Goal: Task Accomplishment & Management: Complete application form

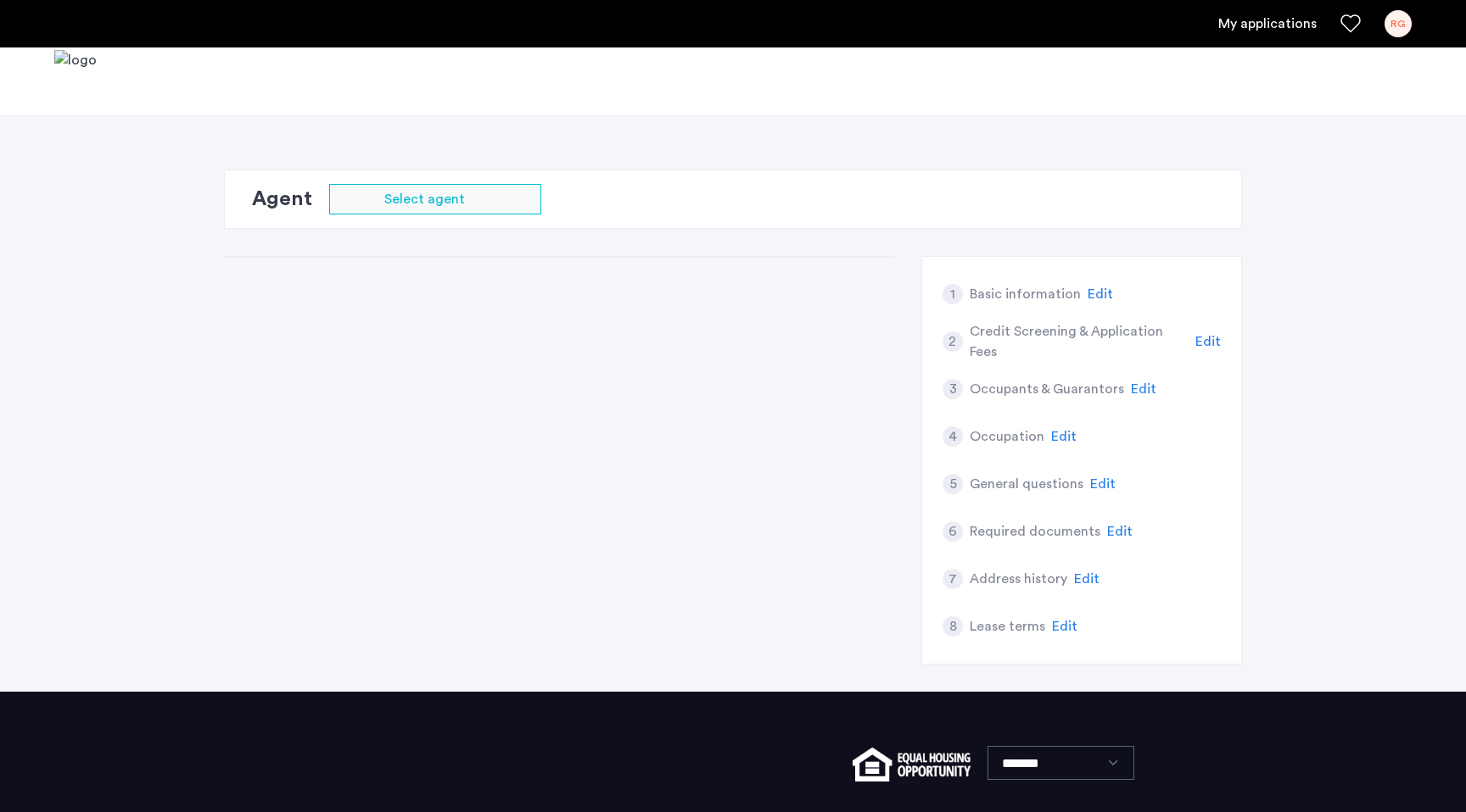
click at [694, 411] on div "1 Basic information Edit 2 Credit Screening & Application Fees Edit 3 Occupants…" at bounding box center [733, 473] width 1018 height 436
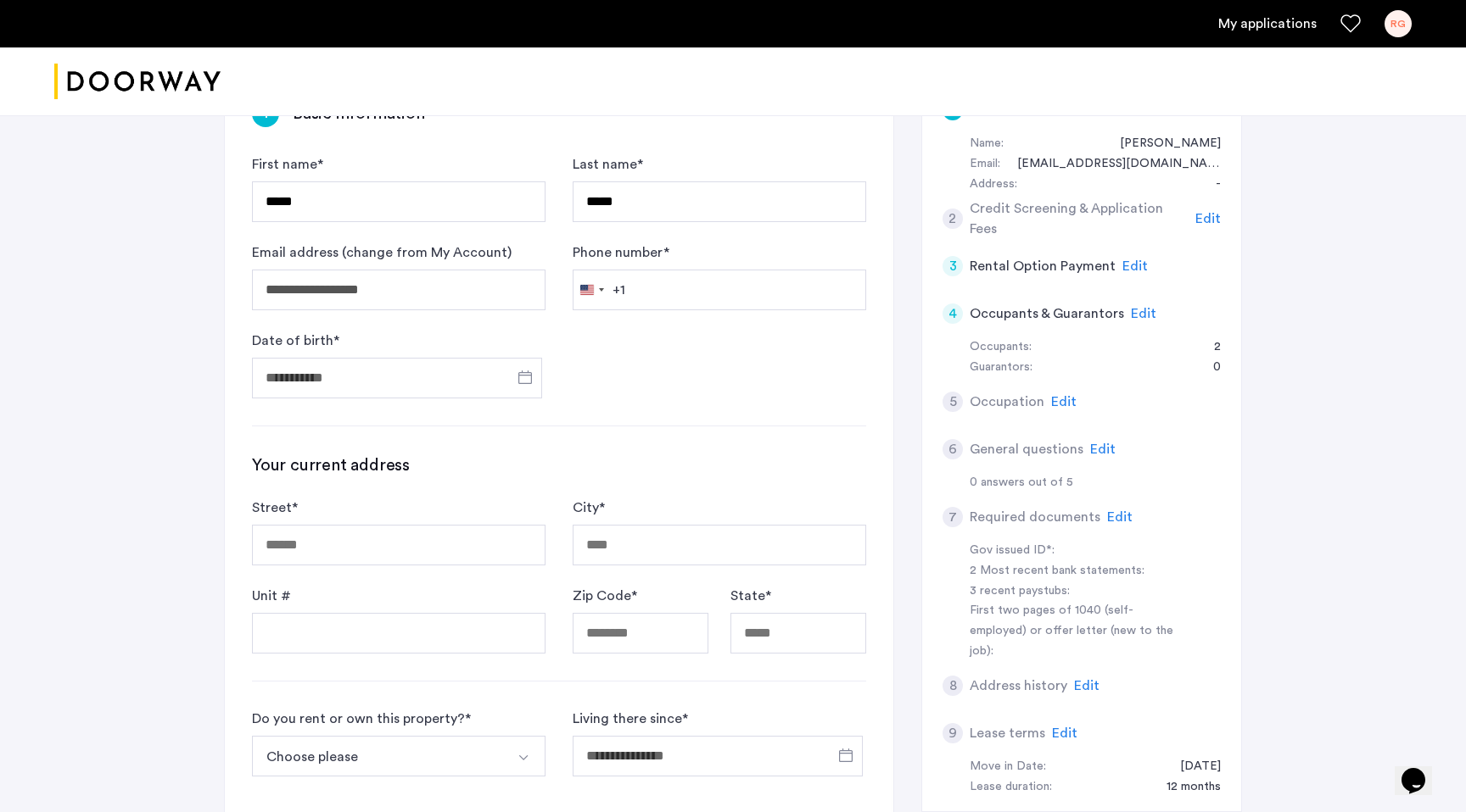
scroll to position [324, 0]
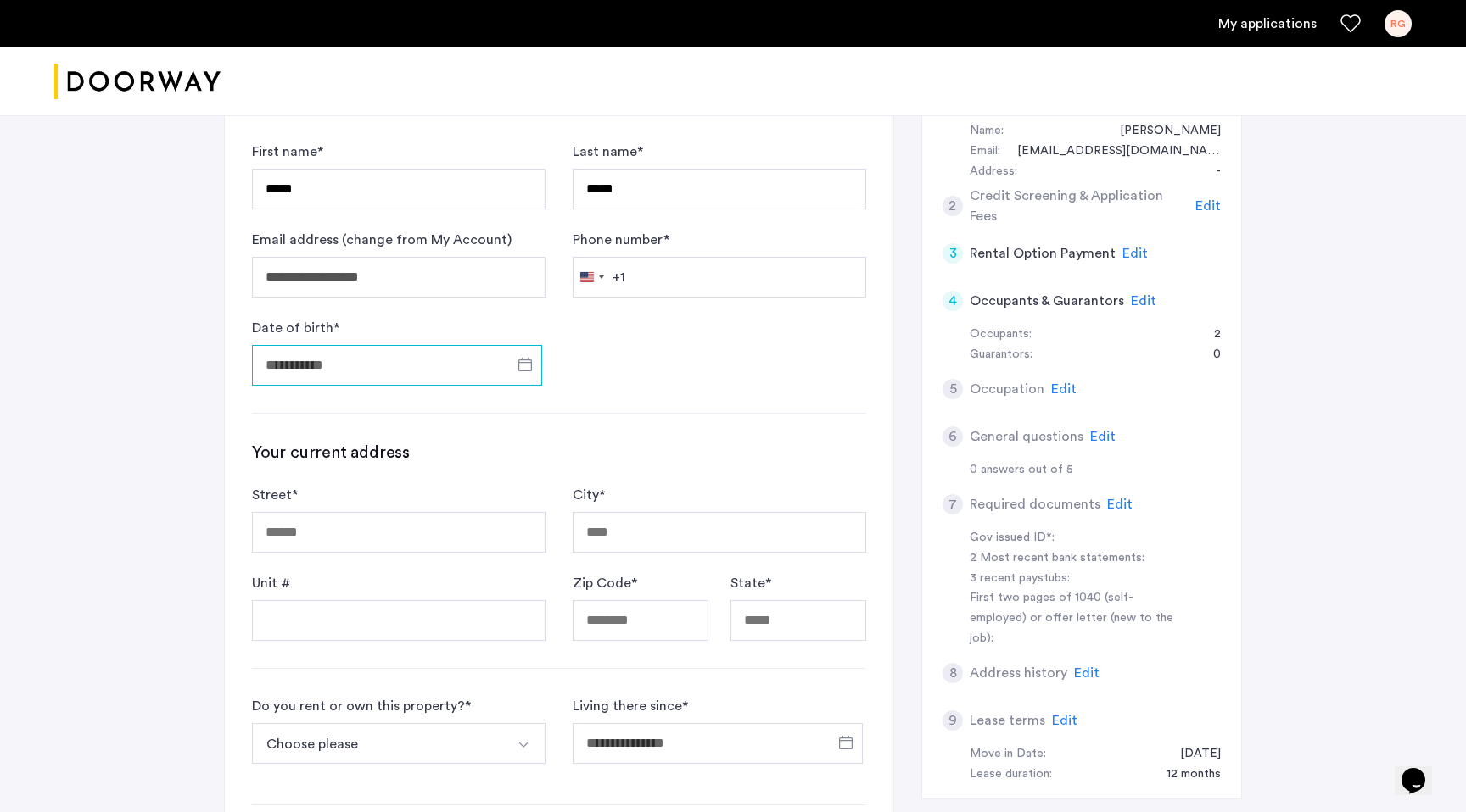
click at [444, 360] on input "Date of birth *" at bounding box center [397, 365] width 290 height 41
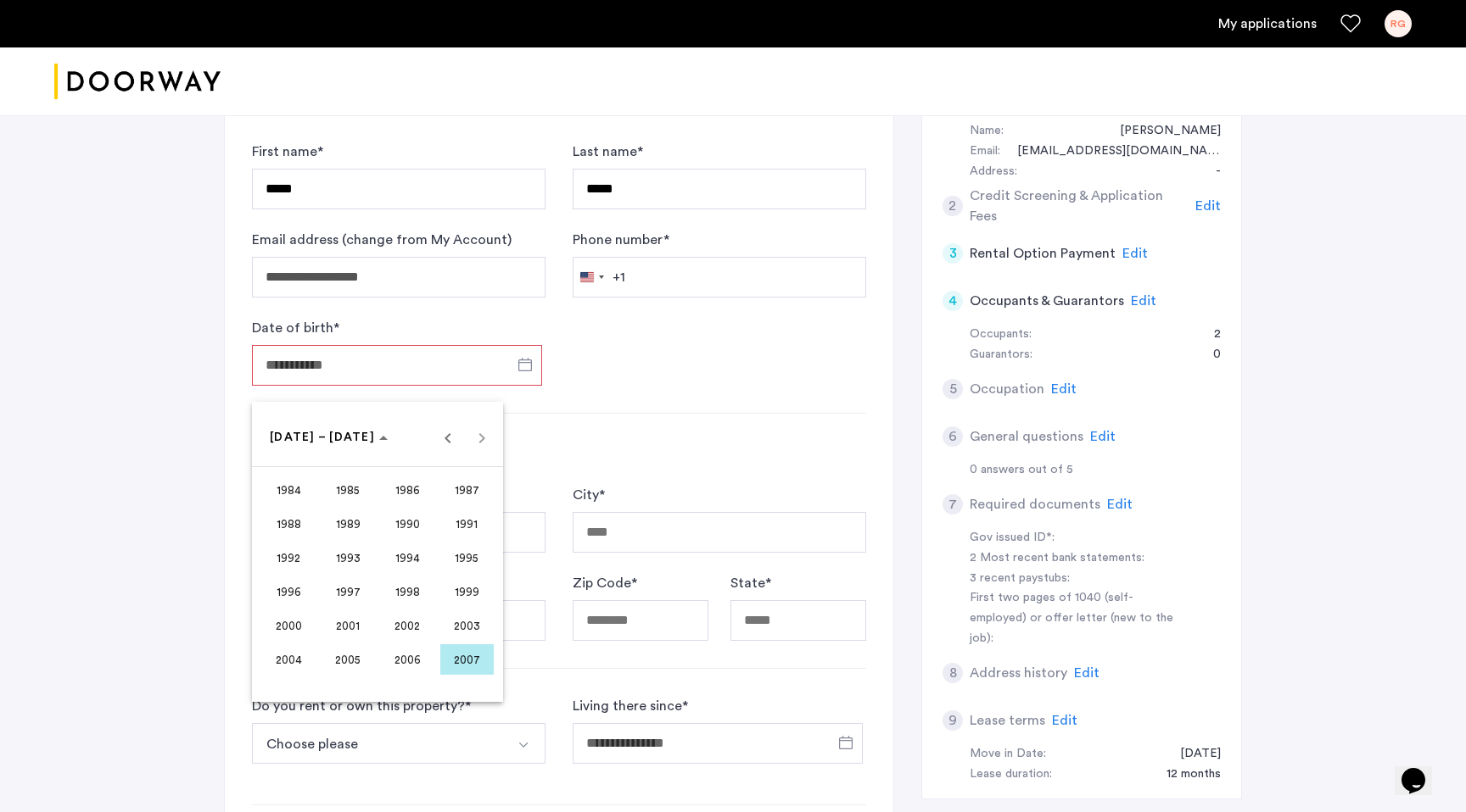
click at [274, 594] on span "1996" at bounding box center [289, 591] width 54 height 30
click at [296, 582] on span "SEP" at bounding box center [289, 591] width 54 height 30
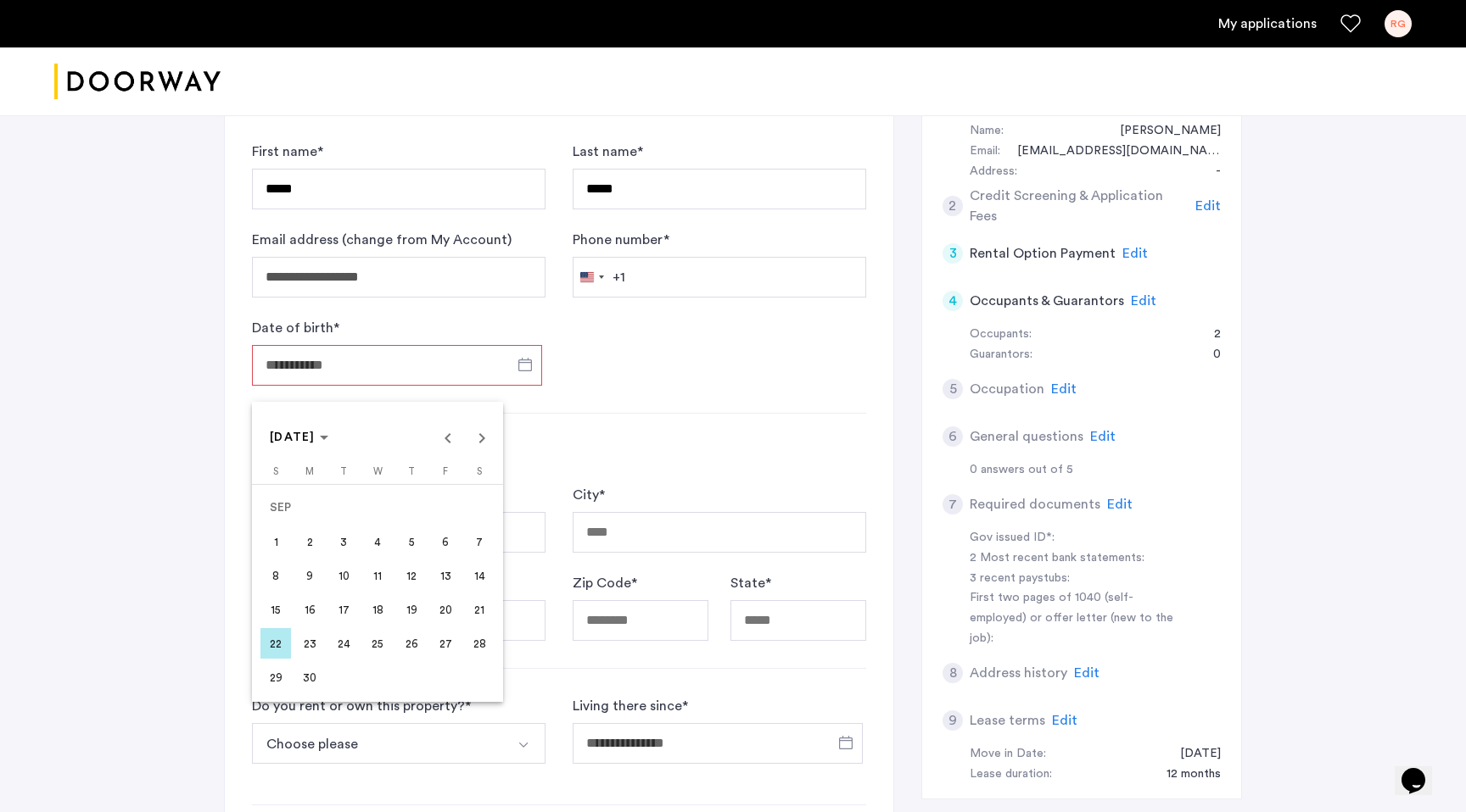
click at [720, 295] on div at bounding box center [733, 406] width 1466 height 812
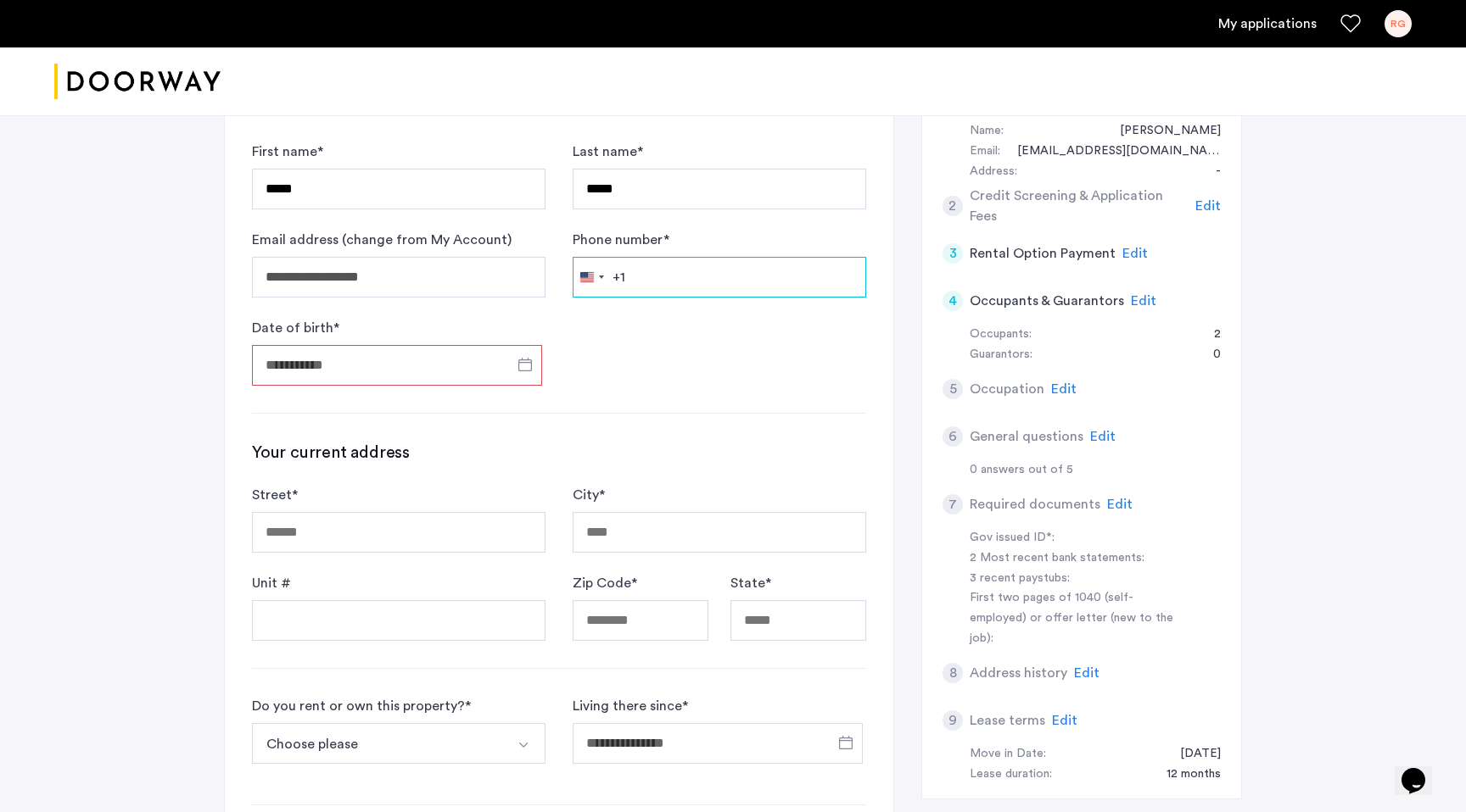
click at [703, 284] on input "Phone number *" at bounding box center [719, 277] width 294 height 41
type input "**********"
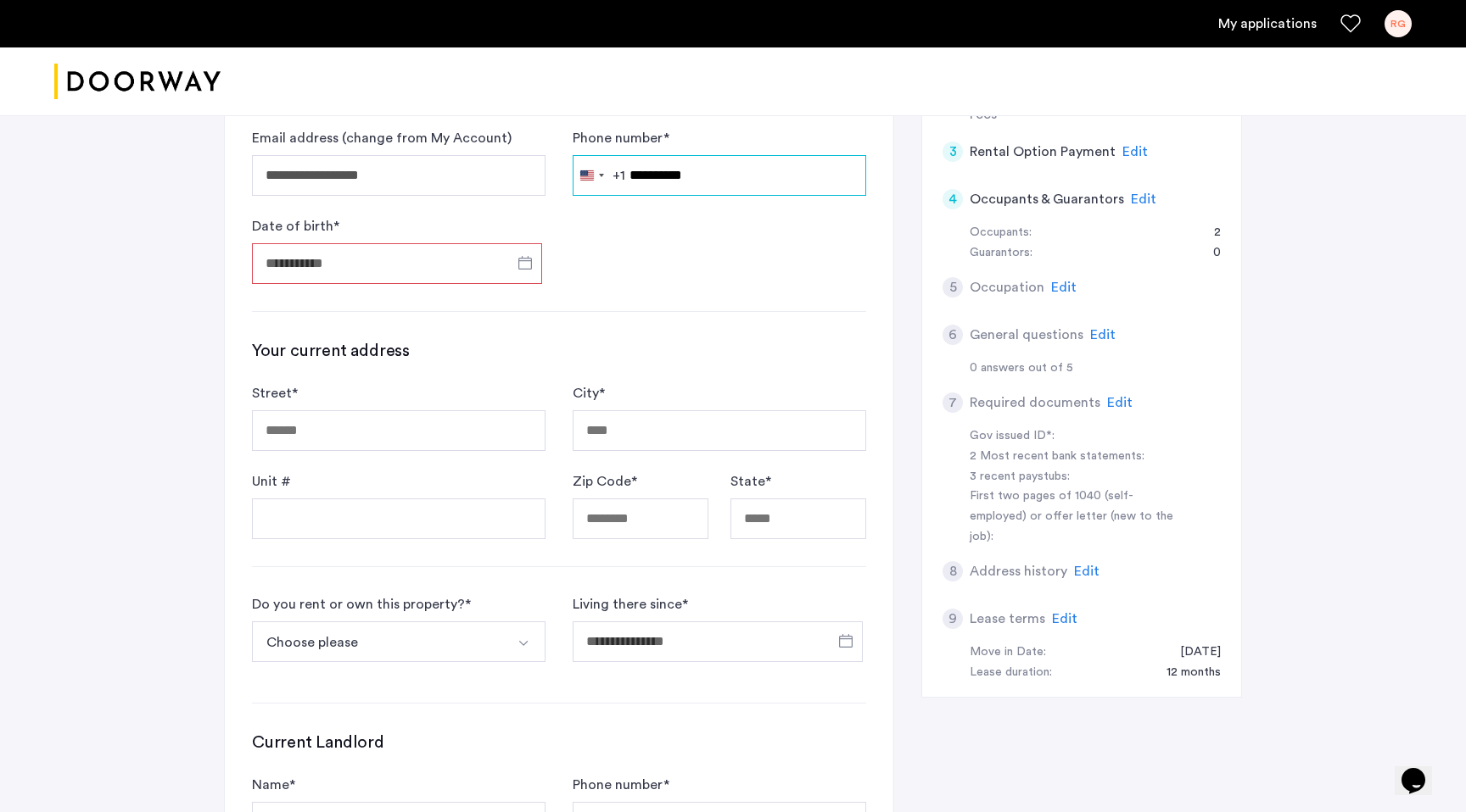
scroll to position [438, 0]
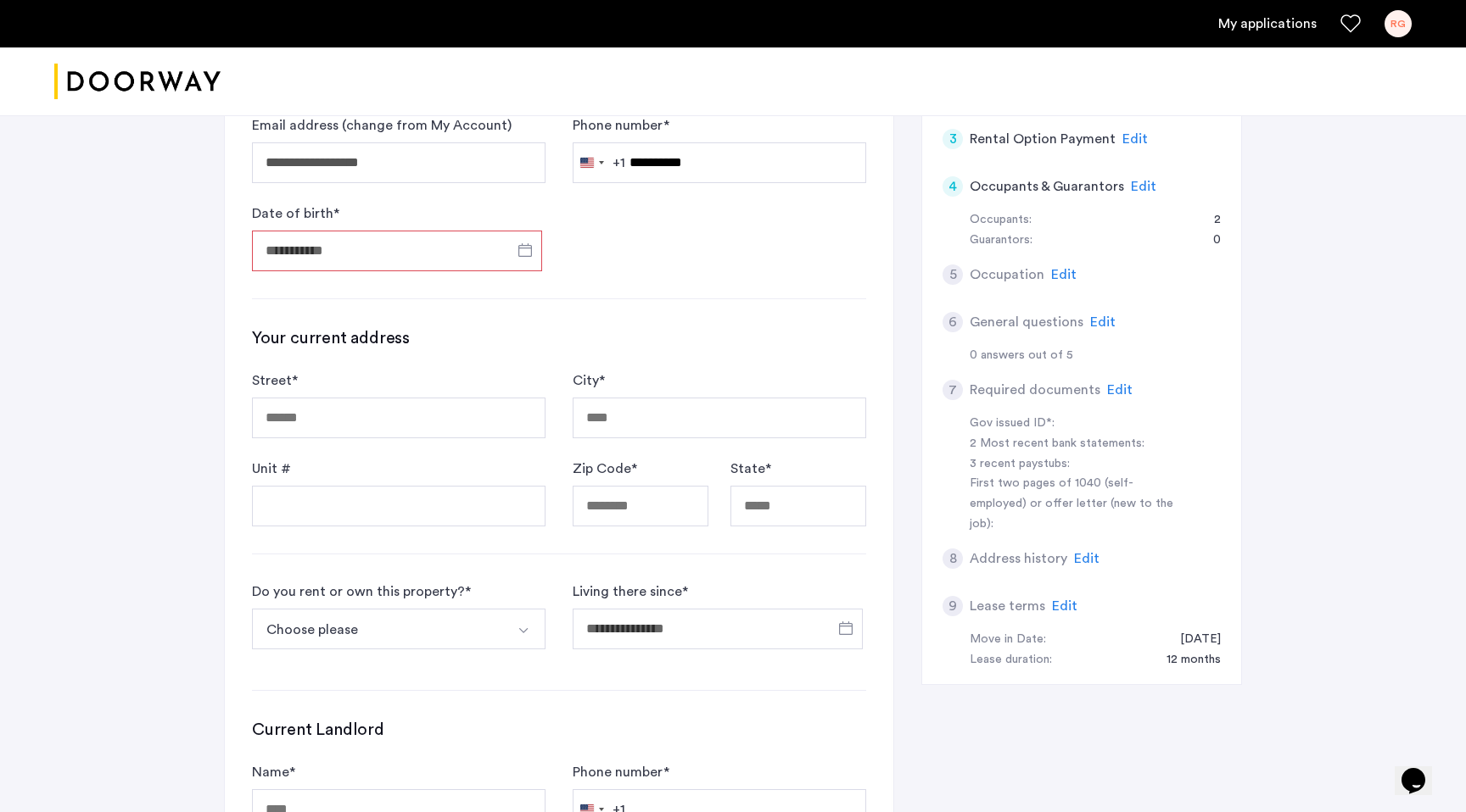
click at [405, 245] on input "Date of birth *" at bounding box center [397, 251] width 290 height 41
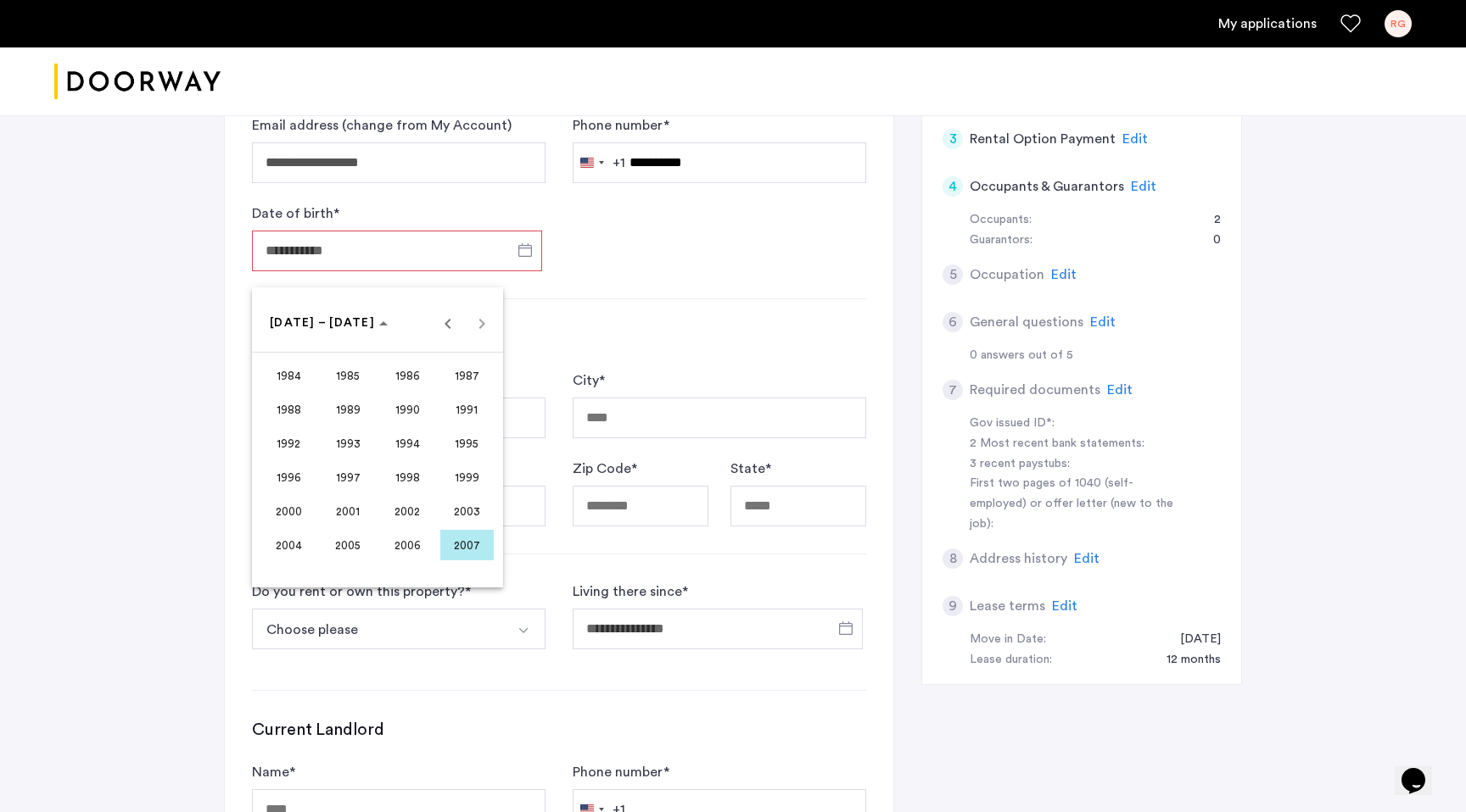
click at [294, 479] on span "1996" at bounding box center [289, 477] width 54 height 30
click at [298, 472] on span "SEP" at bounding box center [289, 477] width 54 height 30
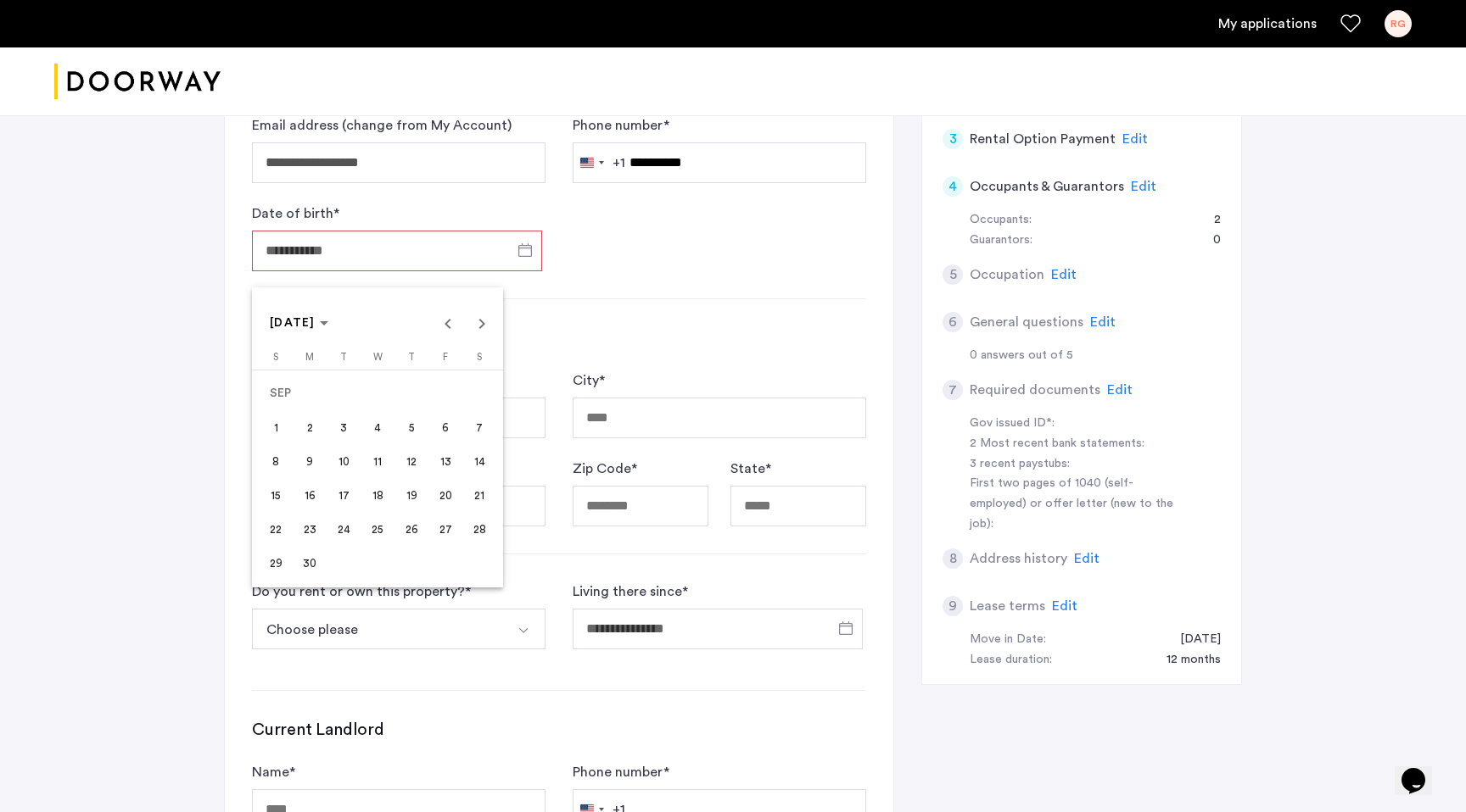
click at [308, 531] on span "23" at bounding box center [309, 529] width 30 height 30
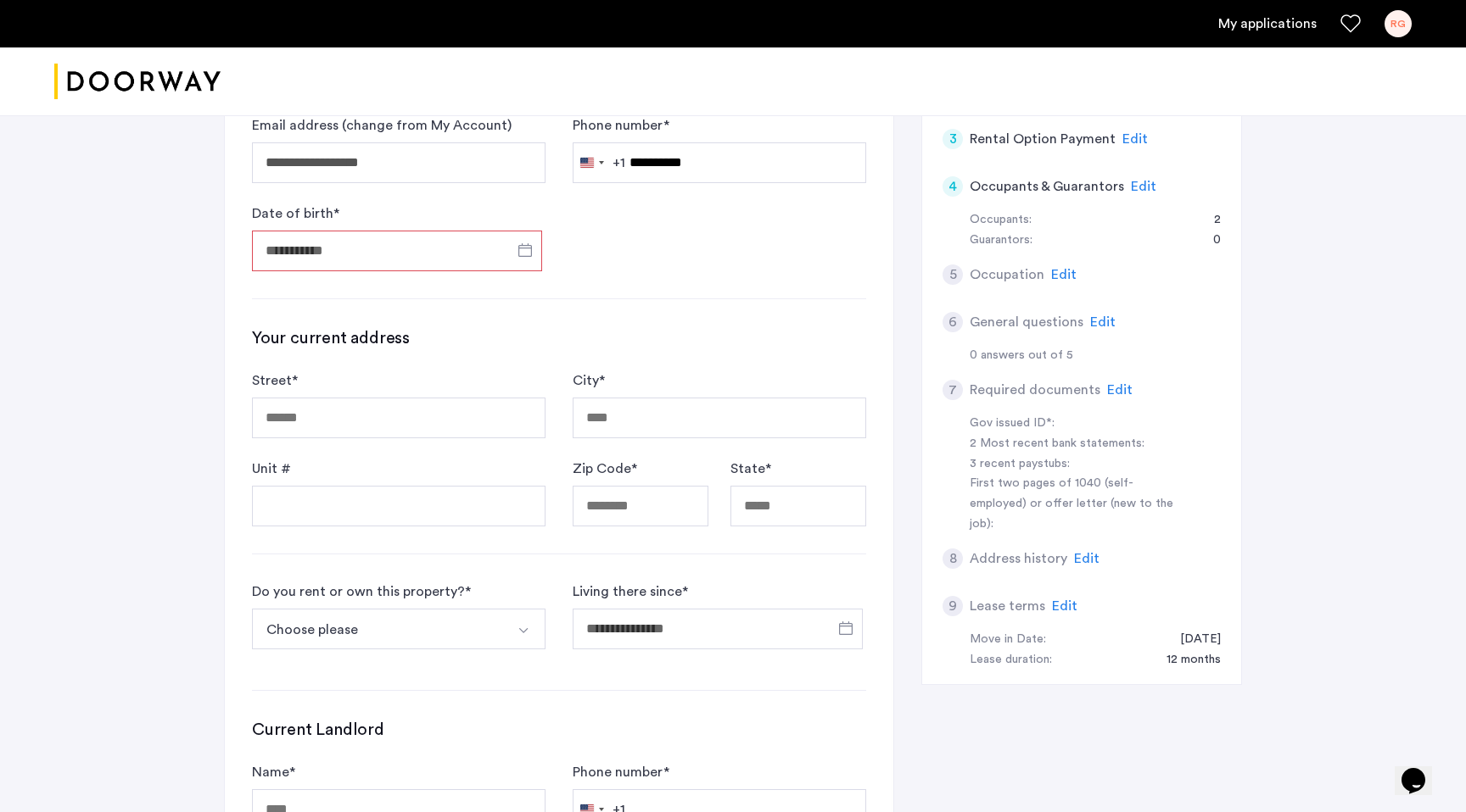
type input "**********"
click at [408, 416] on input "Street *" at bounding box center [399, 418] width 294 height 41
type input "**********"
type input "******"
type input "*****"
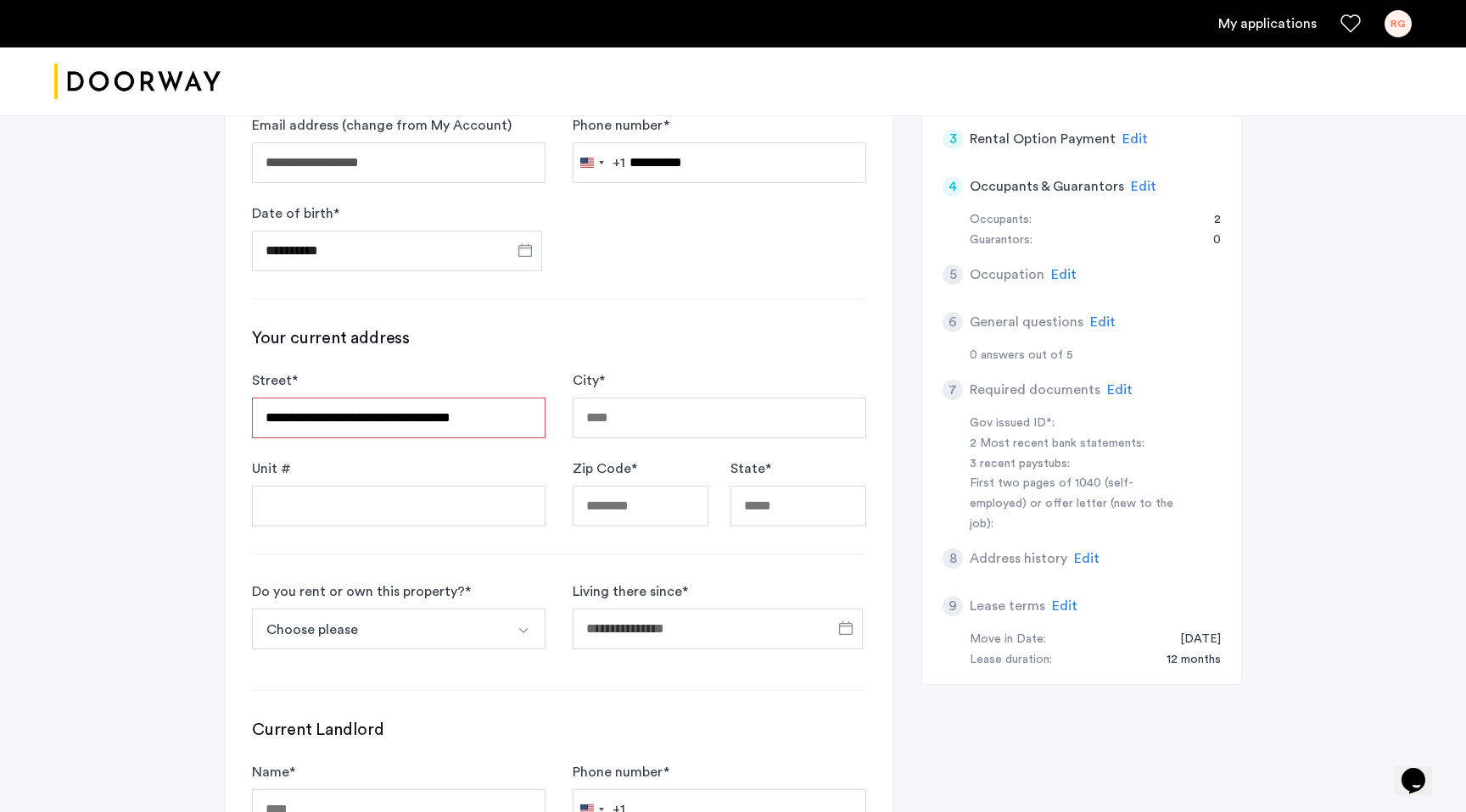
type input "**"
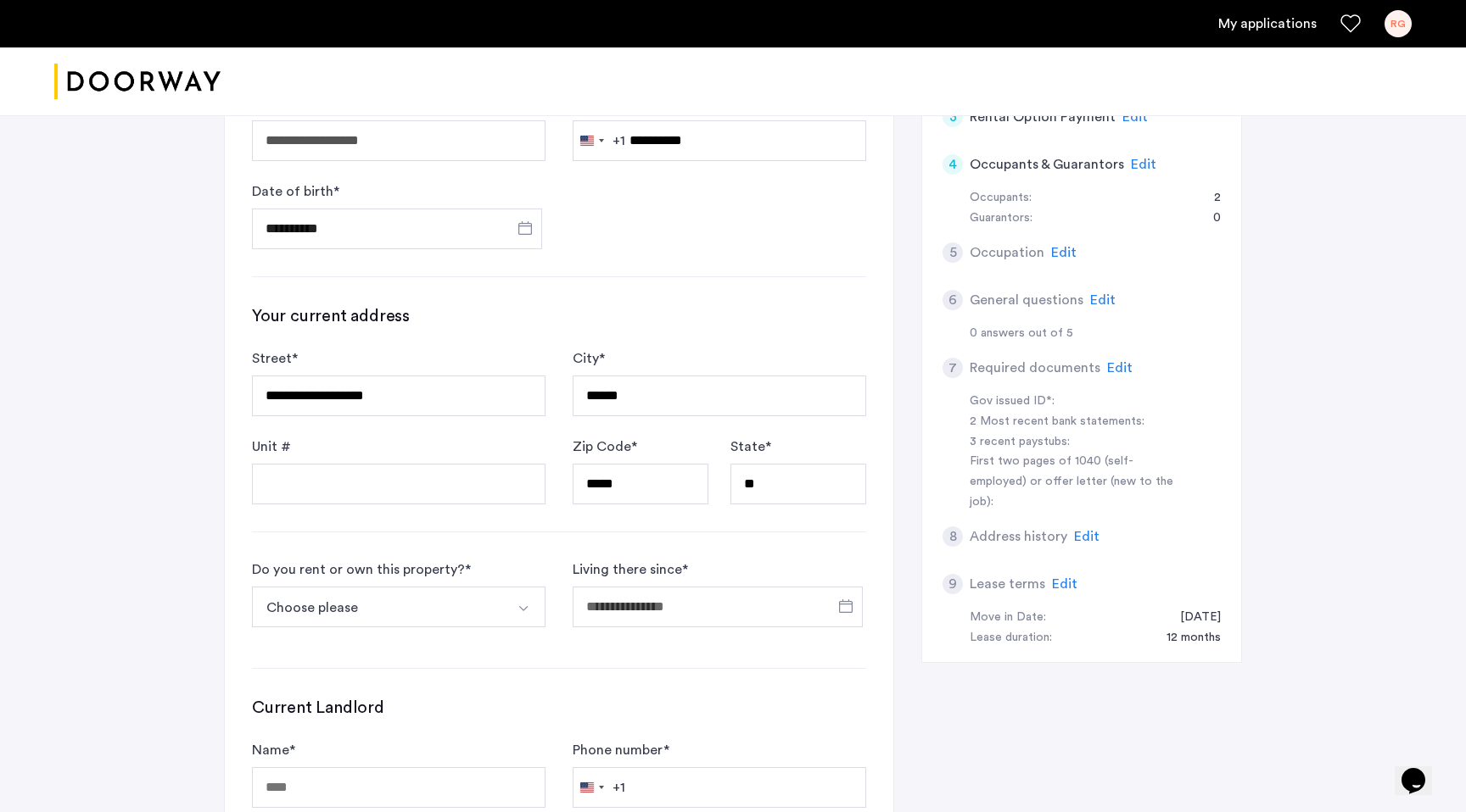
scroll to position [460, 0]
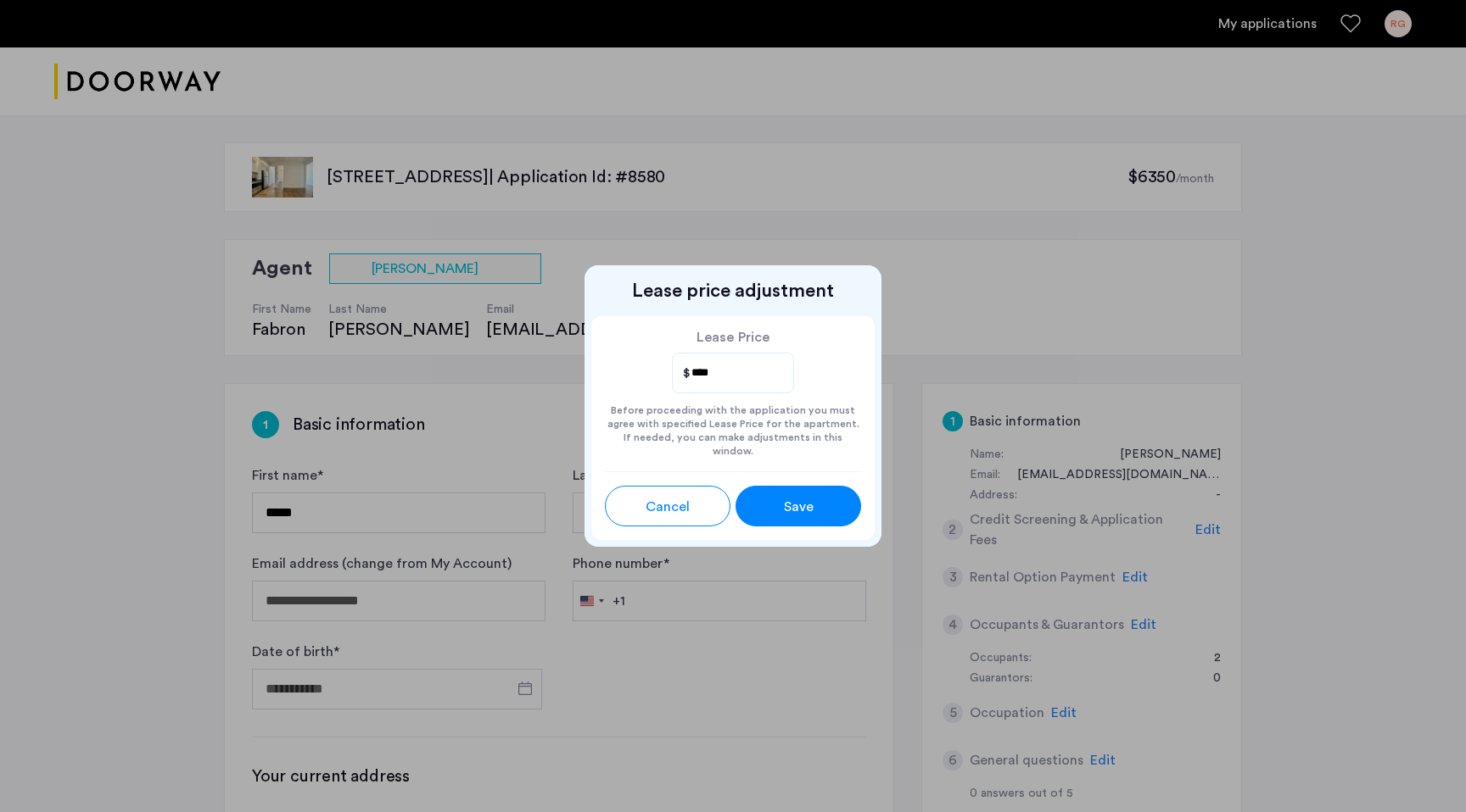
click at [809, 508] on span "Save" at bounding box center [799, 507] width 30 height 20
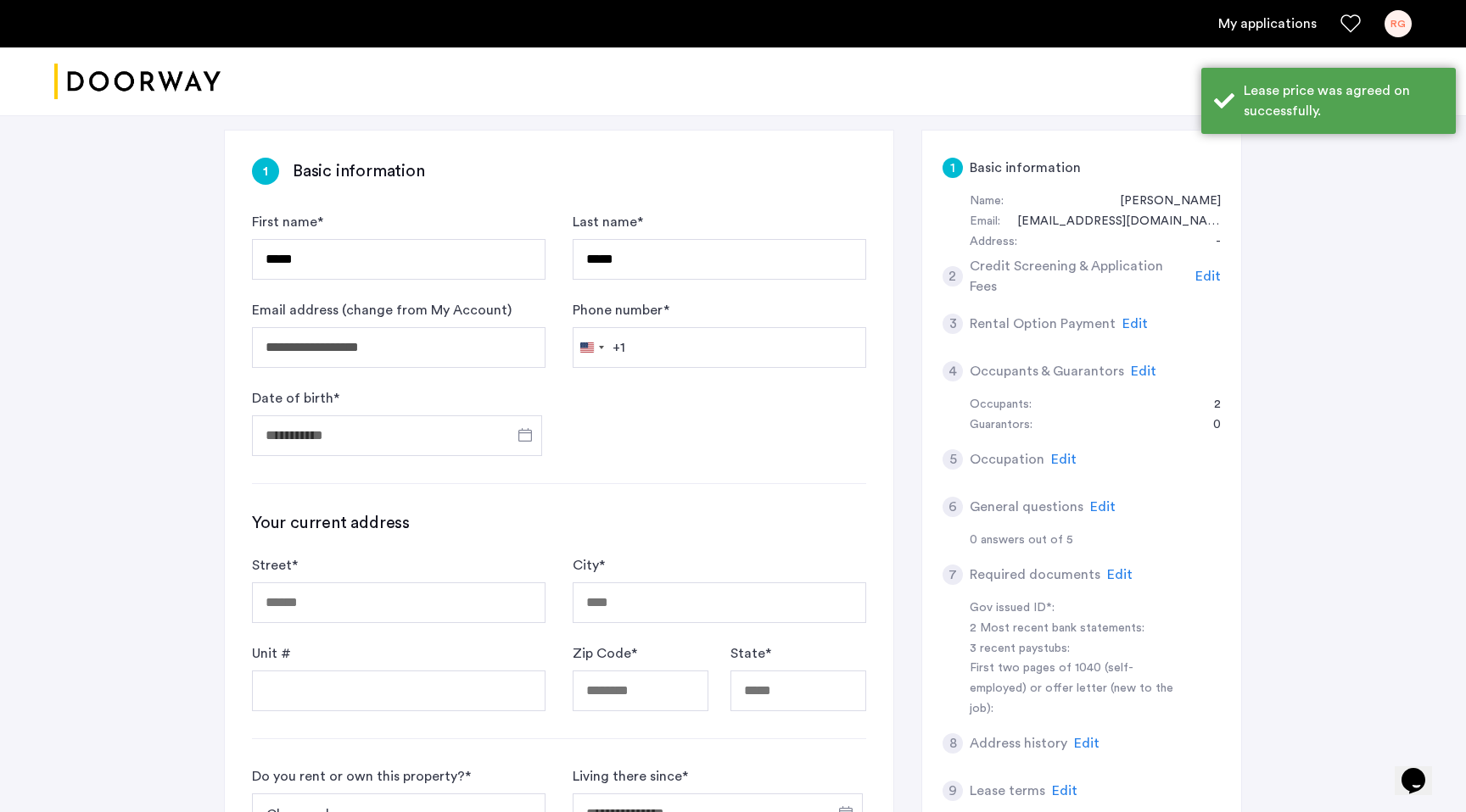
scroll to position [275, 0]
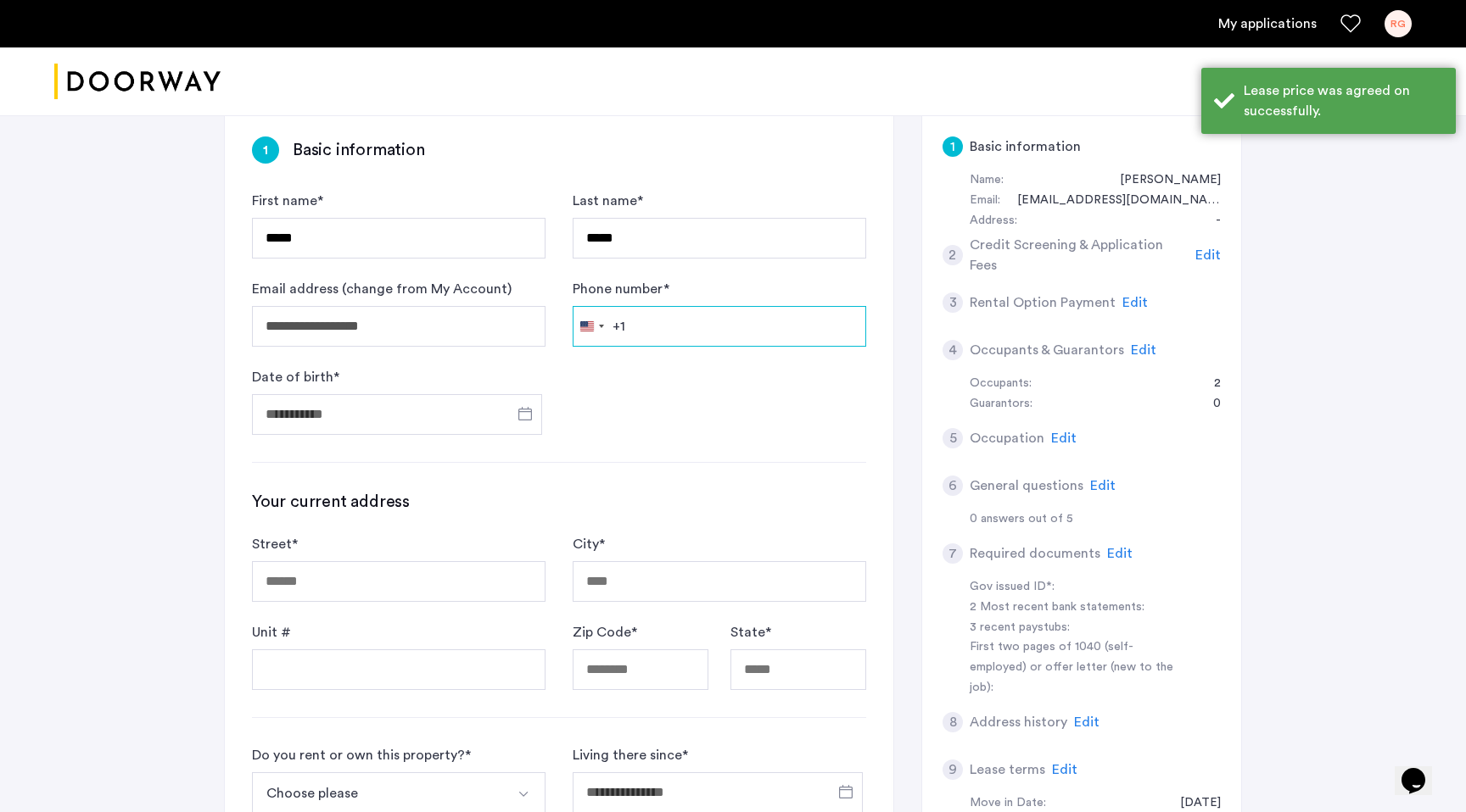
click at [727, 316] on input "Phone number *" at bounding box center [719, 327] width 294 height 41
type input "**********"
click at [430, 416] on input "Date of birth *" at bounding box center [397, 414] width 290 height 41
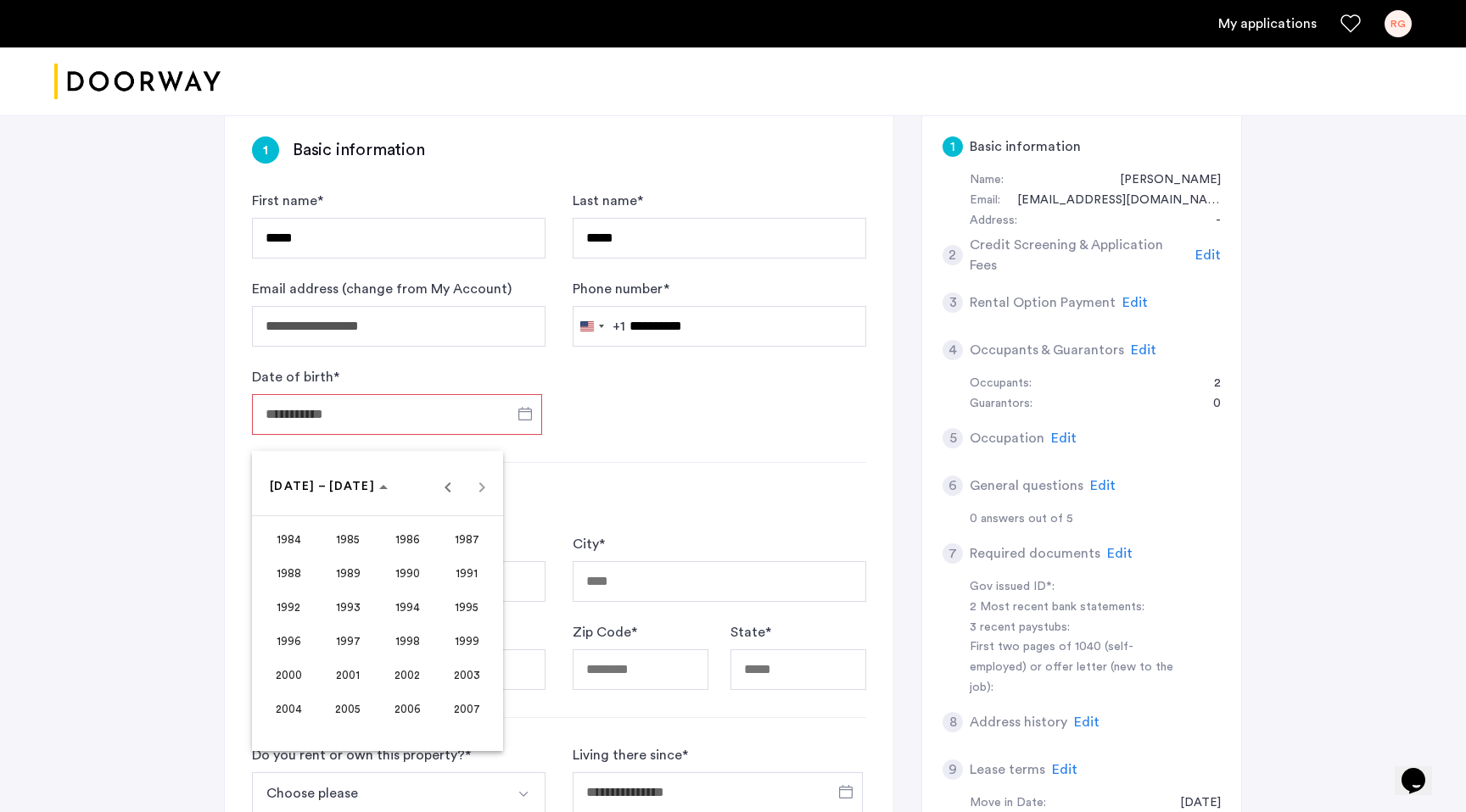
click at [297, 642] on span "1996" at bounding box center [289, 640] width 54 height 30
click at [292, 637] on span "SEP" at bounding box center [289, 640] width 54 height 30
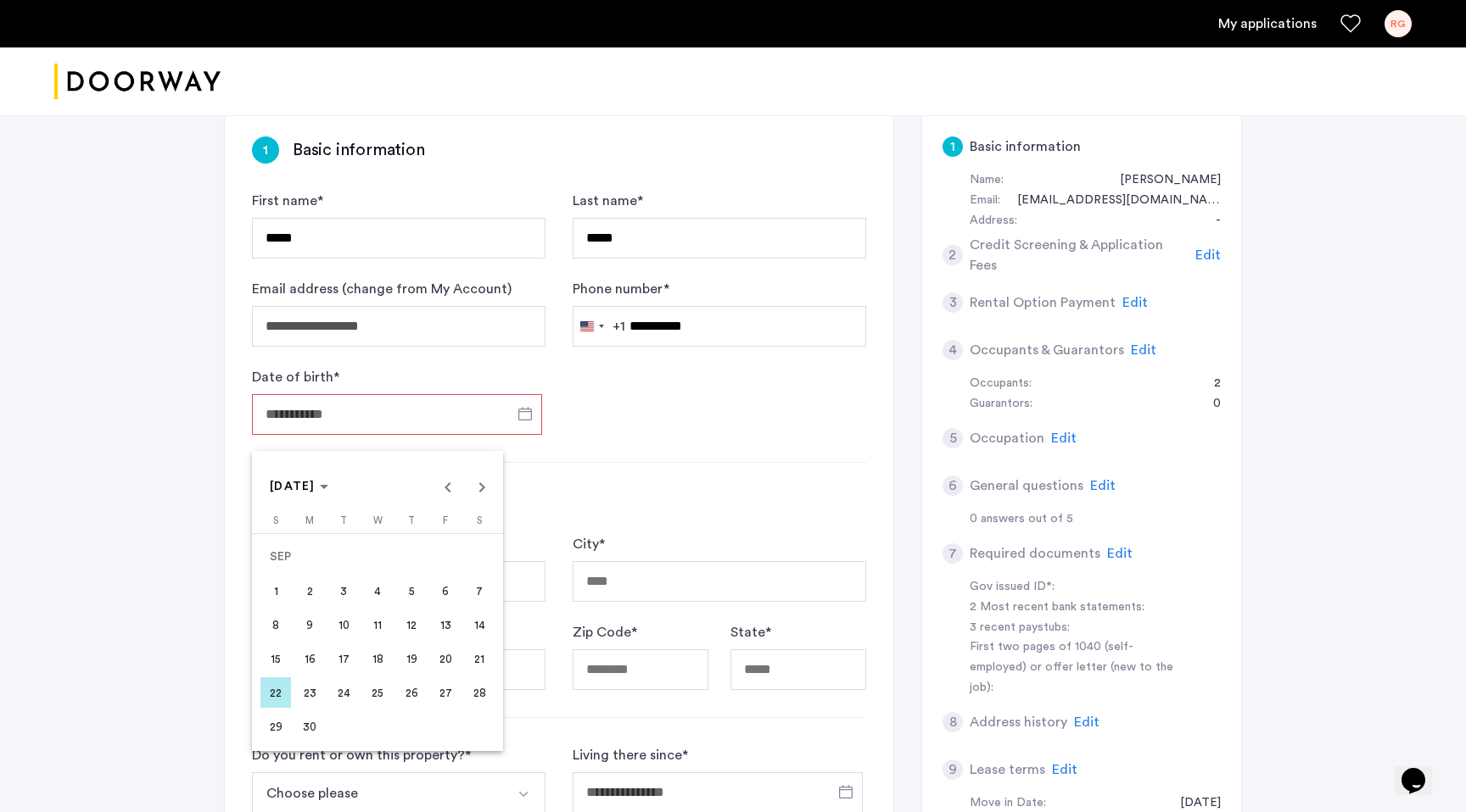
click at [310, 692] on span "23" at bounding box center [309, 692] width 30 height 30
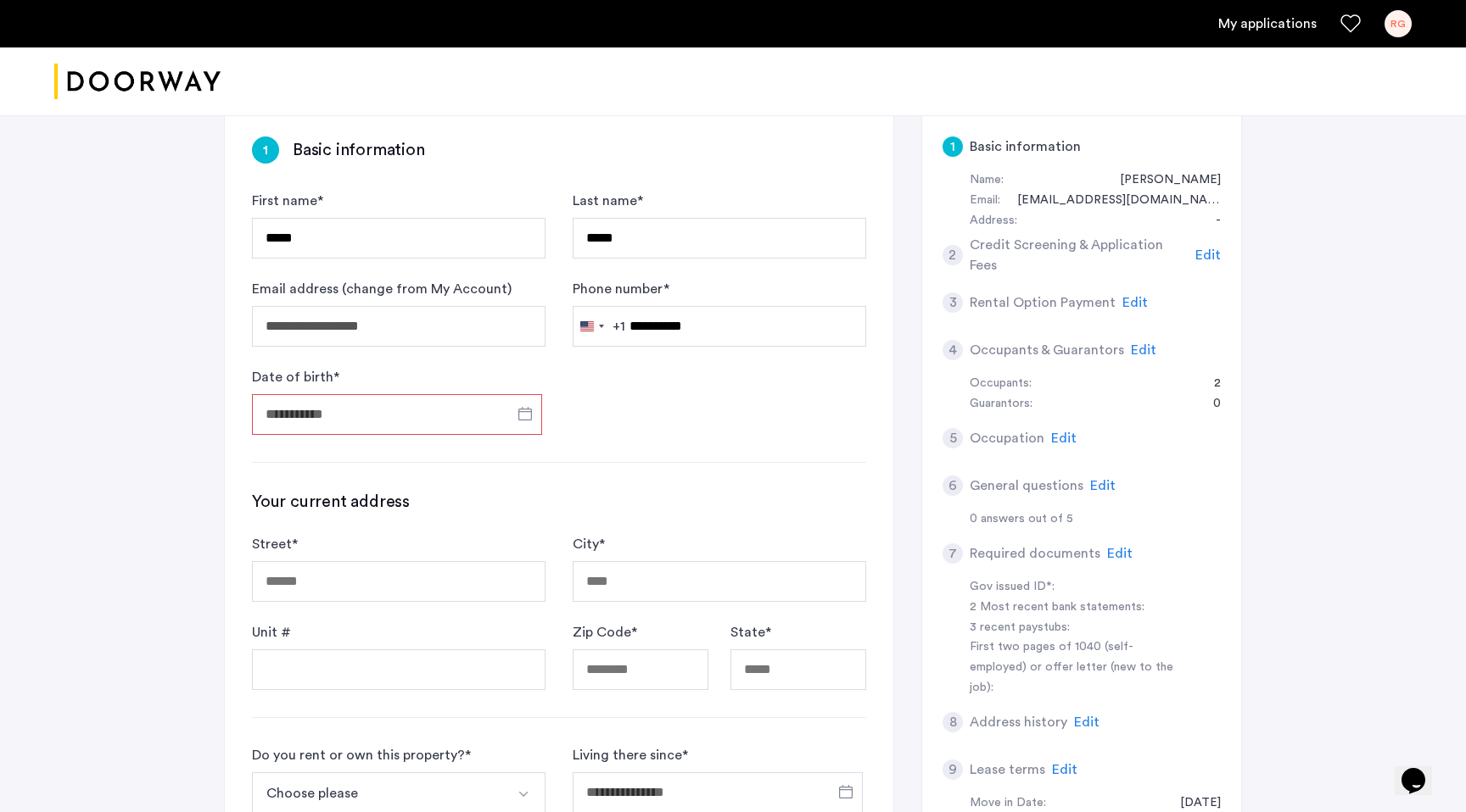
type input "**********"
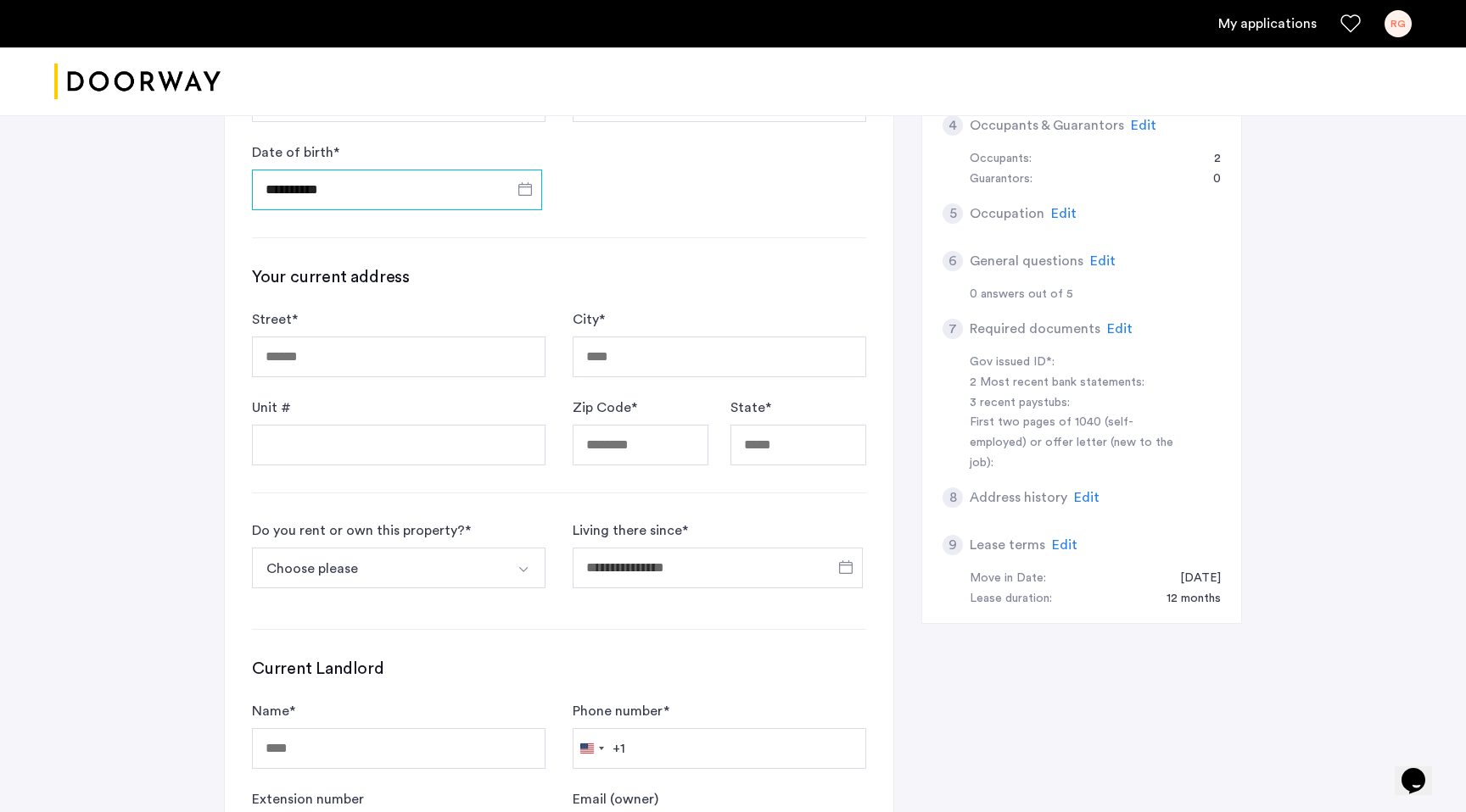
scroll to position [531, 0]
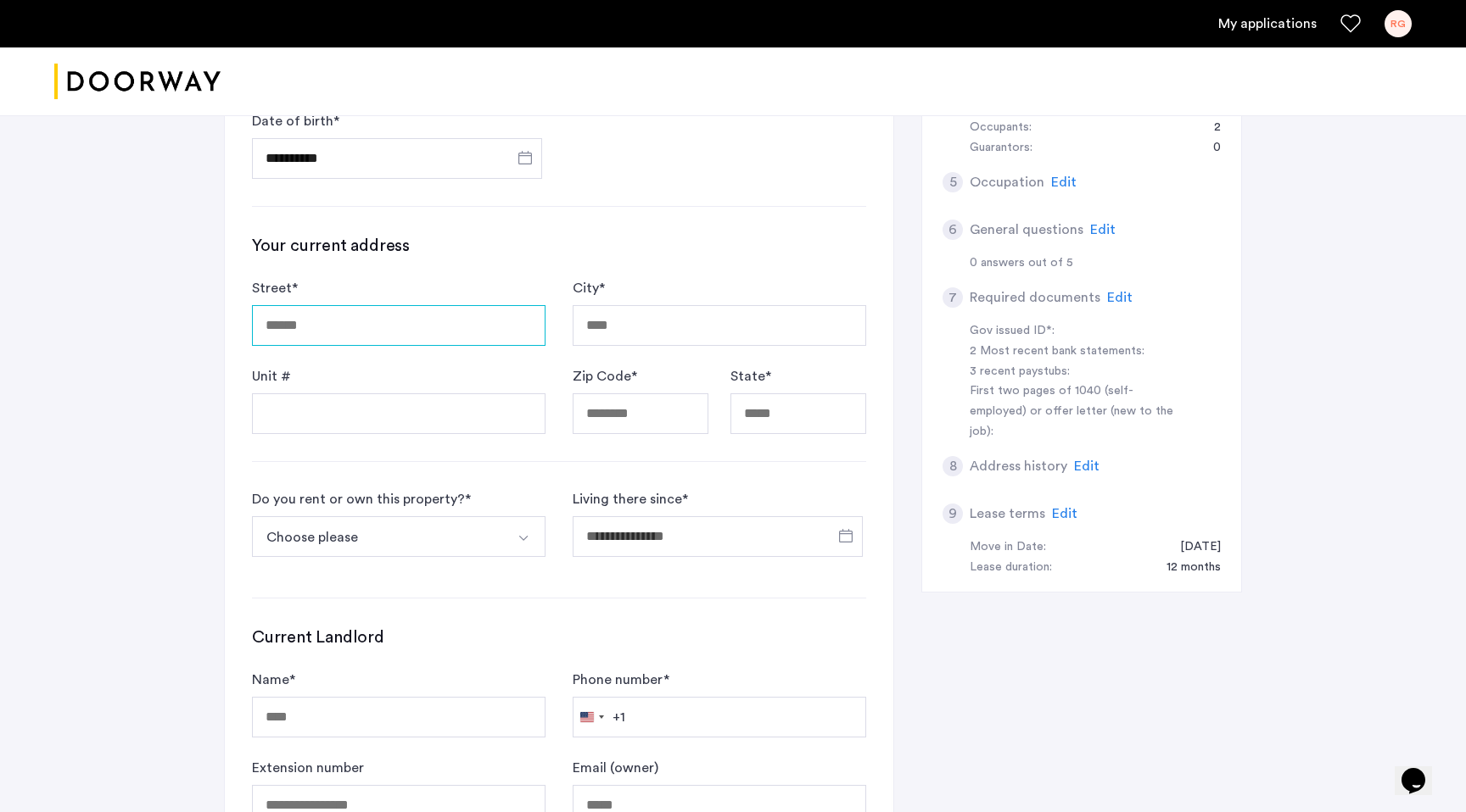
click at [337, 311] on input "Street *" at bounding box center [399, 326] width 294 height 41
type input "**********"
type input "******"
type input "*****"
type input "**"
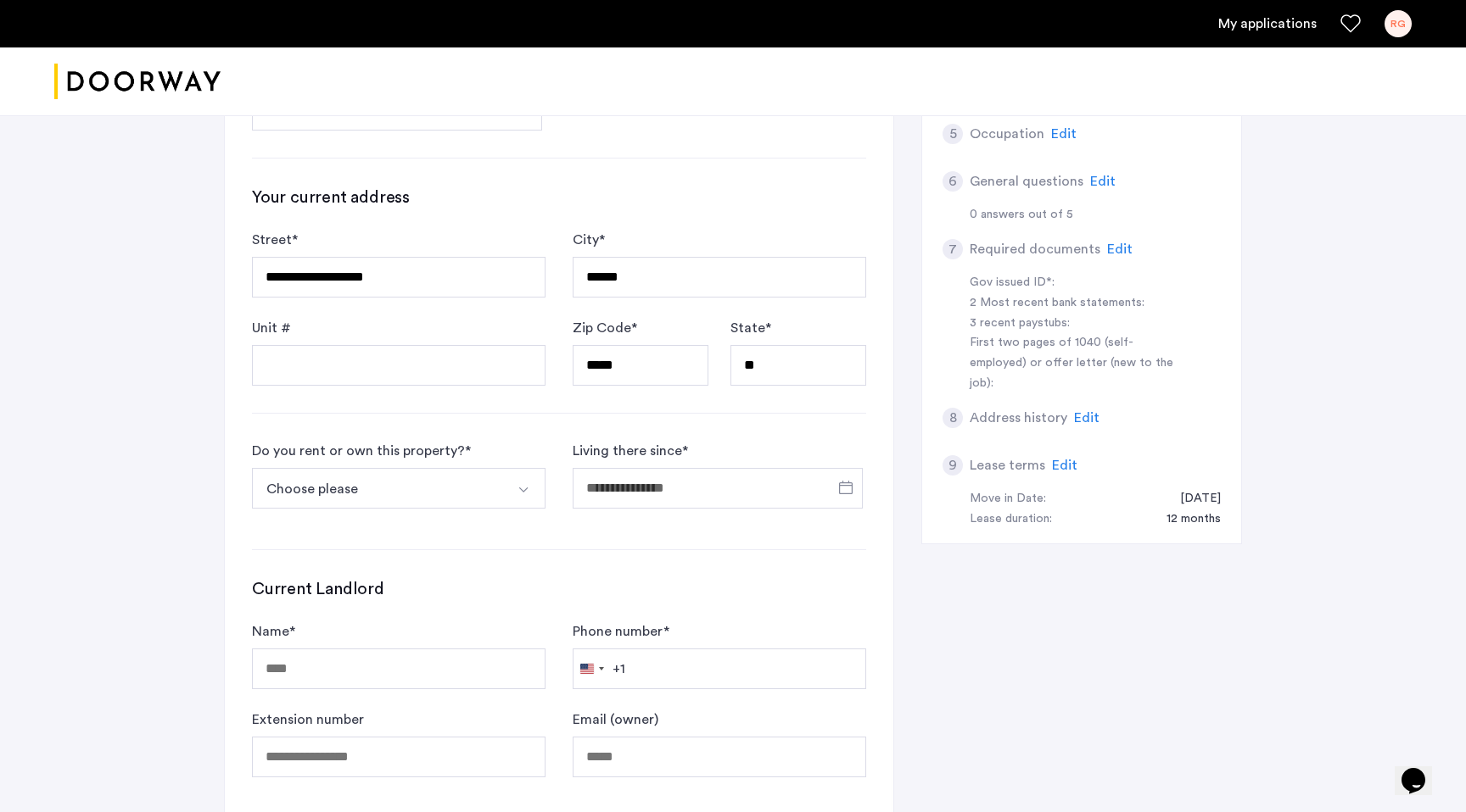
scroll to position [569, 0]
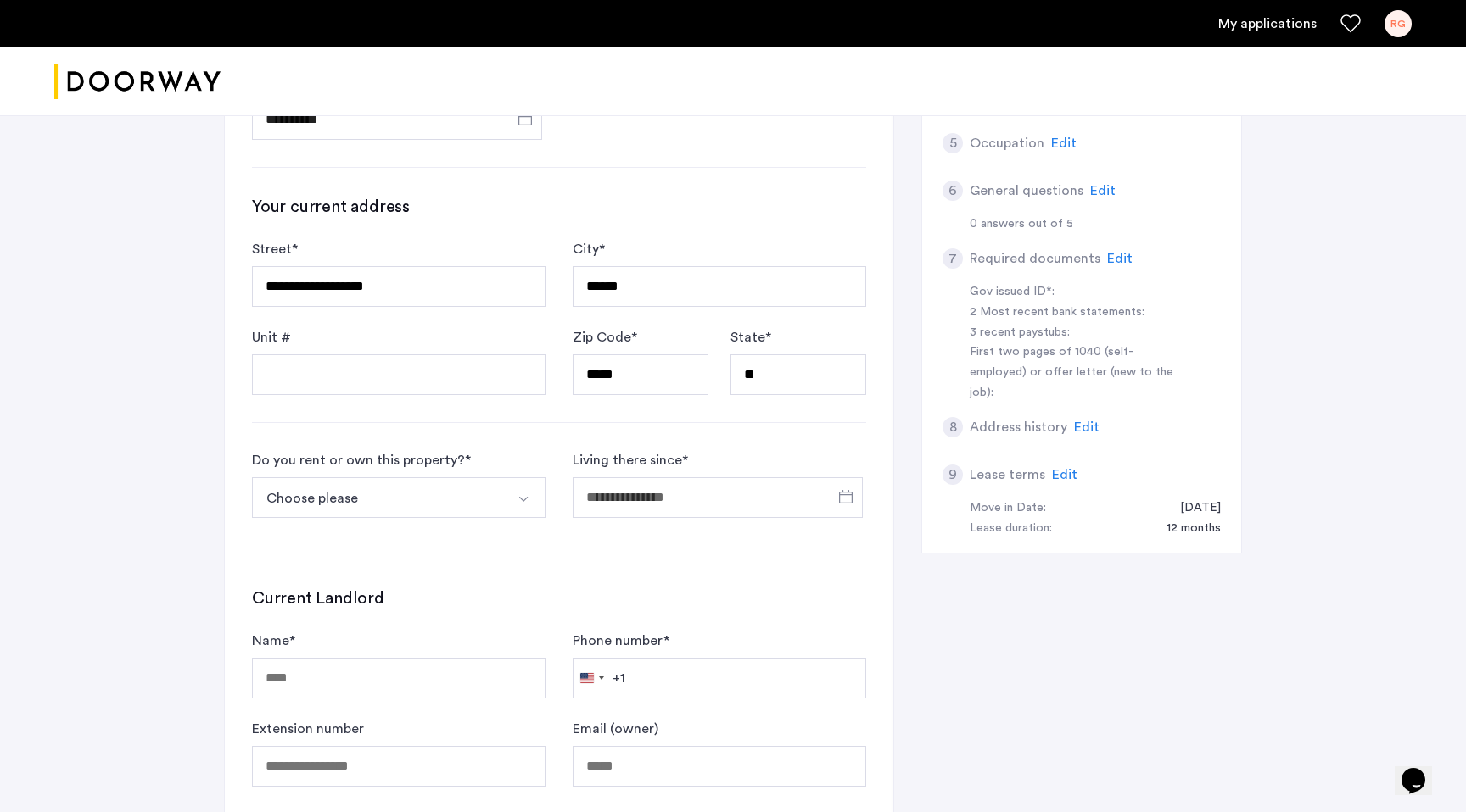
click at [347, 485] on button "Choose please" at bounding box center [379, 497] width 254 height 41
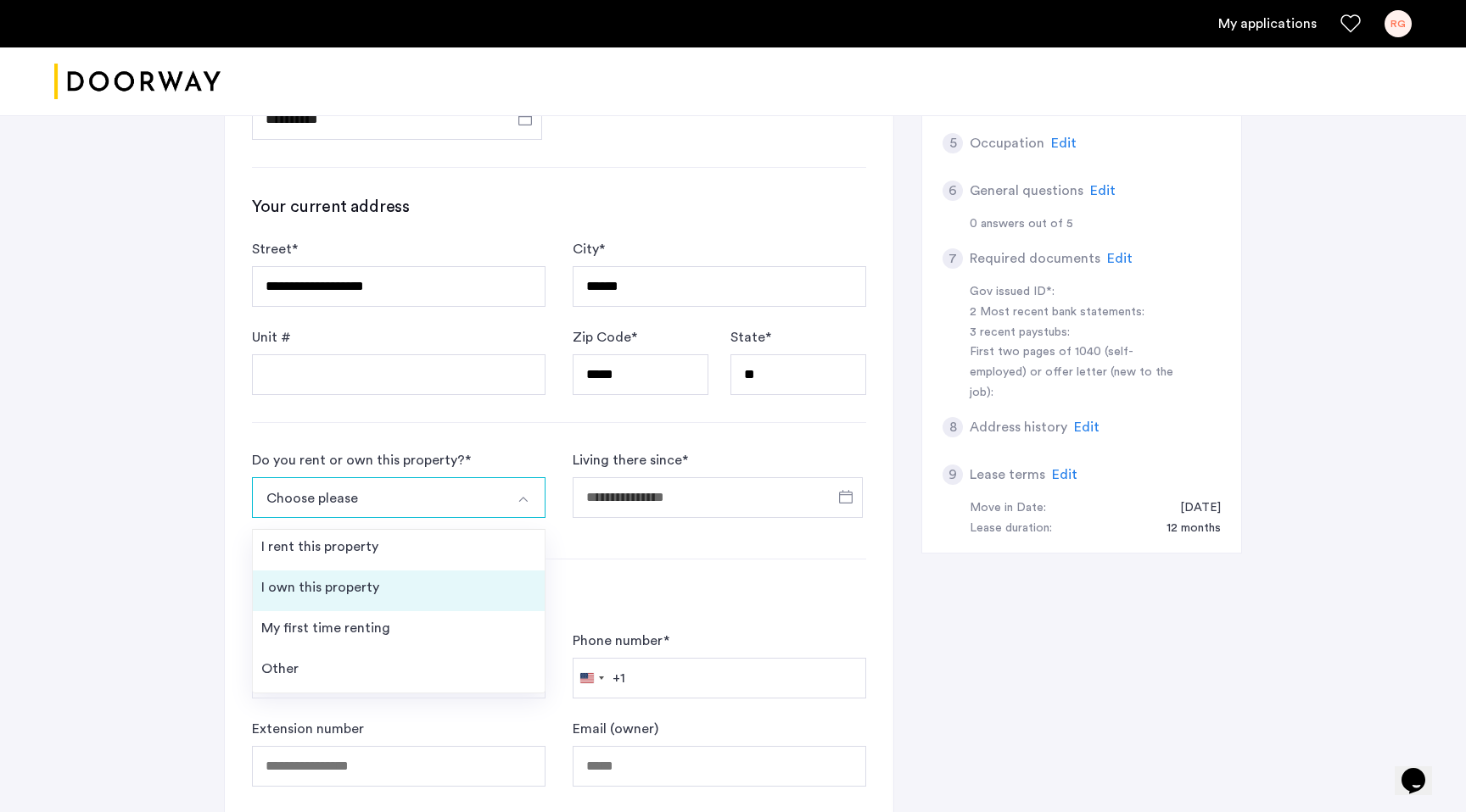
click at [357, 593] on div "I own this property" at bounding box center [320, 588] width 118 height 20
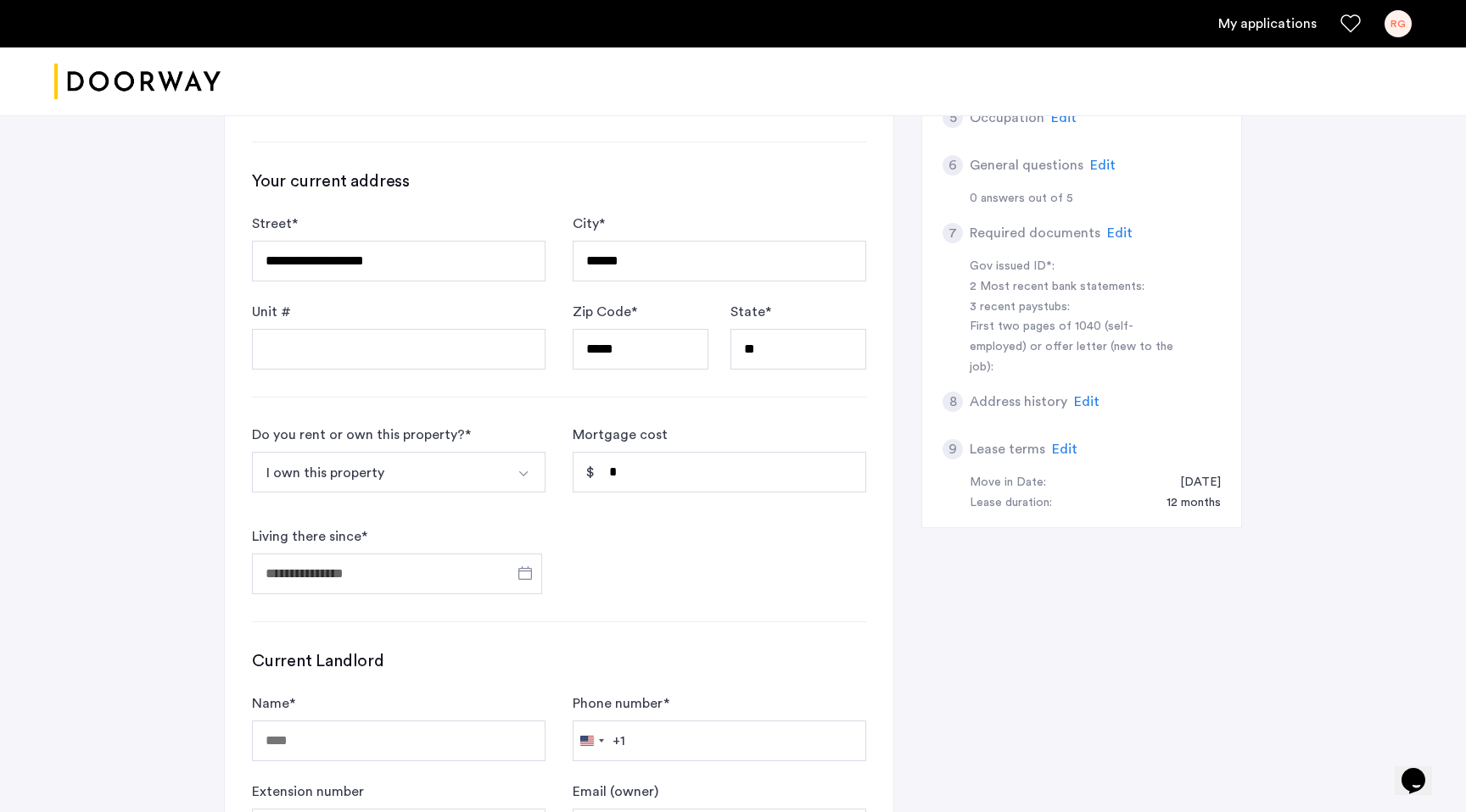
scroll to position [594, 0]
click at [352, 467] on button "I own this property" at bounding box center [379, 473] width 254 height 41
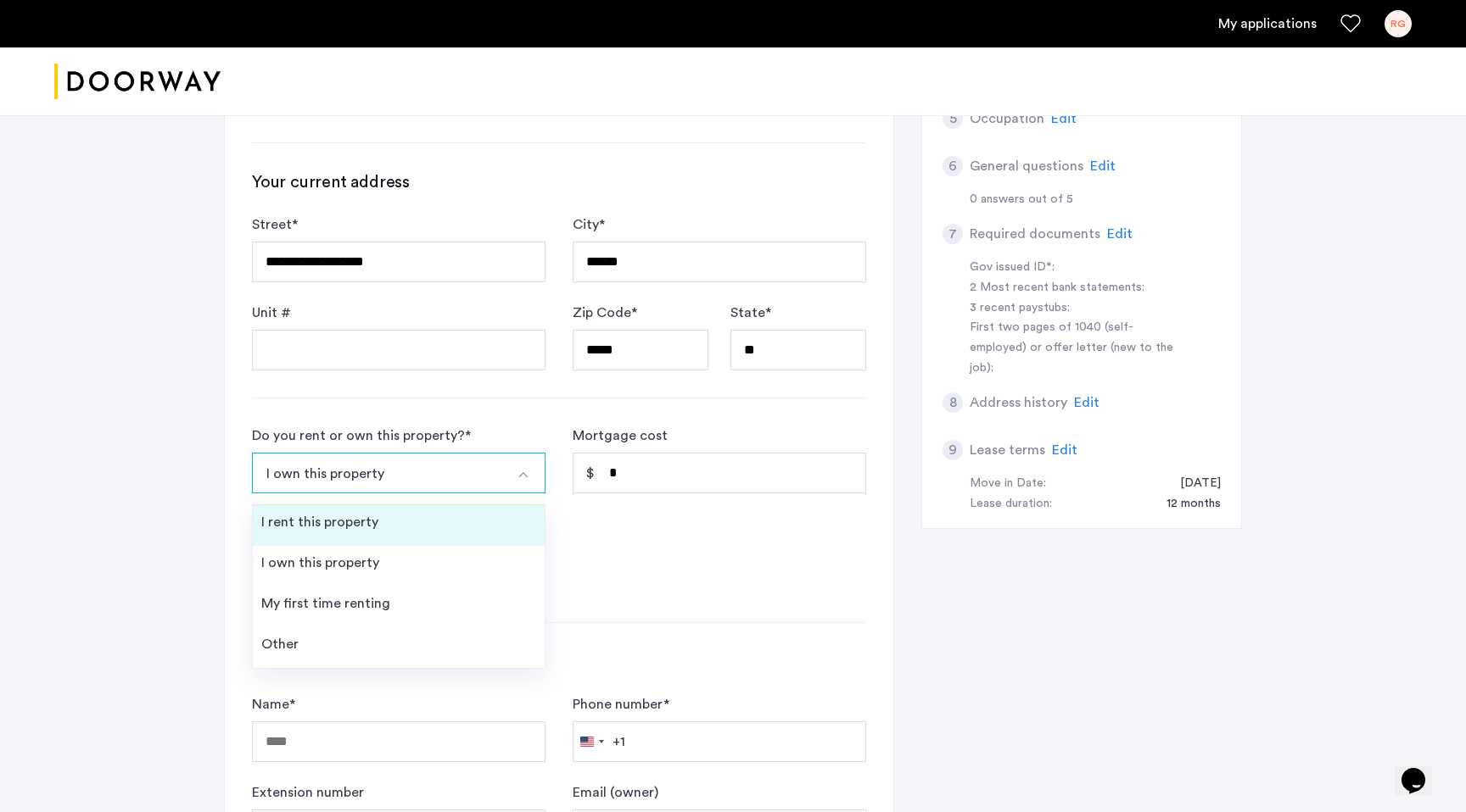
click at [359, 521] on div "I rent this property" at bounding box center [319, 522] width 117 height 20
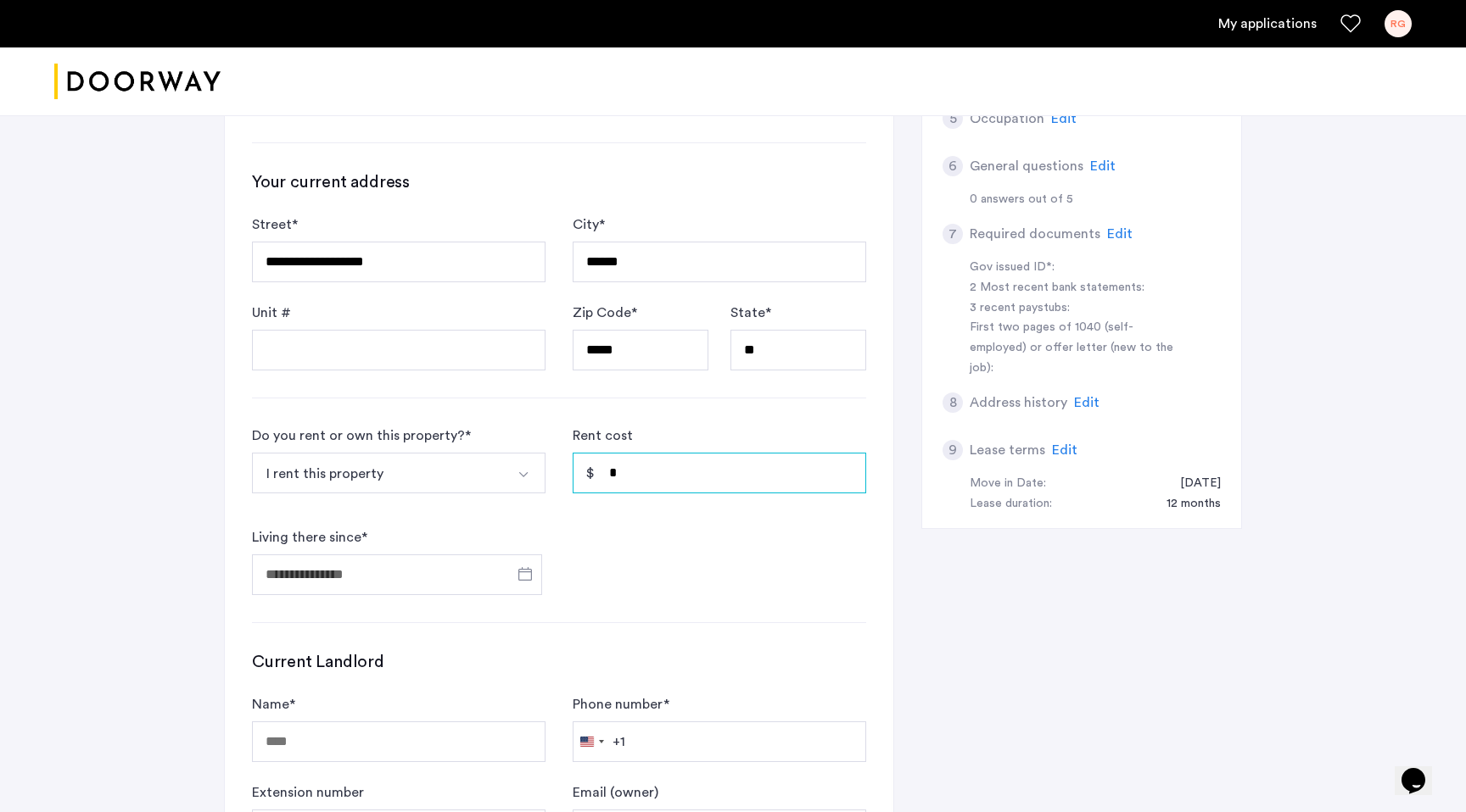
click at [712, 476] on input "*" at bounding box center [719, 473] width 294 height 41
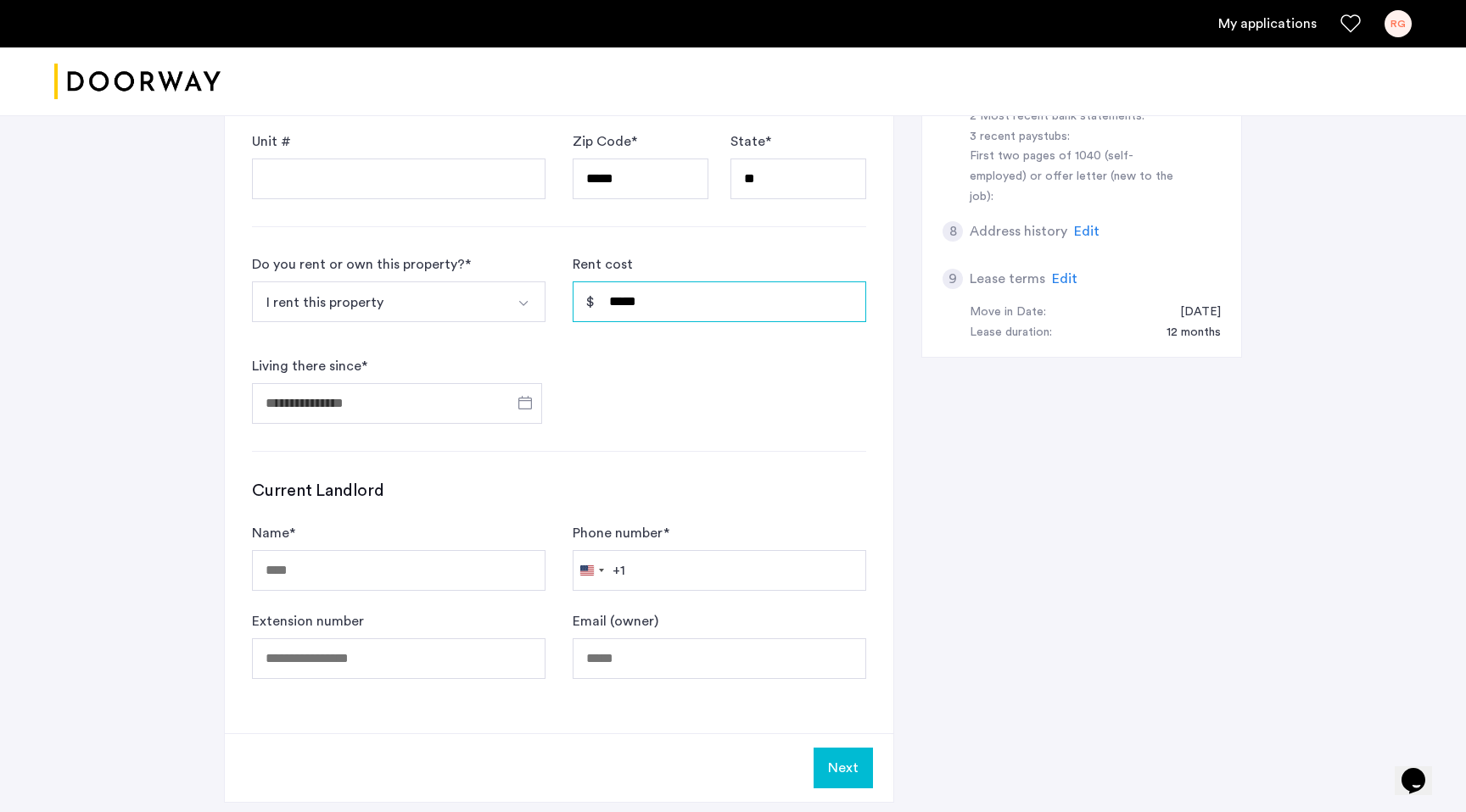
scroll to position [827, 0]
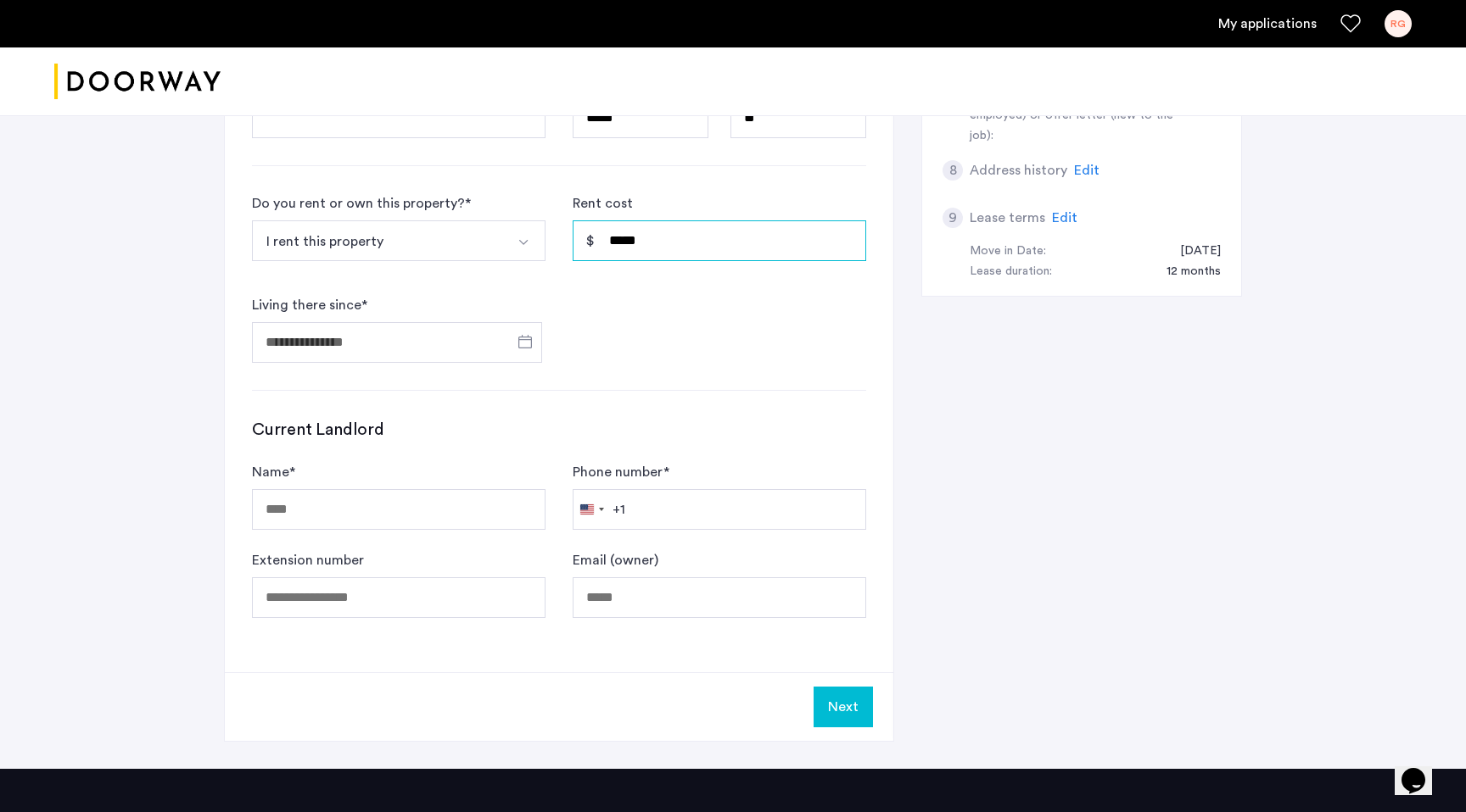
type input "*****"
click at [381, 352] on input "Living there since *" at bounding box center [397, 342] width 290 height 41
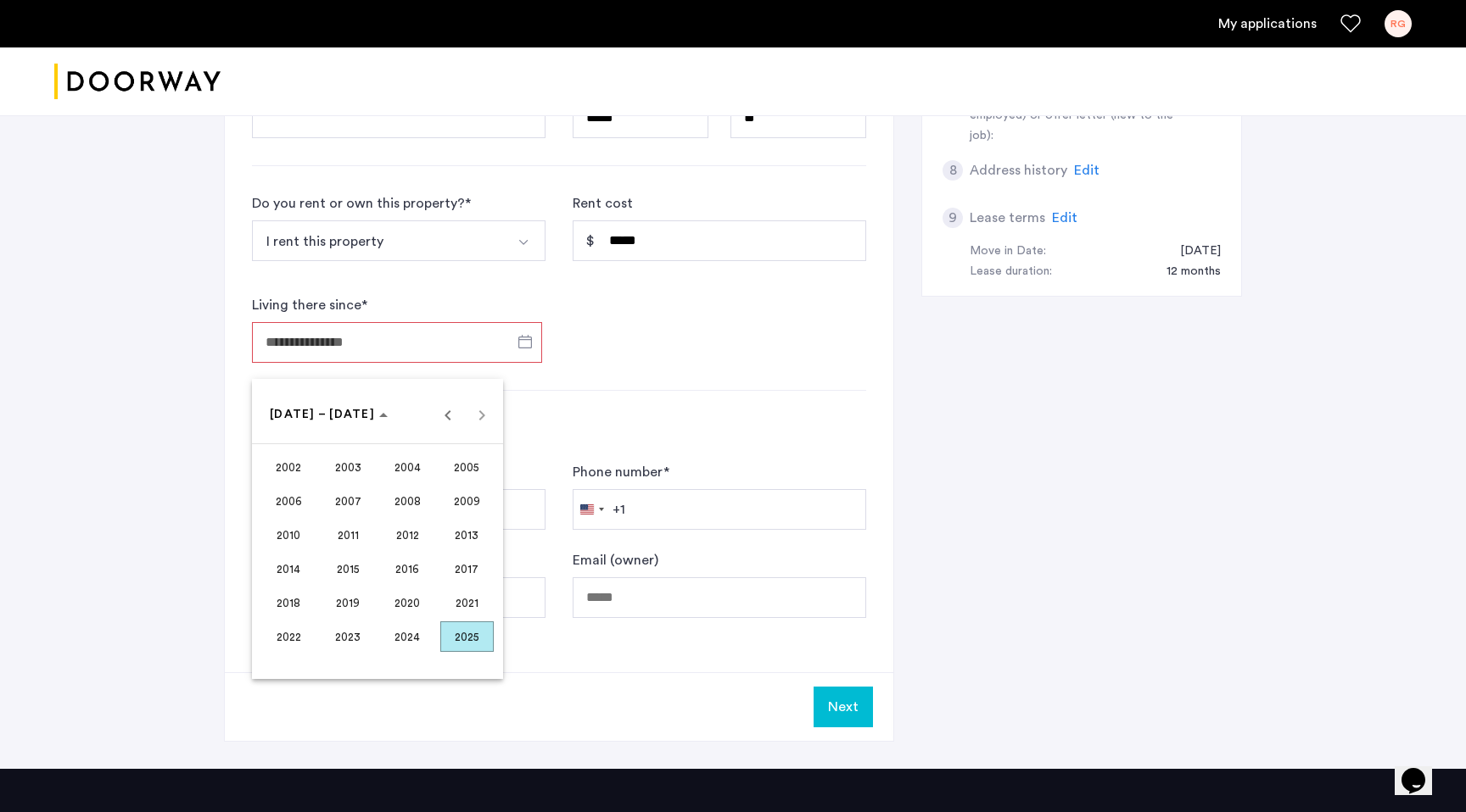
click at [464, 632] on span "2025" at bounding box center [467, 636] width 54 height 30
click at [456, 501] on span "APR" at bounding box center [467, 500] width 54 height 30
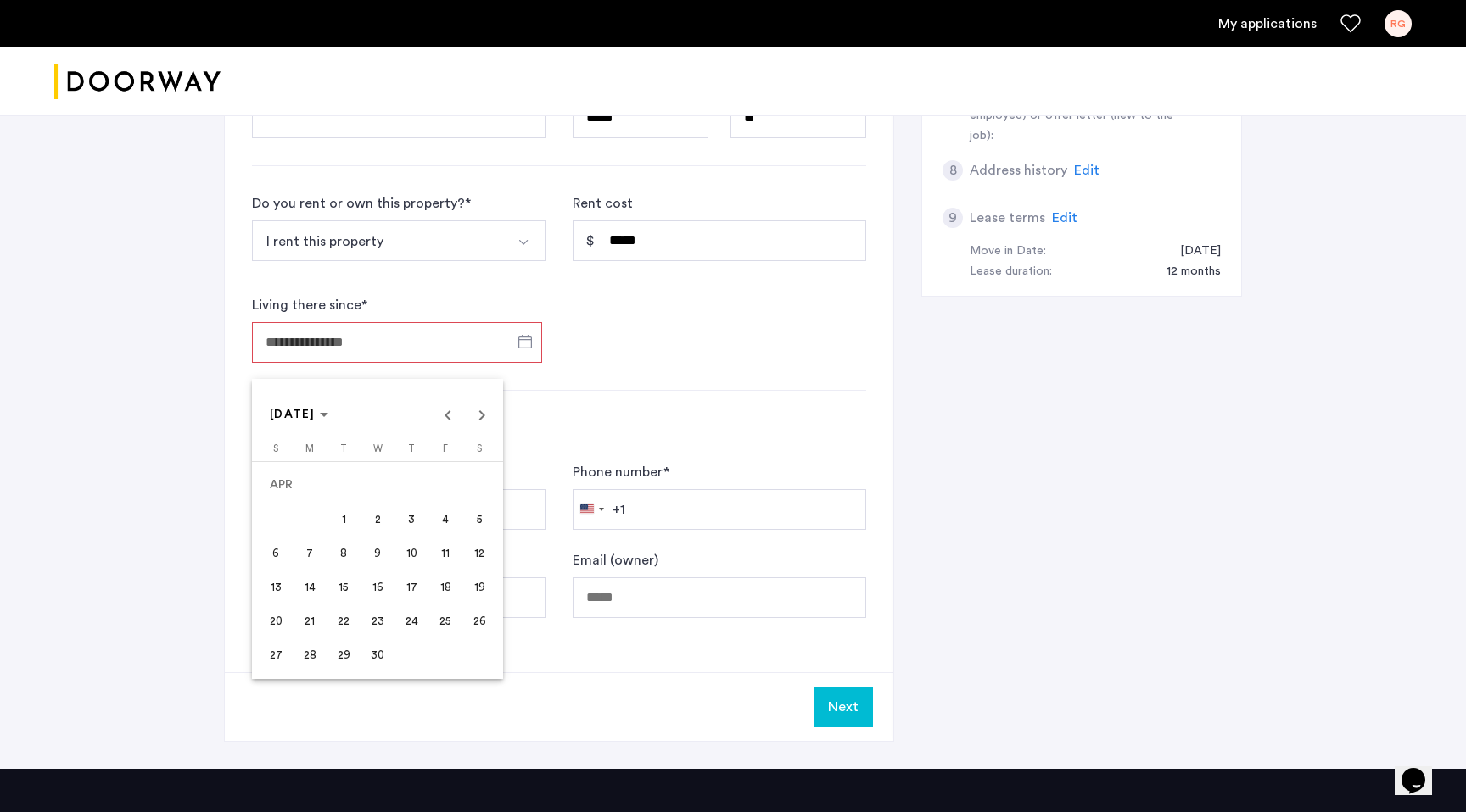
click at [466, 579] on span "19" at bounding box center [479, 586] width 30 height 30
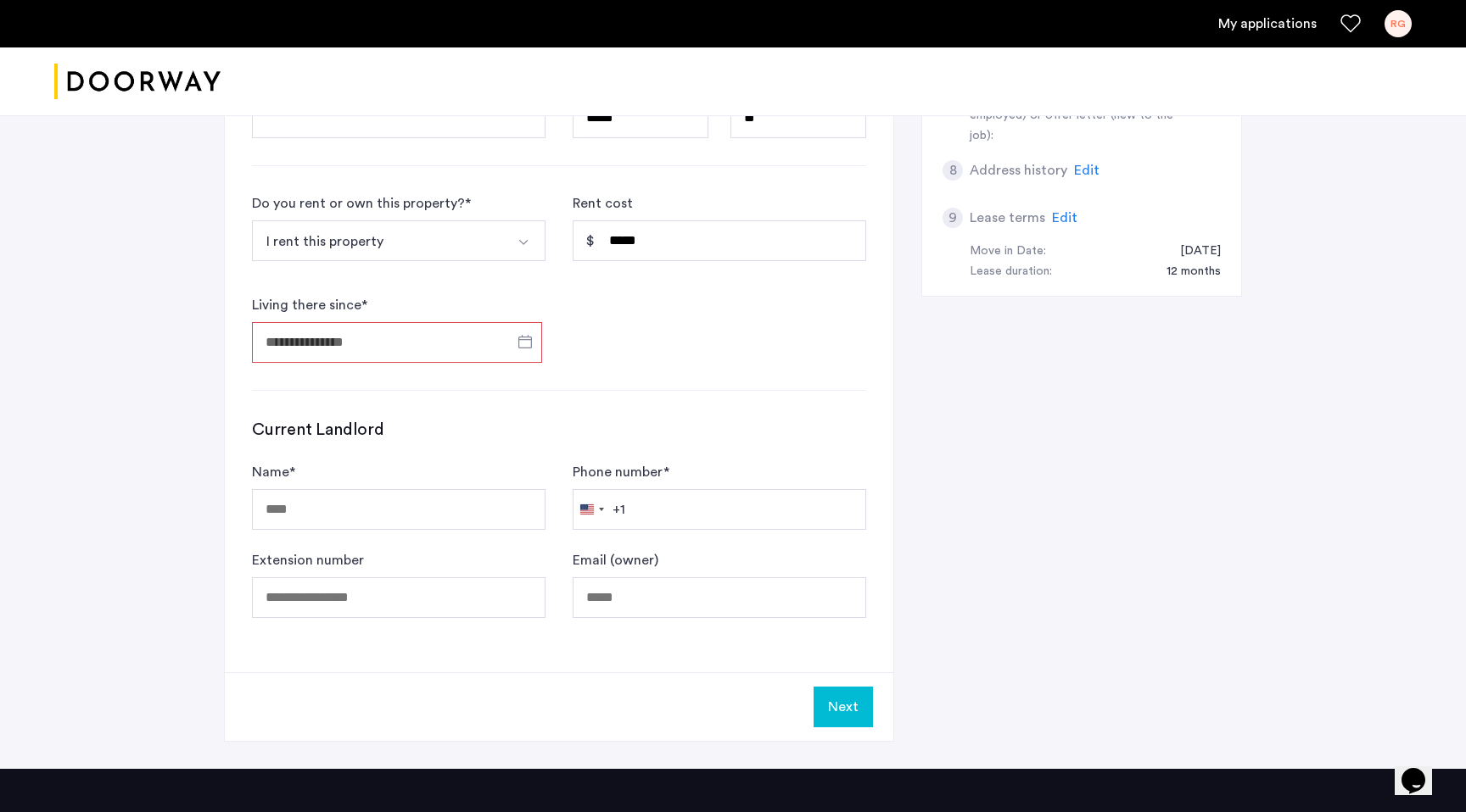
type input "**********"
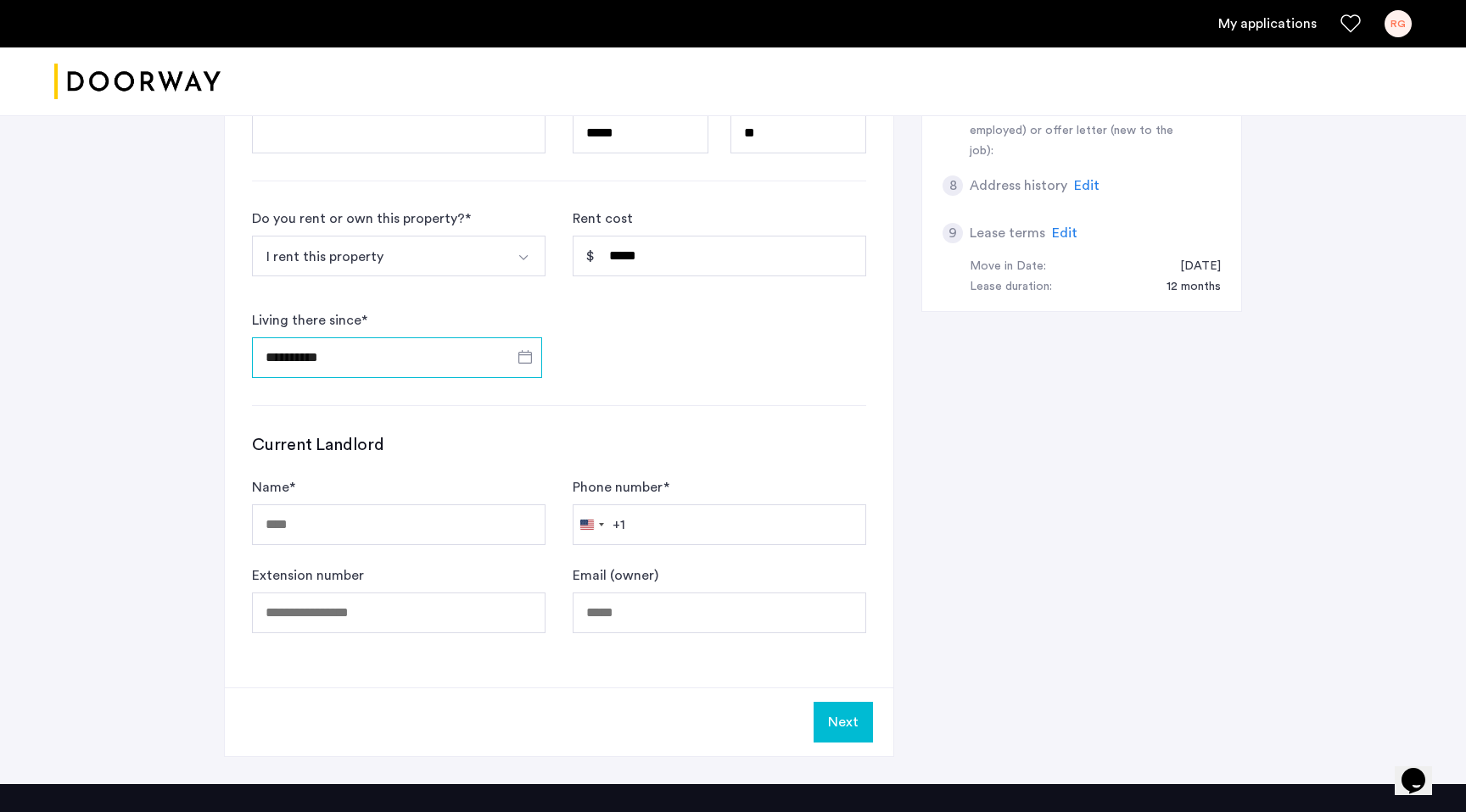
scroll to position [813, 0]
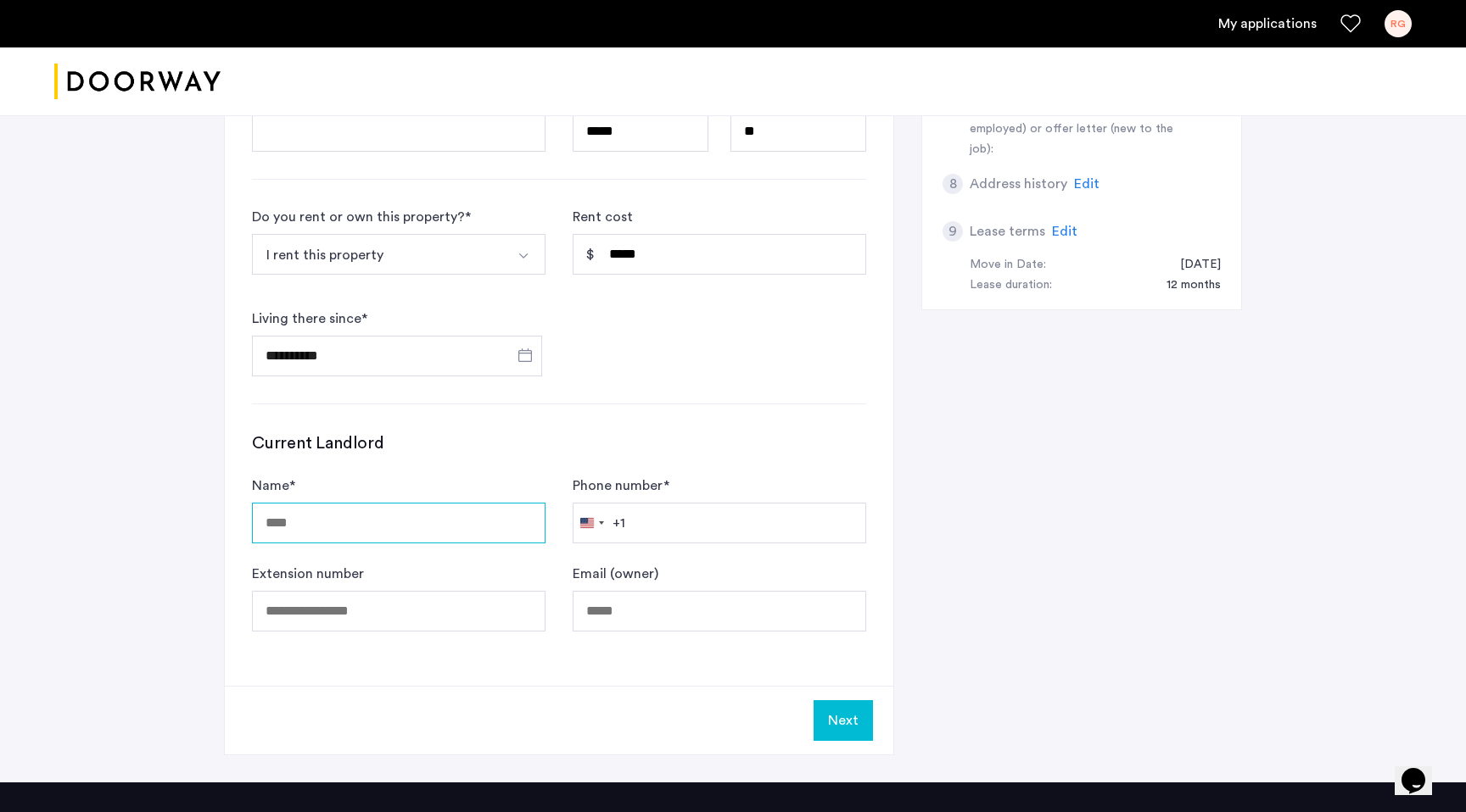
click at [397, 525] on input "Name *" at bounding box center [399, 523] width 294 height 41
type input "**********"
click at [774, 605] on input "Email (owner)" at bounding box center [719, 611] width 294 height 41
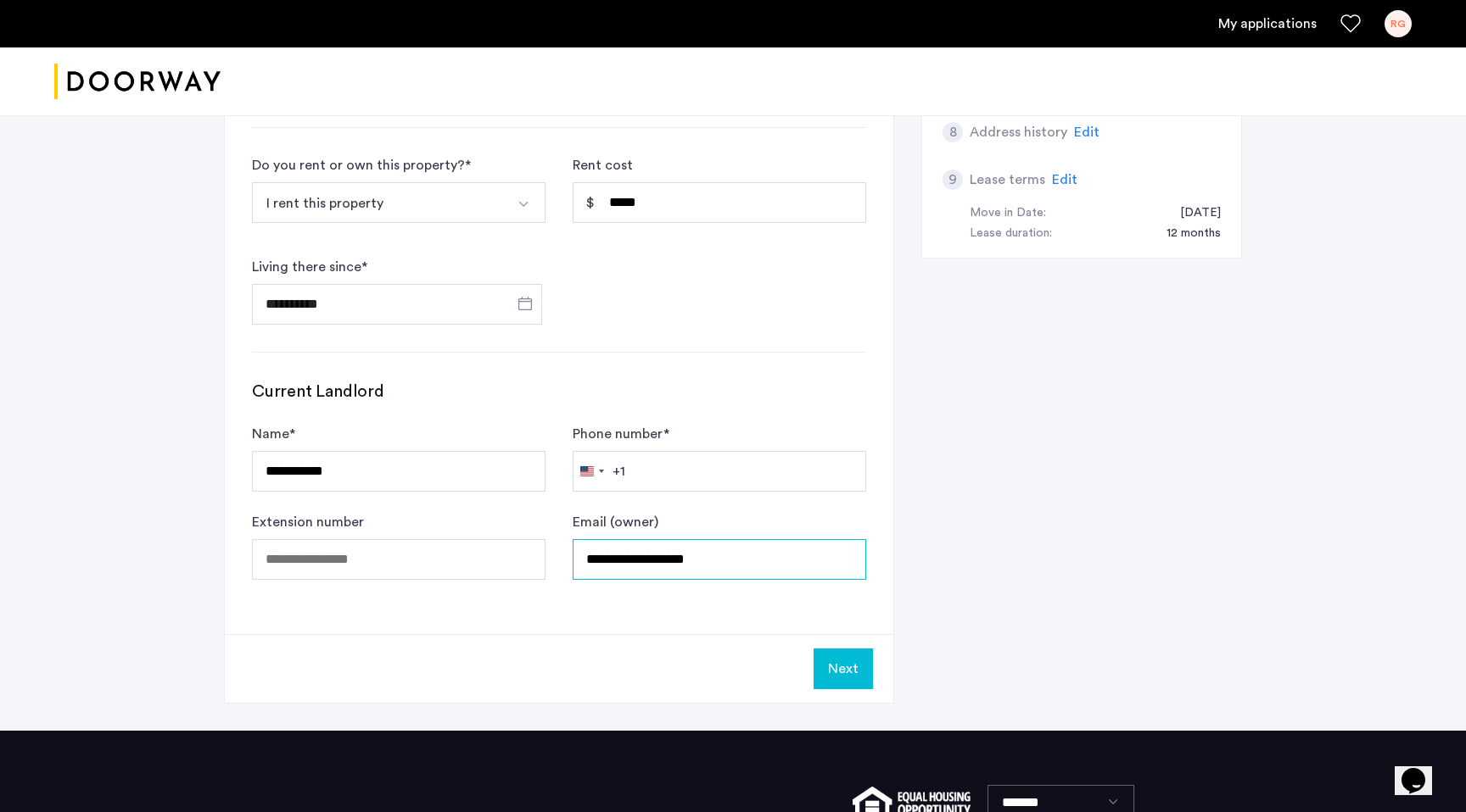
scroll to position [859, 0]
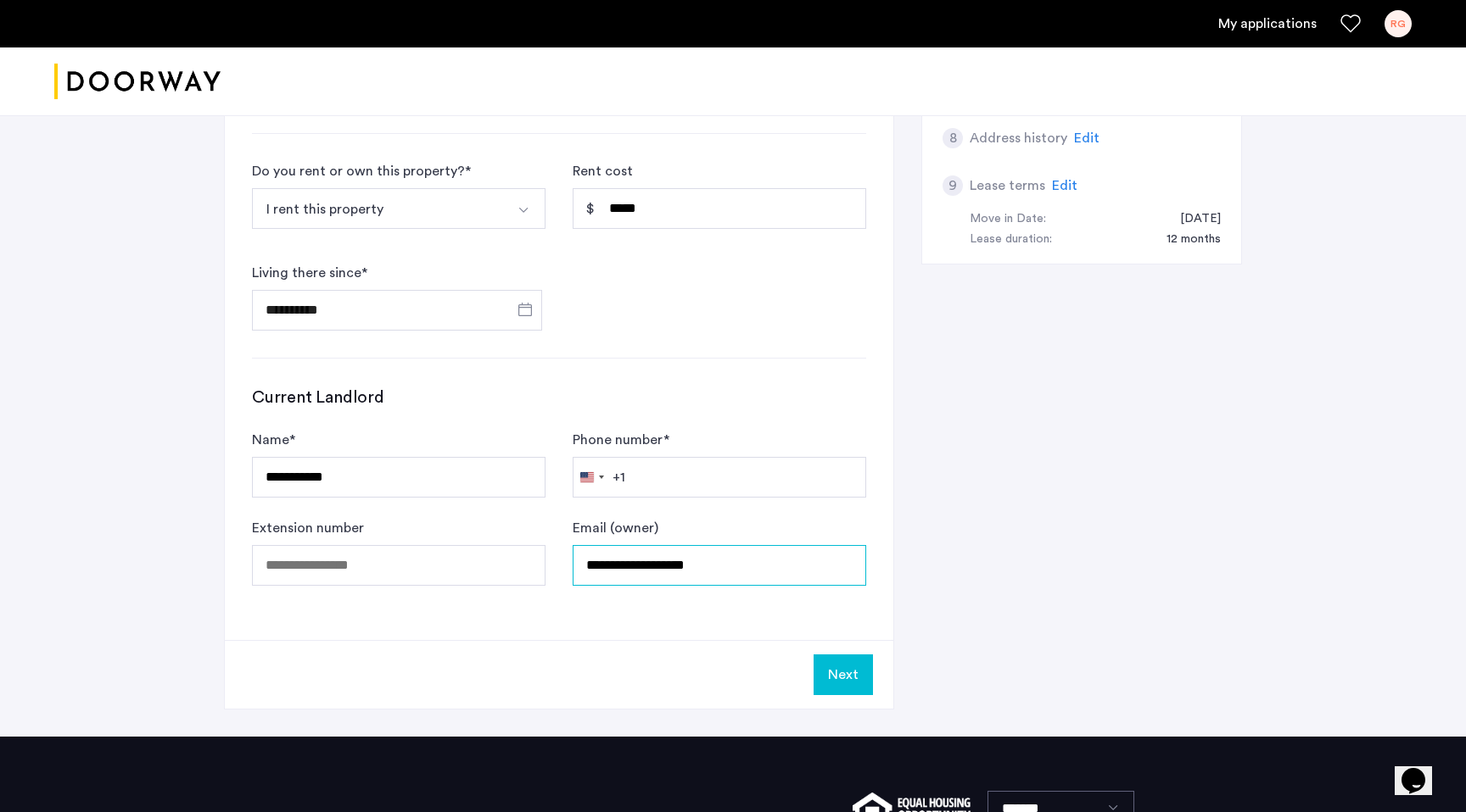
type input "**********"
click at [694, 489] on input "Phone number *" at bounding box center [719, 477] width 294 height 41
type input "**********"
click at [861, 533] on div "**********" at bounding box center [719, 552] width 294 height 68
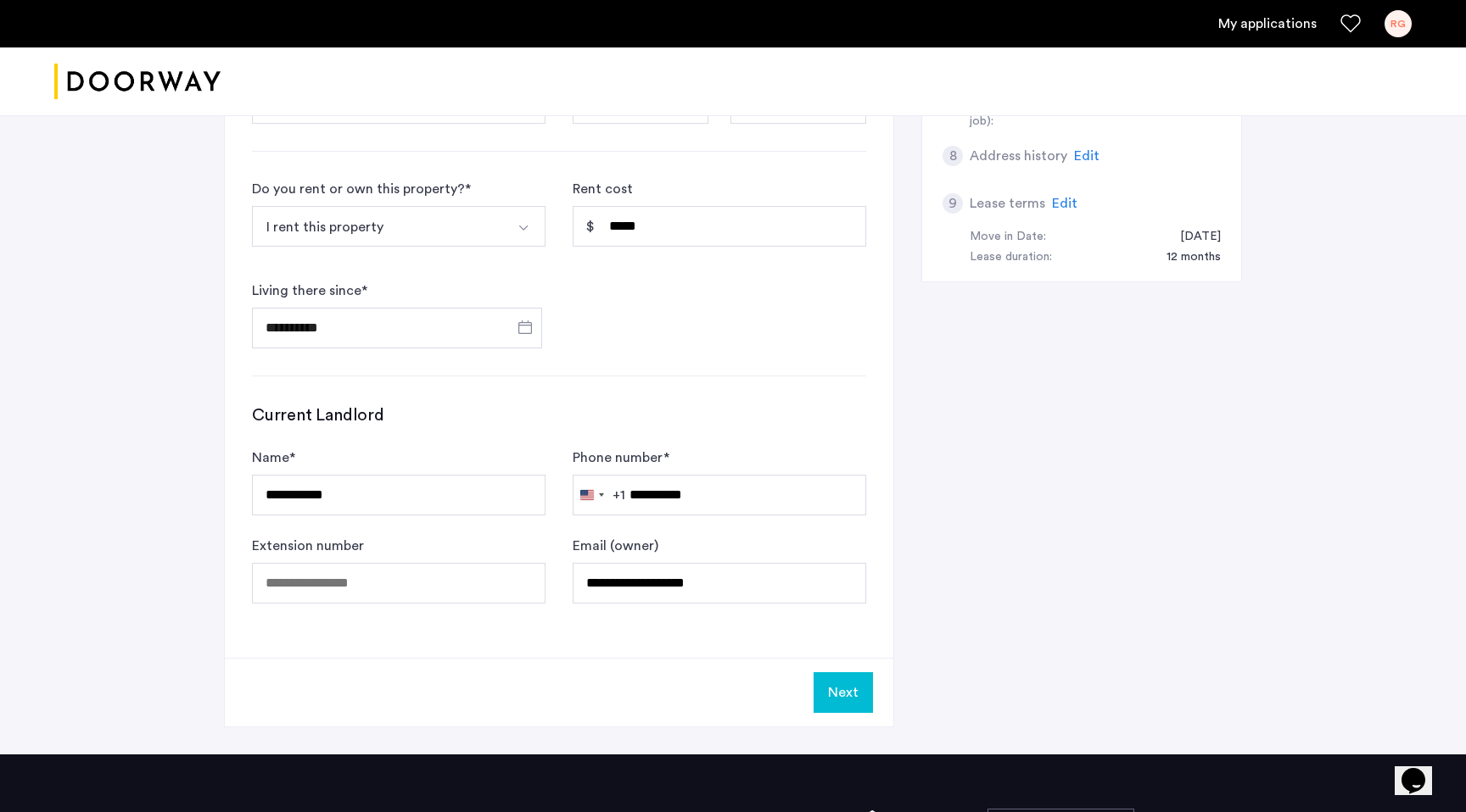
scroll to position [886, 0]
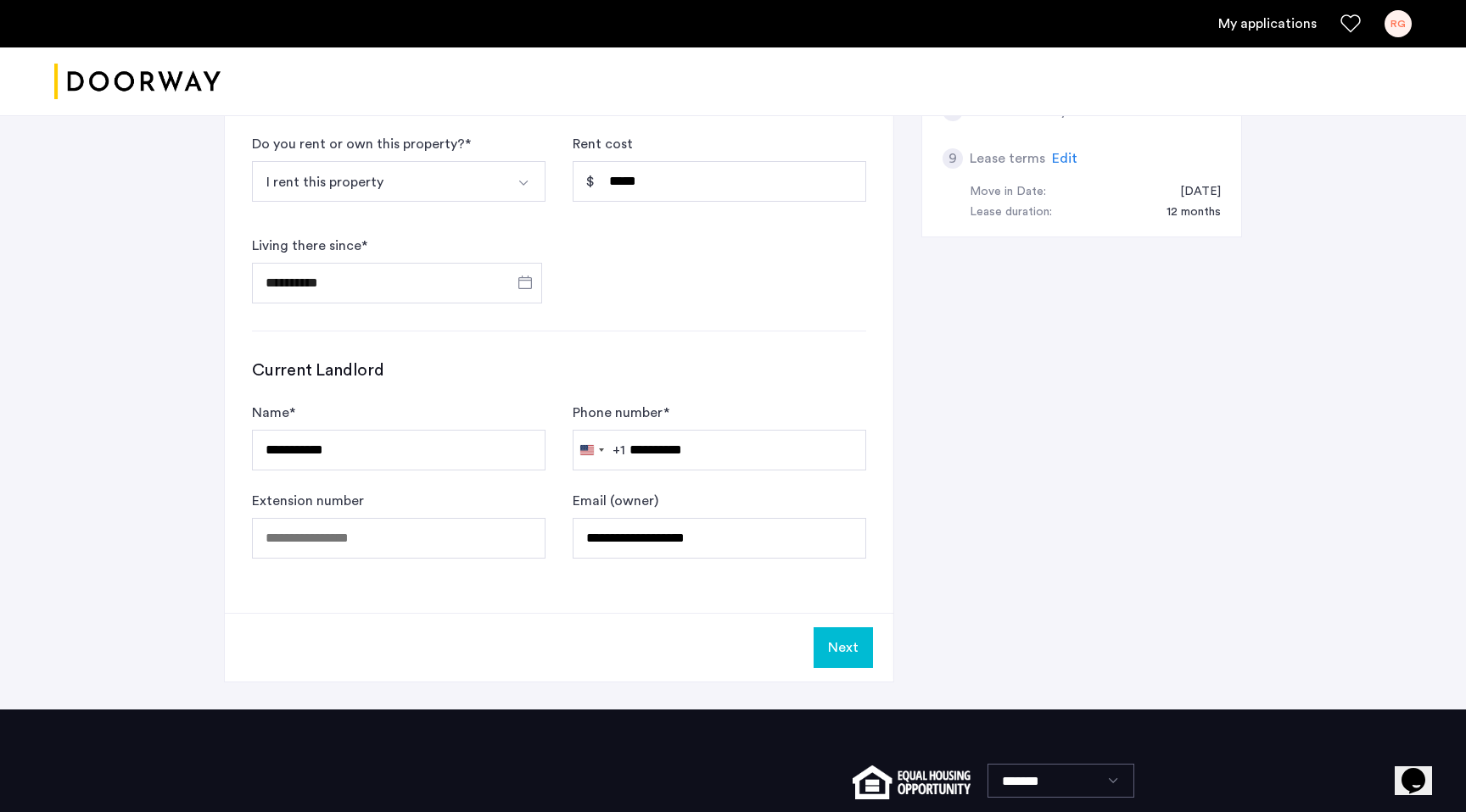
click at [852, 647] on button "Next" at bounding box center [843, 648] width 59 height 41
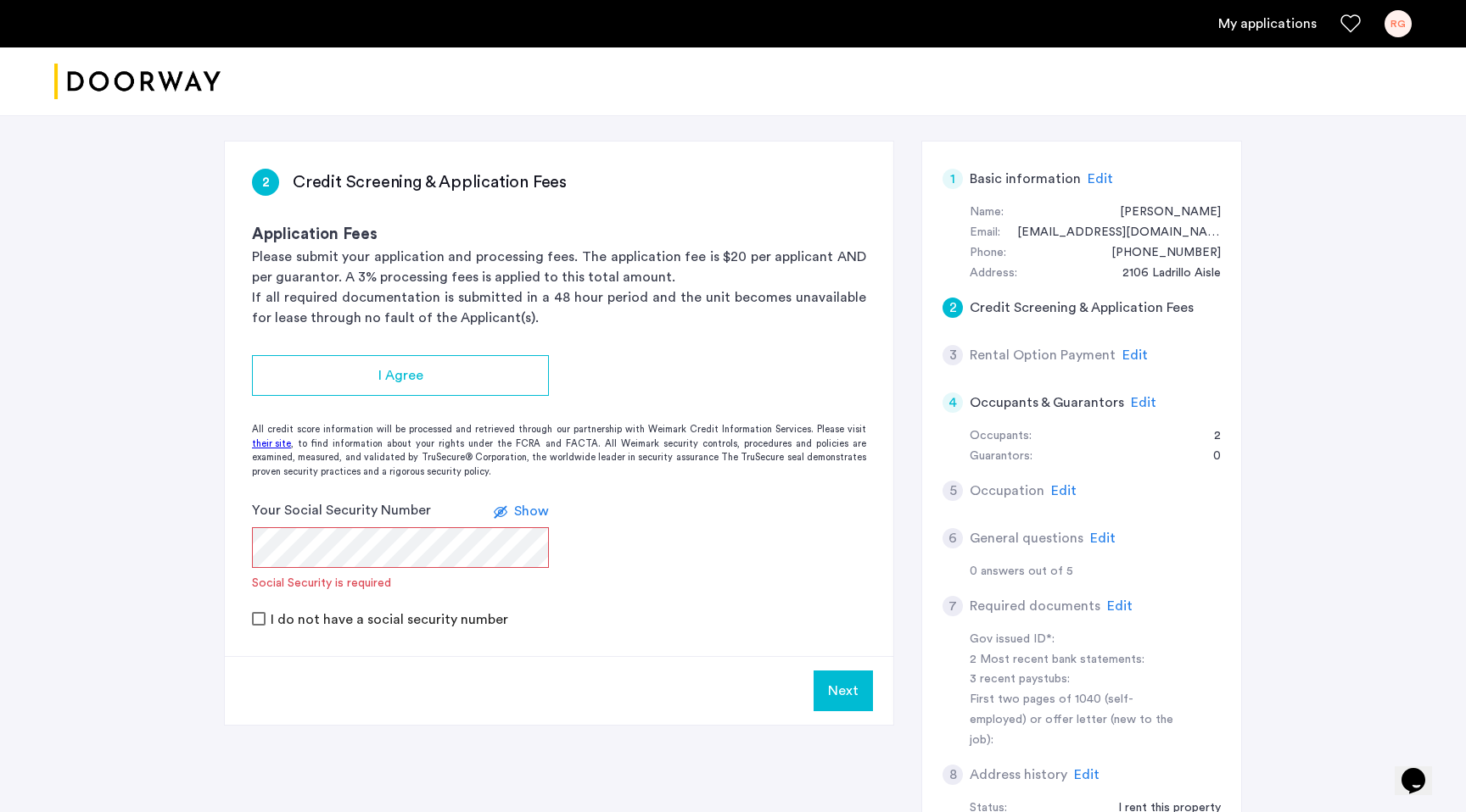
scroll to position [244, 0]
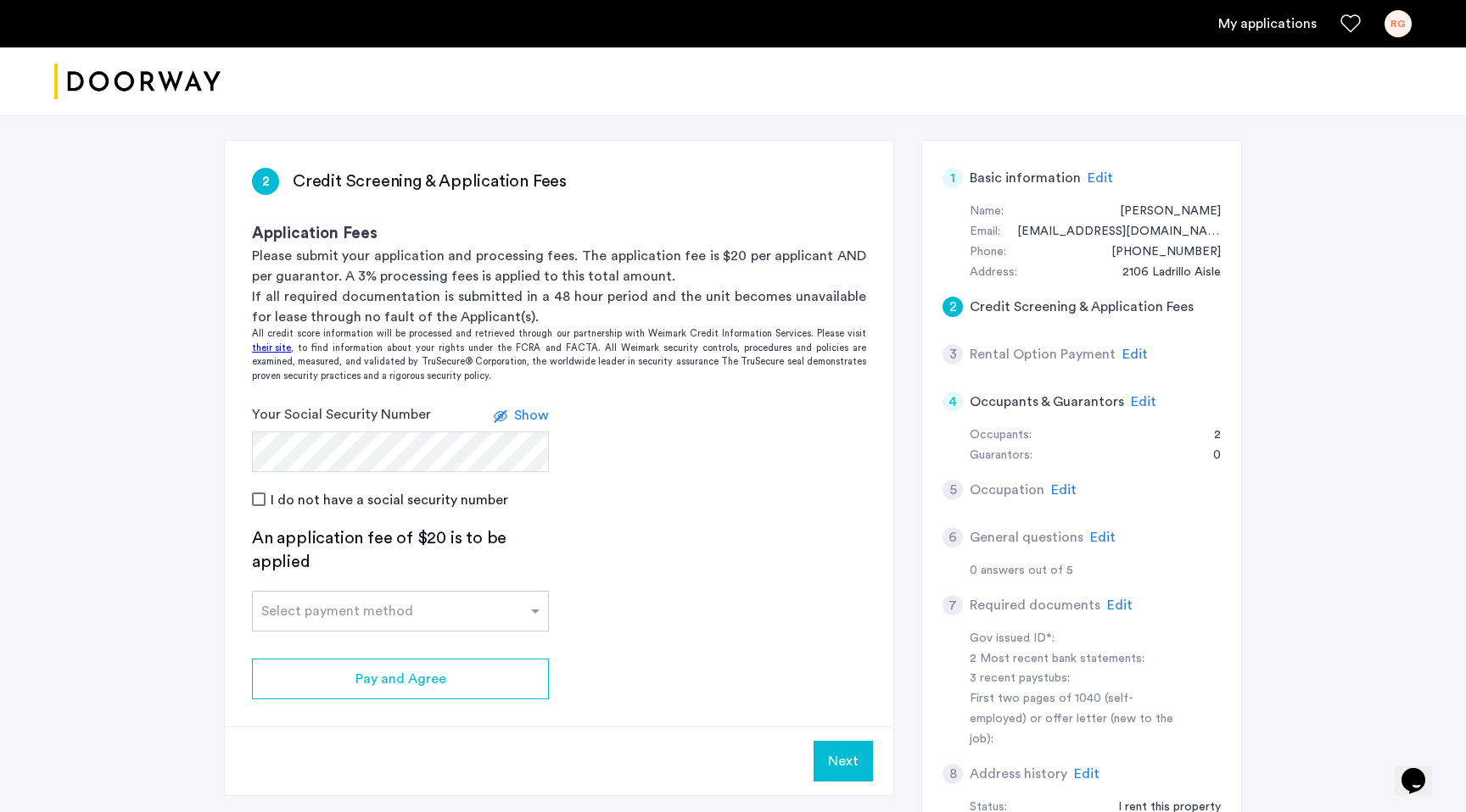
click at [633, 558] on app-credit-screening "2 Credit Screening & Application Fees Application Fees Please submit your appli…" at bounding box center [559, 468] width 668 height 654
click at [531, 414] on span "Show" at bounding box center [532, 415] width 35 height 14
click at [415, 612] on input "text" at bounding box center [383, 607] width 245 height 12
click at [402, 639] on div "Credit Card" at bounding box center [401, 648] width 295 height 34
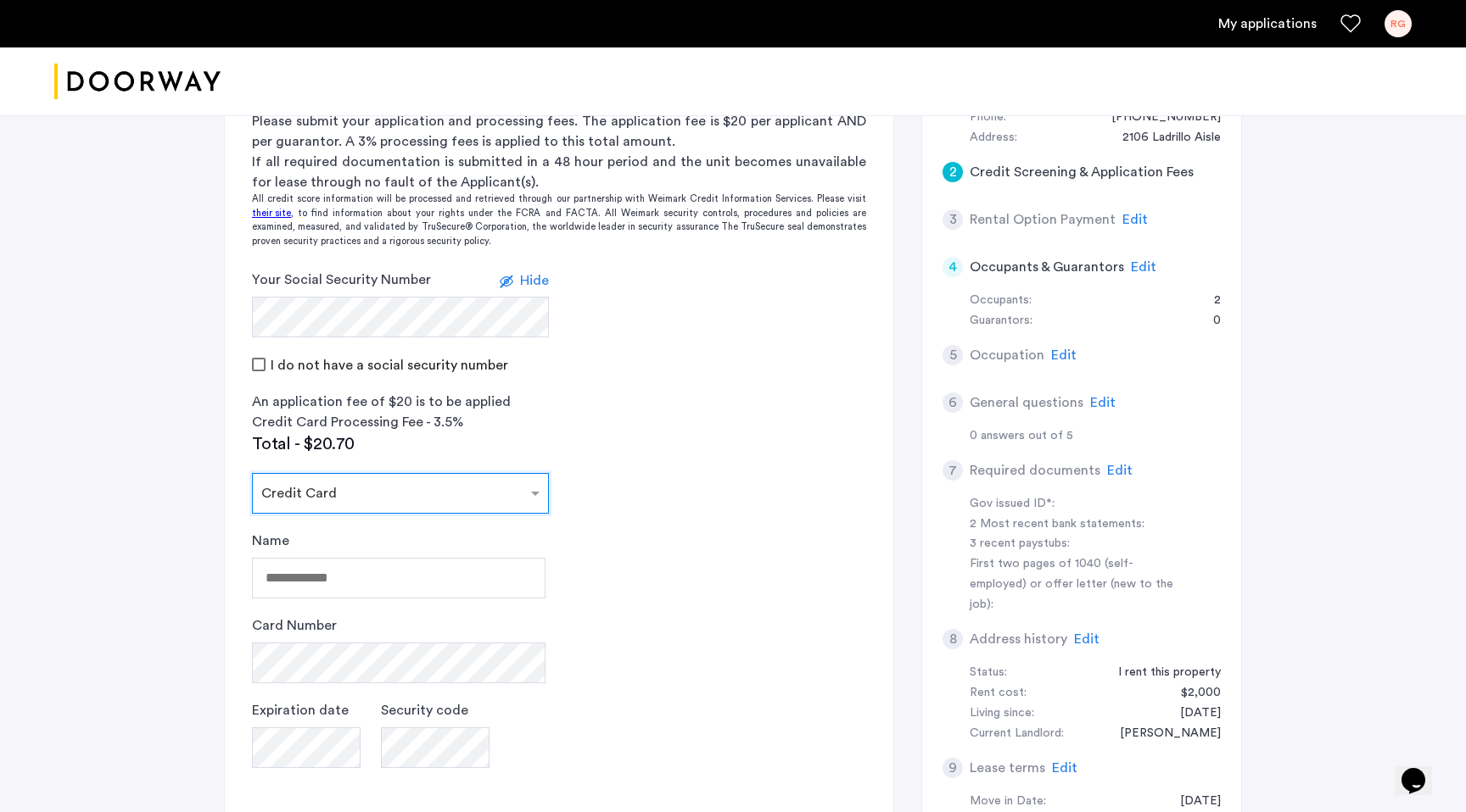
scroll to position [436, 0]
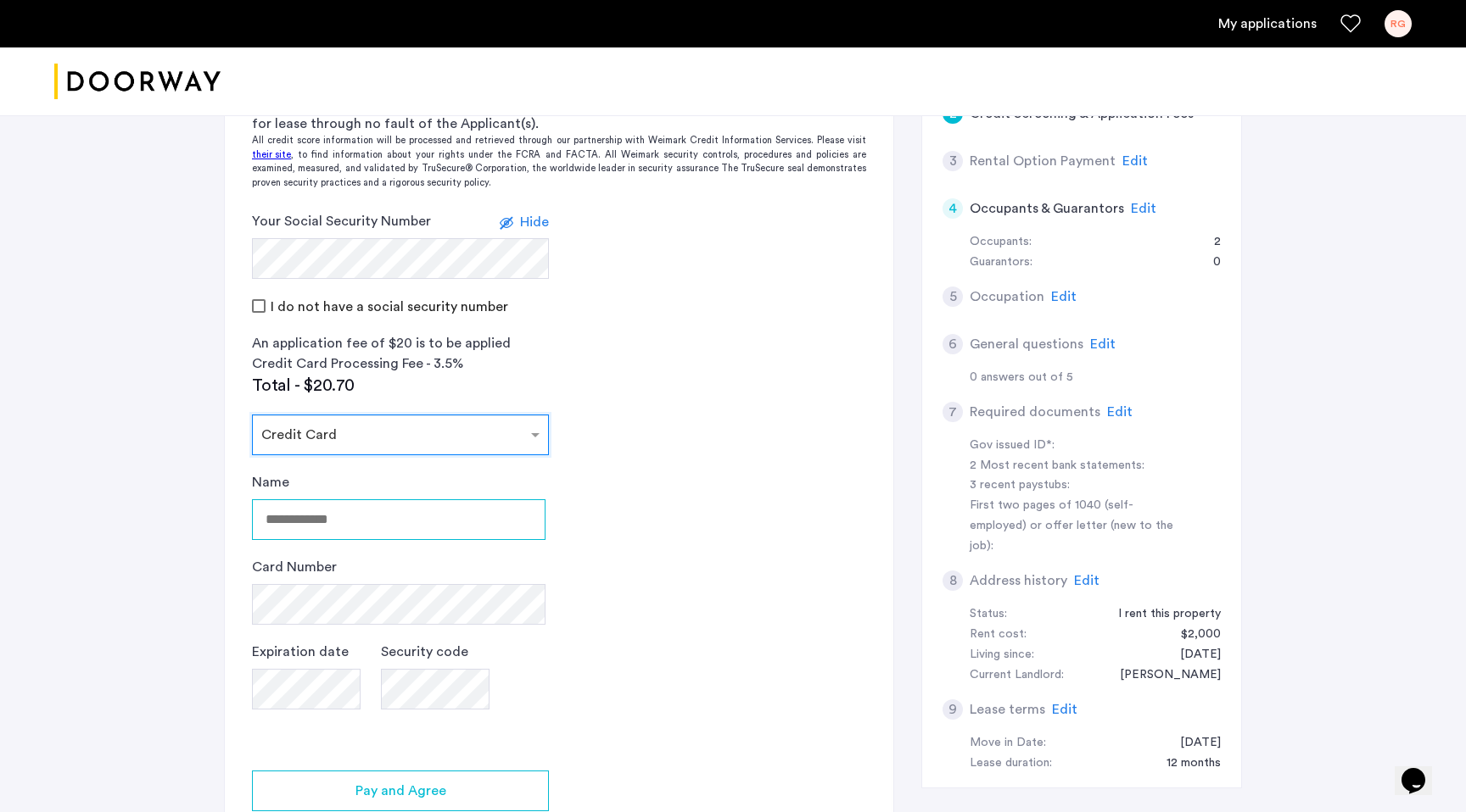
click at [305, 520] on input "Name" at bounding box center [399, 519] width 294 height 41
type input "**********"
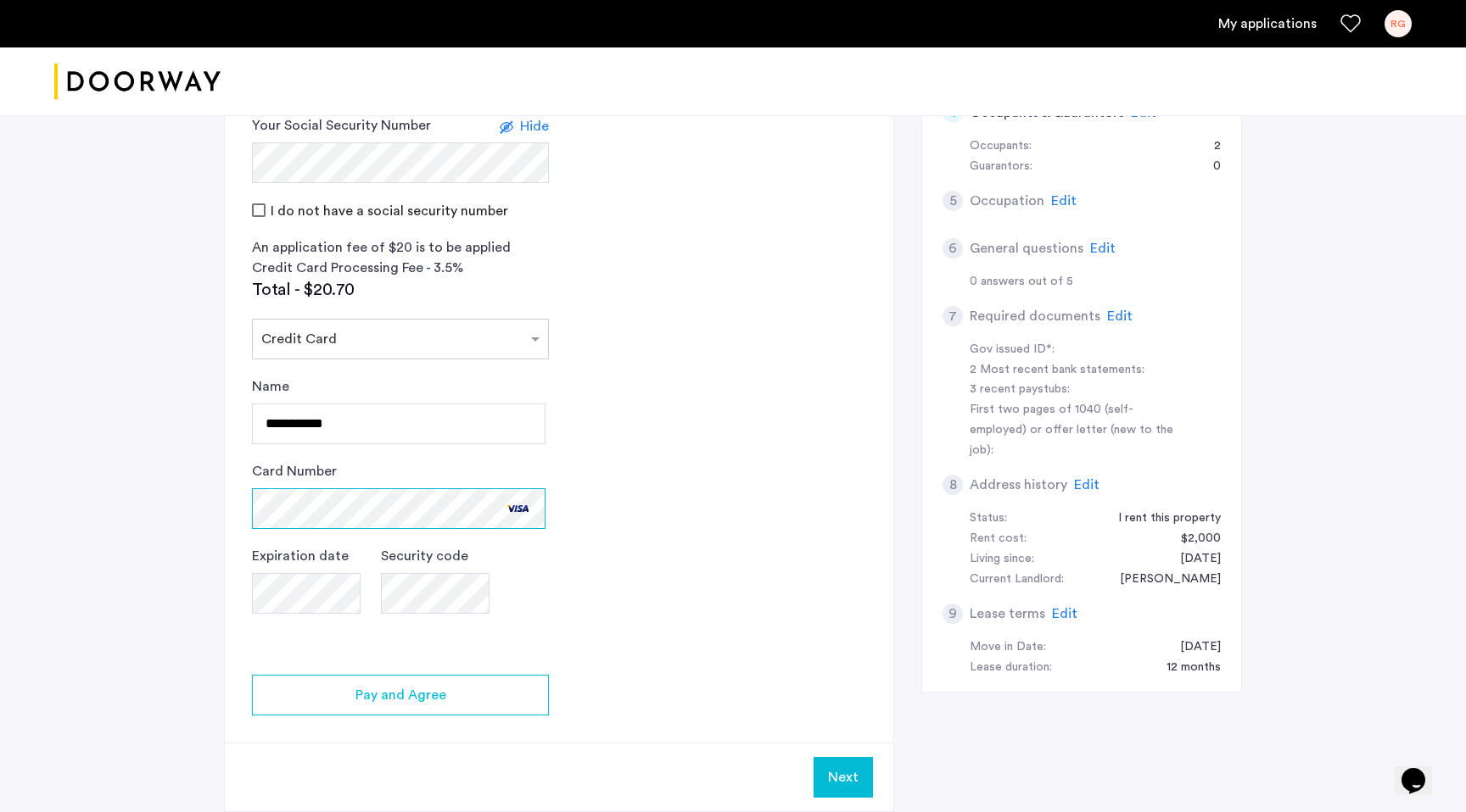
scroll to position [555, 0]
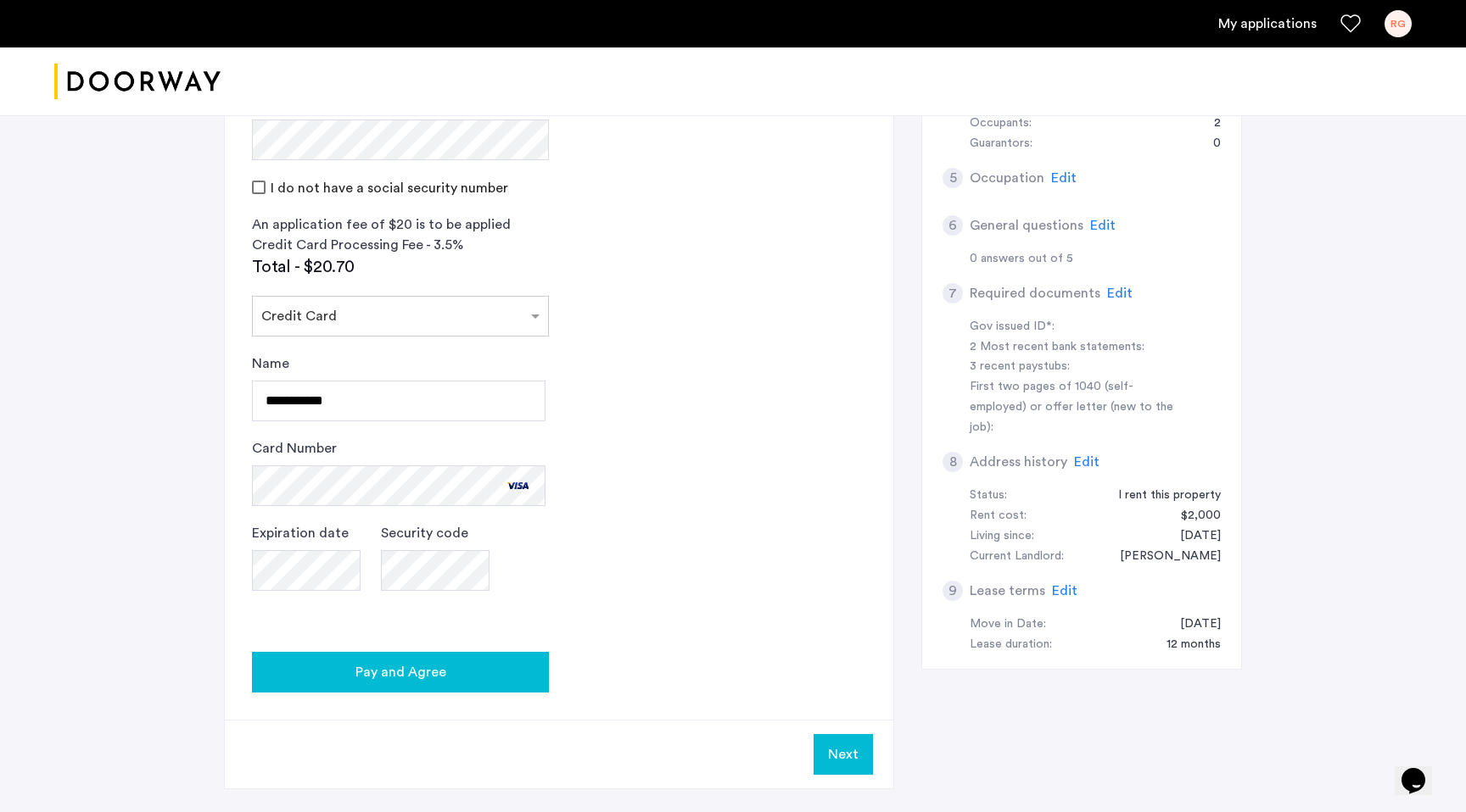
click at [505, 669] on div "Pay and Agree" at bounding box center [401, 673] width 270 height 20
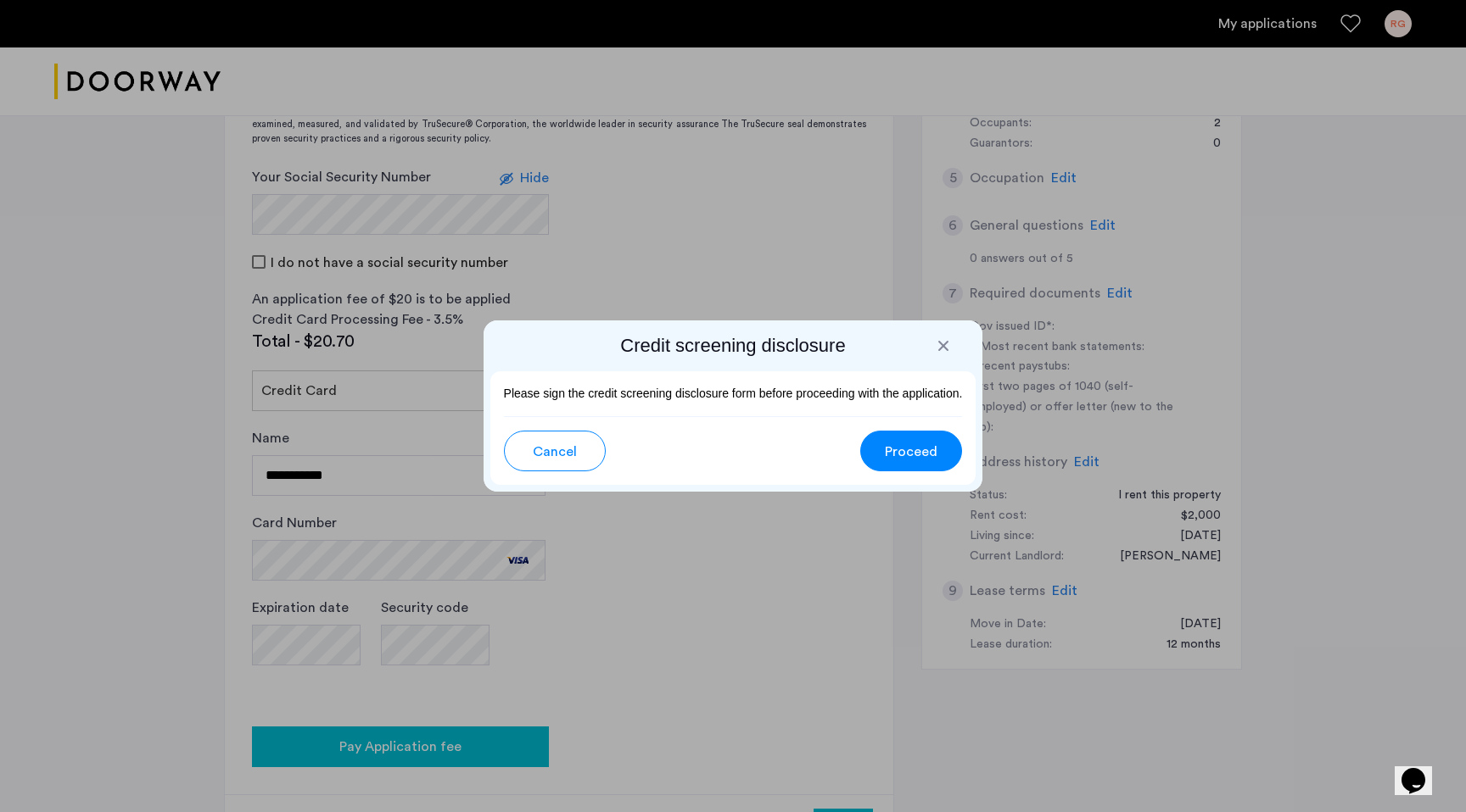
scroll to position [0, 0]
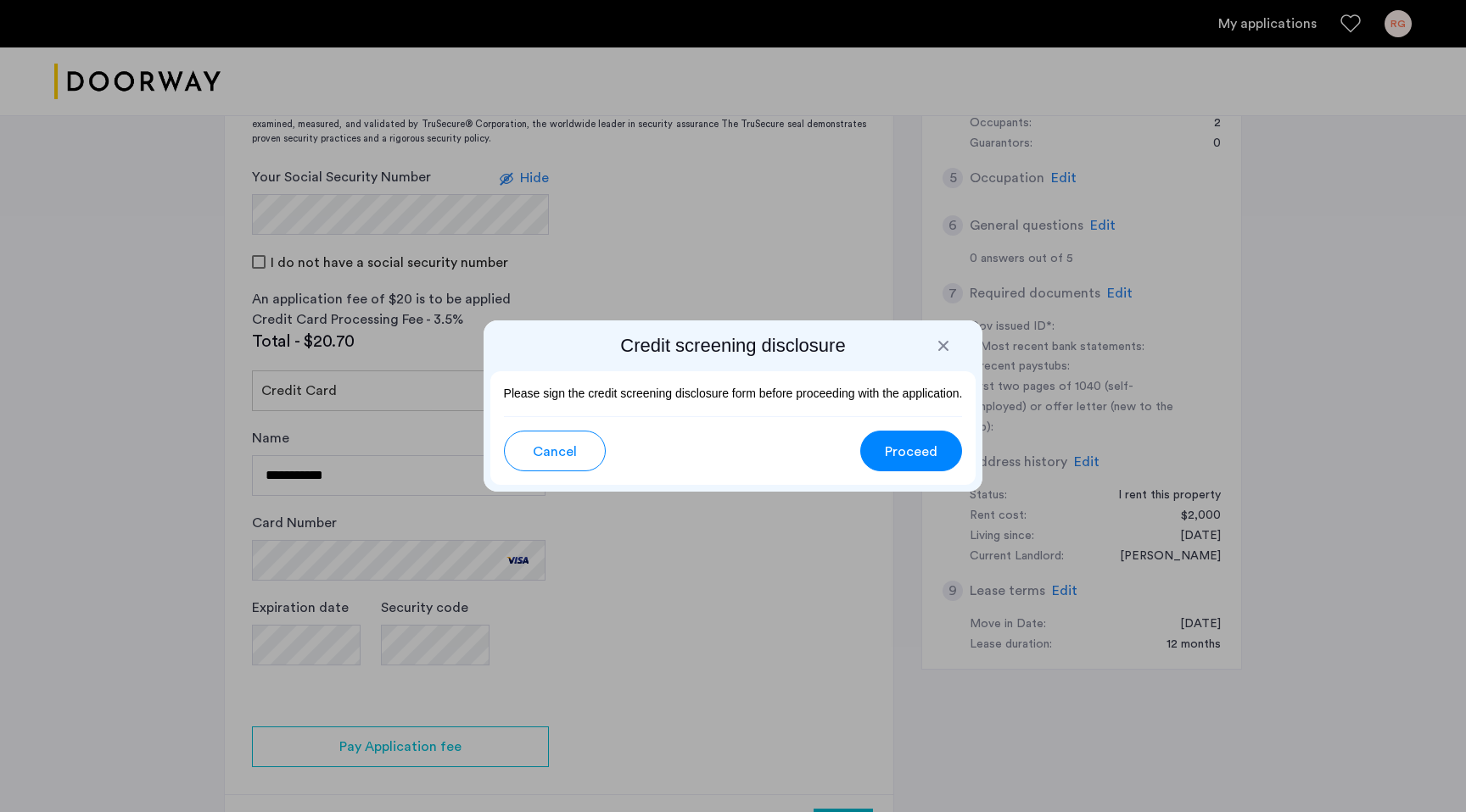
click at [924, 445] on span "Proceed" at bounding box center [910, 452] width 53 height 20
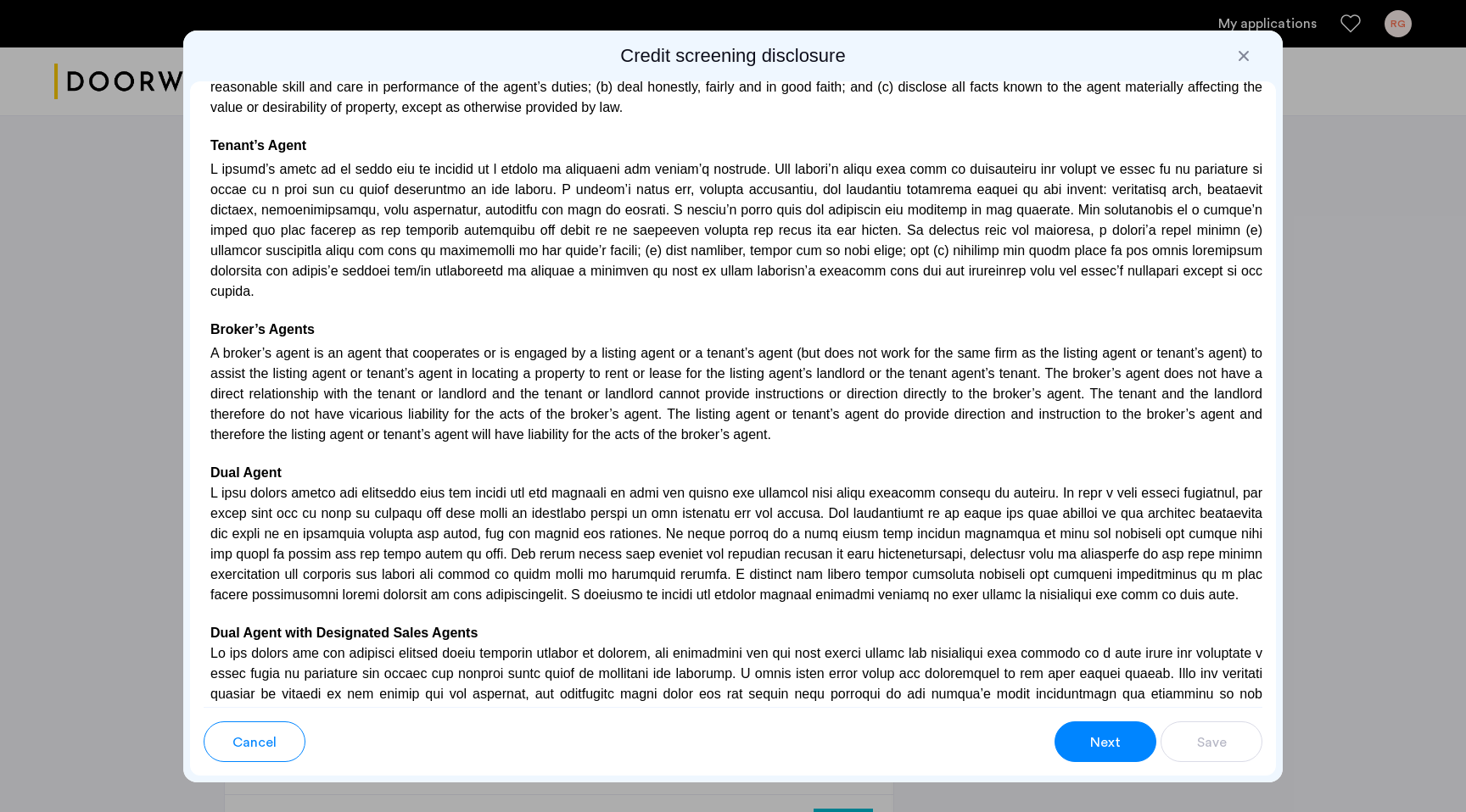
scroll to position [4418, 0]
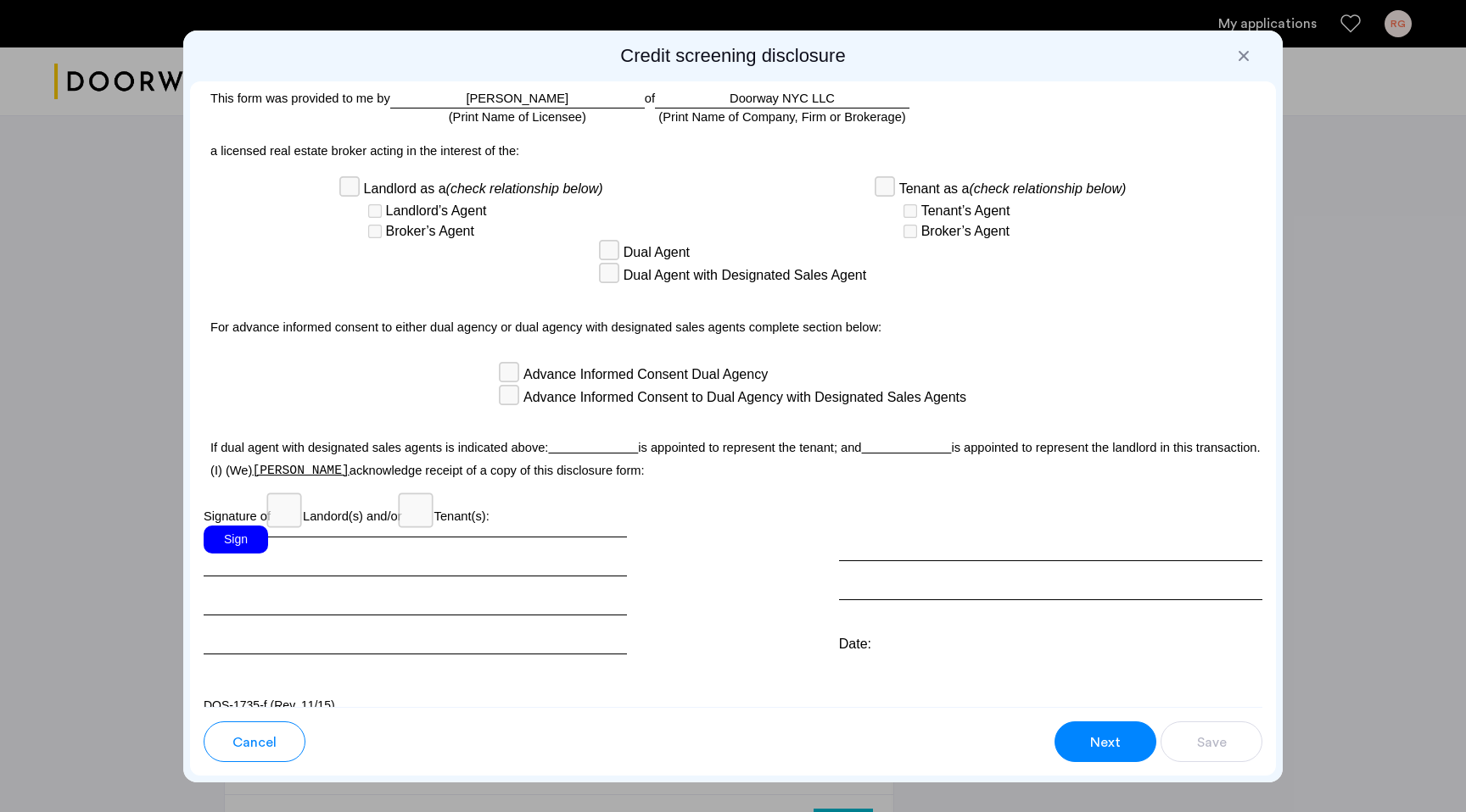
click at [237, 526] on div "Sign" at bounding box center [236, 540] width 65 height 28
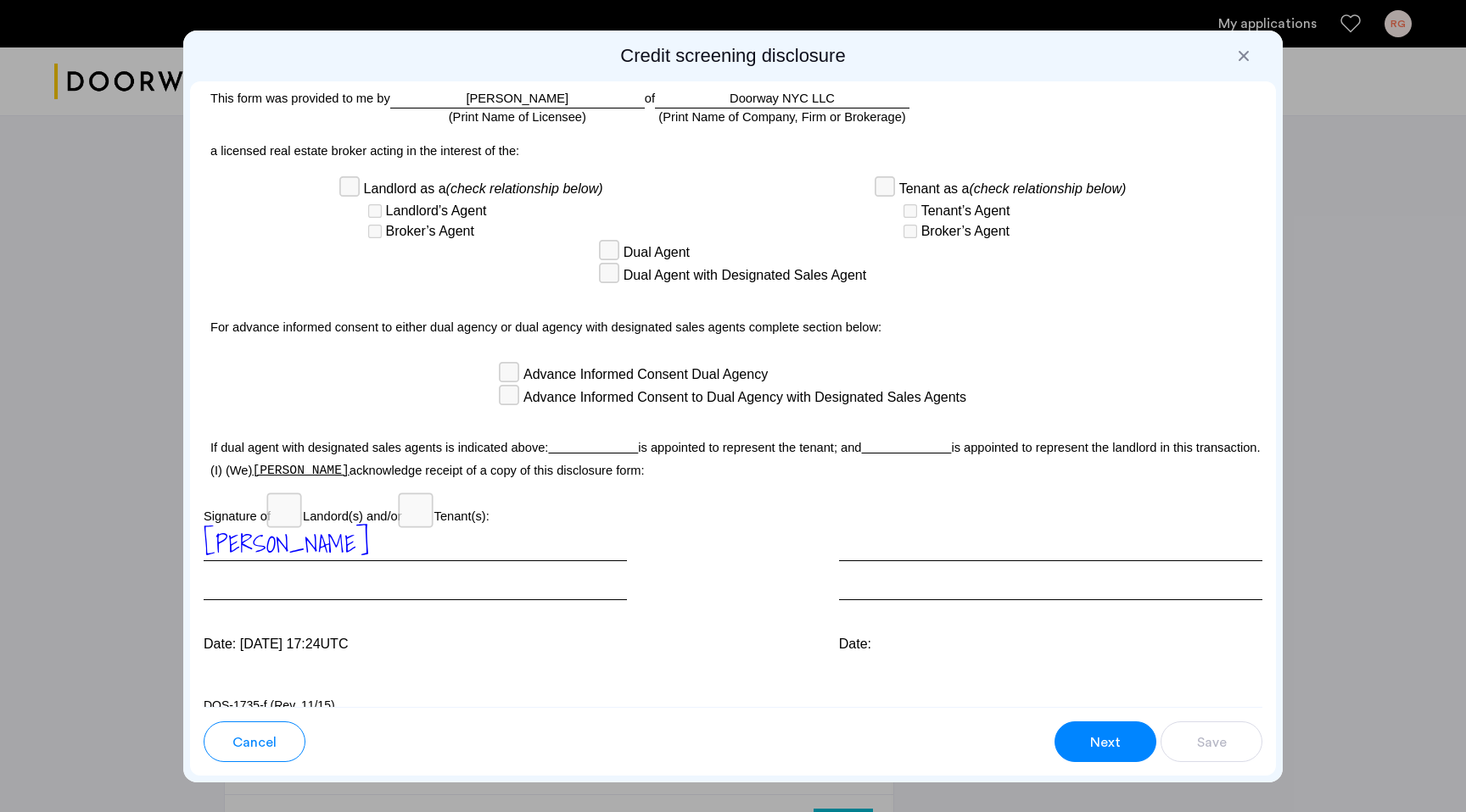
click at [1087, 728] on button "Next" at bounding box center [1105, 742] width 102 height 41
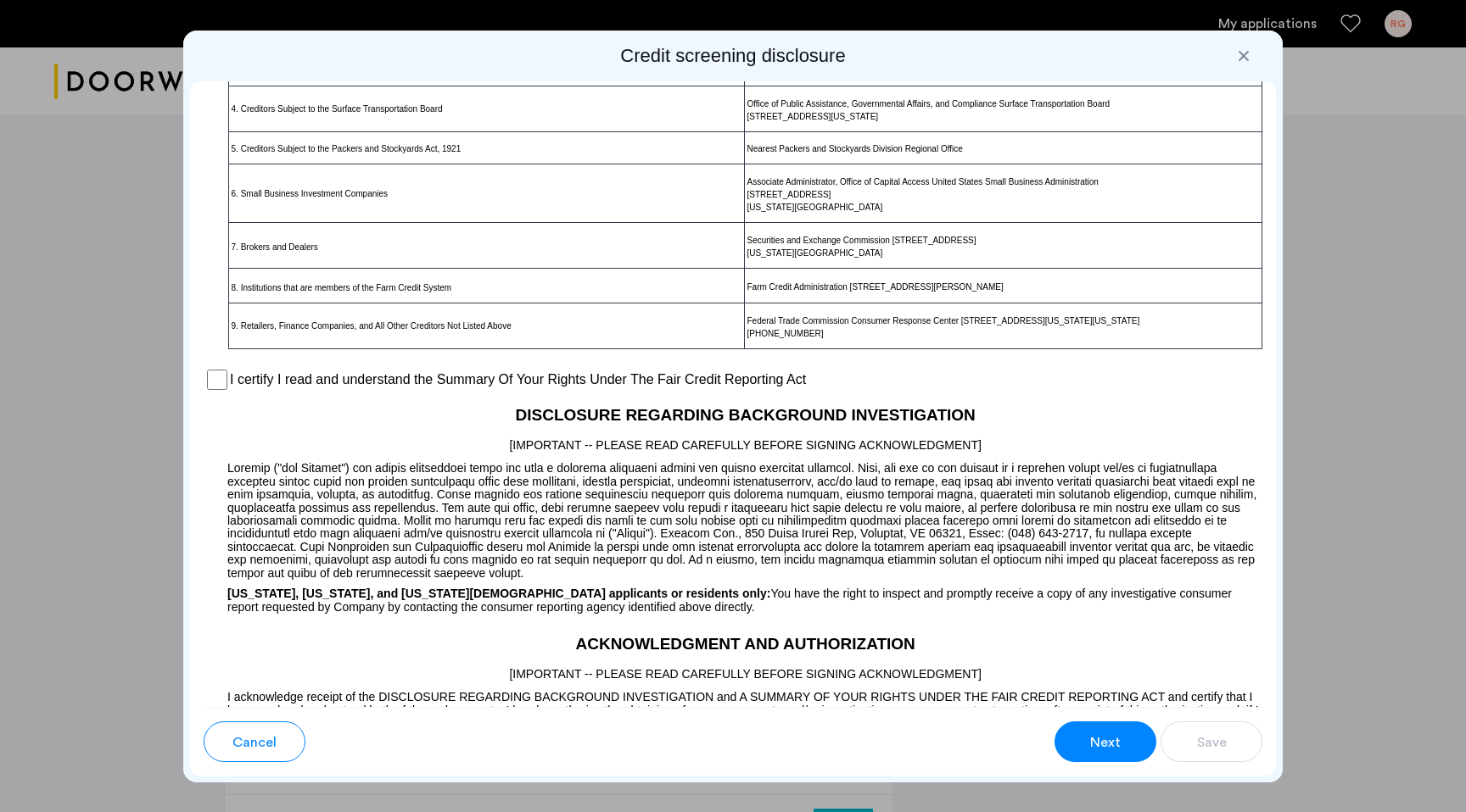
scroll to position [1091, 0]
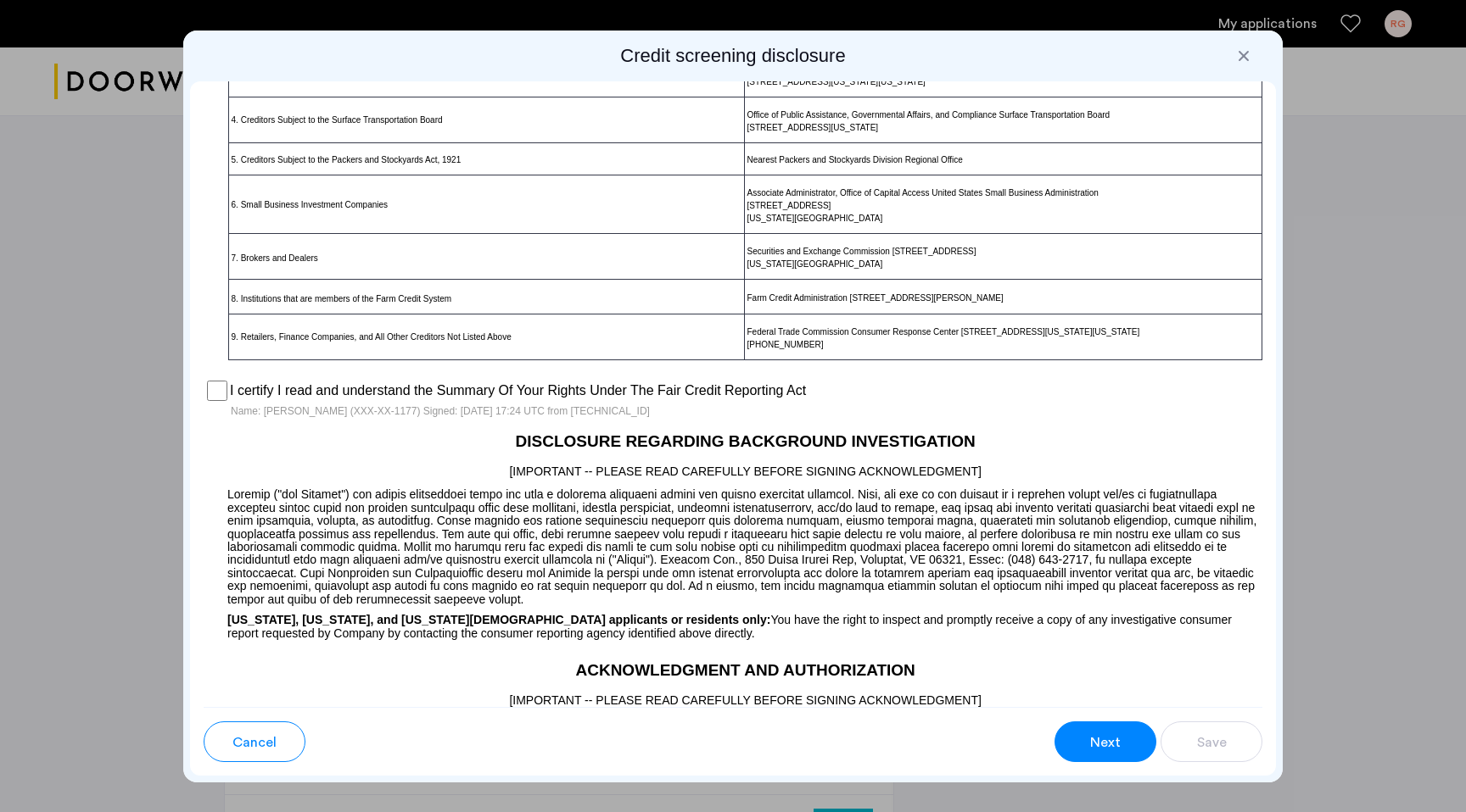
click at [1089, 731] on button "Next" at bounding box center [1105, 742] width 102 height 41
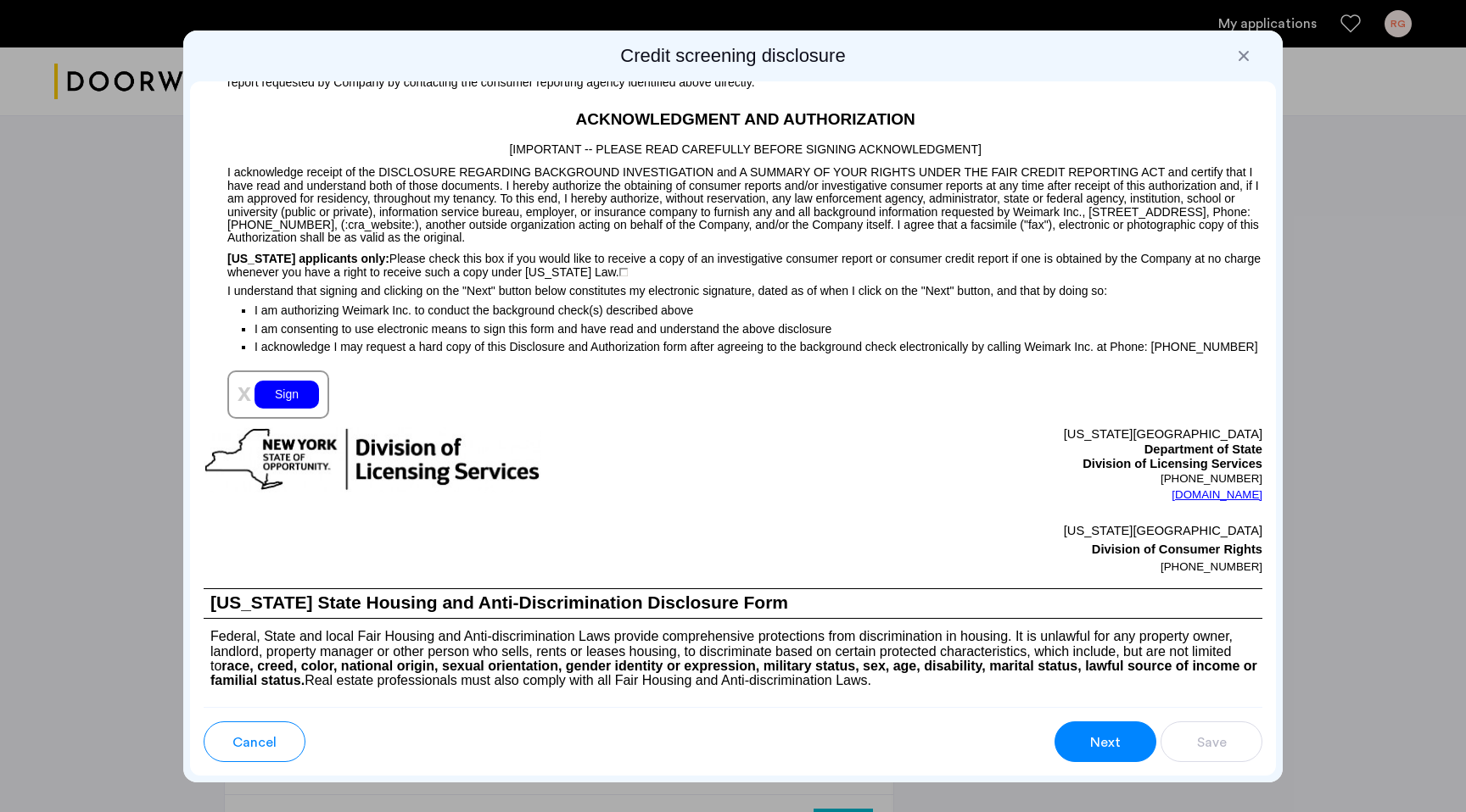
scroll to position [1647, 0]
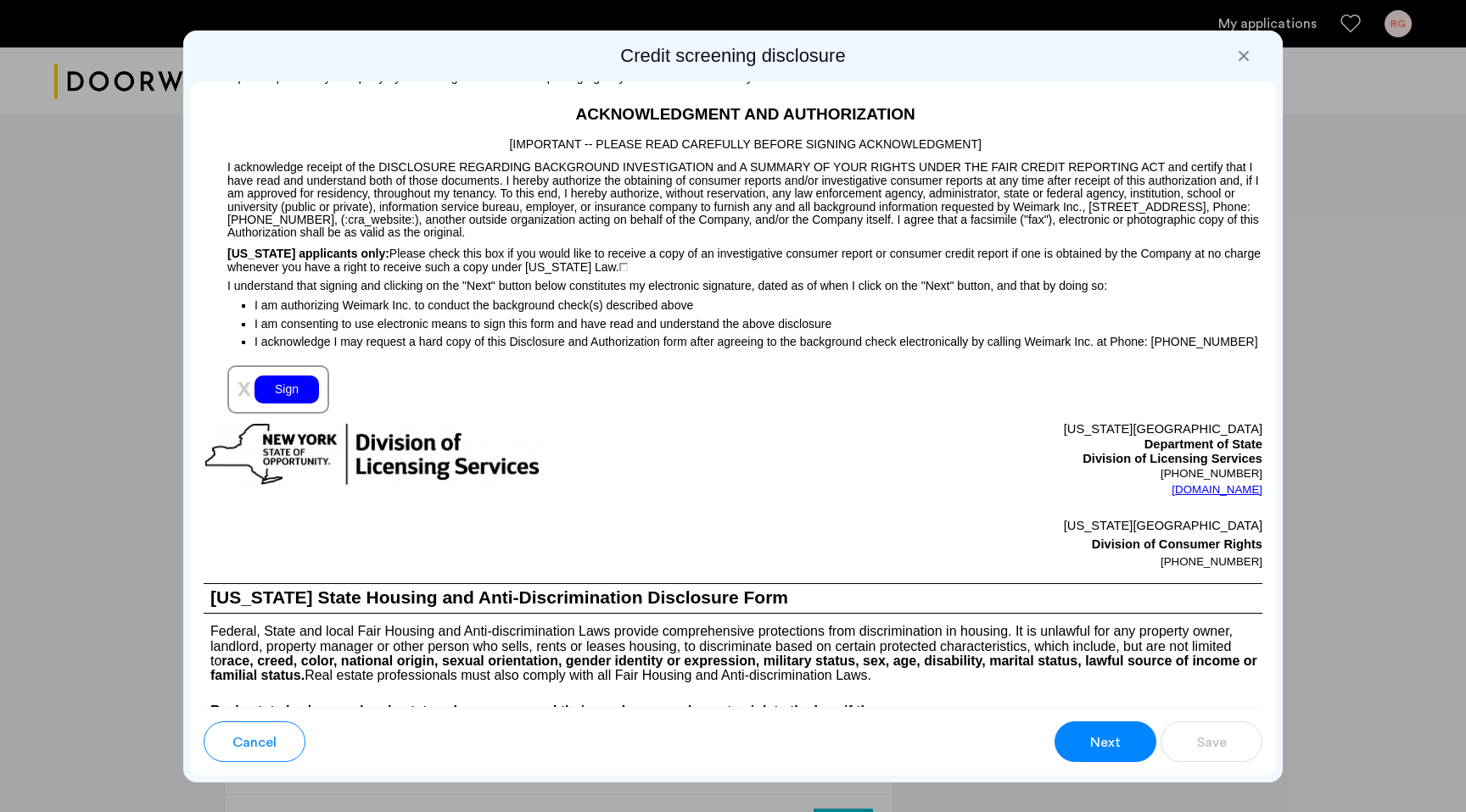
click at [285, 402] on div "Sign" at bounding box center [287, 389] width 65 height 28
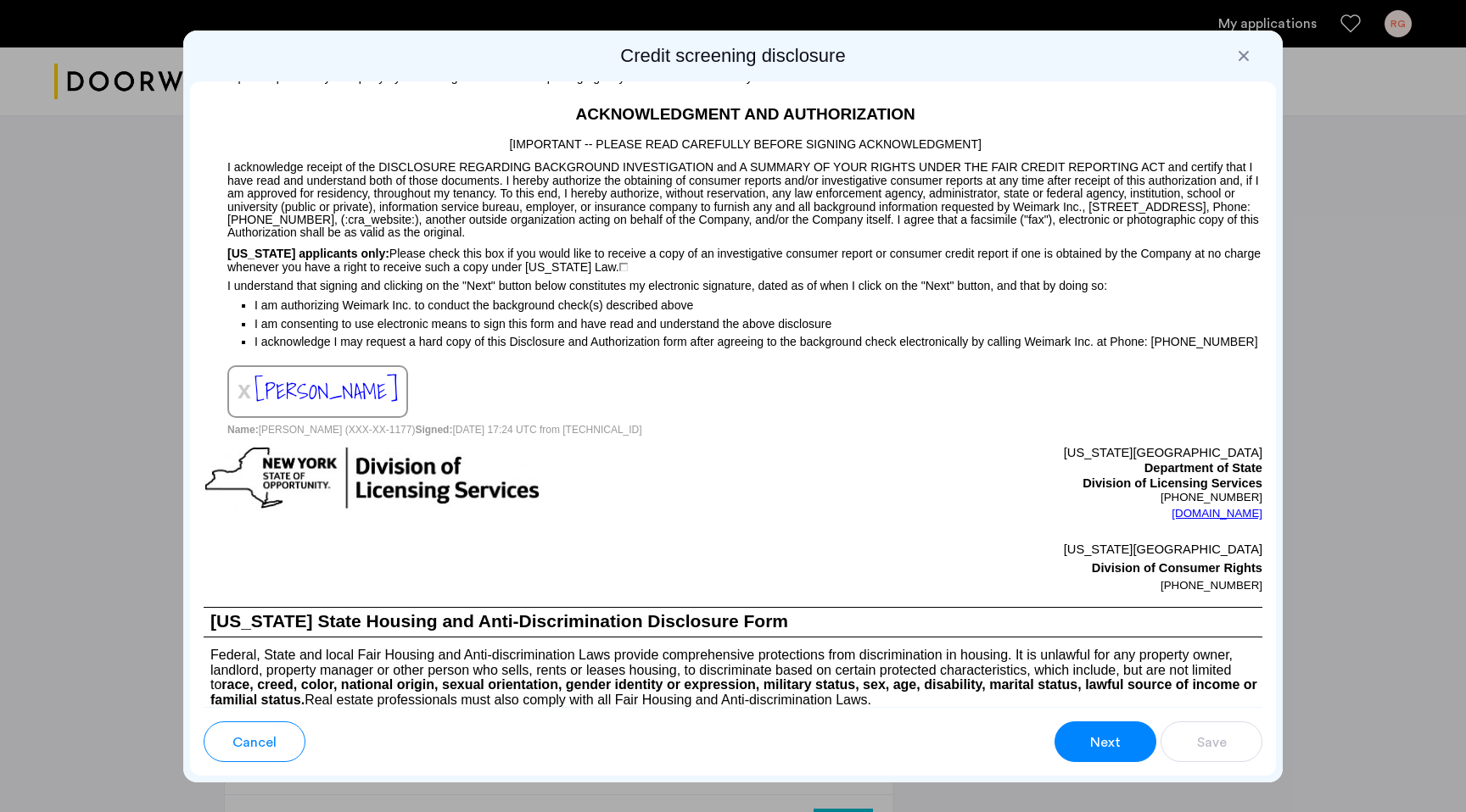
click at [1073, 746] on button "Next" at bounding box center [1105, 742] width 102 height 41
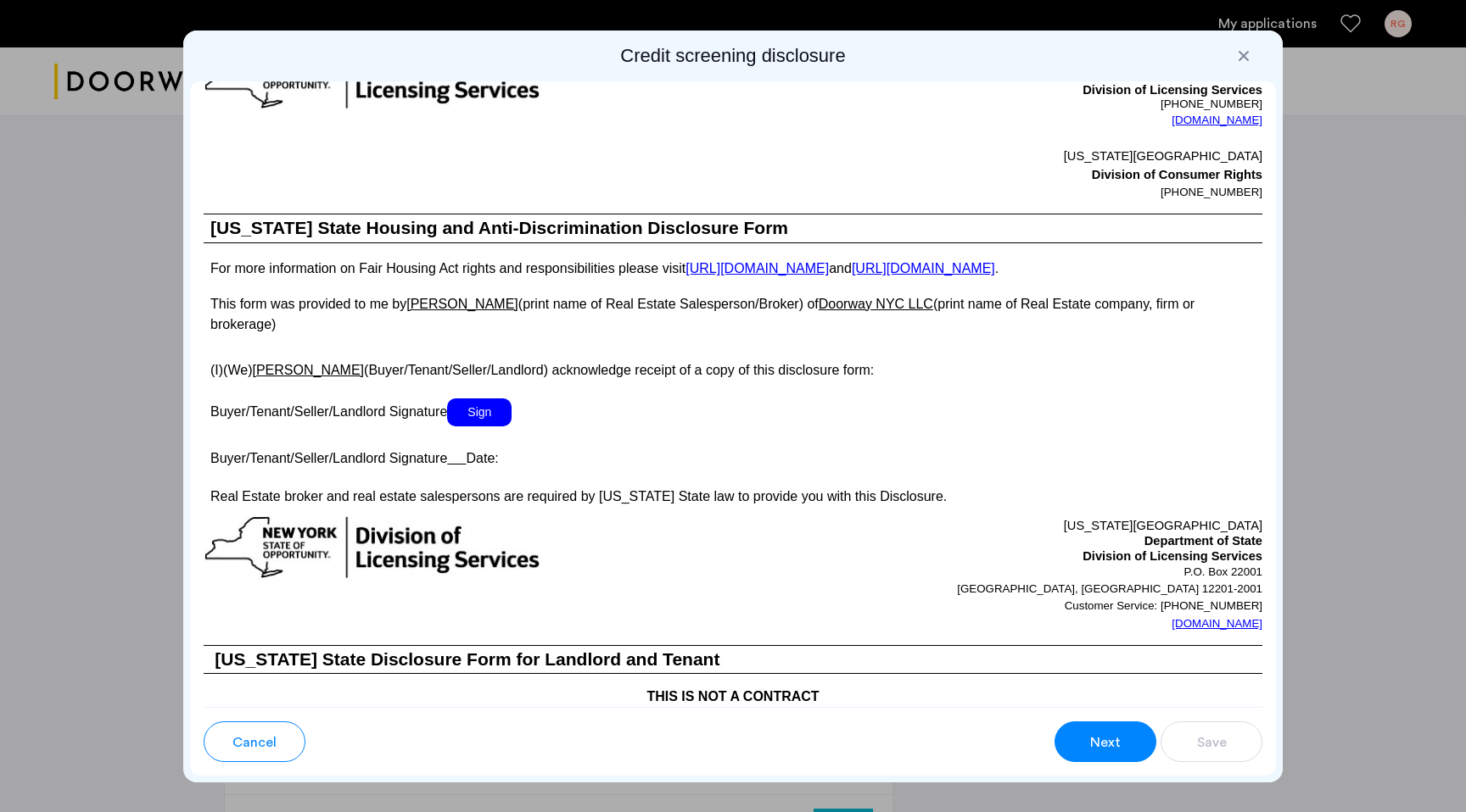
scroll to position [2797, 0]
click at [477, 402] on span "Sign" at bounding box center [479, 412] width 65 height 28
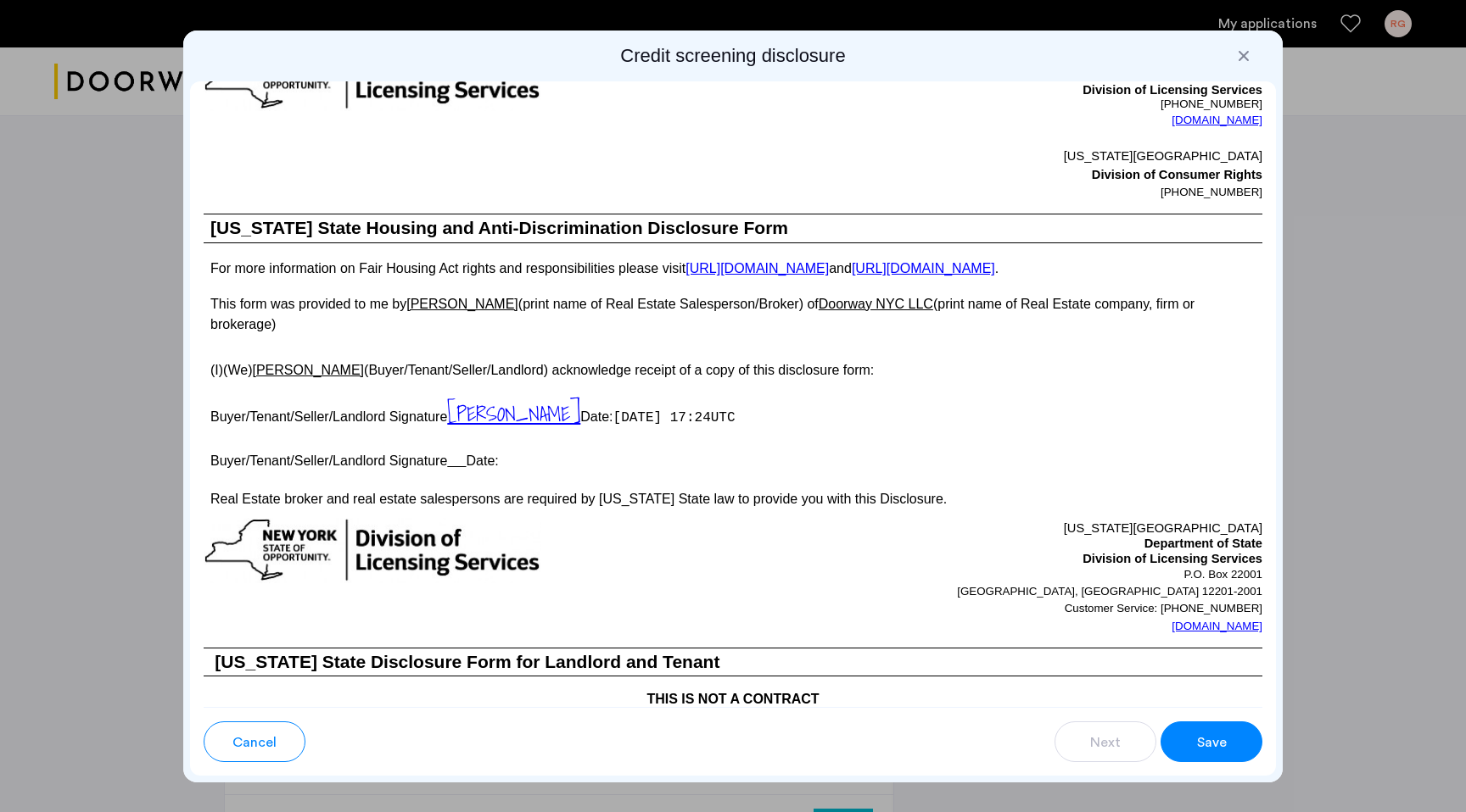
click at [1194, 734] on button "Save" at bounding box center [1211, 742] width 102 height 41
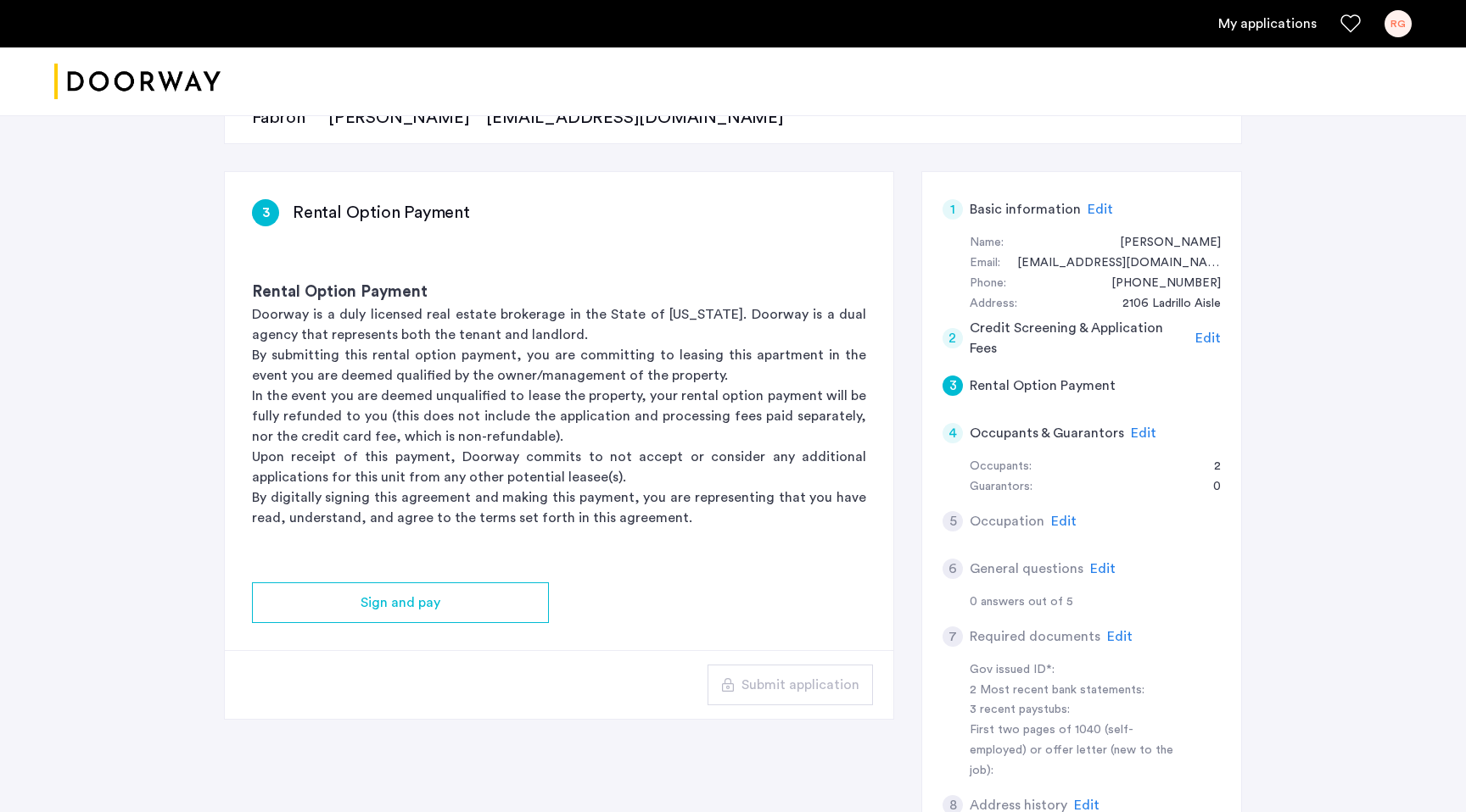
scroll to position [209, 0]
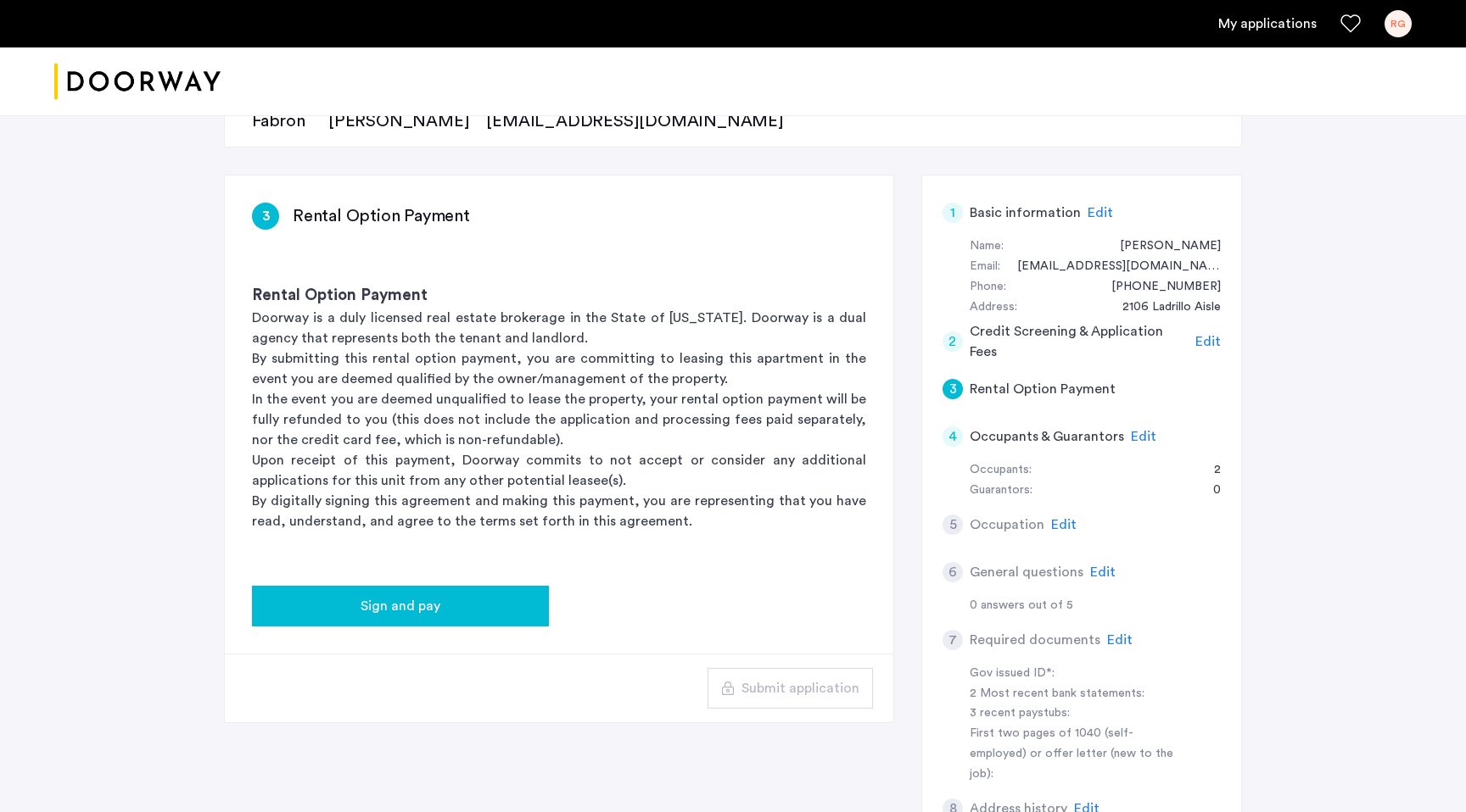
click at [449, 617] on button "Sign and pay" at bounding box center [401, 606] width 297 height 41
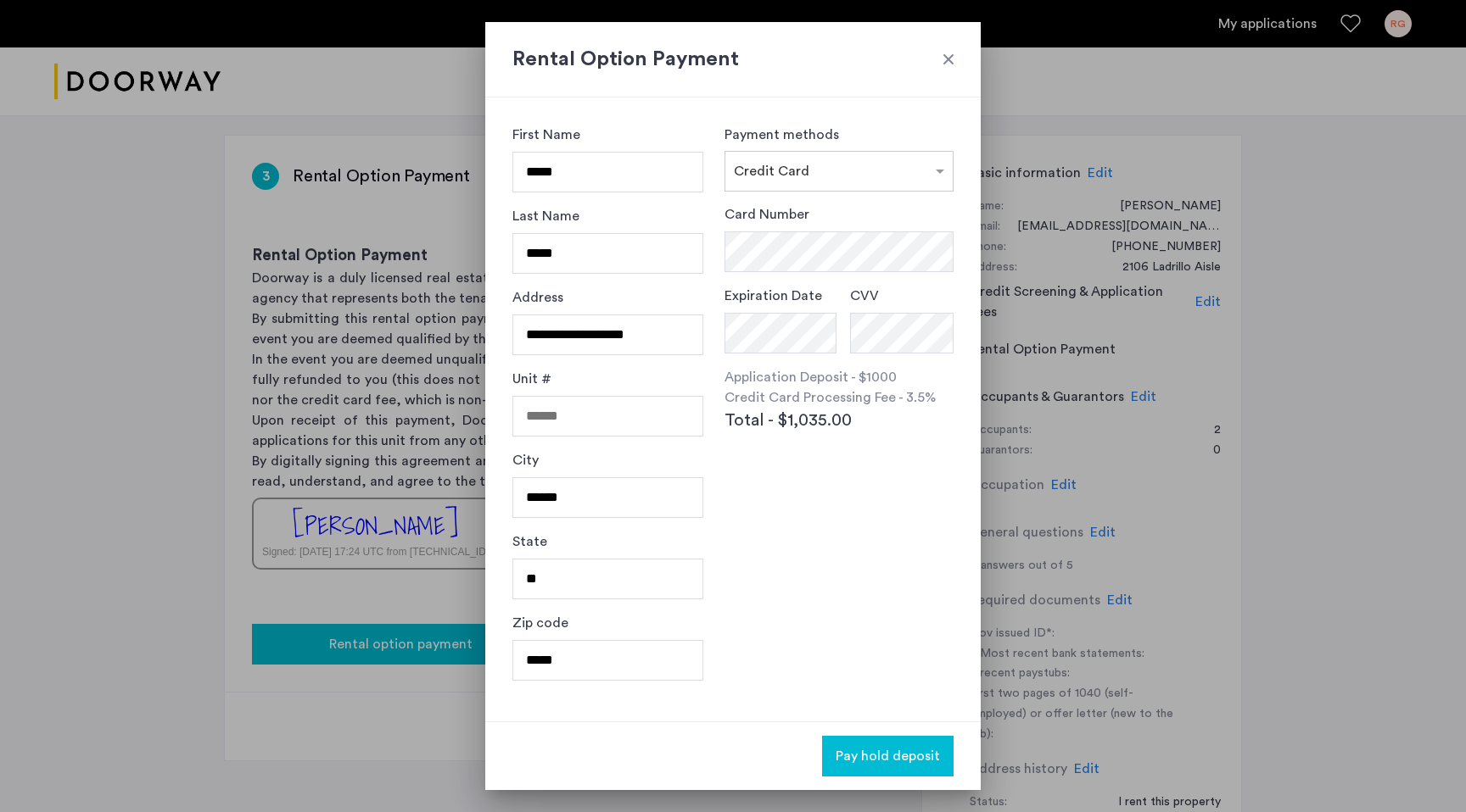
scroll to position [0, 0]
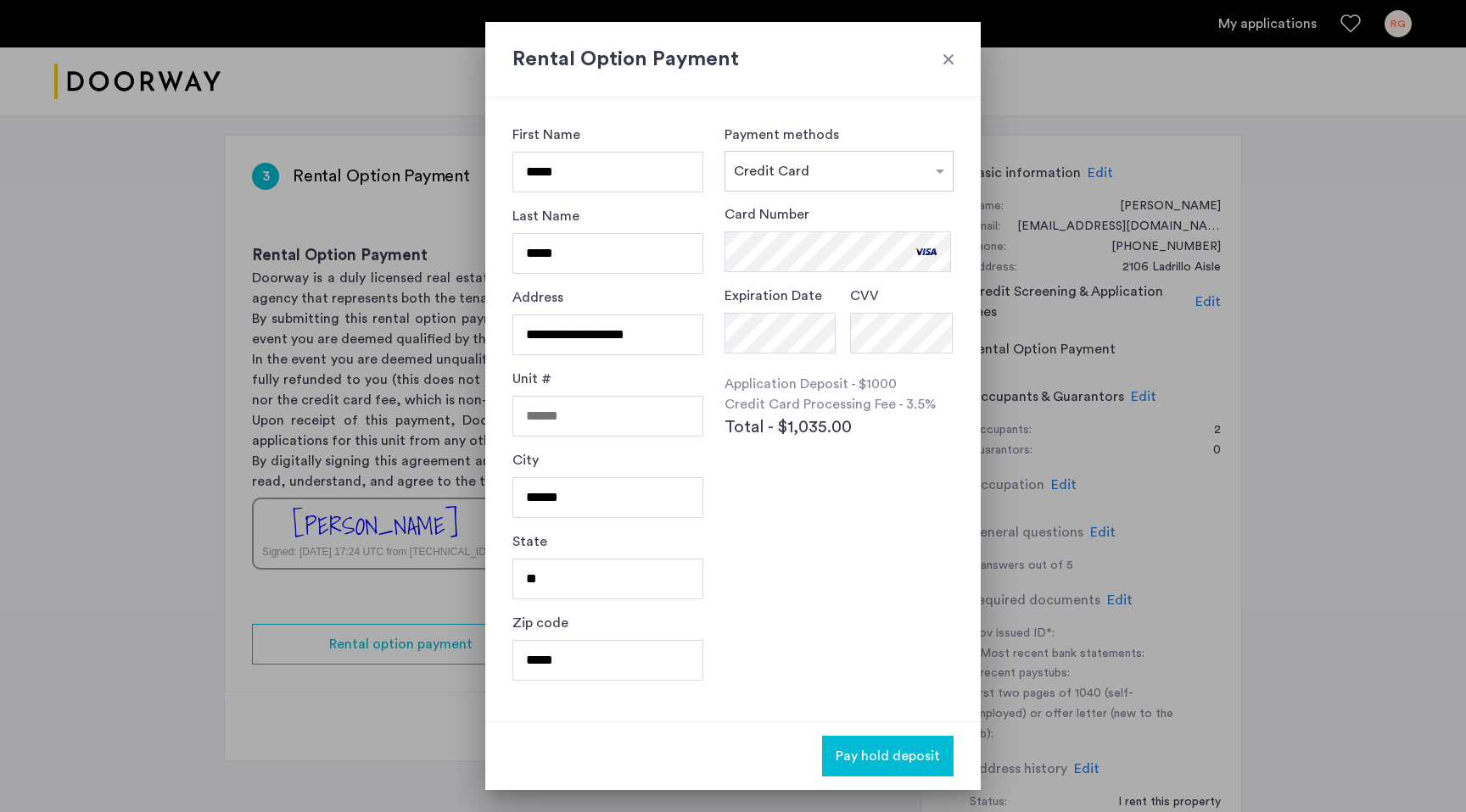
click at [888, 755] on span "Pay hold deposit" at bounding box center [887, 757] width 104 height 20
click at [873, 763] on span "Pay hold deposit" at bounding box center [887, 757] width 104 height 20
click at [892, 754] on span "Pay hold deposit" at bounding box center [887, 757] width 104 height 20
click at [944, 55] on div at bounding box center [948, 59] width 17 height 17
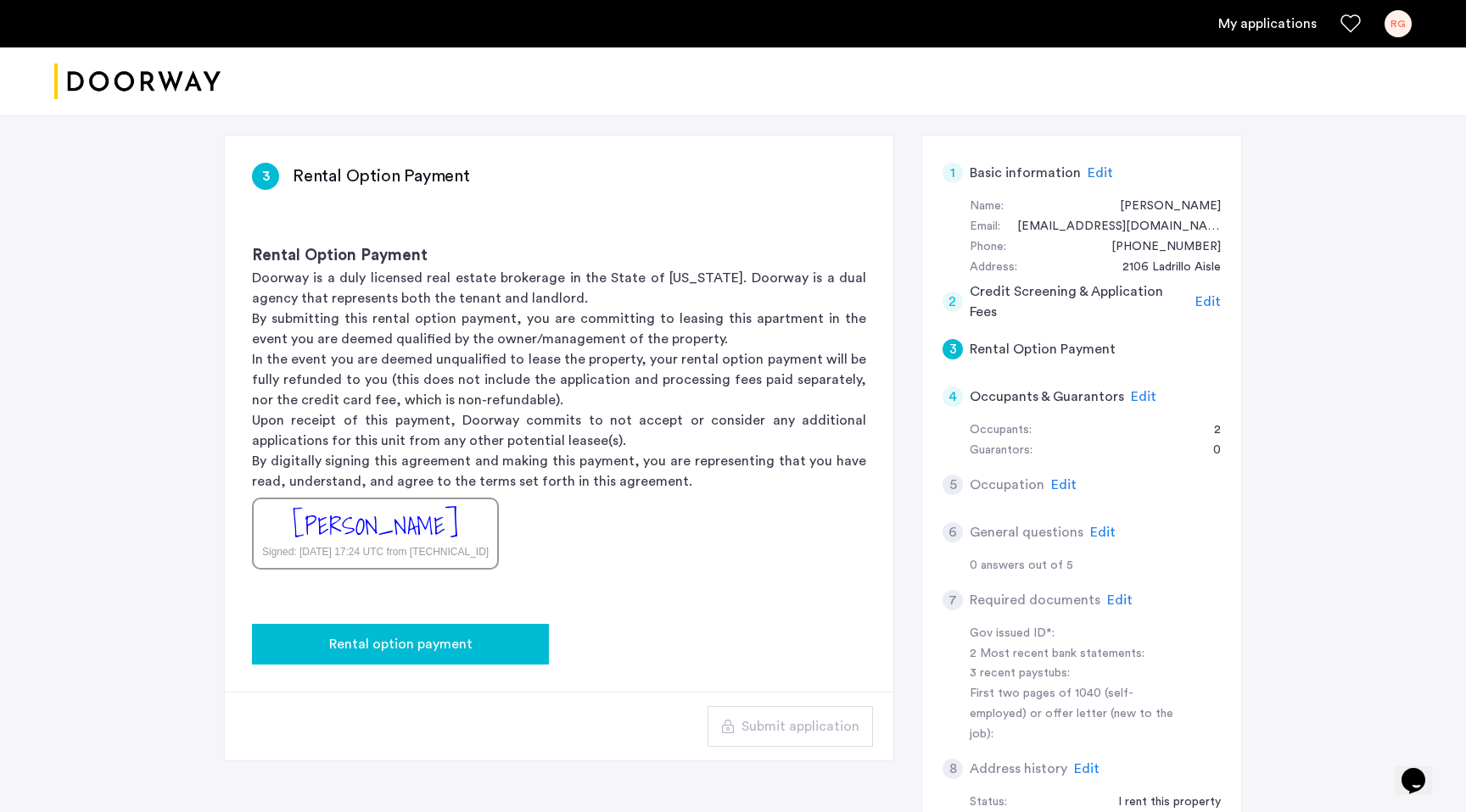
click at [506, 652] on div "Rental option payment" at bounding box center [401, 644] width 270 height 20
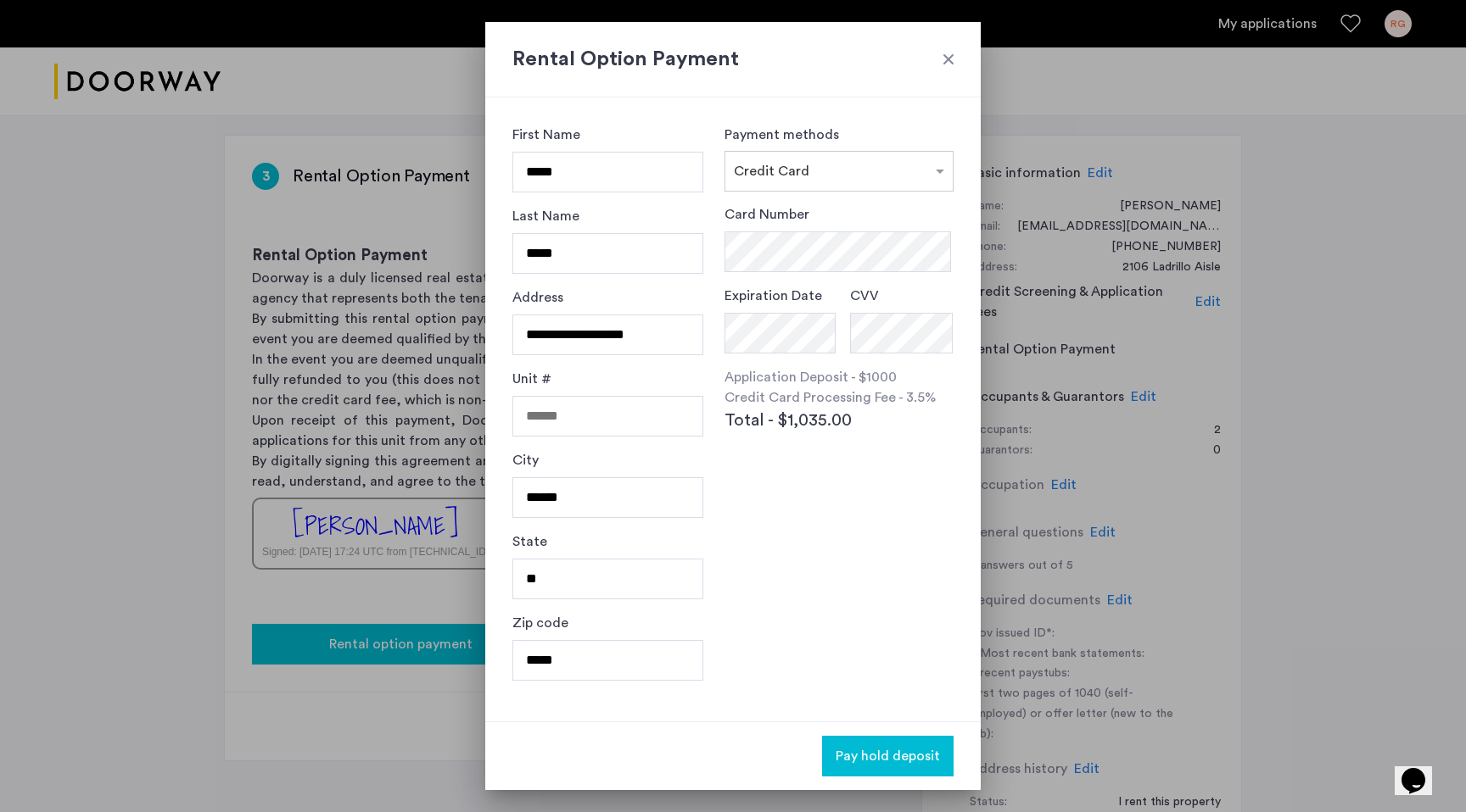
scroll to position [0, 0]
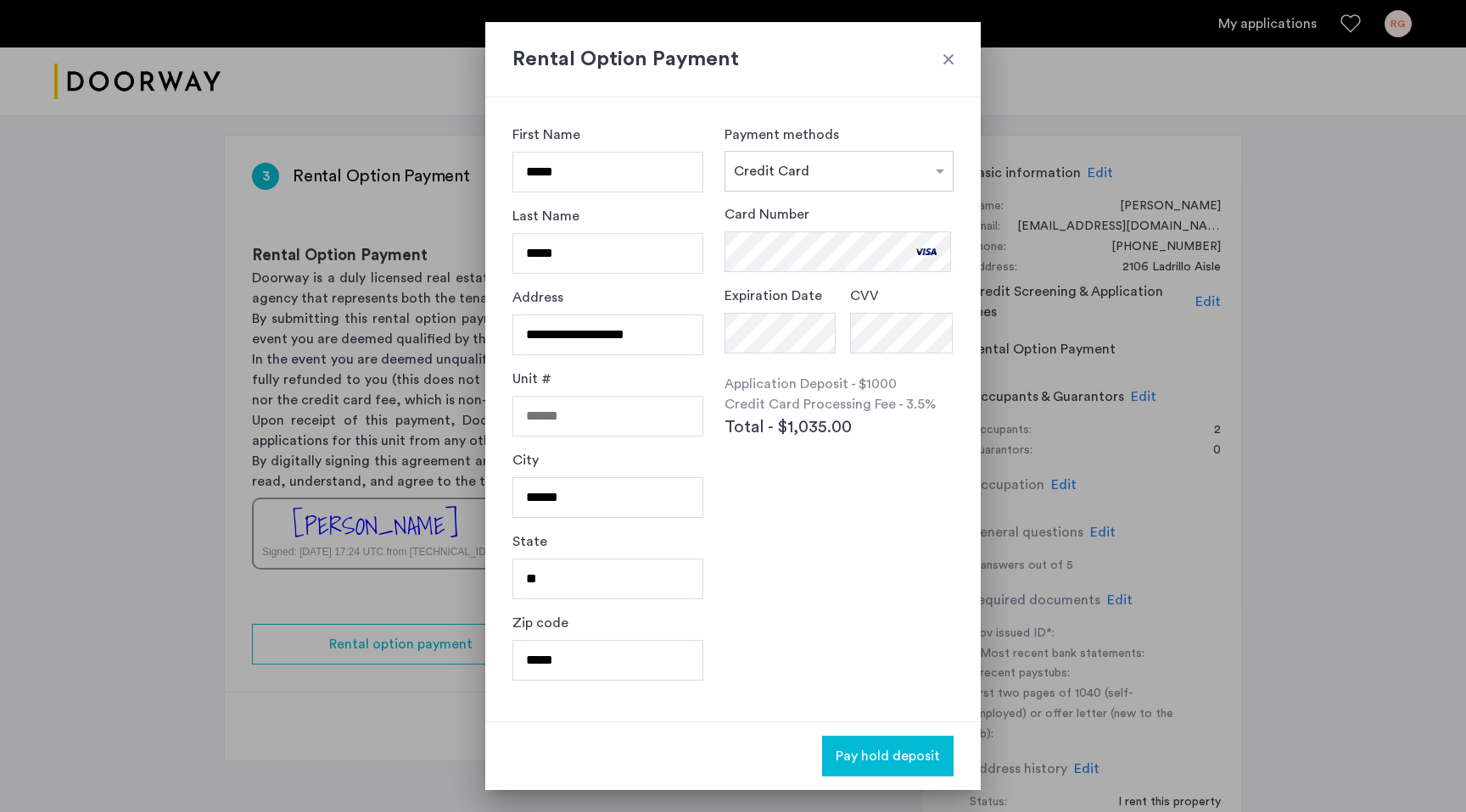
click at [907, 744] on button "Pay hold deposit" at bounding box center [887, 756] width 131 height 41
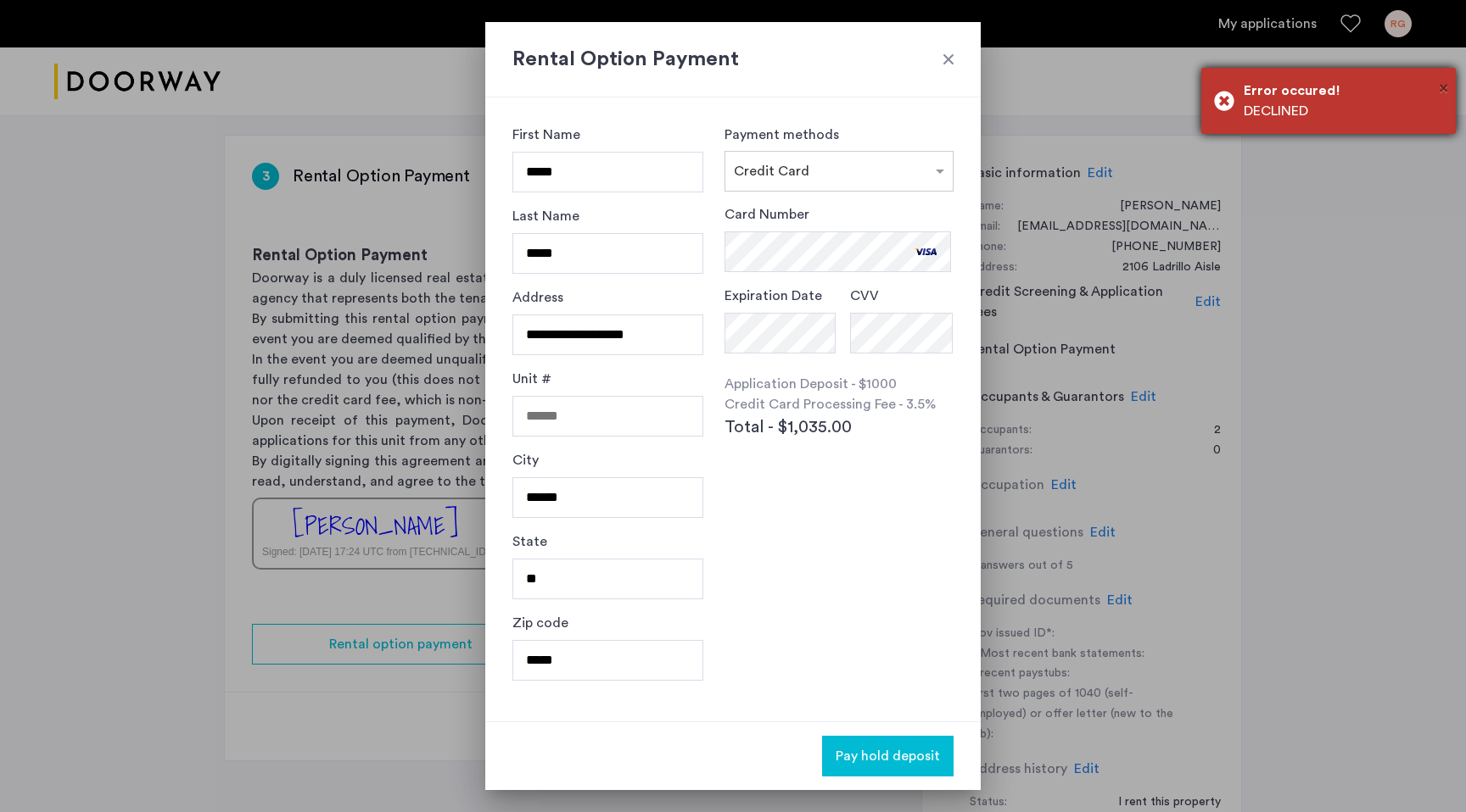
click at [1442, 93] on span "×" at bounding box center [1443, 88] width 9 height 17
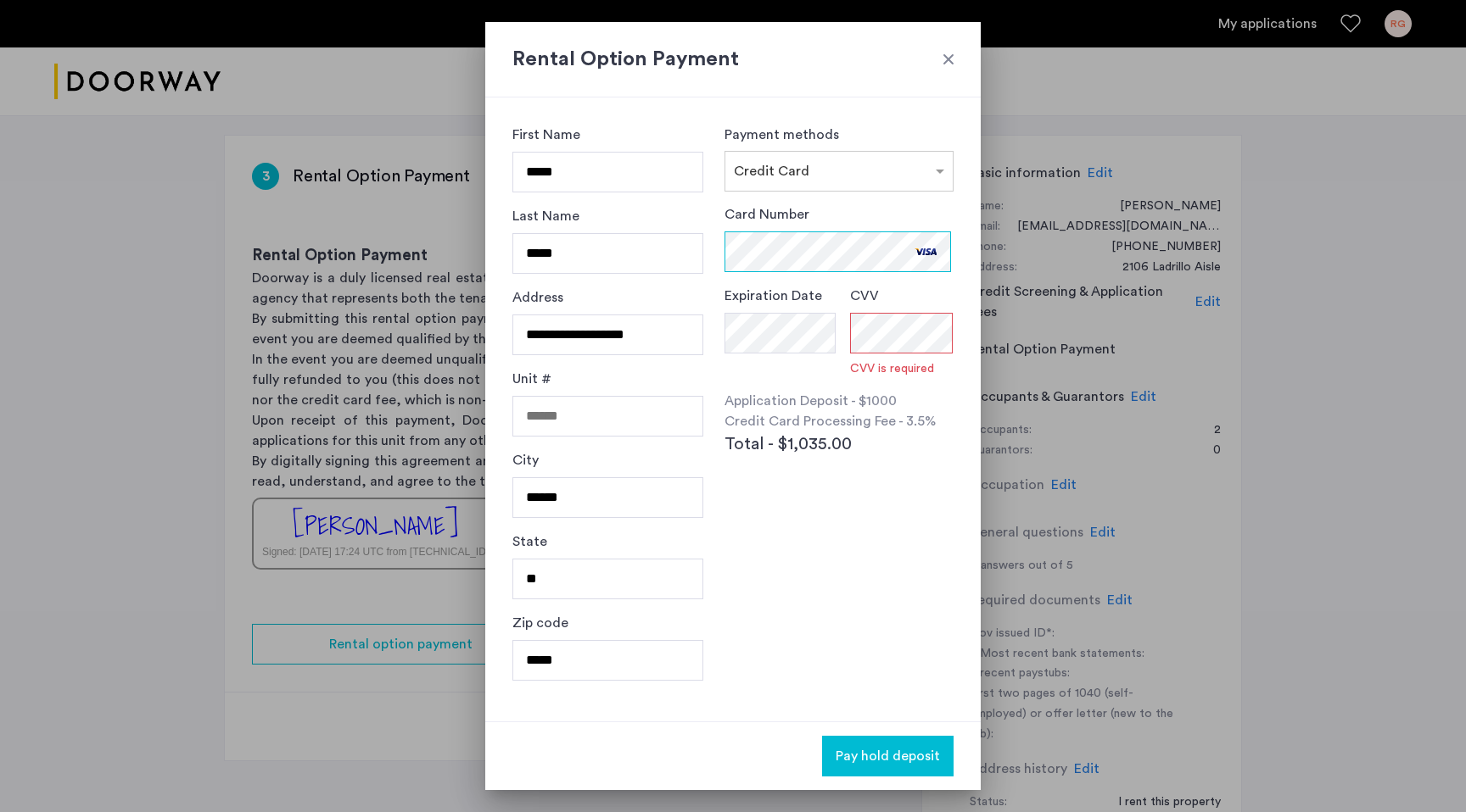
click at [484, 259] on div "**********" at bounding box center [733, 406] width 1466 height 812
click at [697, 331] on div "**********" at bounding box center [733, 410] width 496 height 624
click at [927, 326] on div "CVV CVV is required" at bounding box center [902, 331] width 103 height 91
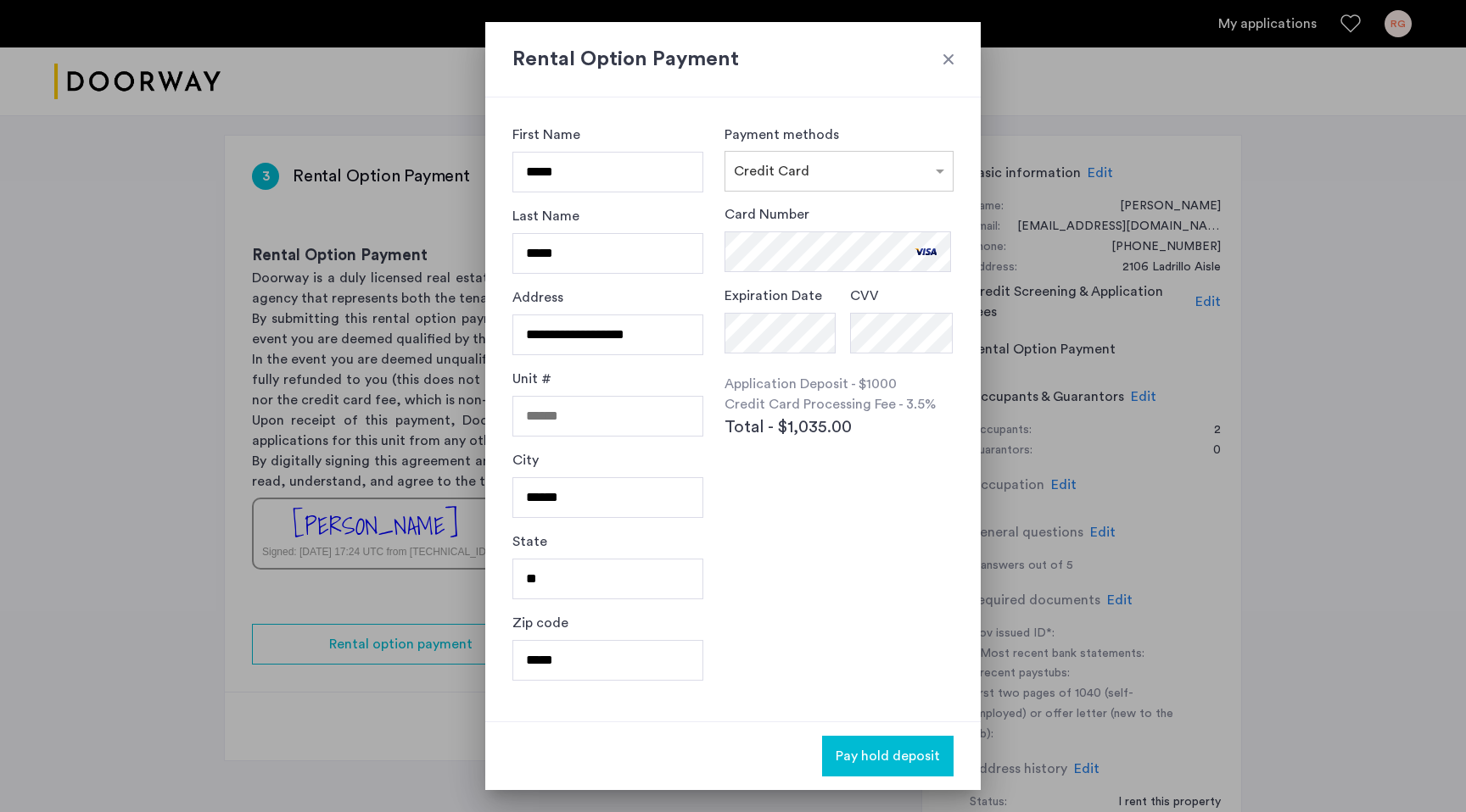
click at [873, 577] on div "Payment methods × Credit Card Card Number Expiration Date CVV Application Depos…" at bounding box center [839, 409] width 229 height 569
click at [892, 761] on span "Pay hold deposit" at bounding box center [887, 757] width 104 height 20
click at [900, 746] on span "Pay hold deposit" at bounding box center [887, 757] width 104 height 20
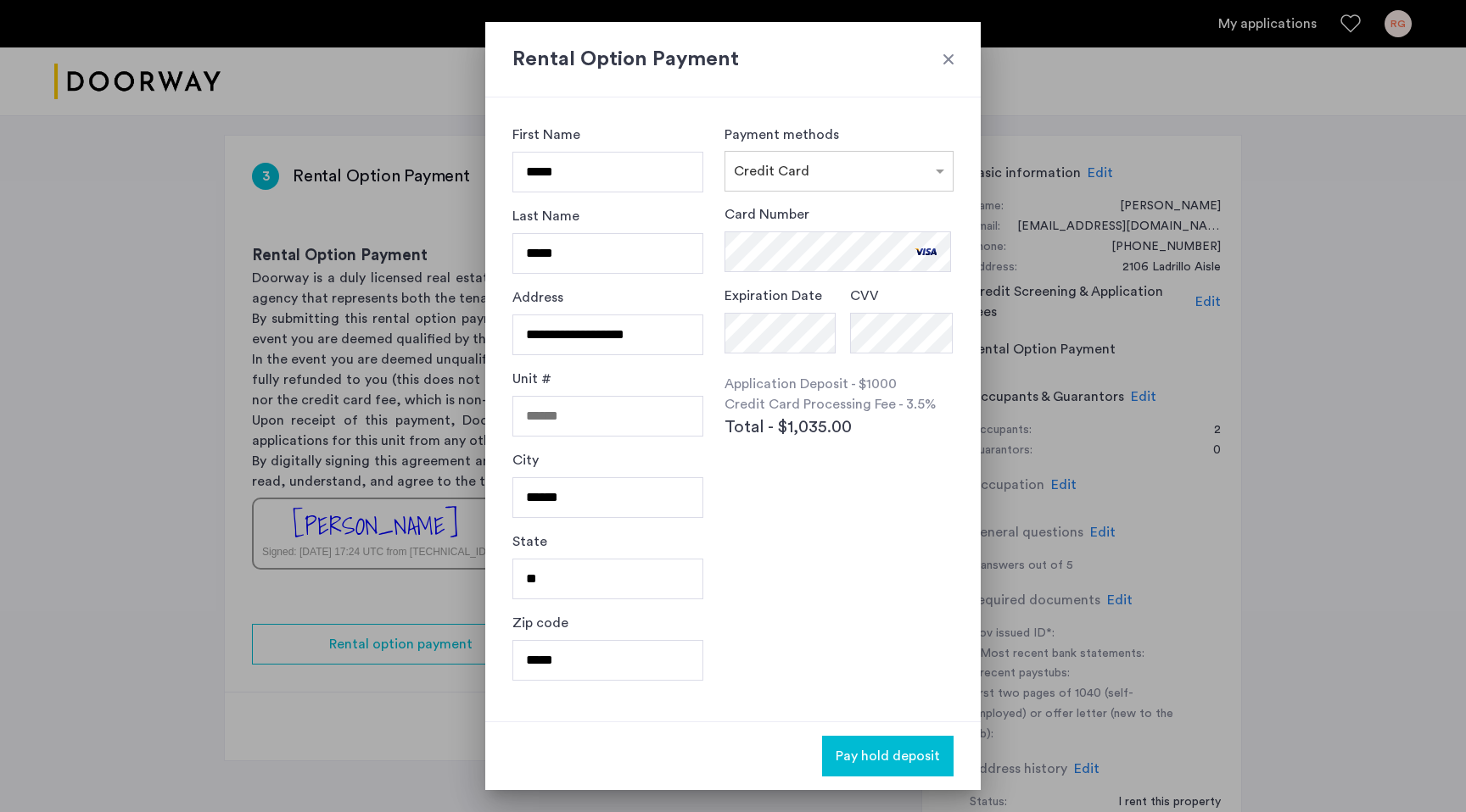
click at [895, 769] on button "Pay hold deposit" at bounding box center [887, 756] width 131 height 41
click at [951, 55] on div at bounding box center [948, 59] width 17 height 17
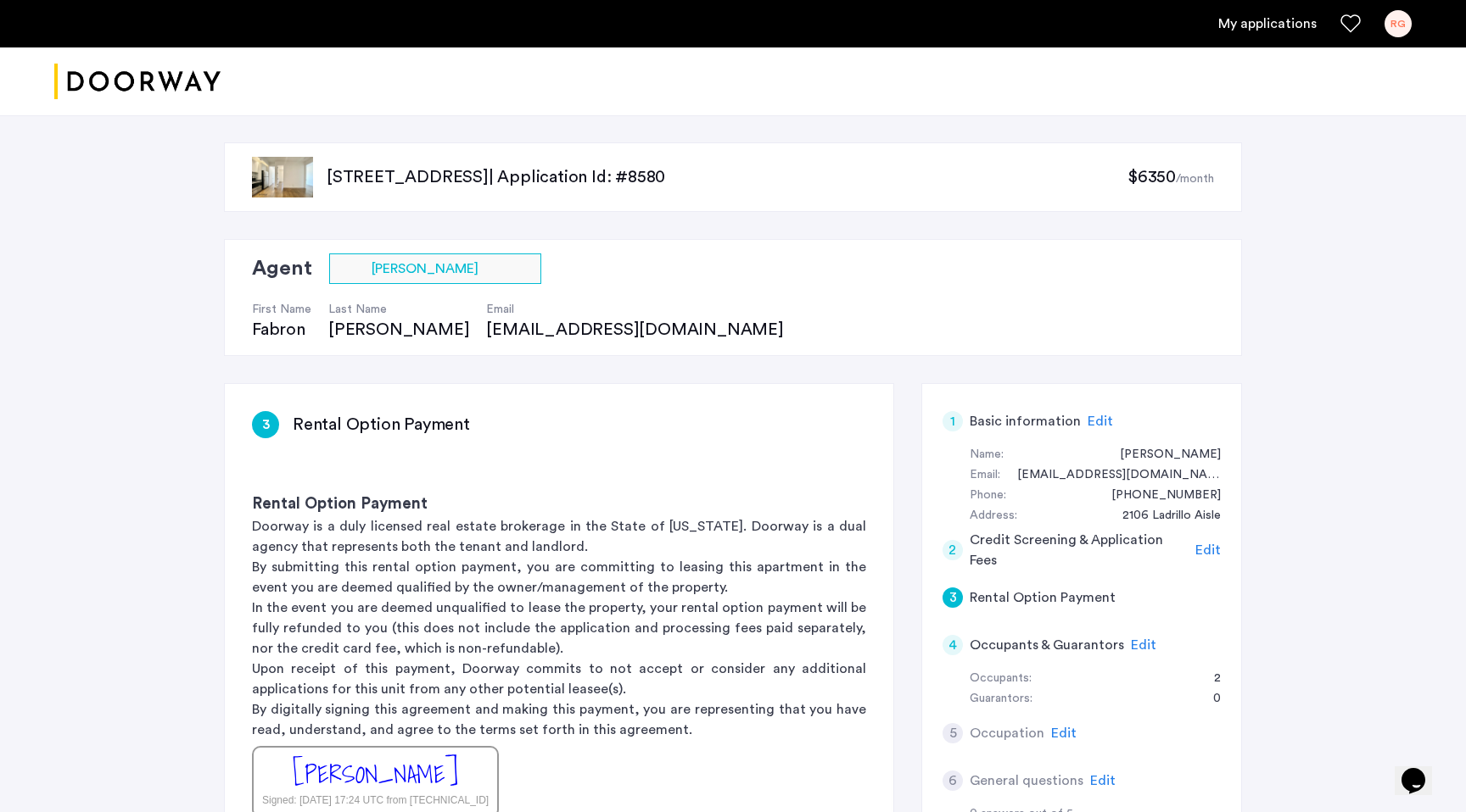
scroll to position [248, 0]
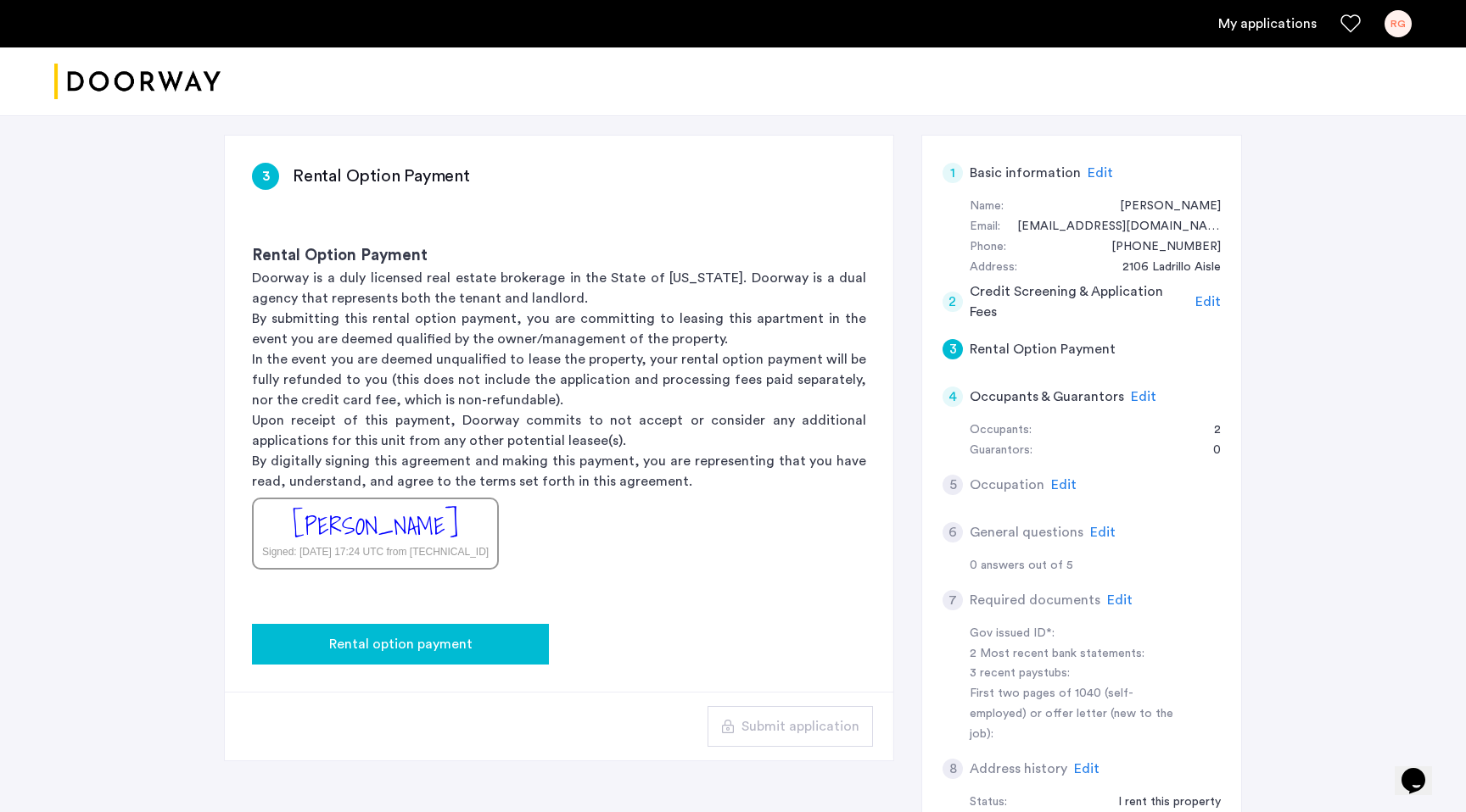
click at [439, 650] on span "Rental option payment" at bounding box center [400, 644] width 143 height 20
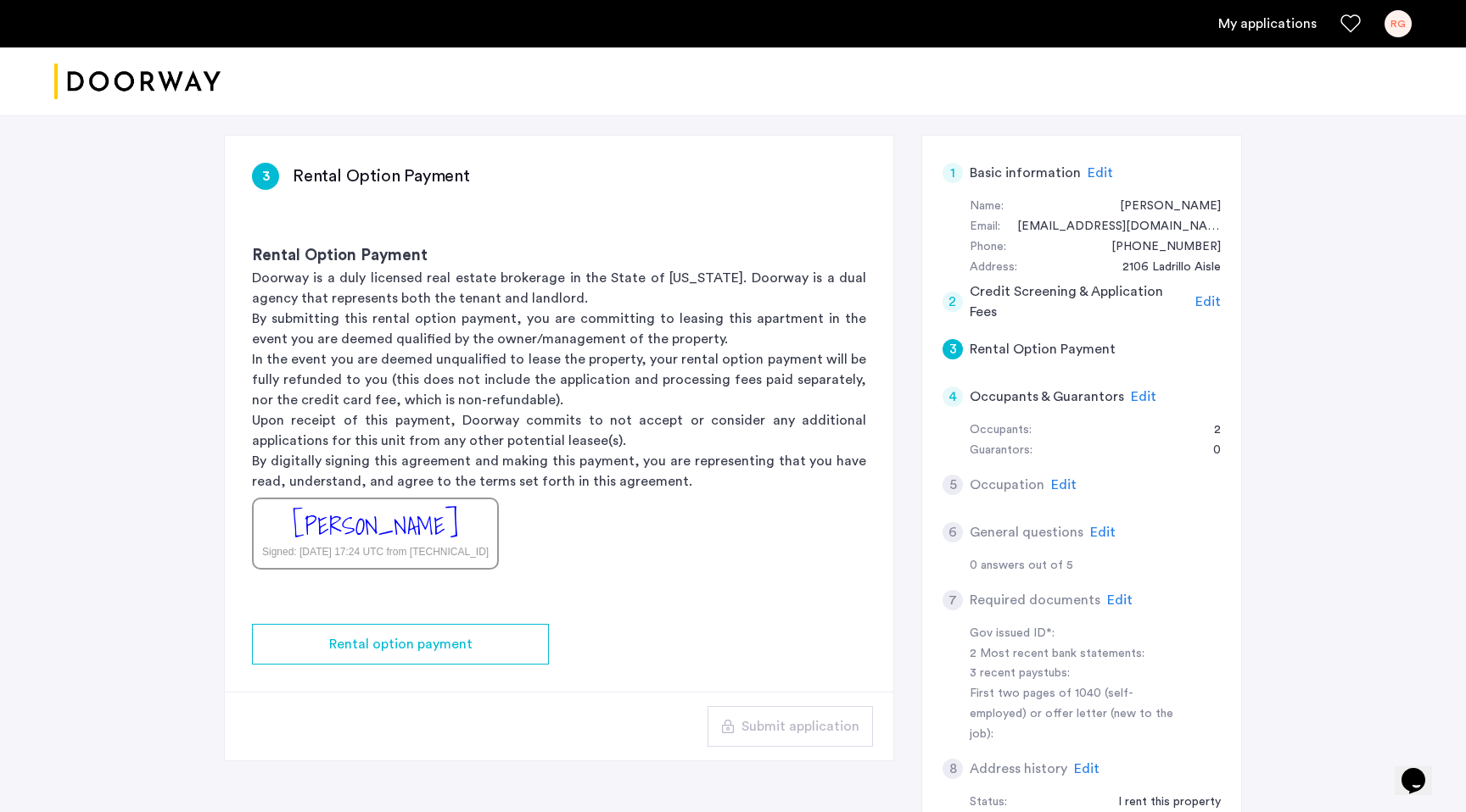
scroll to position [0, 0]
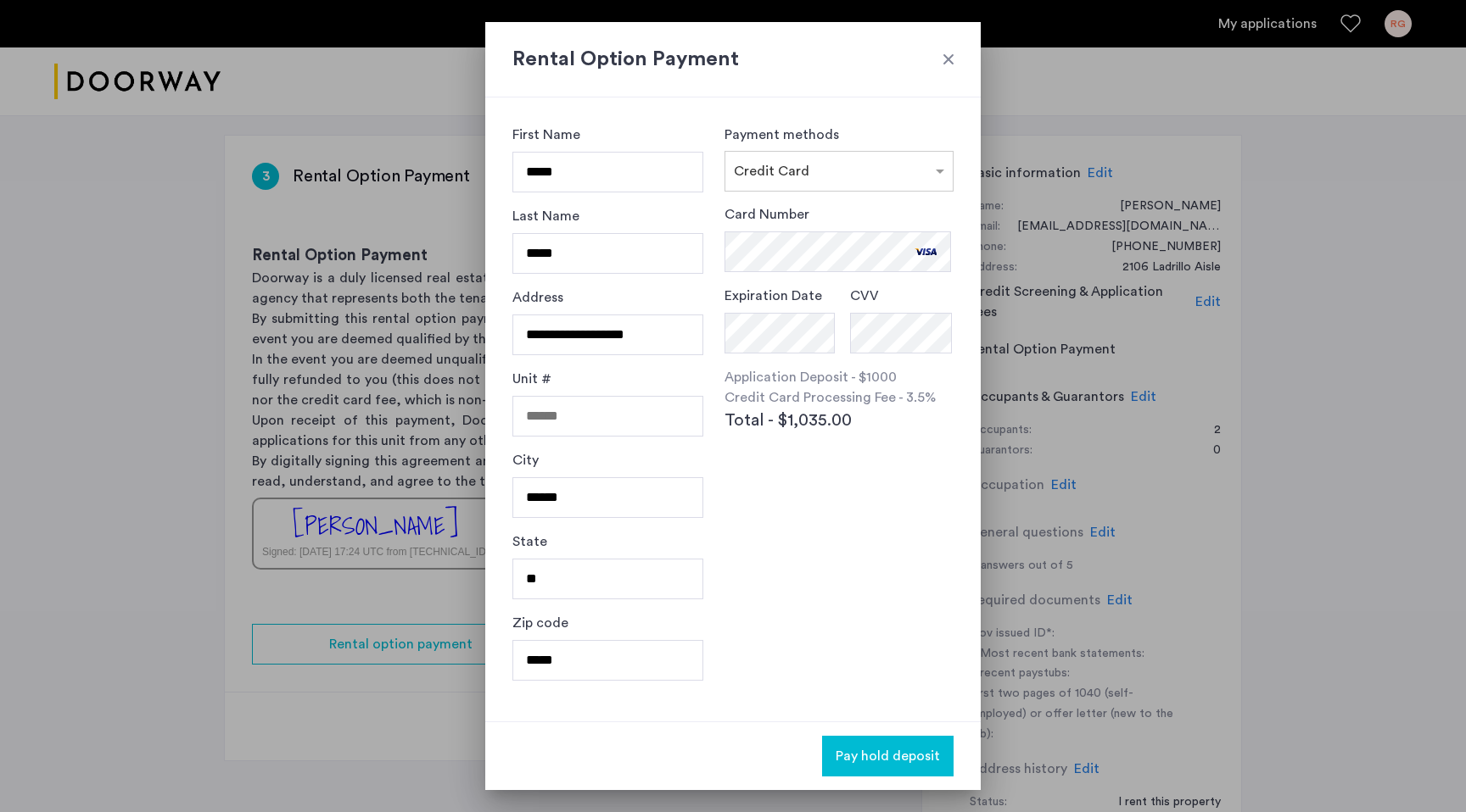
click at [747, 310] on div "Expiration Date" at bounding box center [780, 320] width 112 height 68
click at [726, 532] on div "Payment methods × Credit Card Card Number Expiration Date CVV Application Depos…" at bounding box center [839, 409] width 229 height 569
click at [901, 758] on span "Pay hold deposit" at bounding box center [887, 757] width 104 height 20
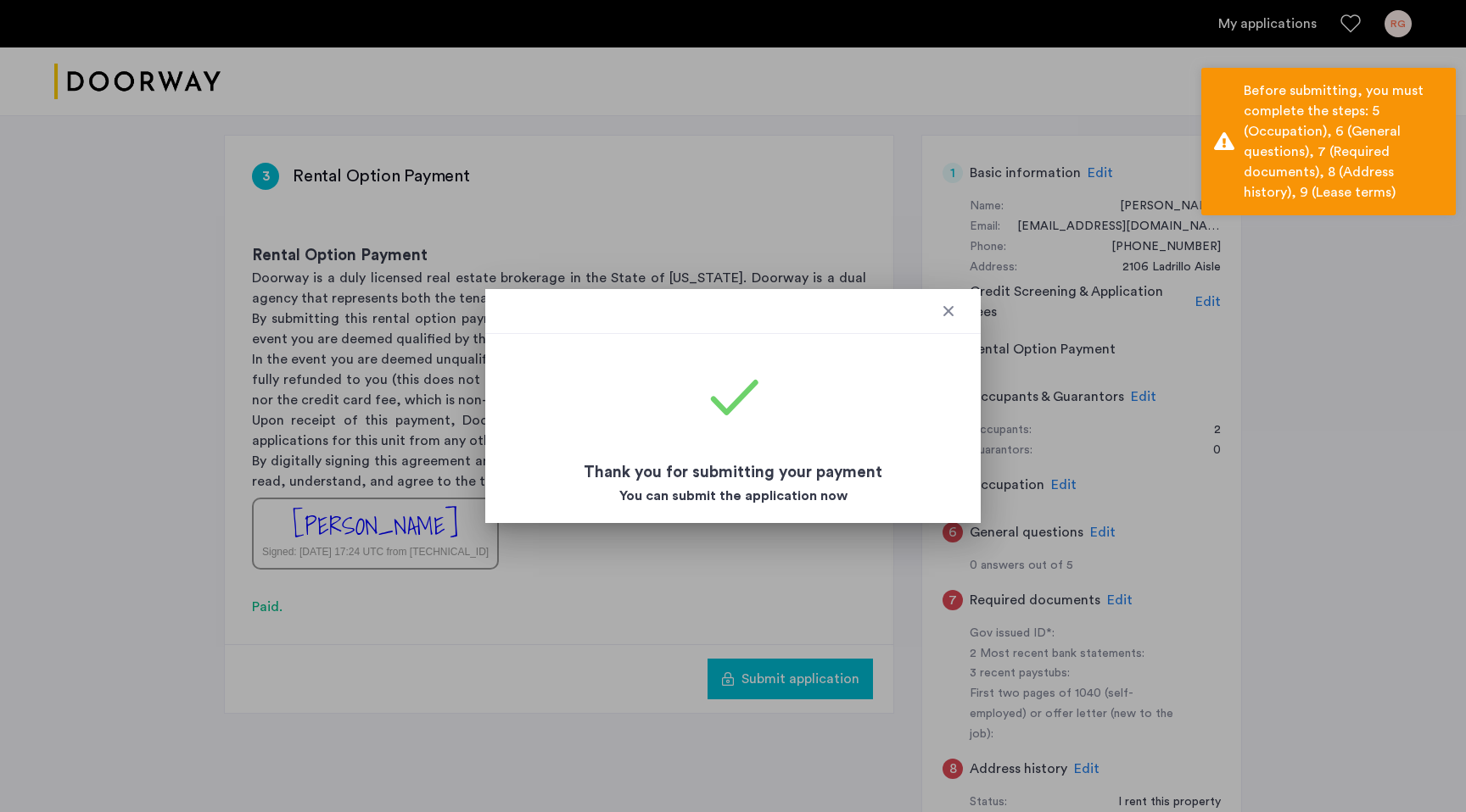
click at [946, 321] on div at bounding box center [733, 311] width 496 height 45
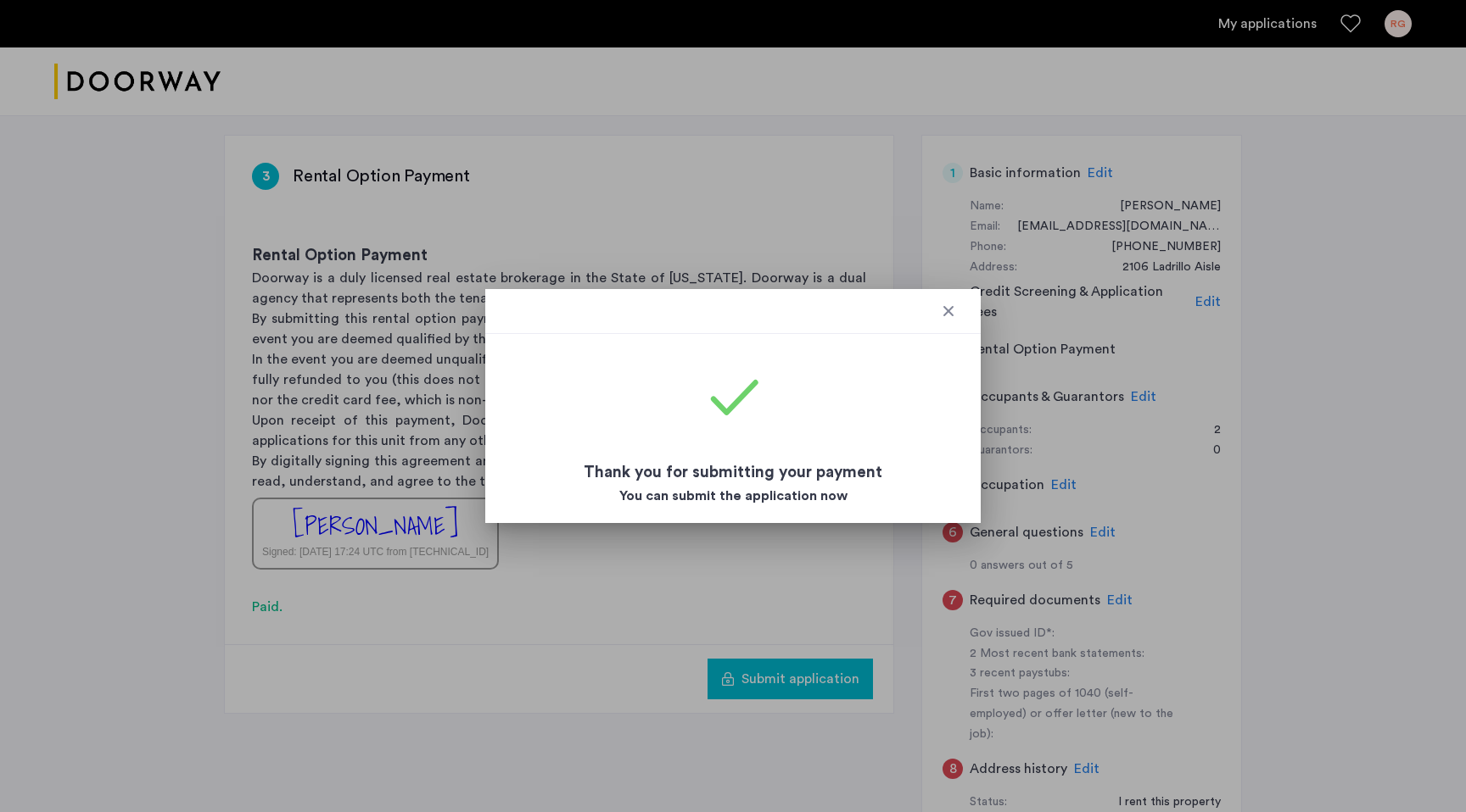
click at [947, 307] on div at bounding box center [948, 311] width 17 height 17
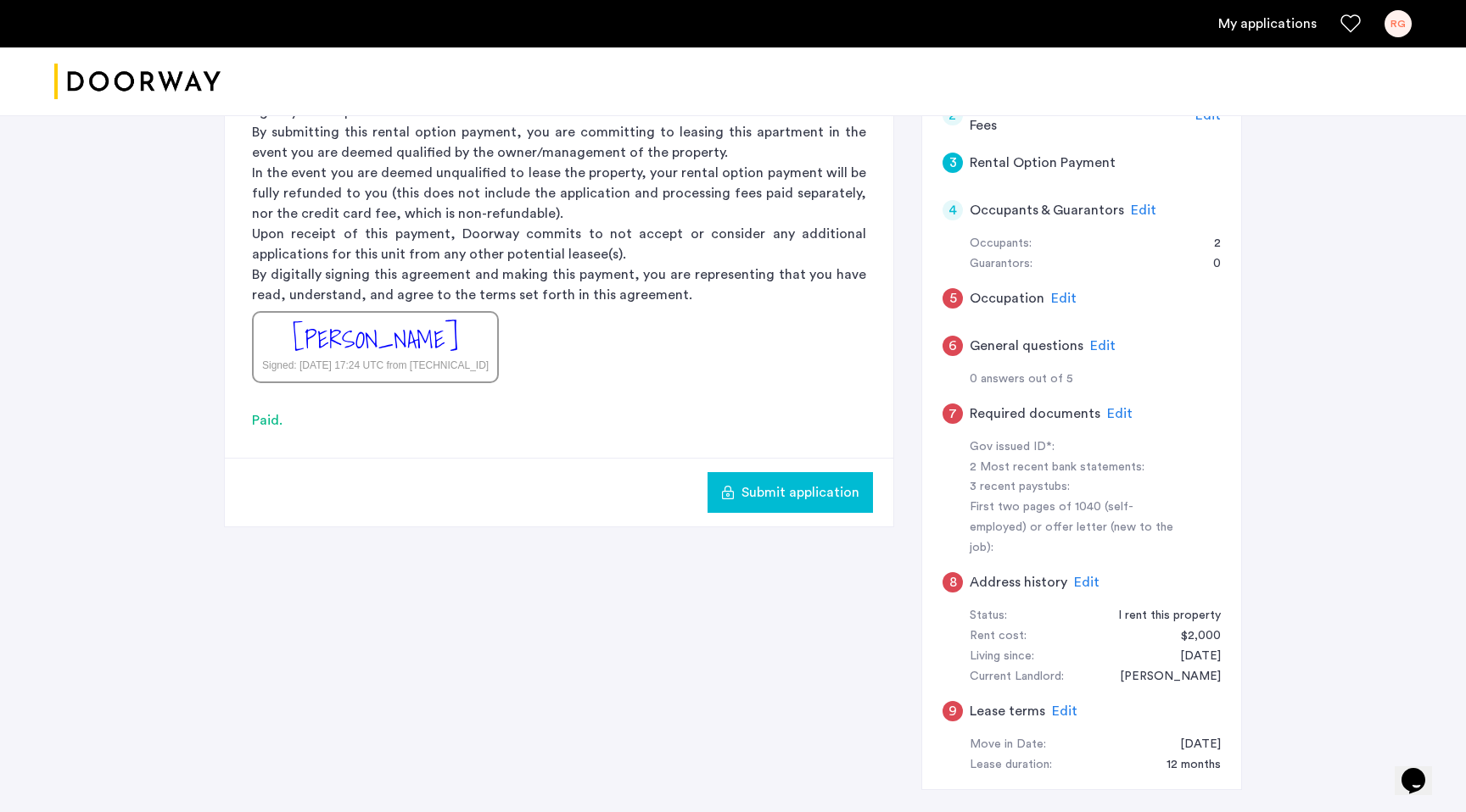
scroll to position [436, 0]
click at [1060, 297] on span "Edit" at bounding box center [1063, 296] width 26 height 14
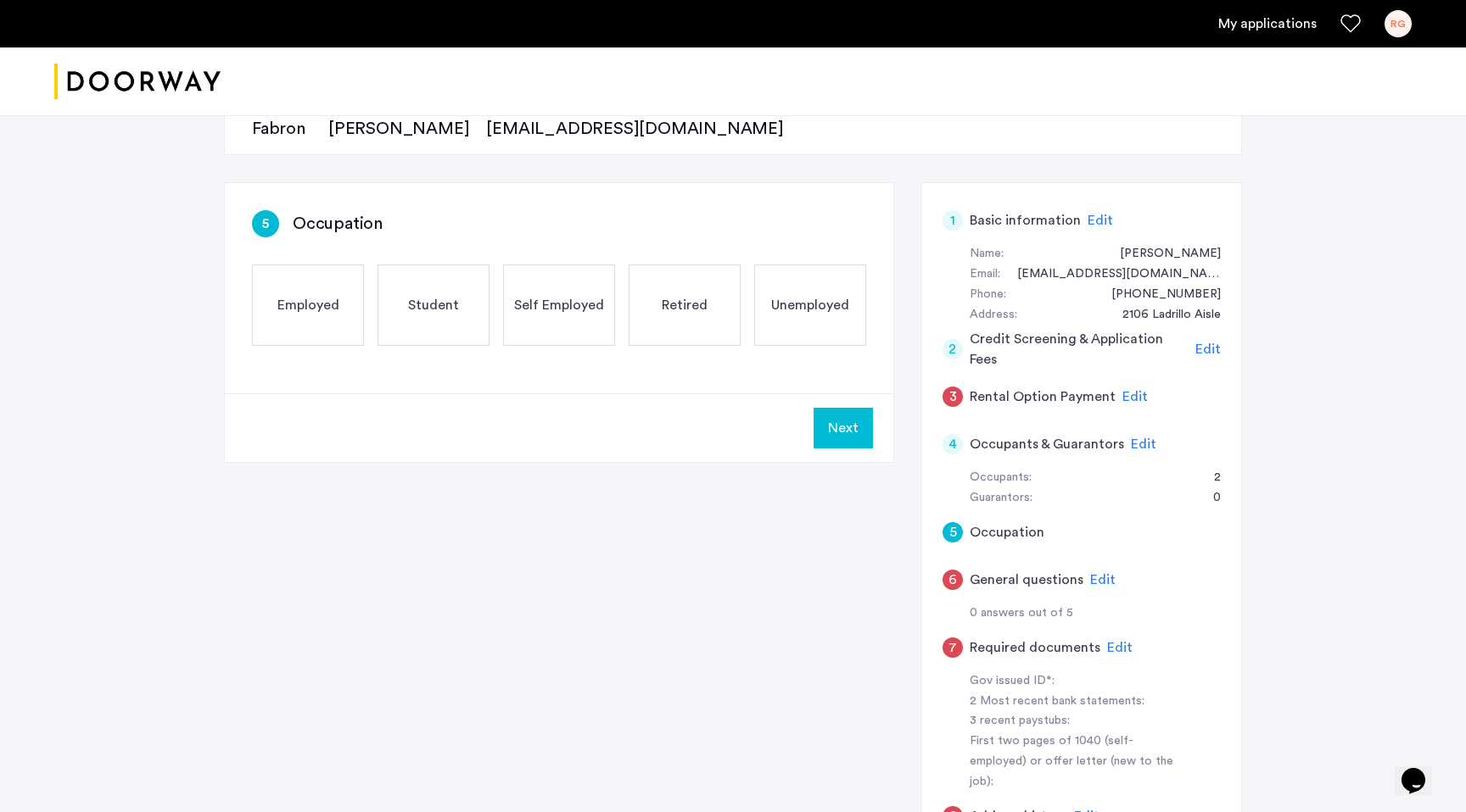
scroll to position [191, 0]
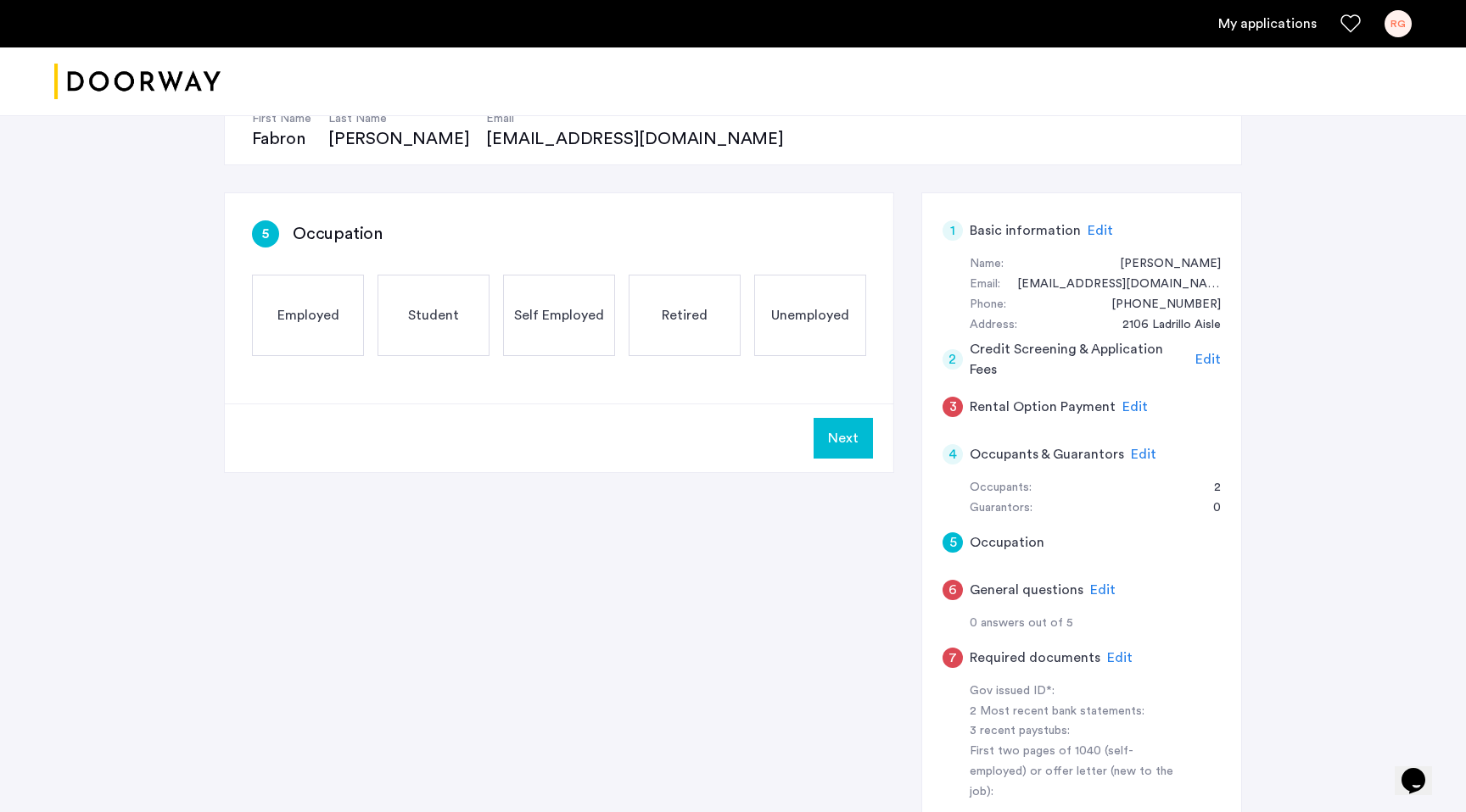
click at [318, 318] on span "Employed" at bounding box center [307, 316] width 62 height 20
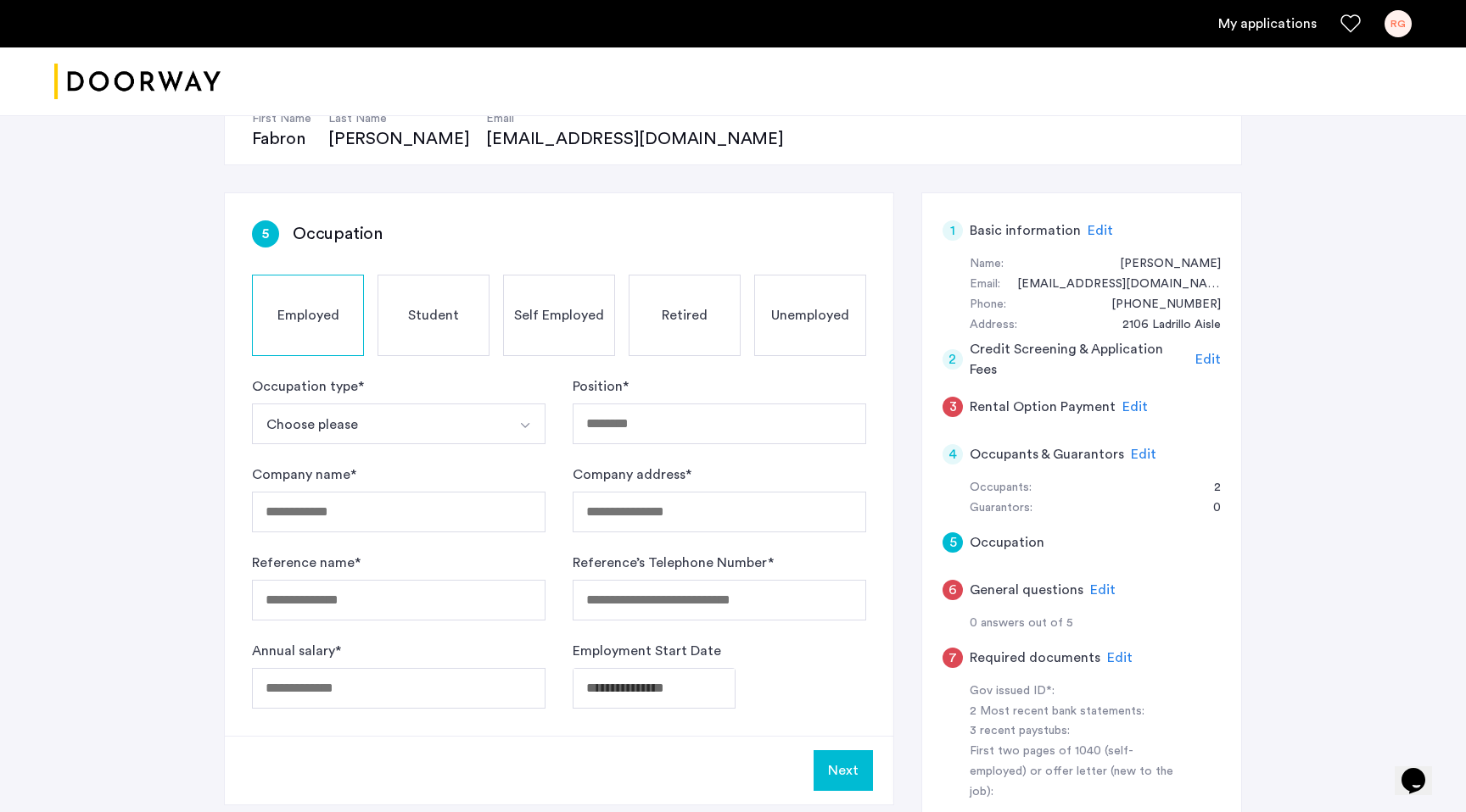
click at [403, 422] on button "Choose please" at bounding box center [379, 424] width 254 height 41
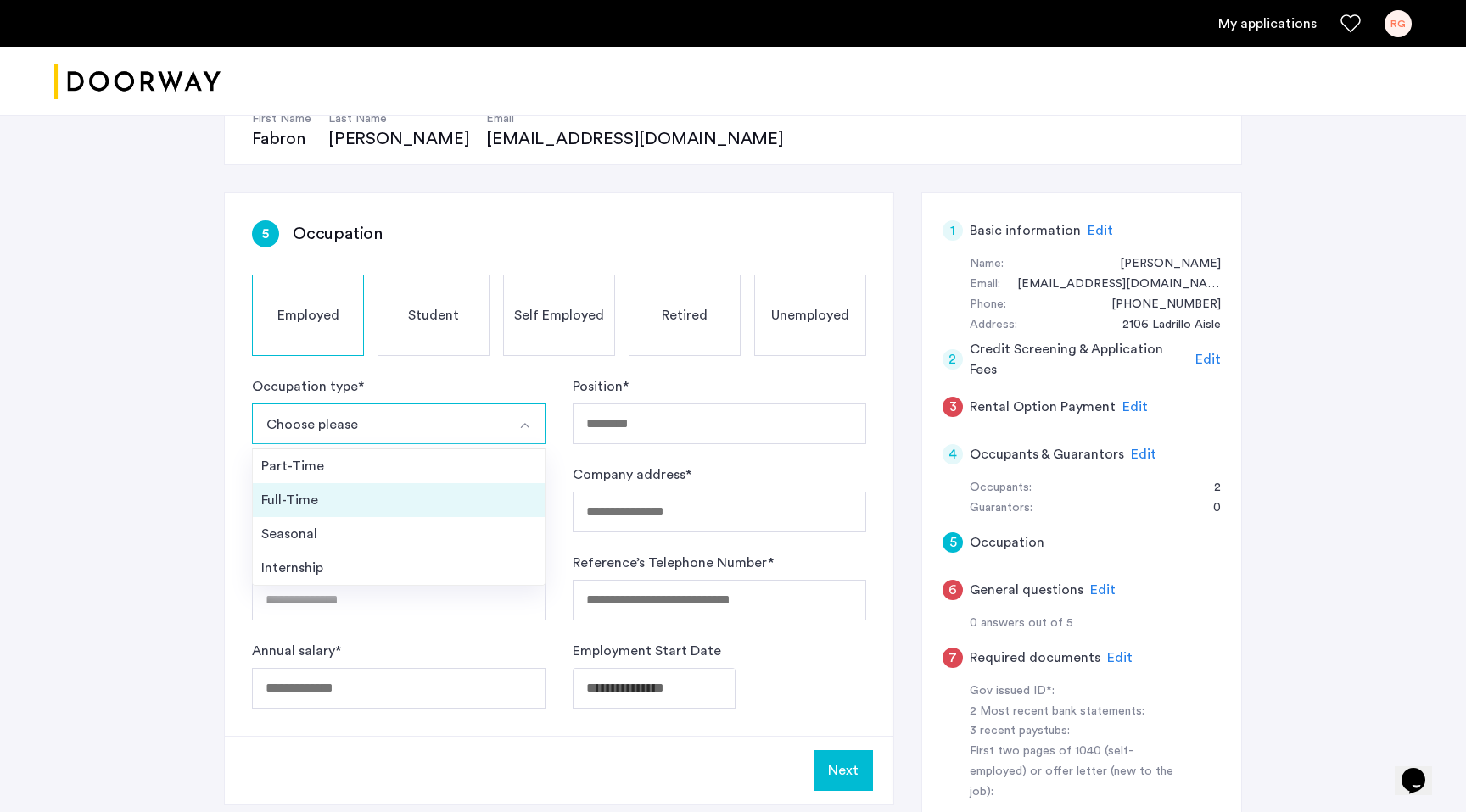
click at [390, 499] on div "Full-Time" at bounding box center [399, 500] width 275 height 20
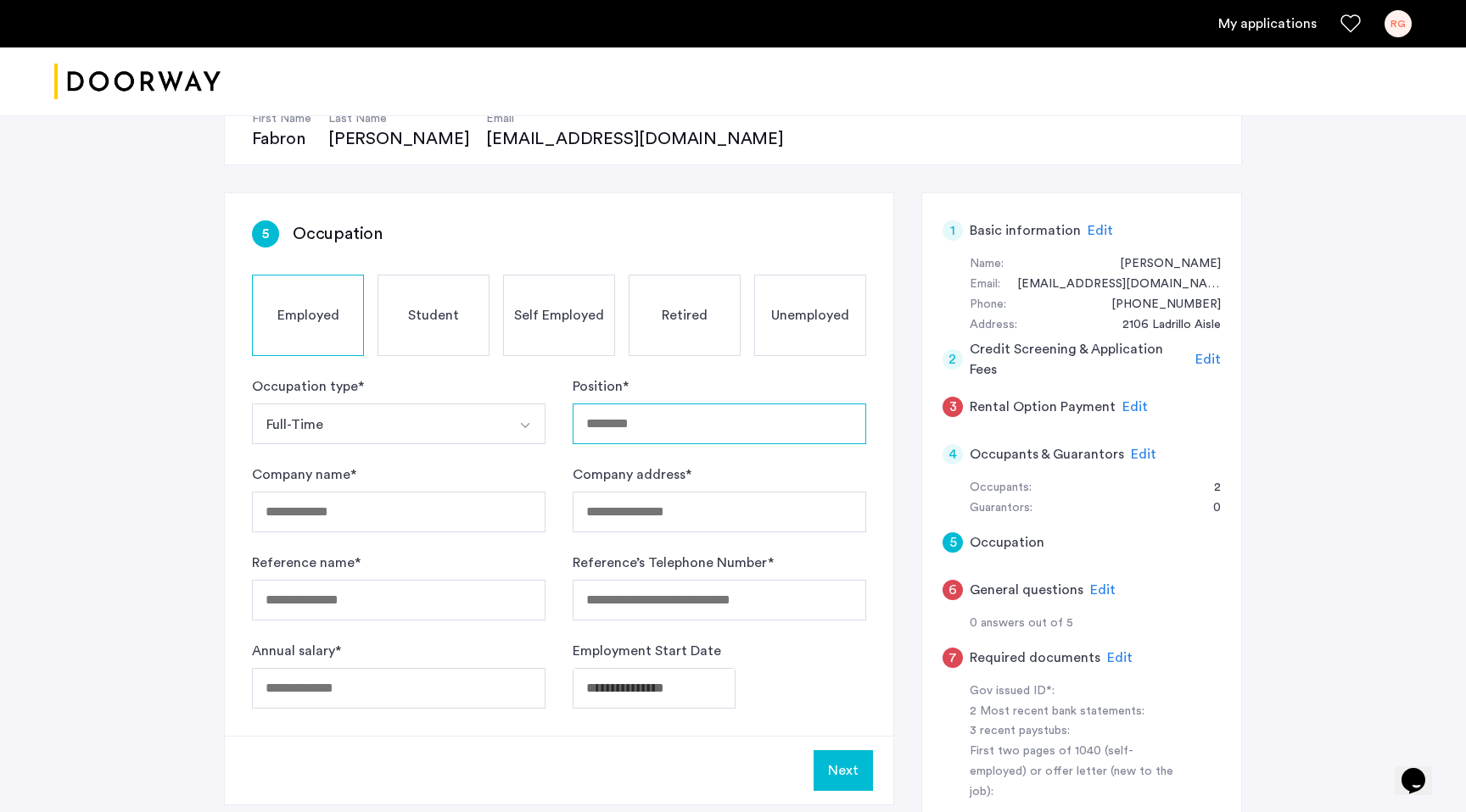
click at [629, 434] on input "Position *" at bounding box center [719, 424] width 294 height 41
type input "**********"
click at [358, 516] on input "Company name *" at bounding box center [399, 512] width 294 height 41
type input "**********"
click at [697, 530] on input "Company address *" at bounding box center [719, 512] width 294 height 41
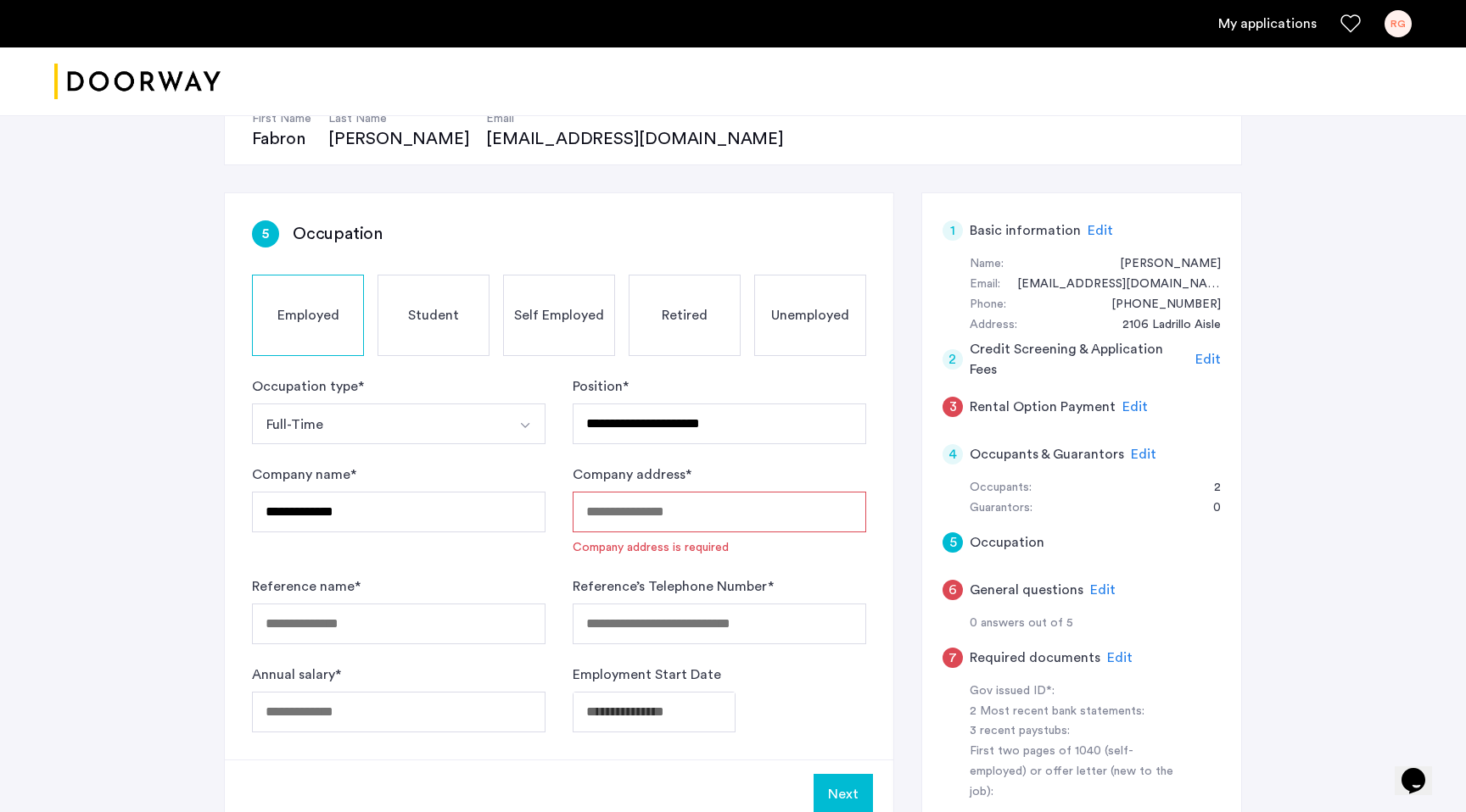
paste input "**********"
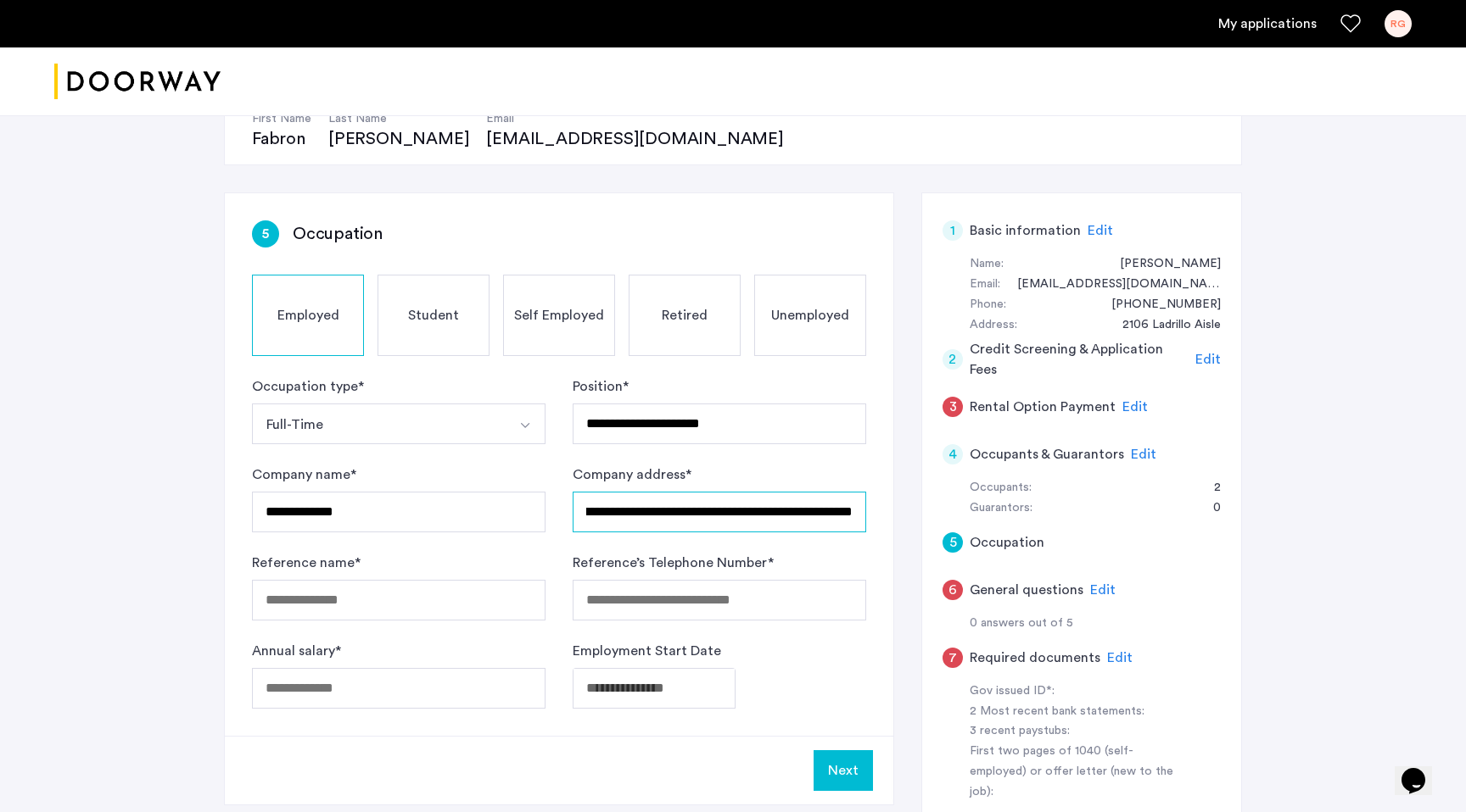
scroll to position [0, 0]
drag, startPoint x: 712, startPoint y: 516, endPoint x: 491, endPoint y: 502, distance: 221.4
click at [491, 502] on form "**********" at bounding box center [559, 543] width 614 height 332
paste input "**********"
type input "**********"
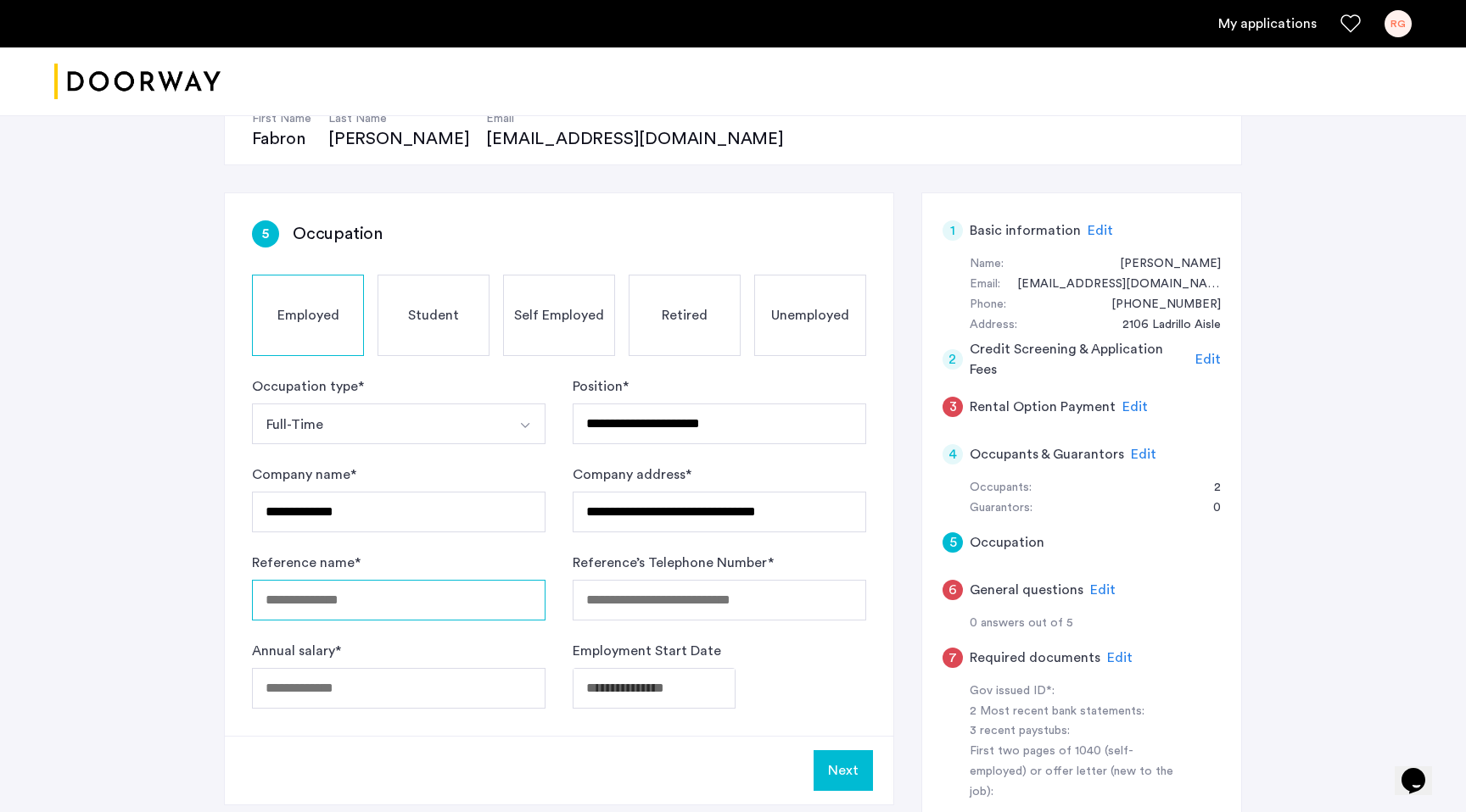
click at [371, 597] on input "Reference name *" at bounding box center [399, 600] width 294 height 41
type input "**********"
click at [345, 687] on input "Annual salary *" at bounding box center [399, 688] width 294 height 41
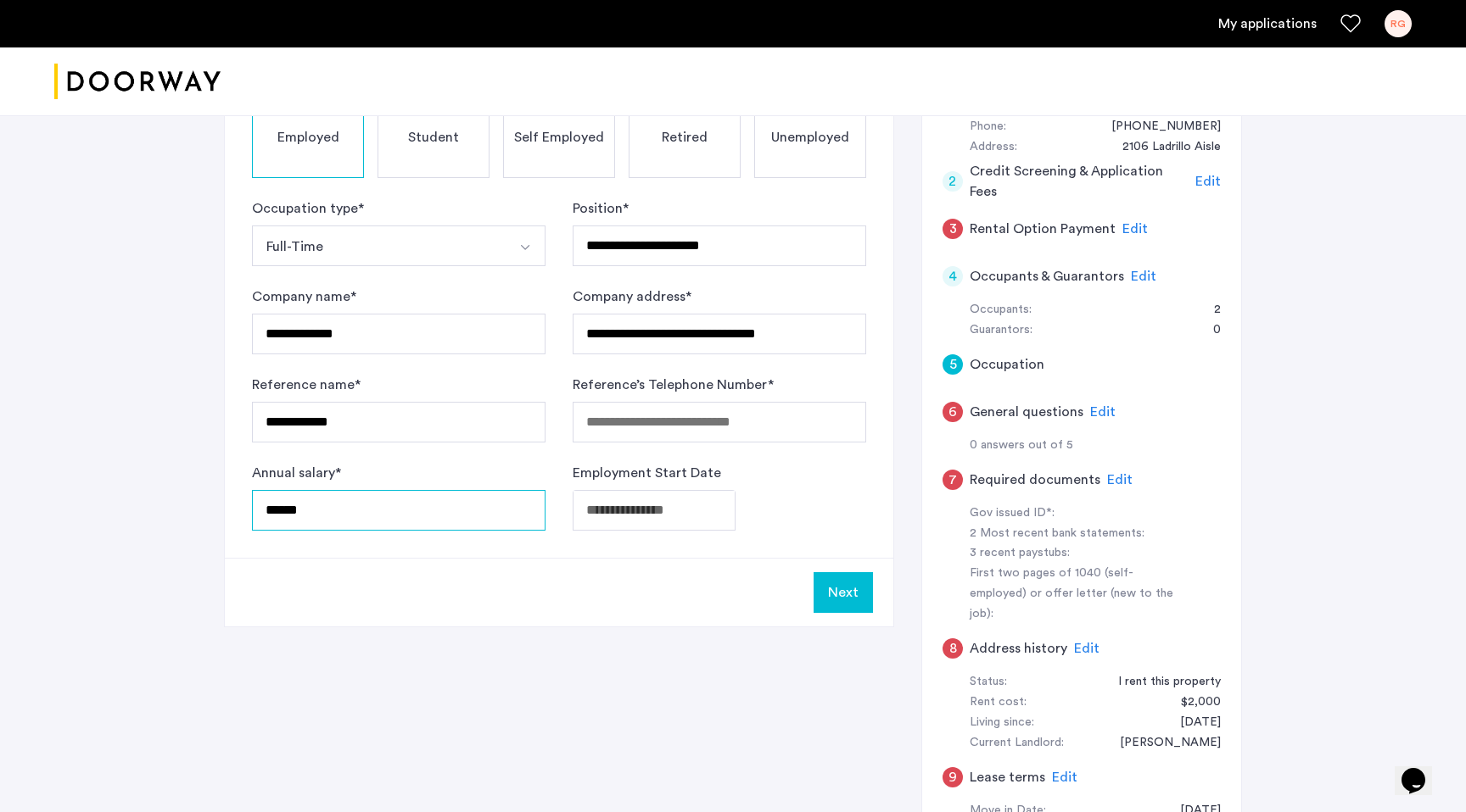
scroll to position [376, 0]
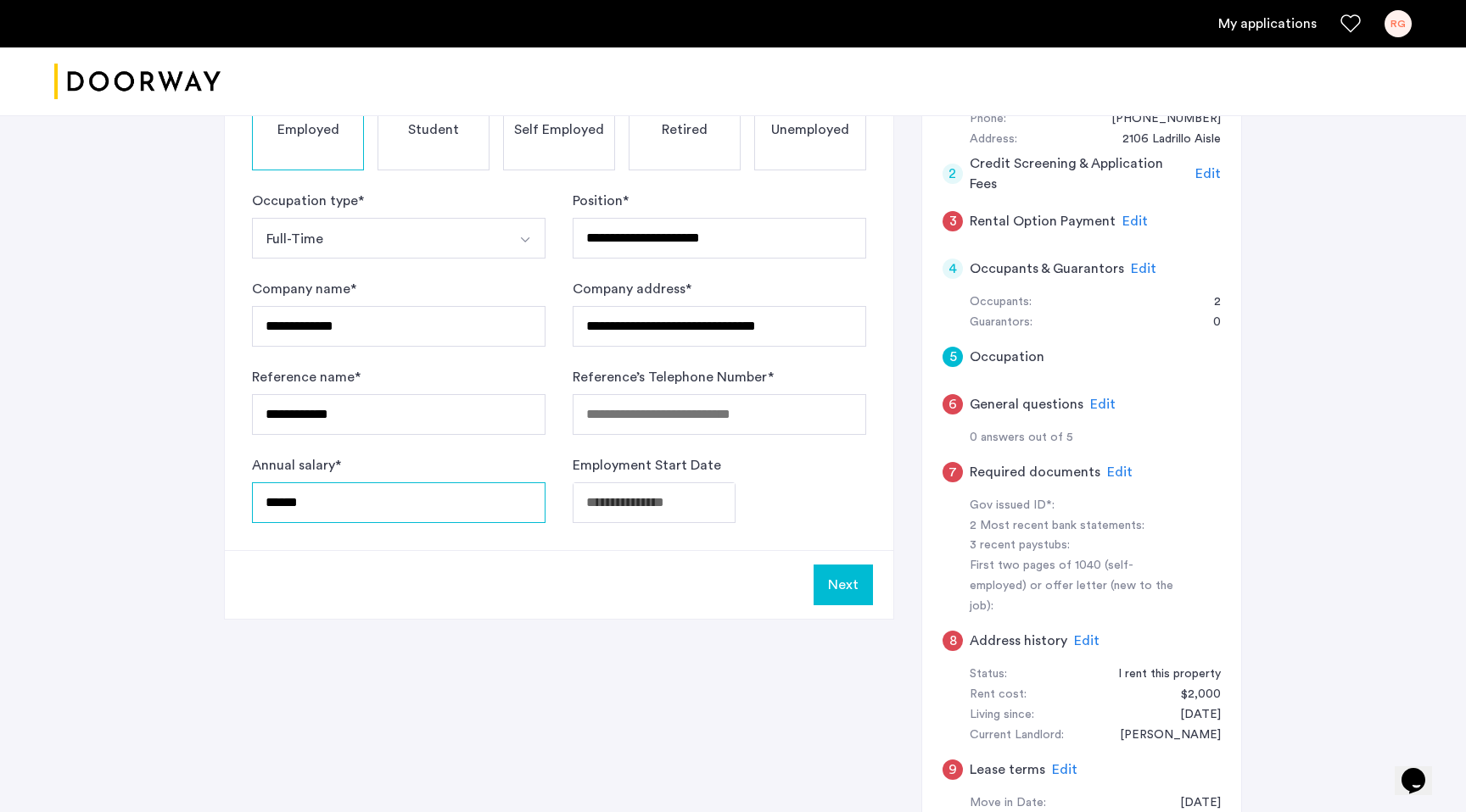
type input "******"
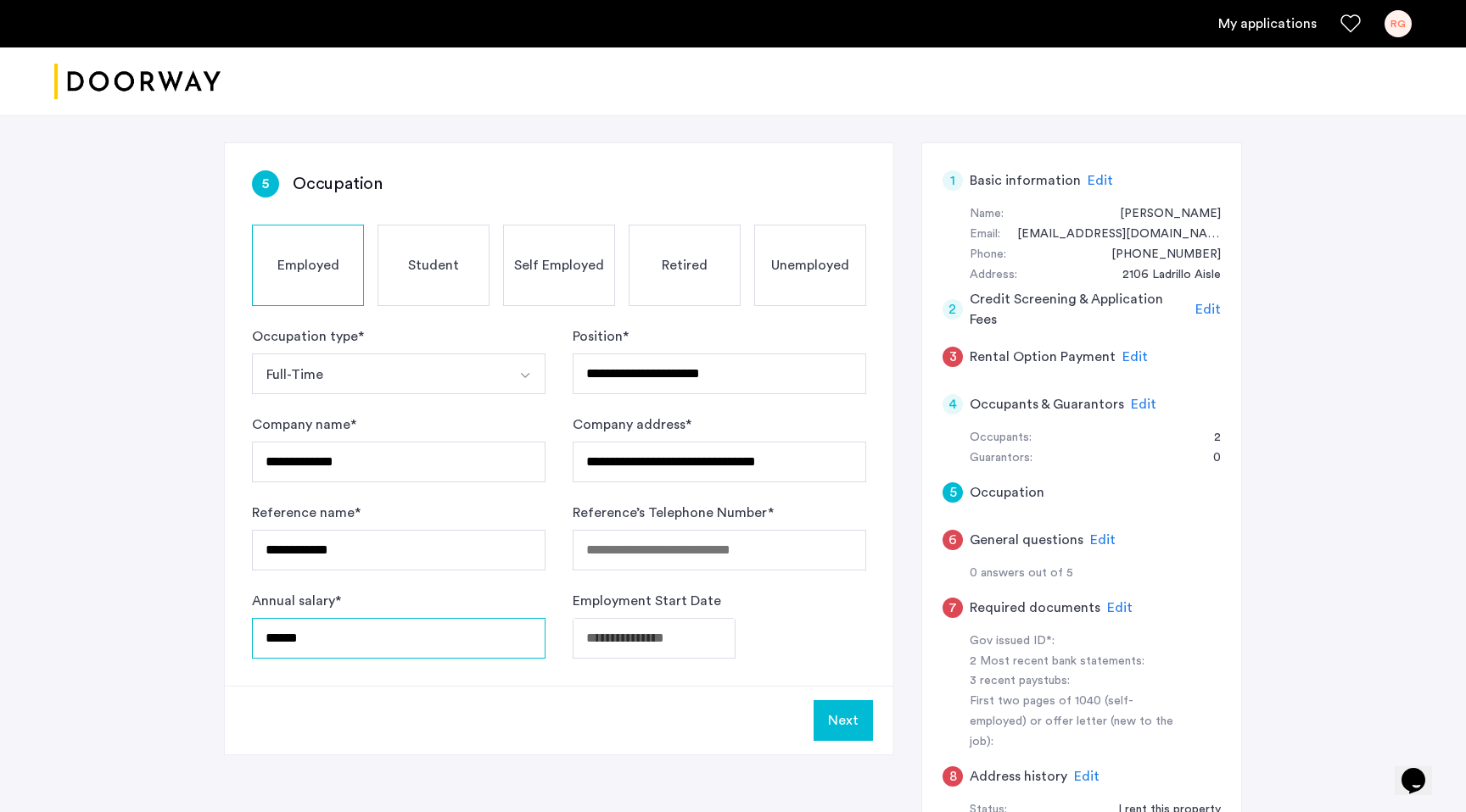
scroll to position [272, 0]
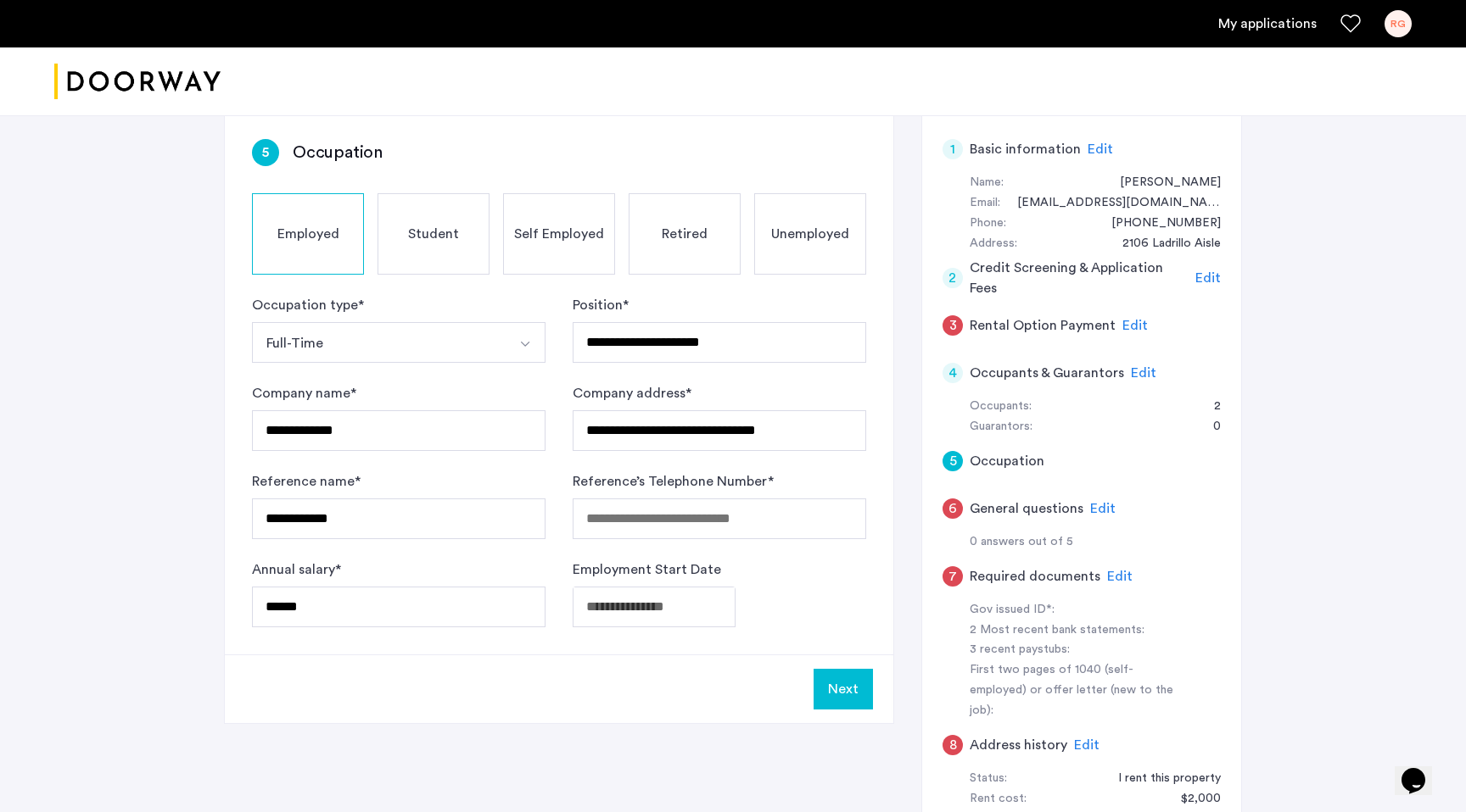
click at [1133, 324] on span "Edit" at bounding box center [1136, 325] width 26 height 14
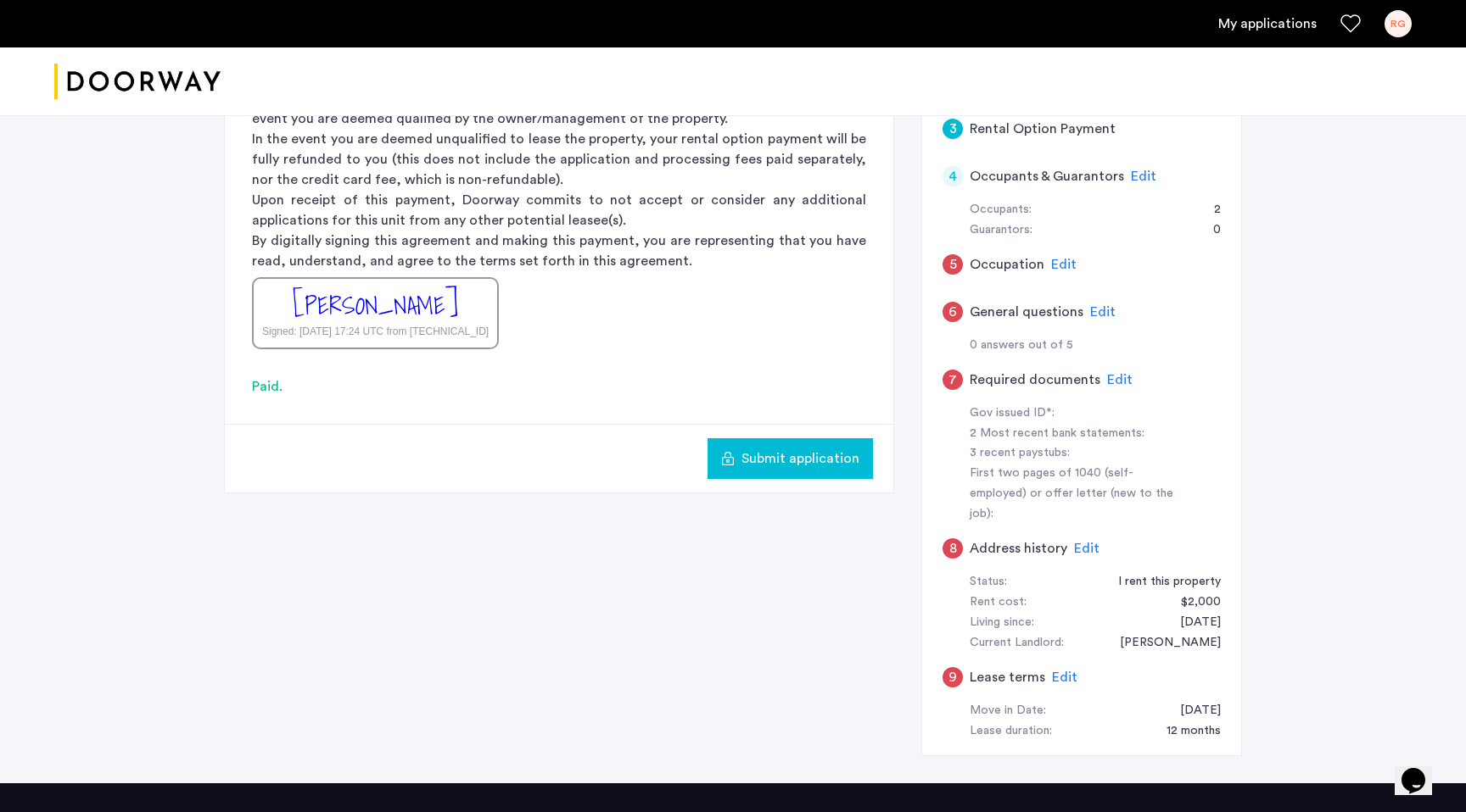
scroll to position [480, 0]
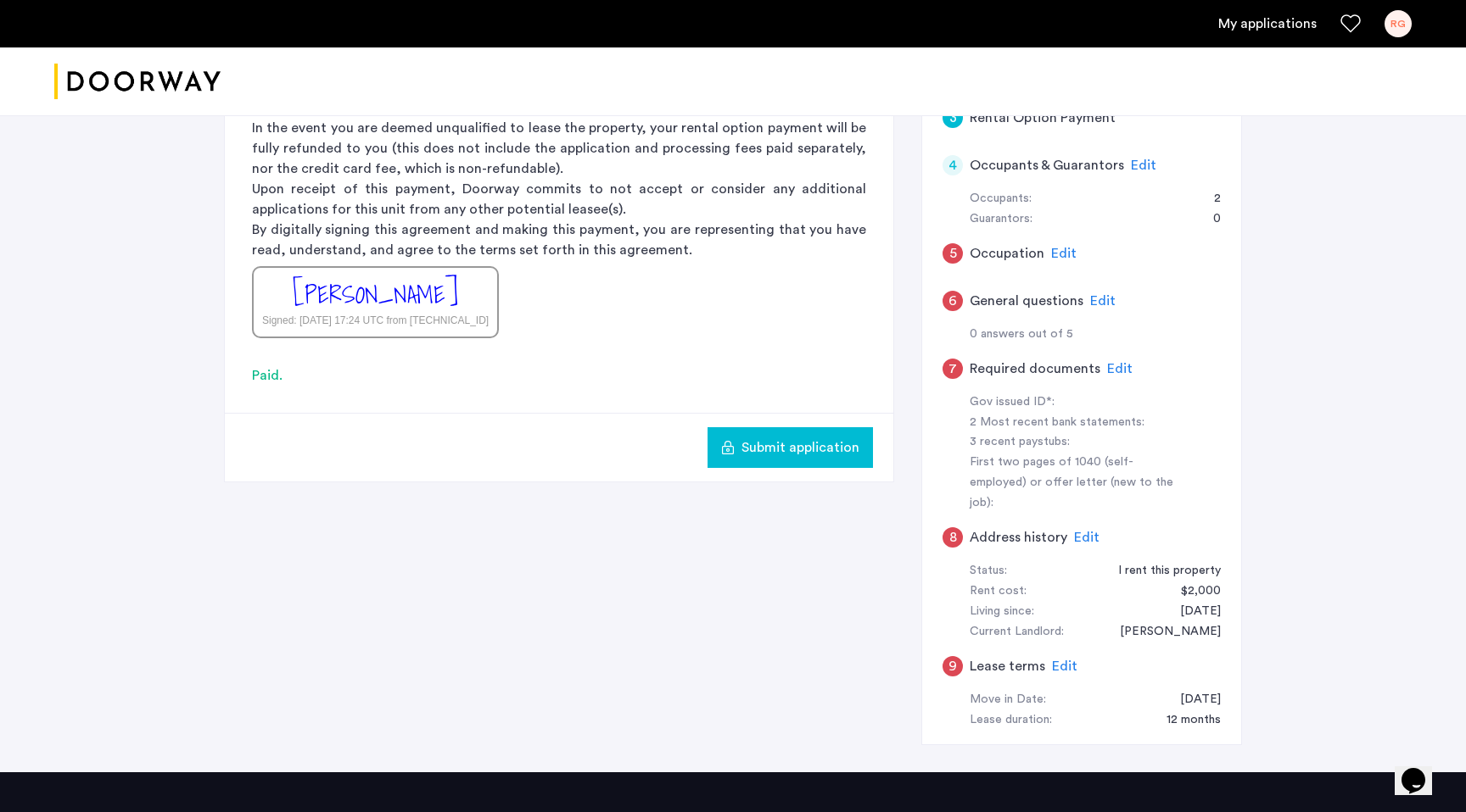
click at [1096, 306] on span "Edit" at bounding box center [1103, 301] width 26 height 14
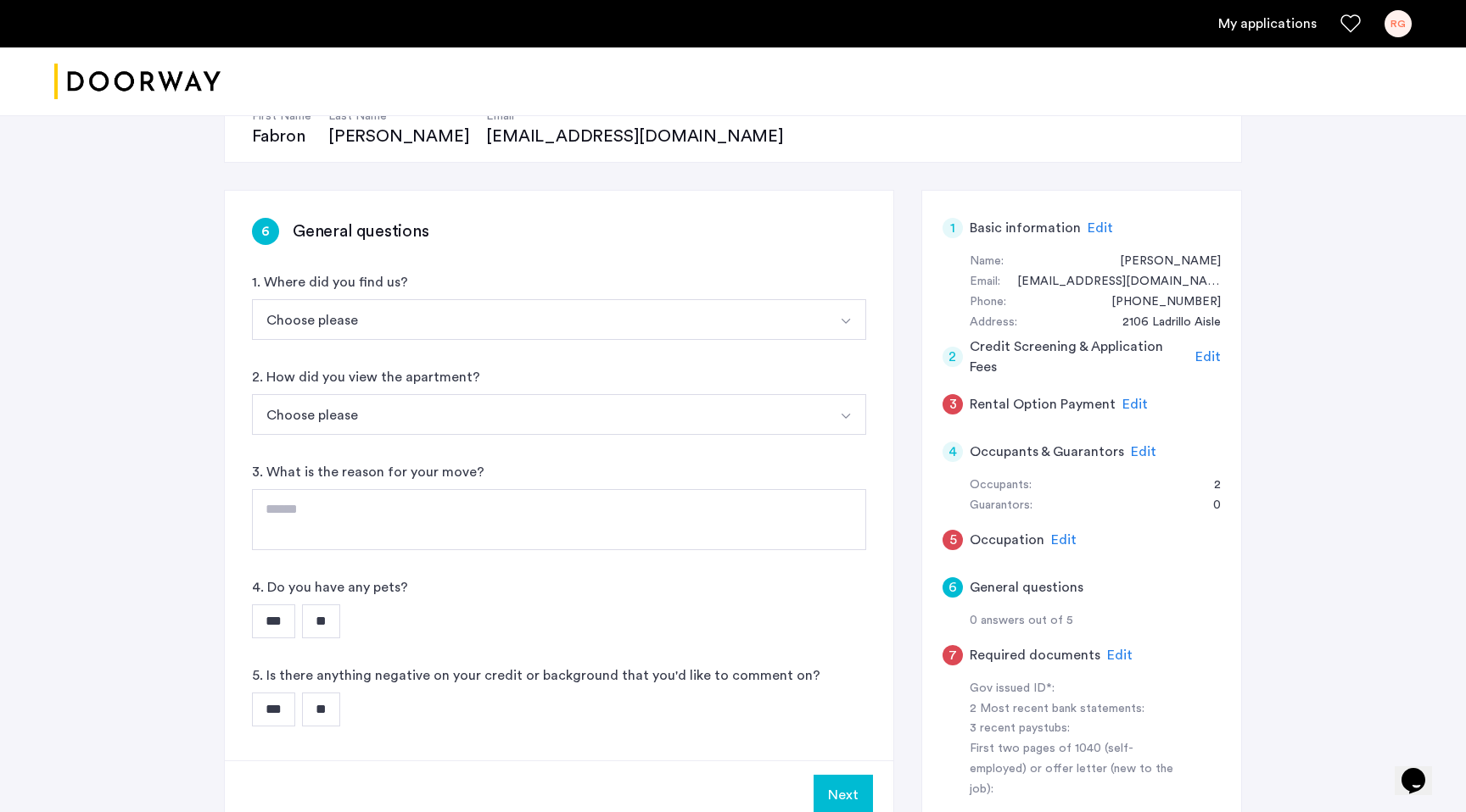
scroll to position [320, 0]
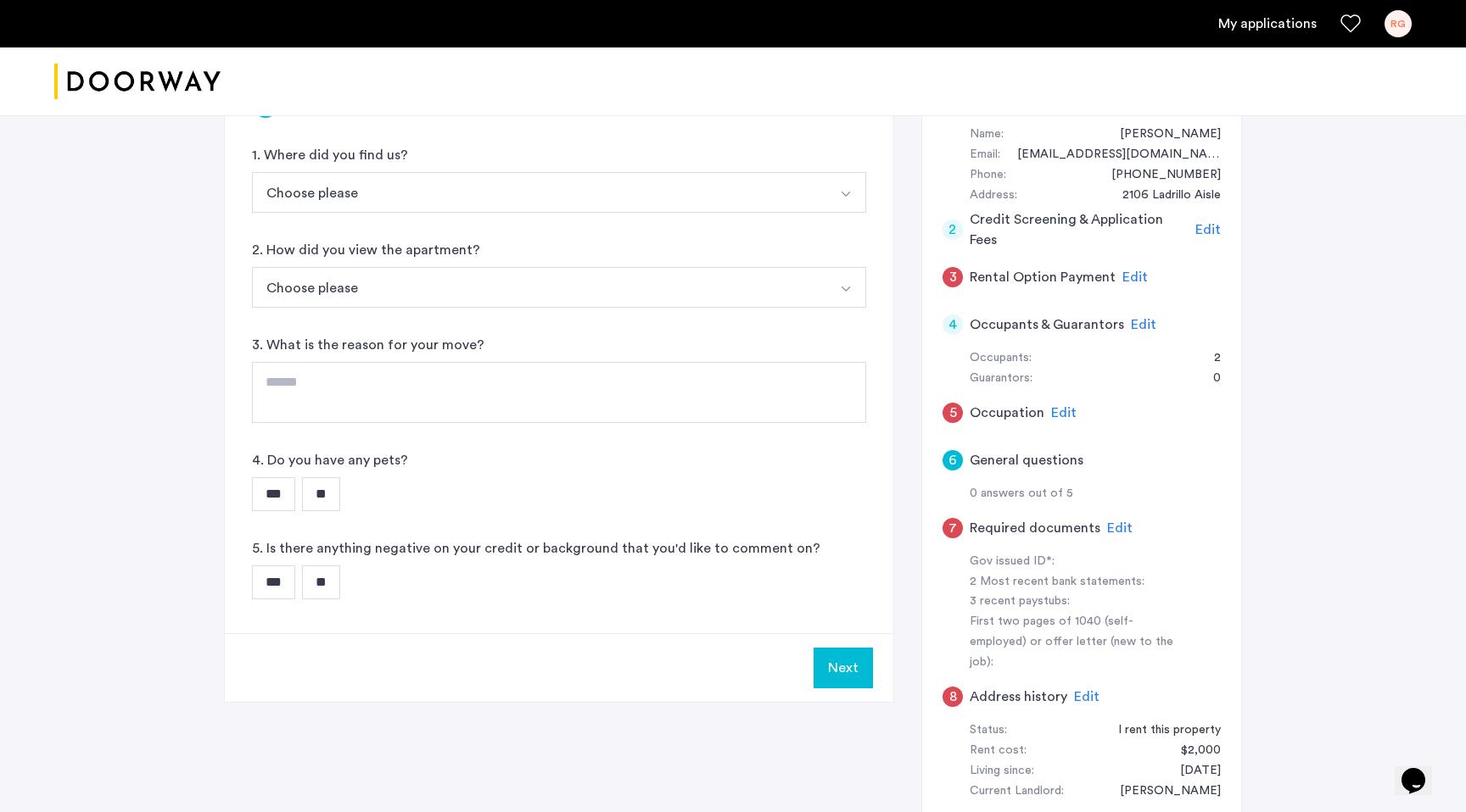
click at [1051, 408] on span "Edit" at bounding box center [1063, 412] width 26 height 14
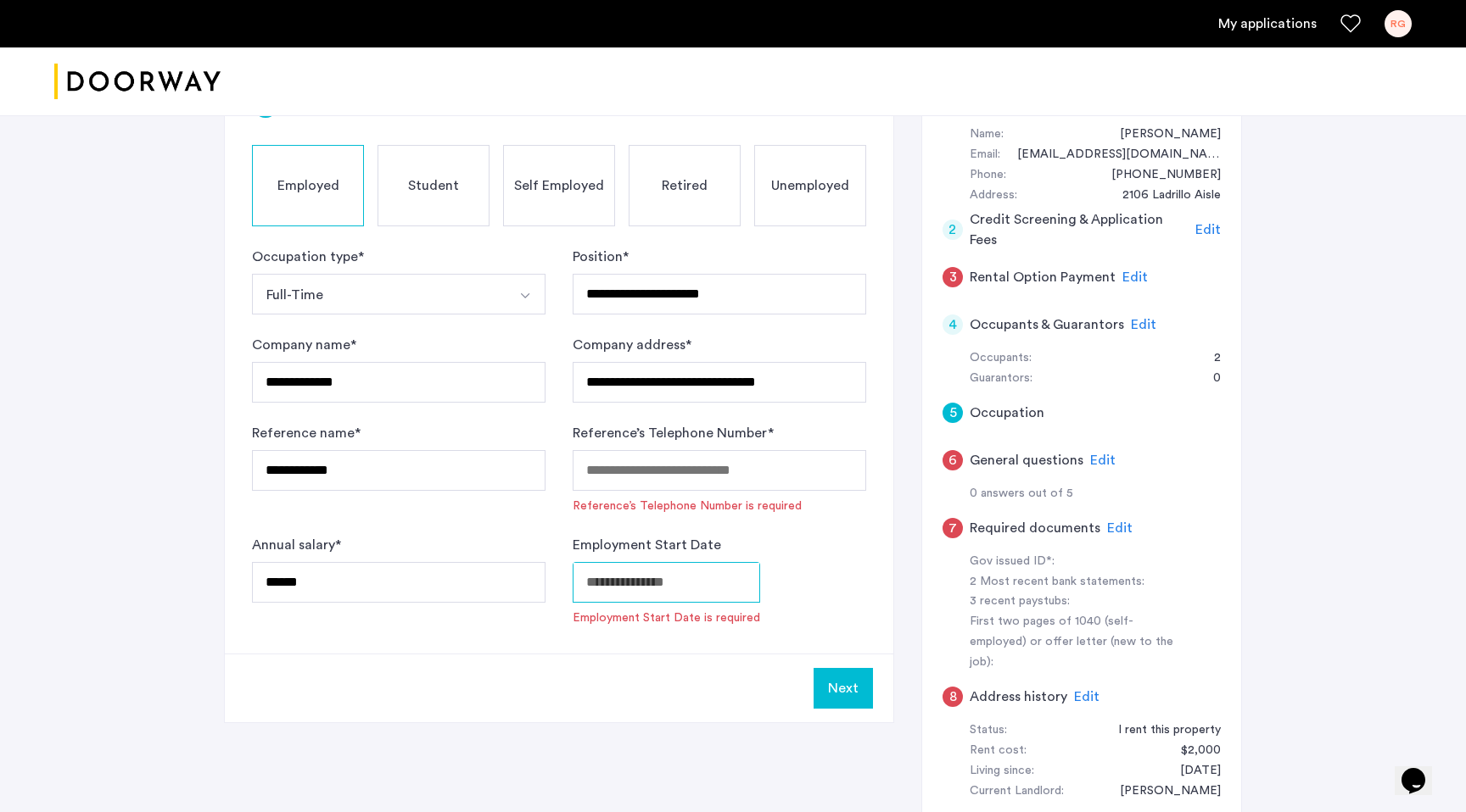
click at [702, 492] on body "**********" at bounding box center [733, 86] width 1466 height 812
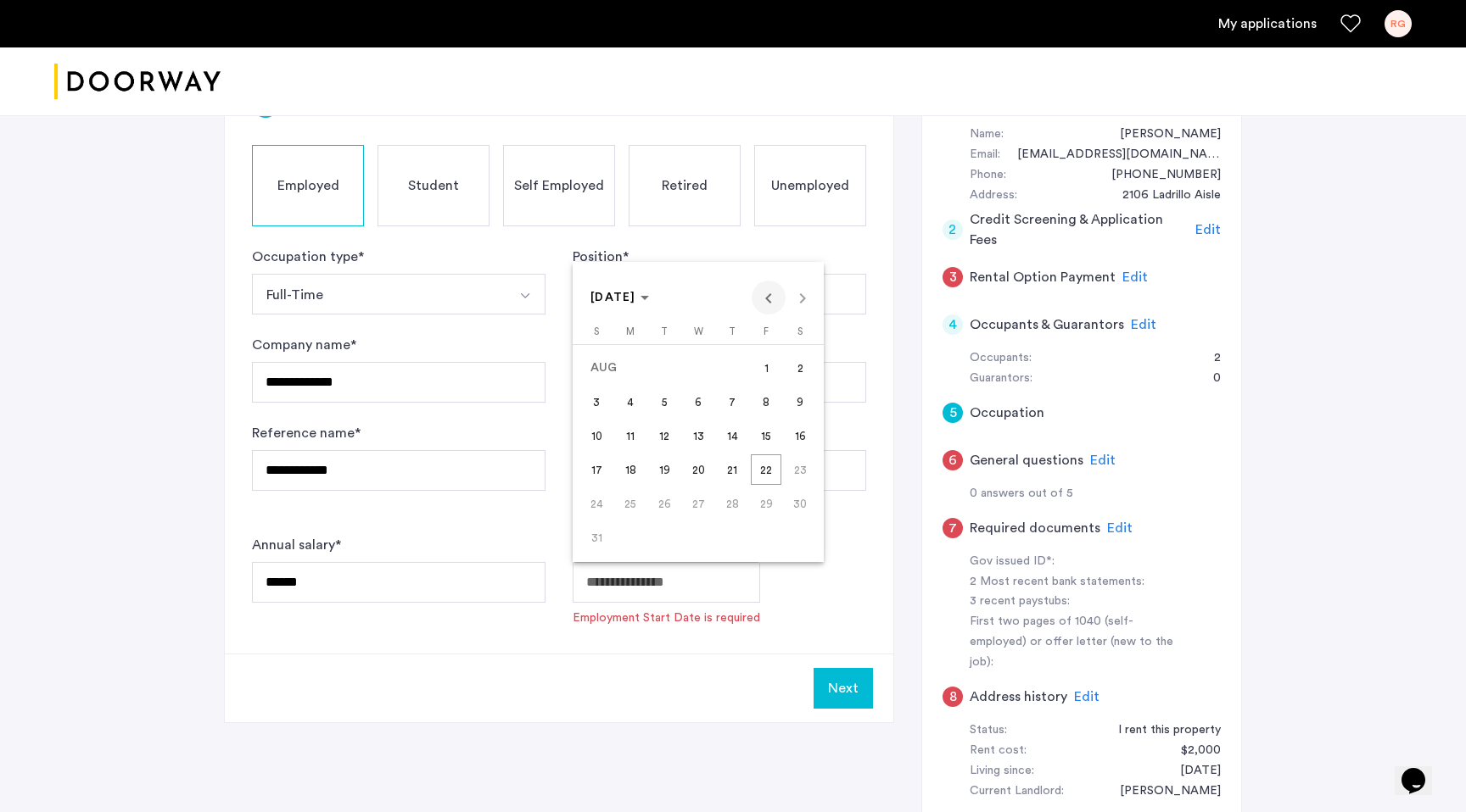
click at [773, 304] on span "Previous month" at bounding box center [768, 297] width 34 height 34
click at [636, 296] on span "JUN 2025" at bounding box center [613, 297] width 46 height 12
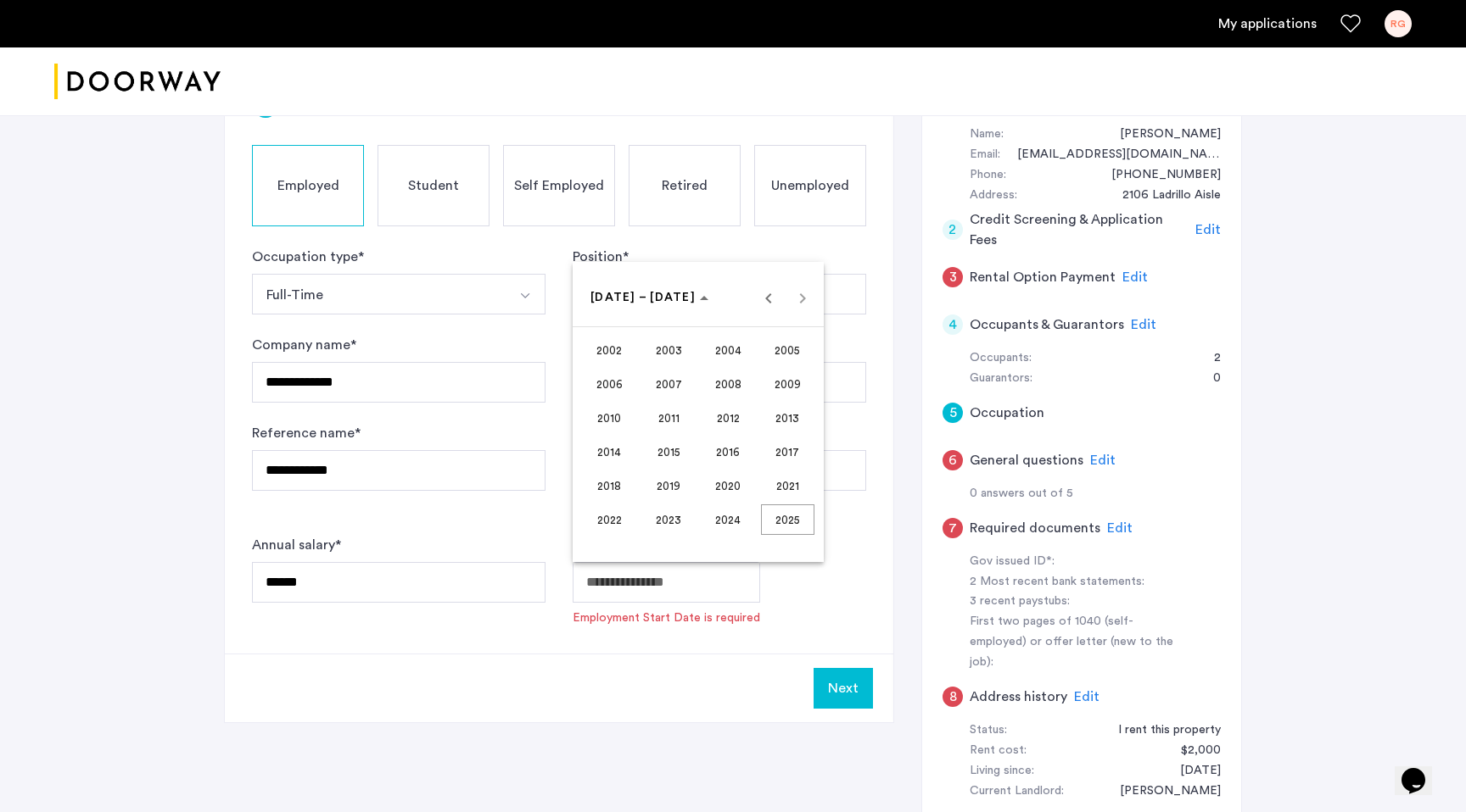
click at [609, 532] on span "2022" at bounding box center [609, 519] width 54 height 30
click at [722, 428] on span "JUL" at bounding box center [728, 417] width 54 height 30
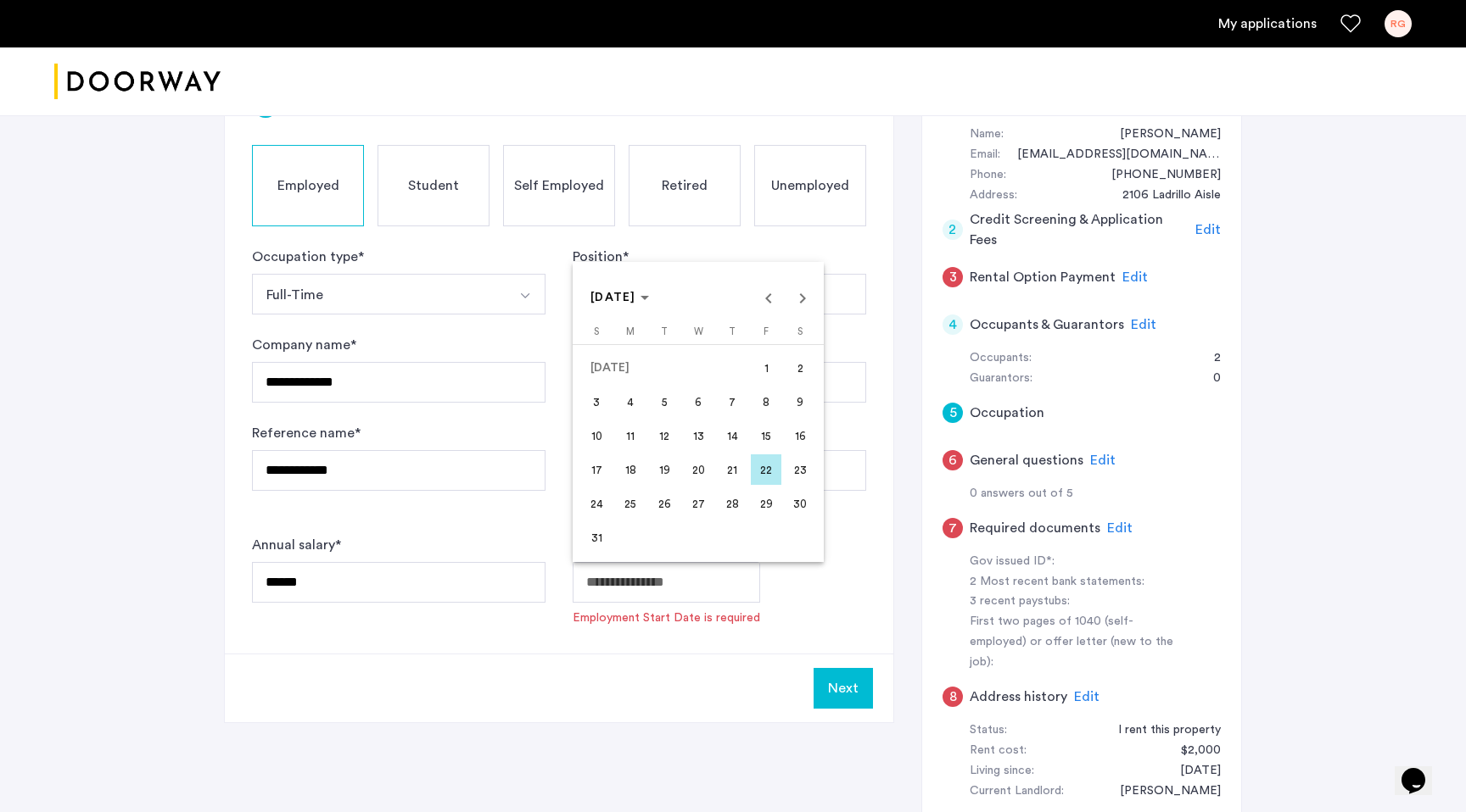
click at [667, 400] on span "5" at bounding box center [664, 401] width 30 height 30
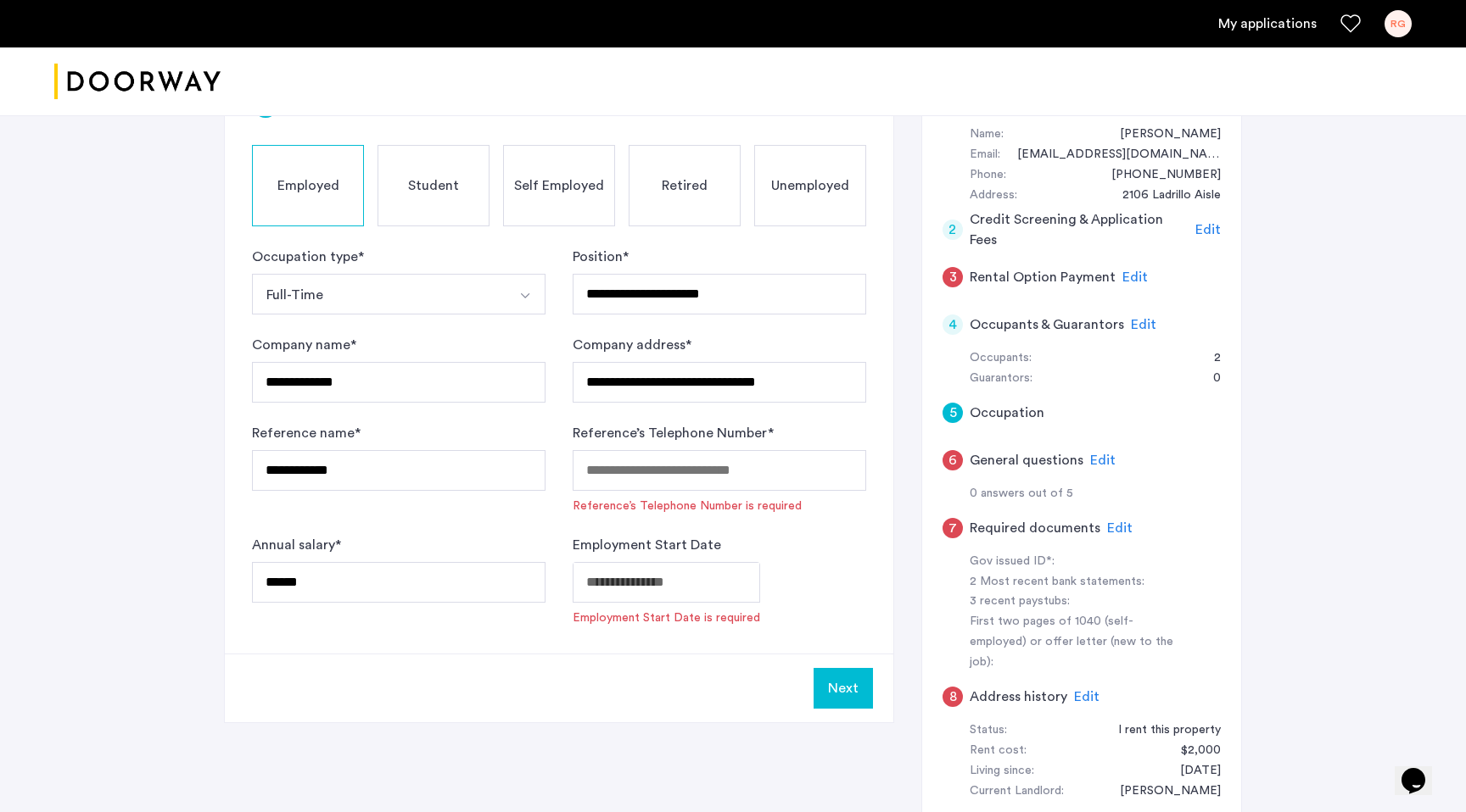
type input "**********"
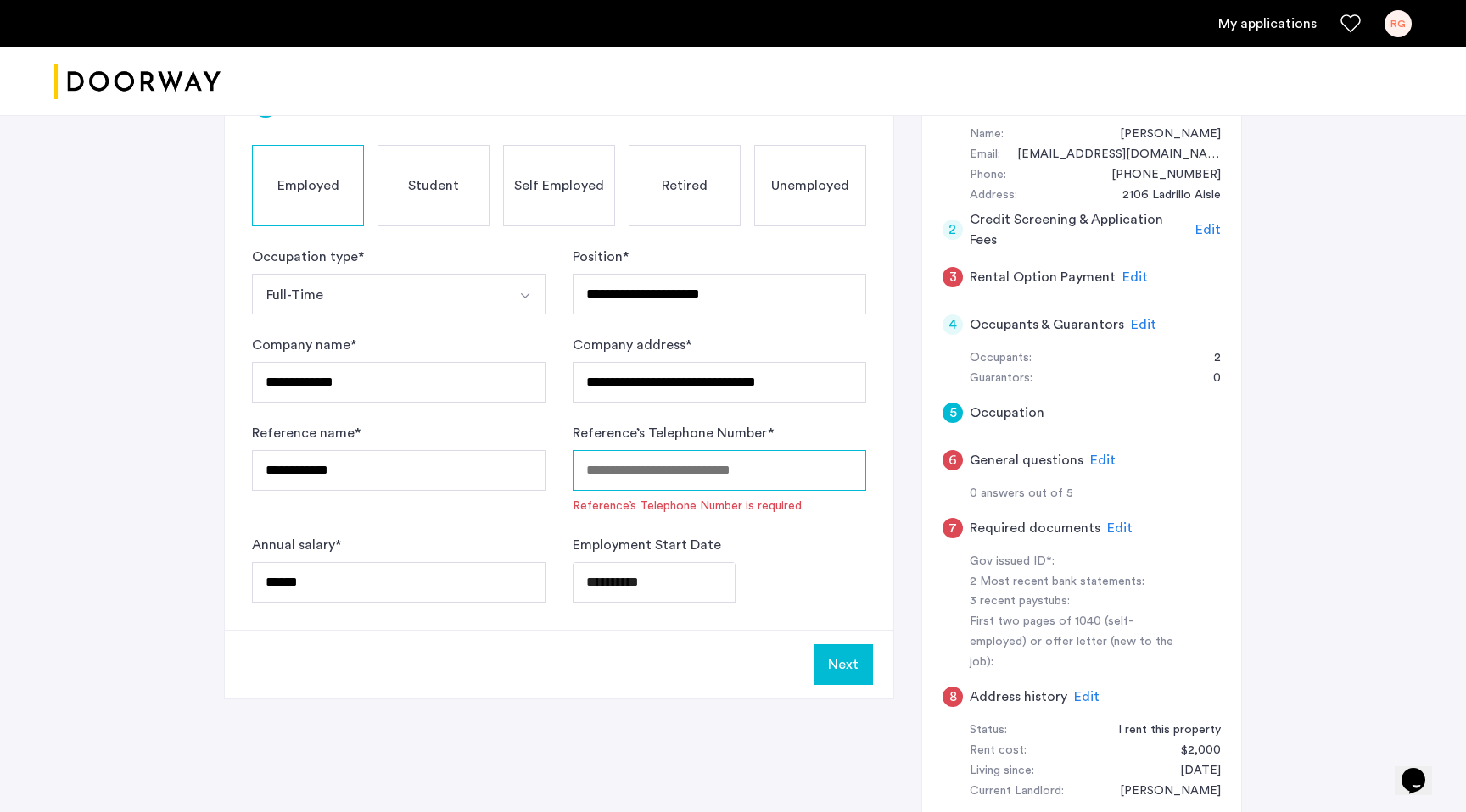
click at [696, 480] on input "Reference’s Telephone Number *" at bounding box center [719, 471] width 294 height 41
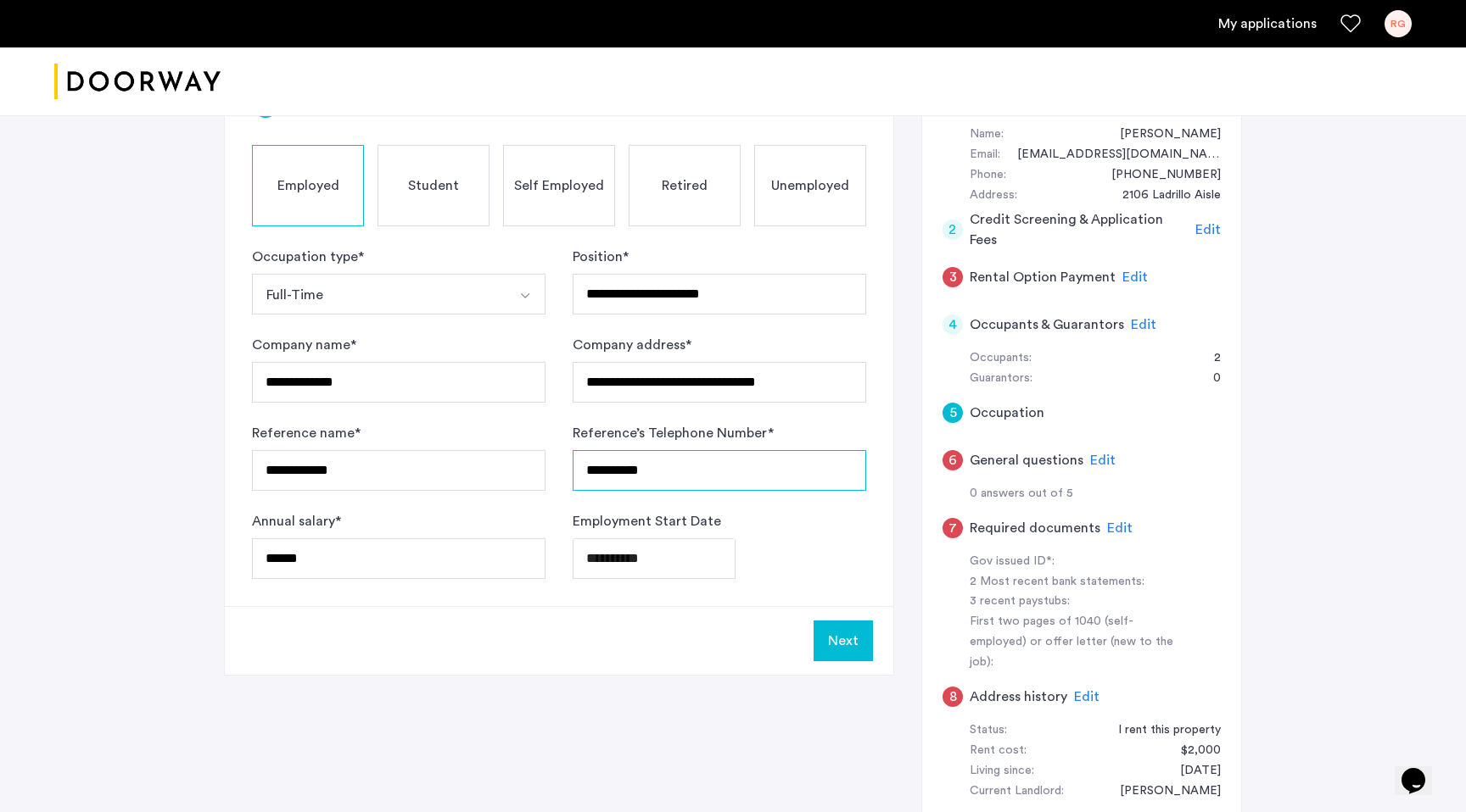
click at [588, 474] on input "**********" at bounding box center [719, 471] width 294 height 41
type input "**********"
click at [729, 505] on form "**********" at bounding box center [559, 412] width 614 height 332
click at [840, 644] on button "Next" at bounding box center [843, 641] width 59 height 41
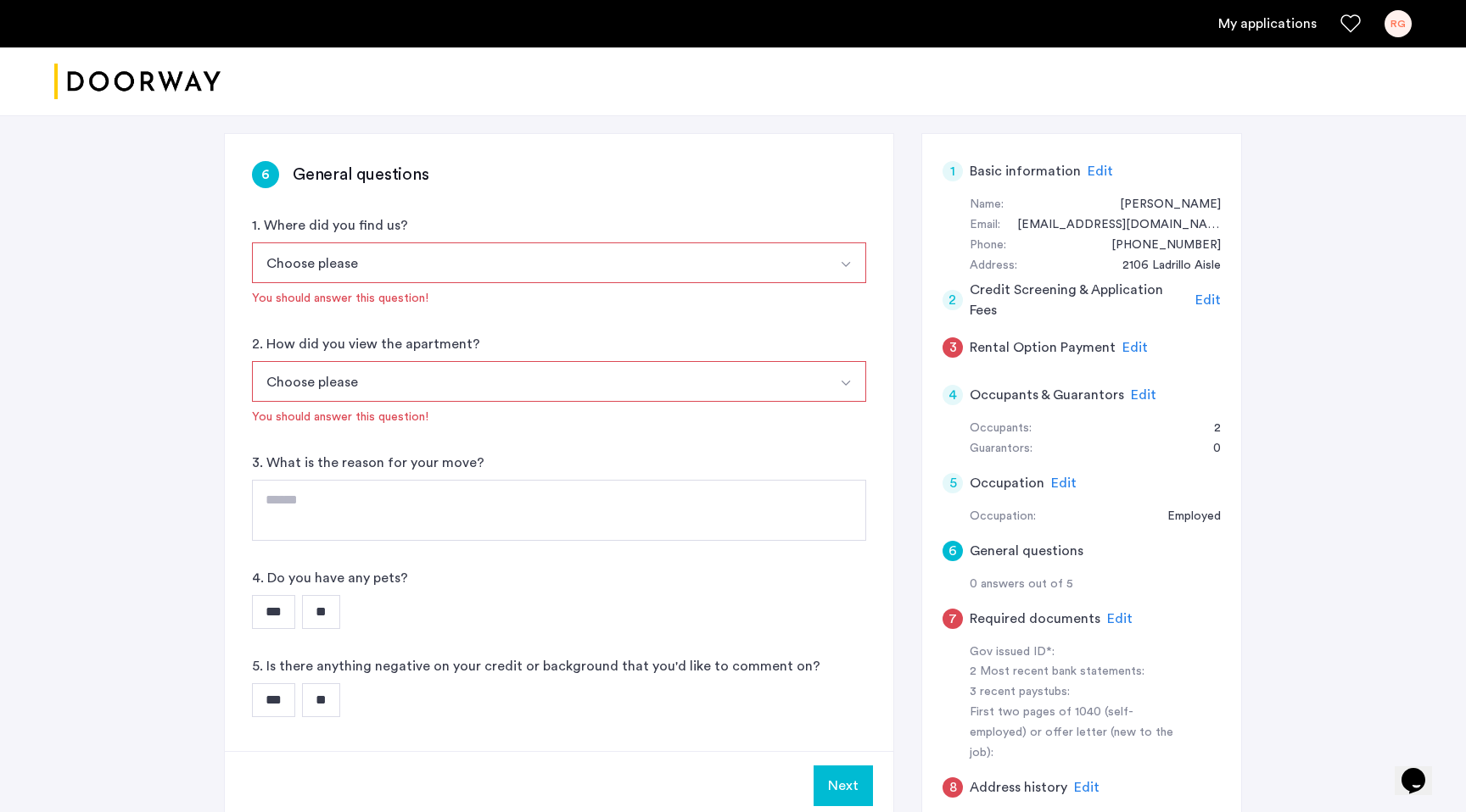
scroll to position [258, 0]
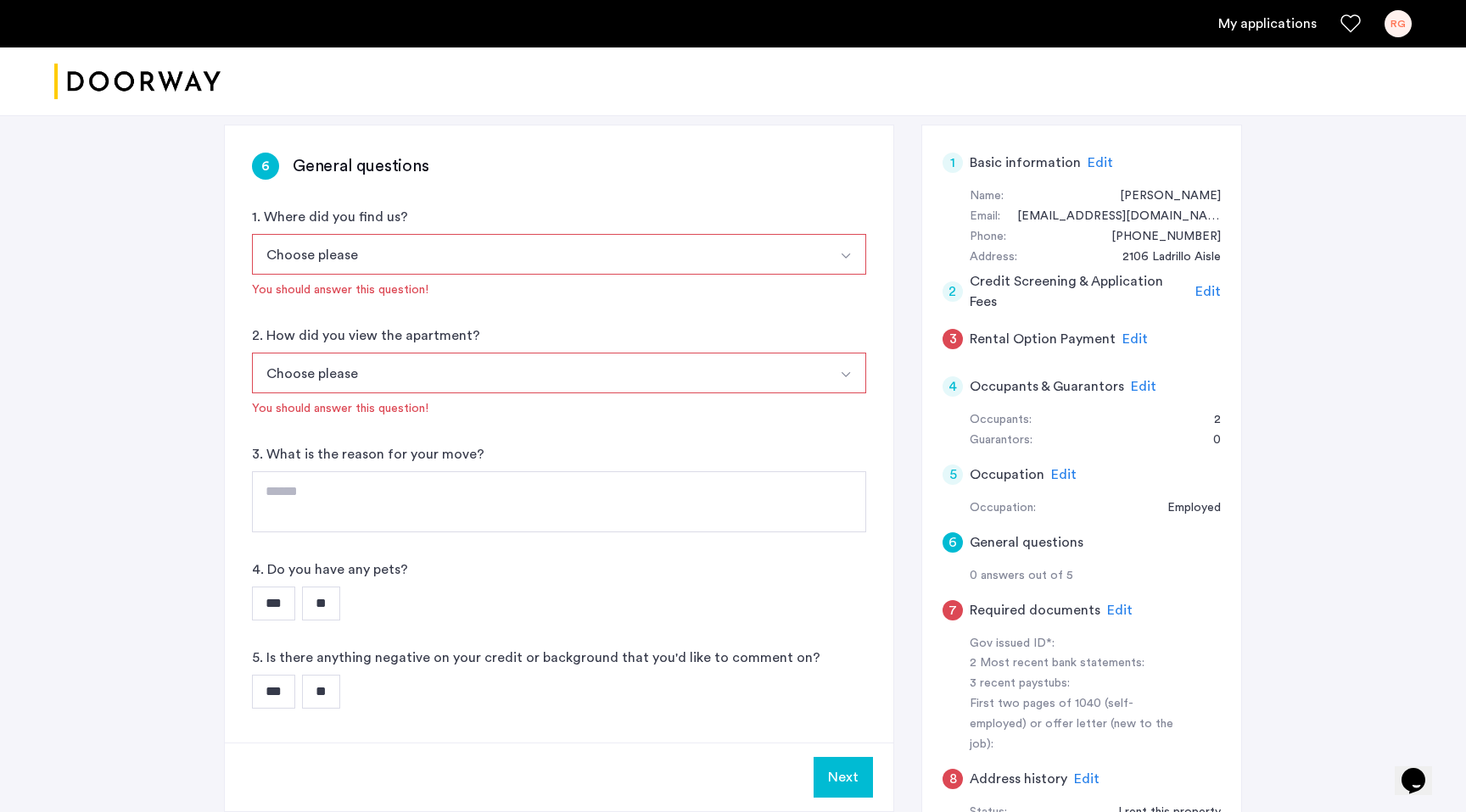
click at [556, 270] on button "Choose please" at bounding box center [539, 255] width 574 height 41
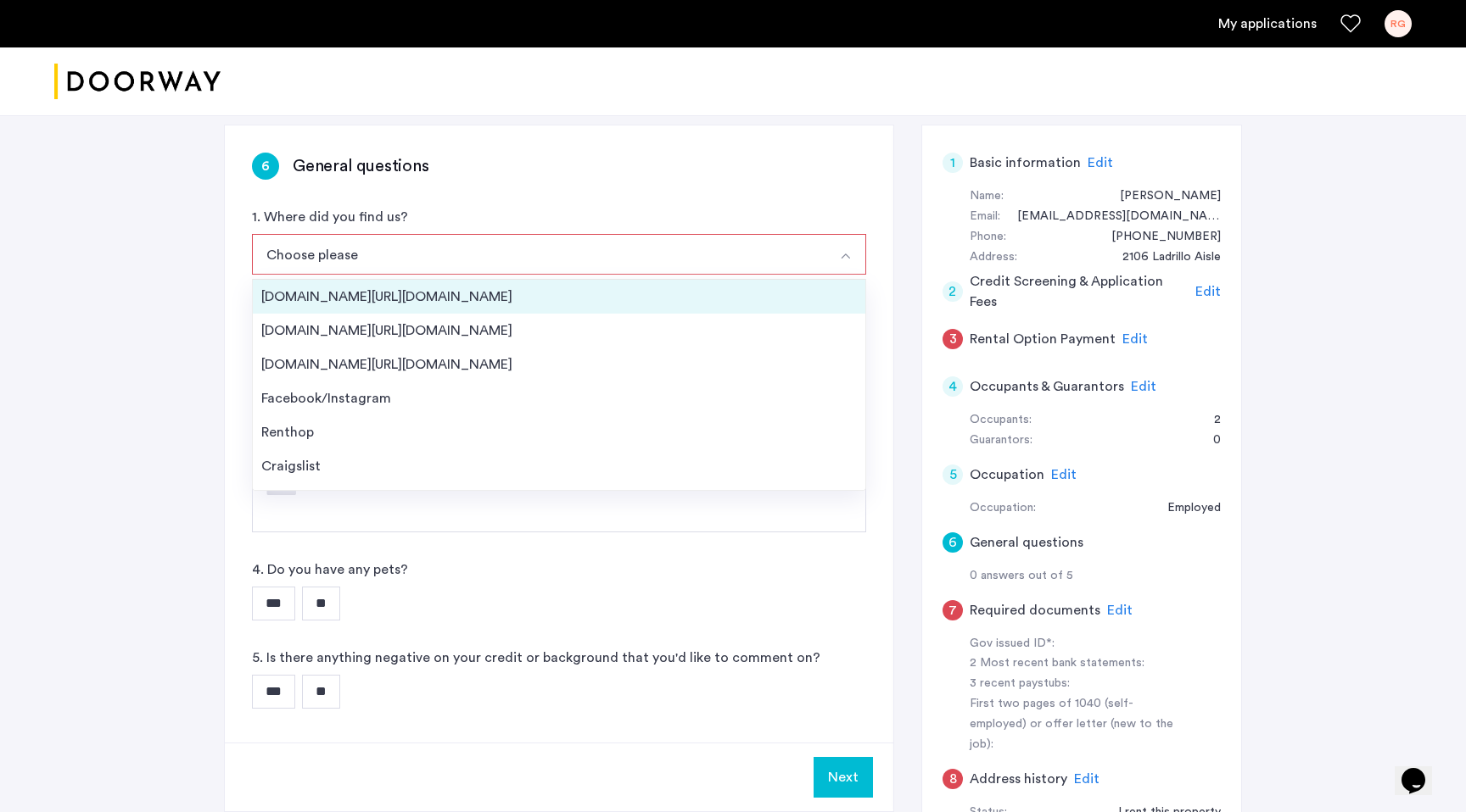
click at [507, 296] on div "Streeteasy.com/Zillow.com" at bounding box center [559, 297] width 595 height 20
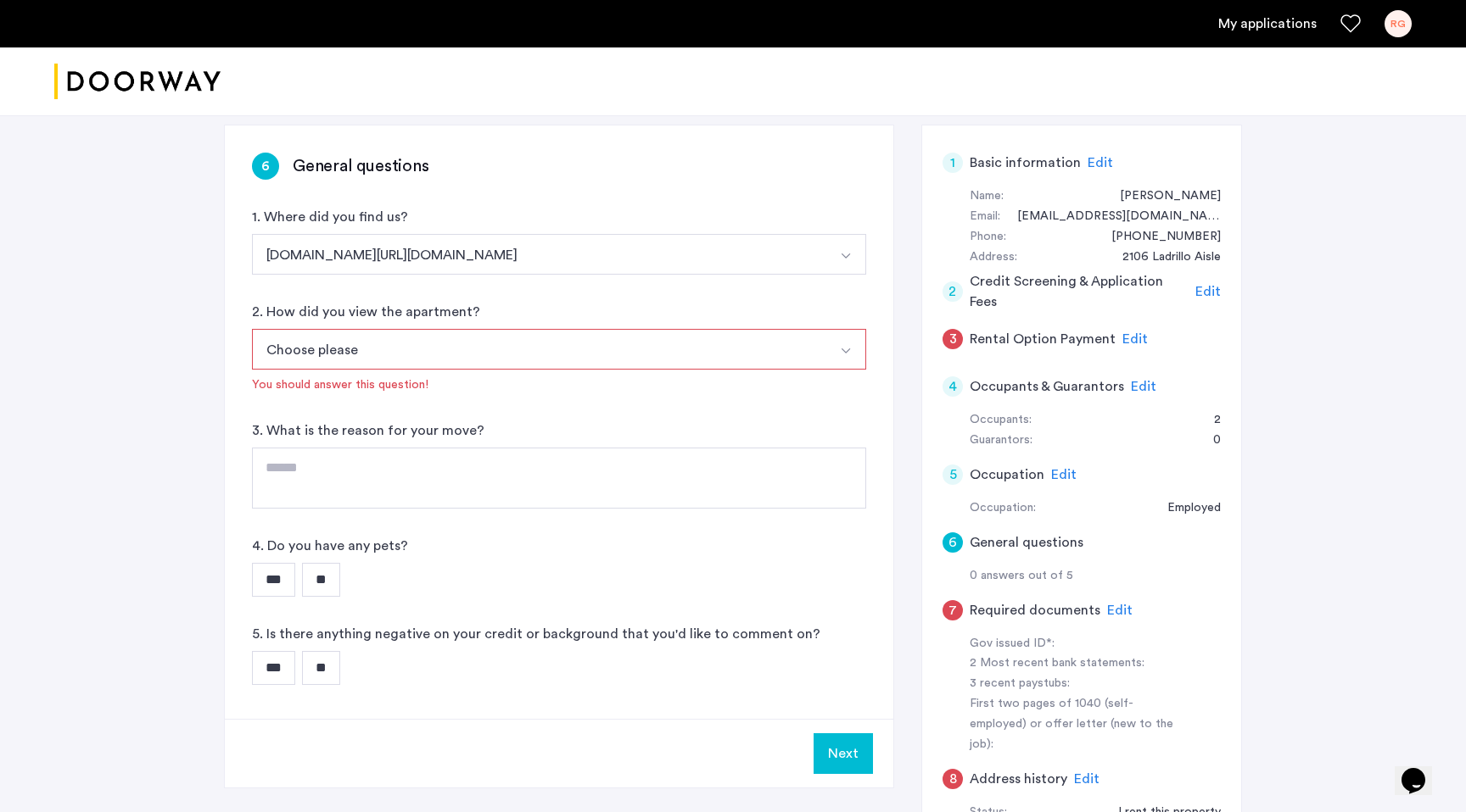
click at [471, 328] on div "2. How did you view the apartment? Choose please In-Person Pre-recorded Video O…" at bounding box center [559, 347] width 614 height 91
click at [475, 340] on button "Choose please" at bounding box center [539, 349] width 574 height 41
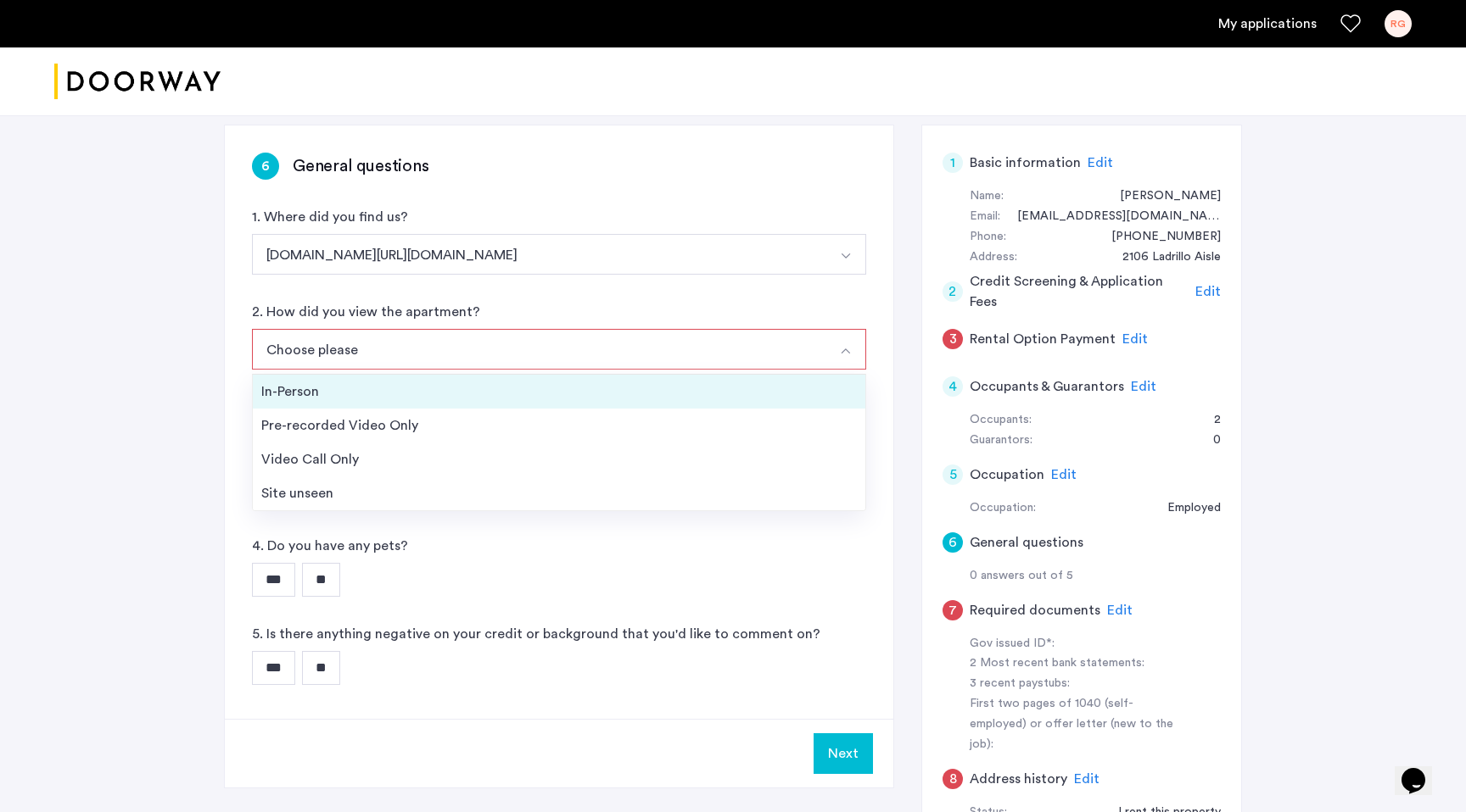
click at [482, 384] on div "In-Person" at bounding box center [559, 391] width 595 height 20
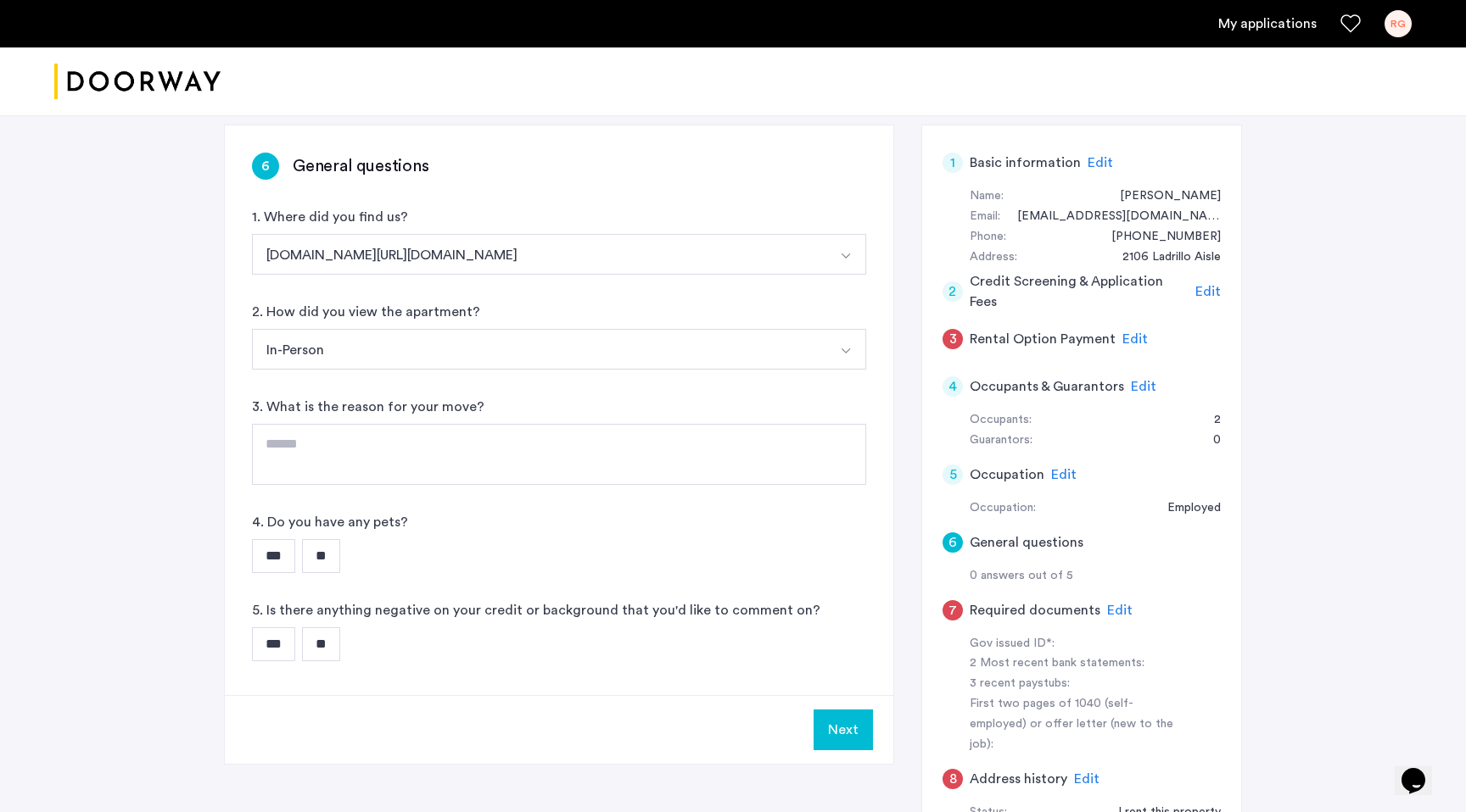
click at [472, 435] on textarea at bounding box center [559, 454] width 614 height 61
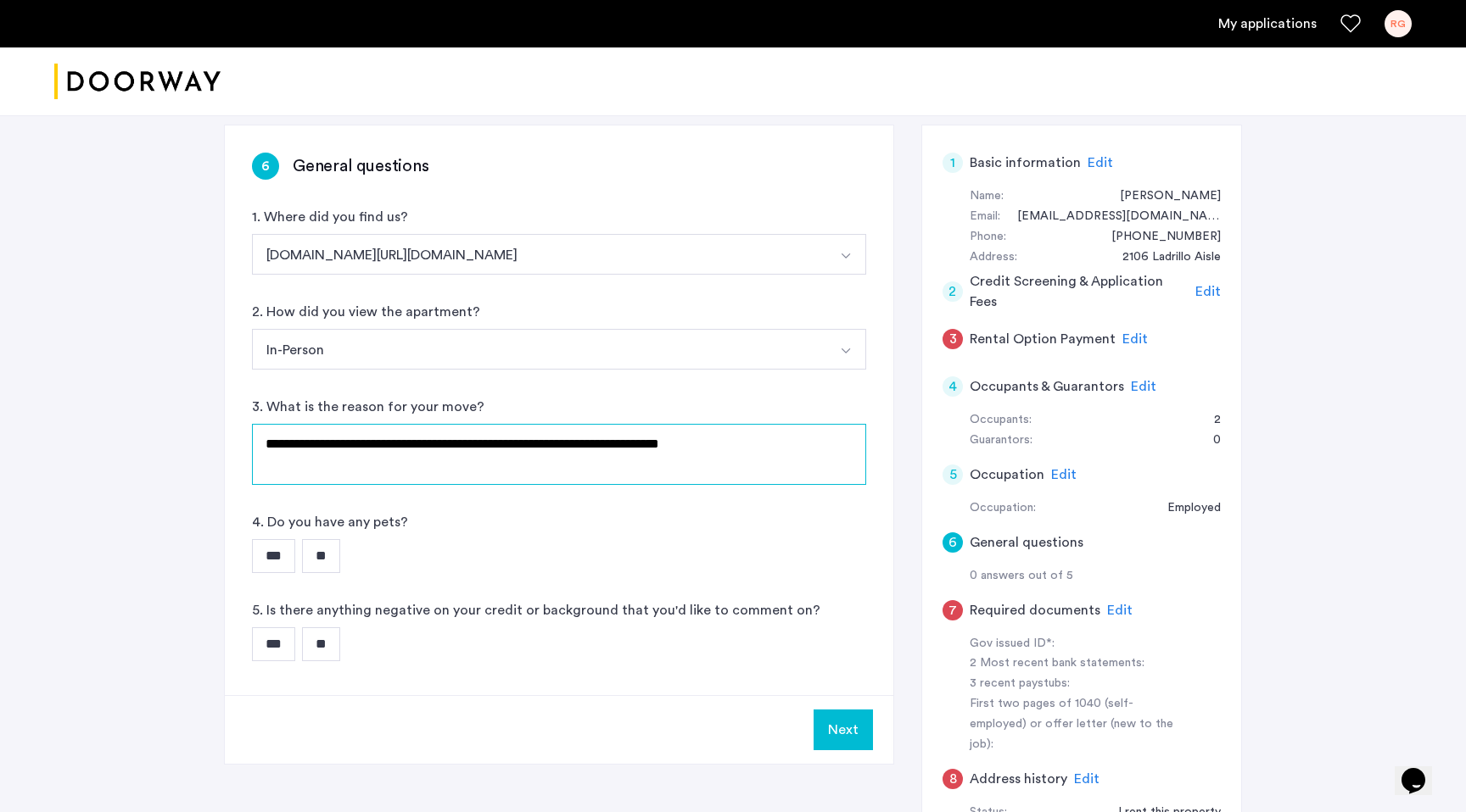
click at [470, 446] on textarea "**********" at bounding box center [559, 454] width 614 height 61
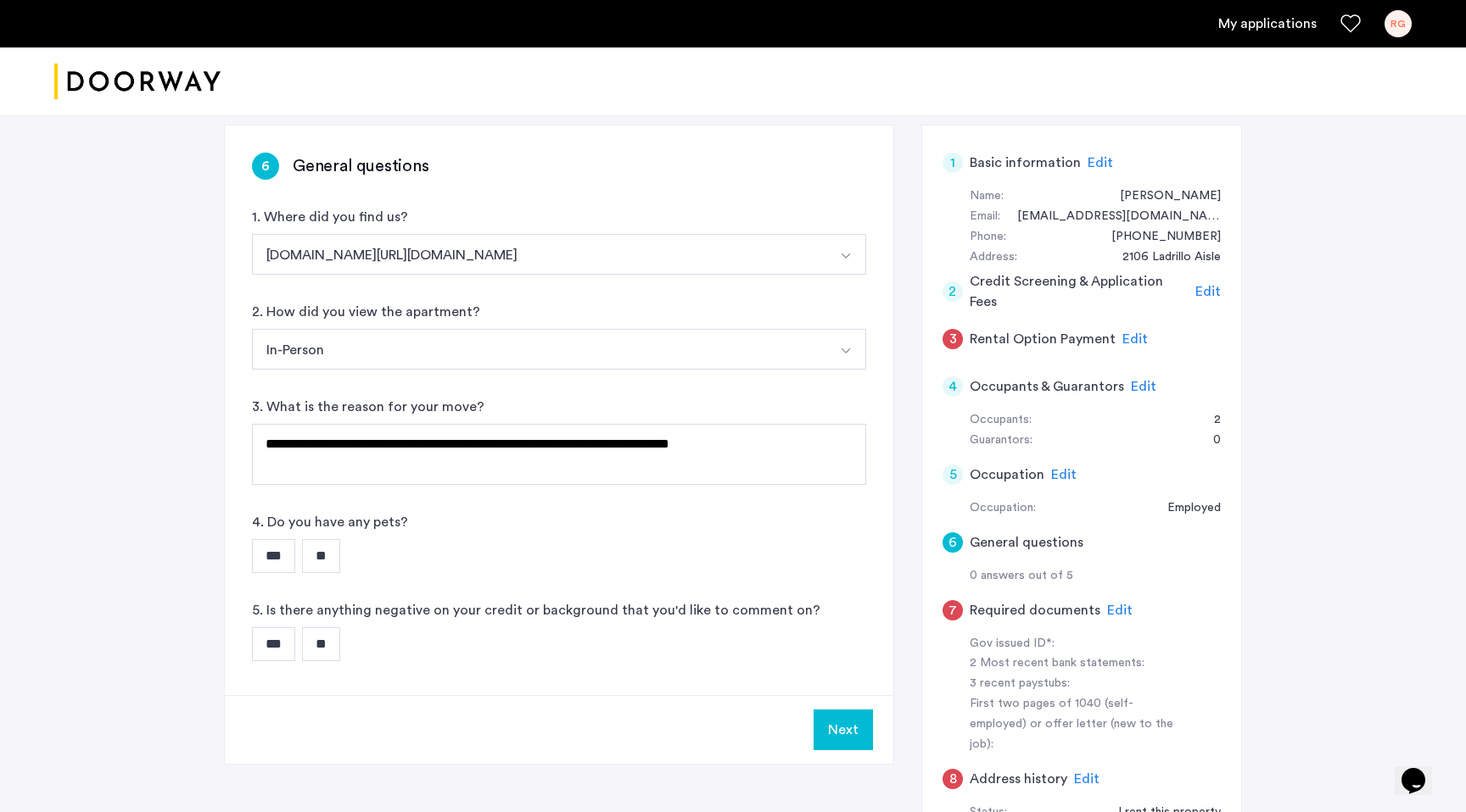
click at [322, 557] on input "**" at bounding box center [320, 555] width 38 height 34
click at [340, 642] on input "**" at bounding box center [320, 644] width 38 height 34
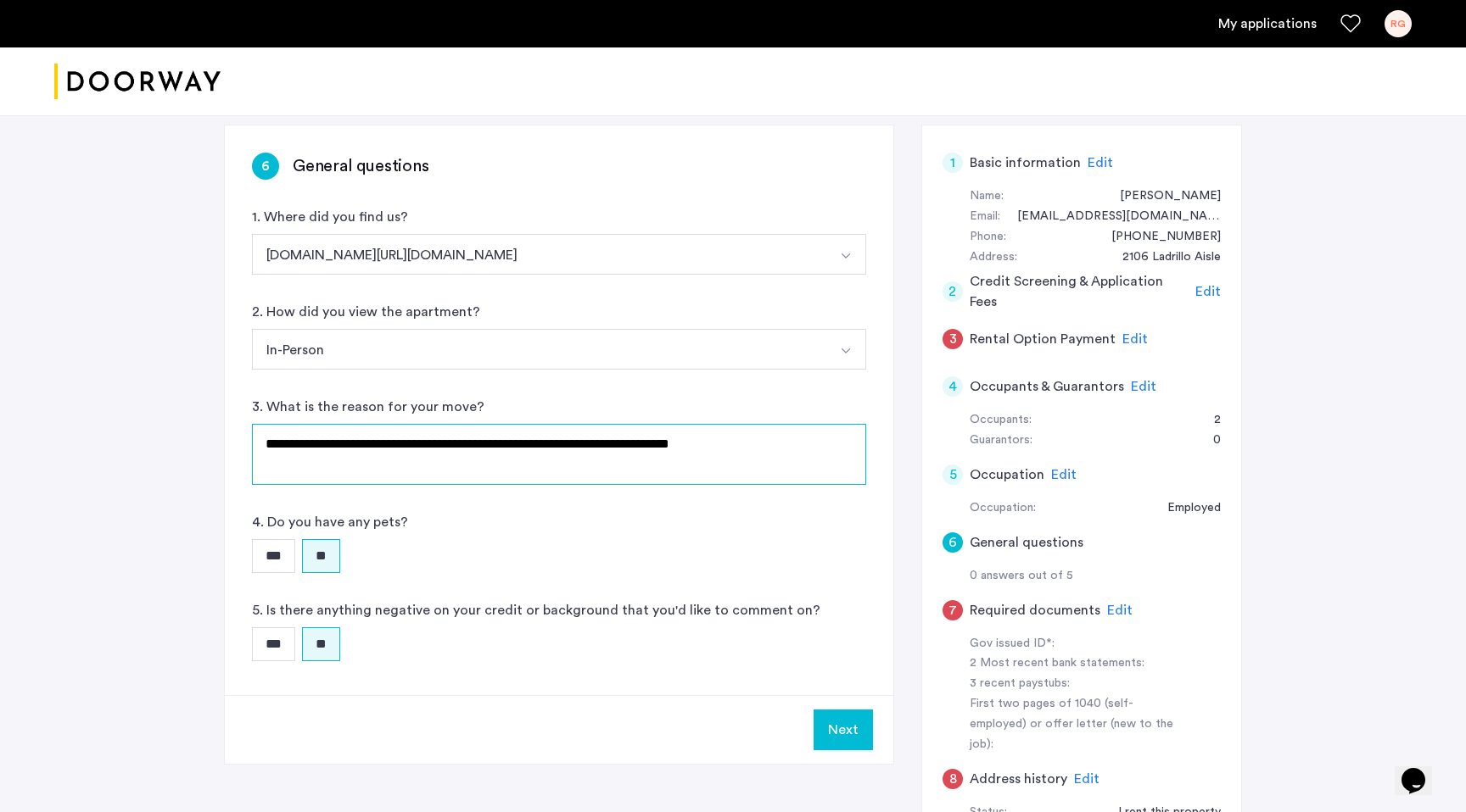
click at [517, 446] on textarea "**********" at bounding box center [559, 454] width 614 height 61
click at [751, 446] on textarea "**********" at bounding box center [559, 454] width 614 height 61
click at [282, 465] on textarea "**********" at bounding box center [559, 454] width 614 height 61
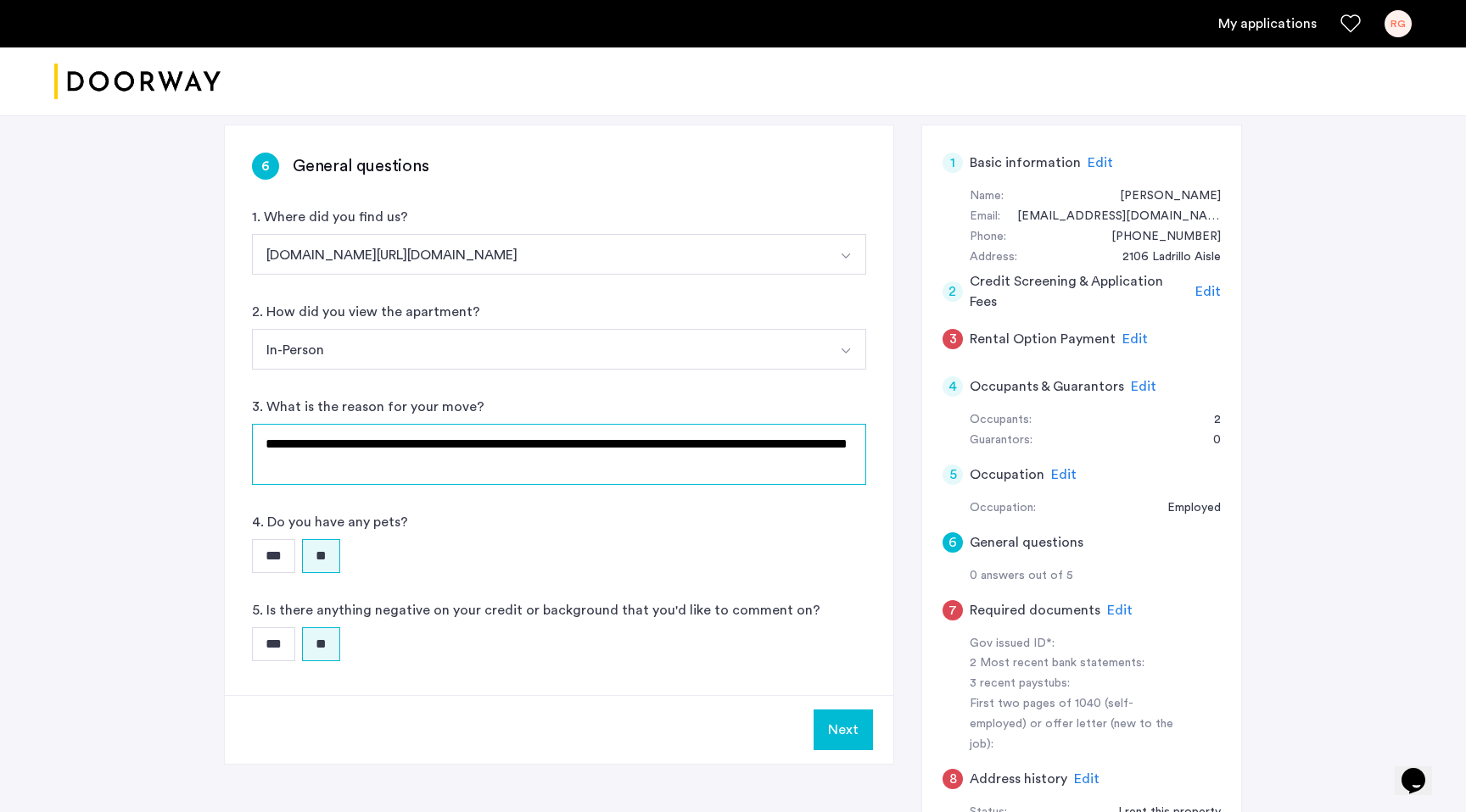
drag, startPoint x: 397, startPoint y: 469, endPoint x: 266, endPoint y: 469, distance: 131.0
click at [266, 469] on textarea "**********" at bounding box center [559, 454] width 614 height 61
type textarea "**********"
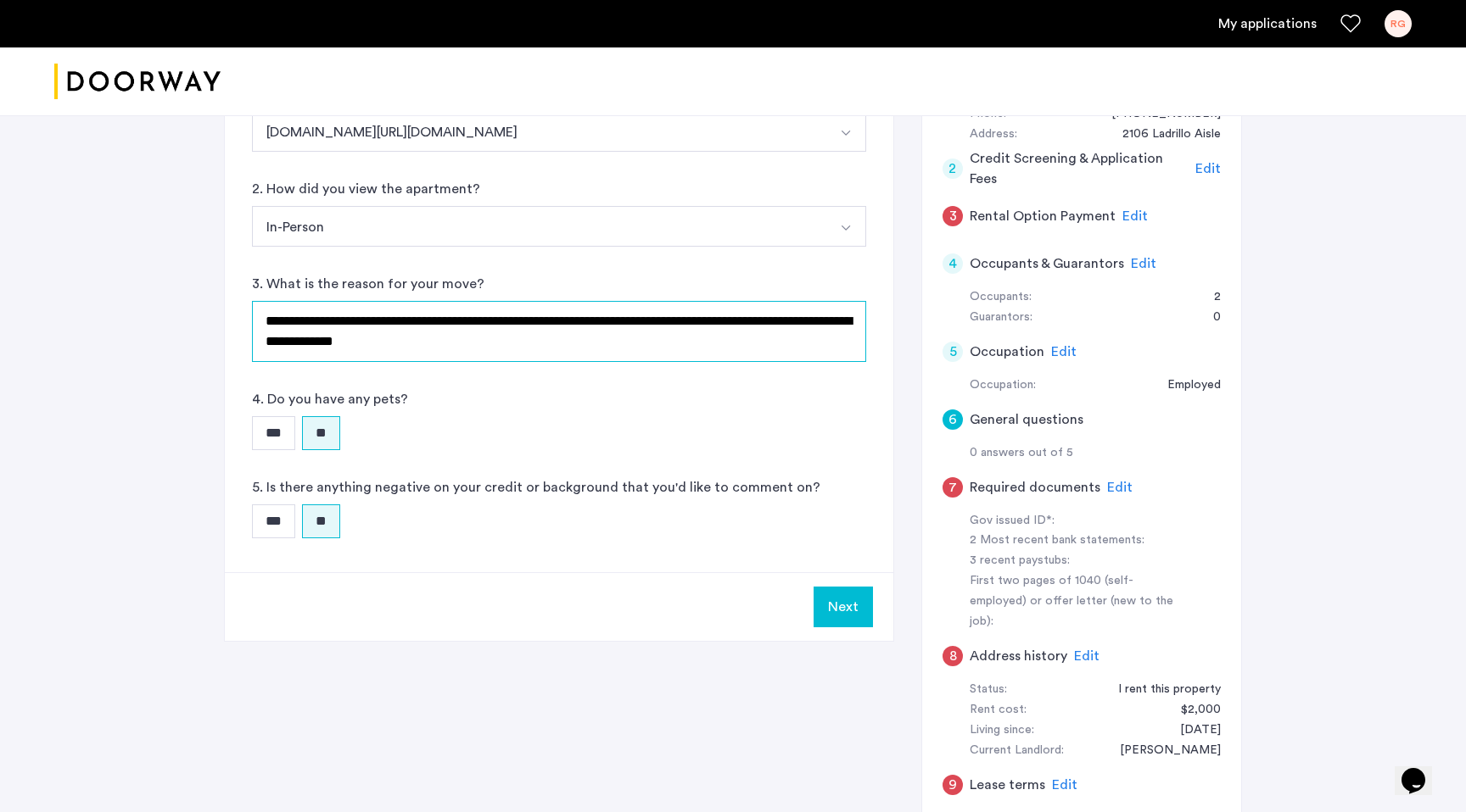
scroll to position [429, 0]
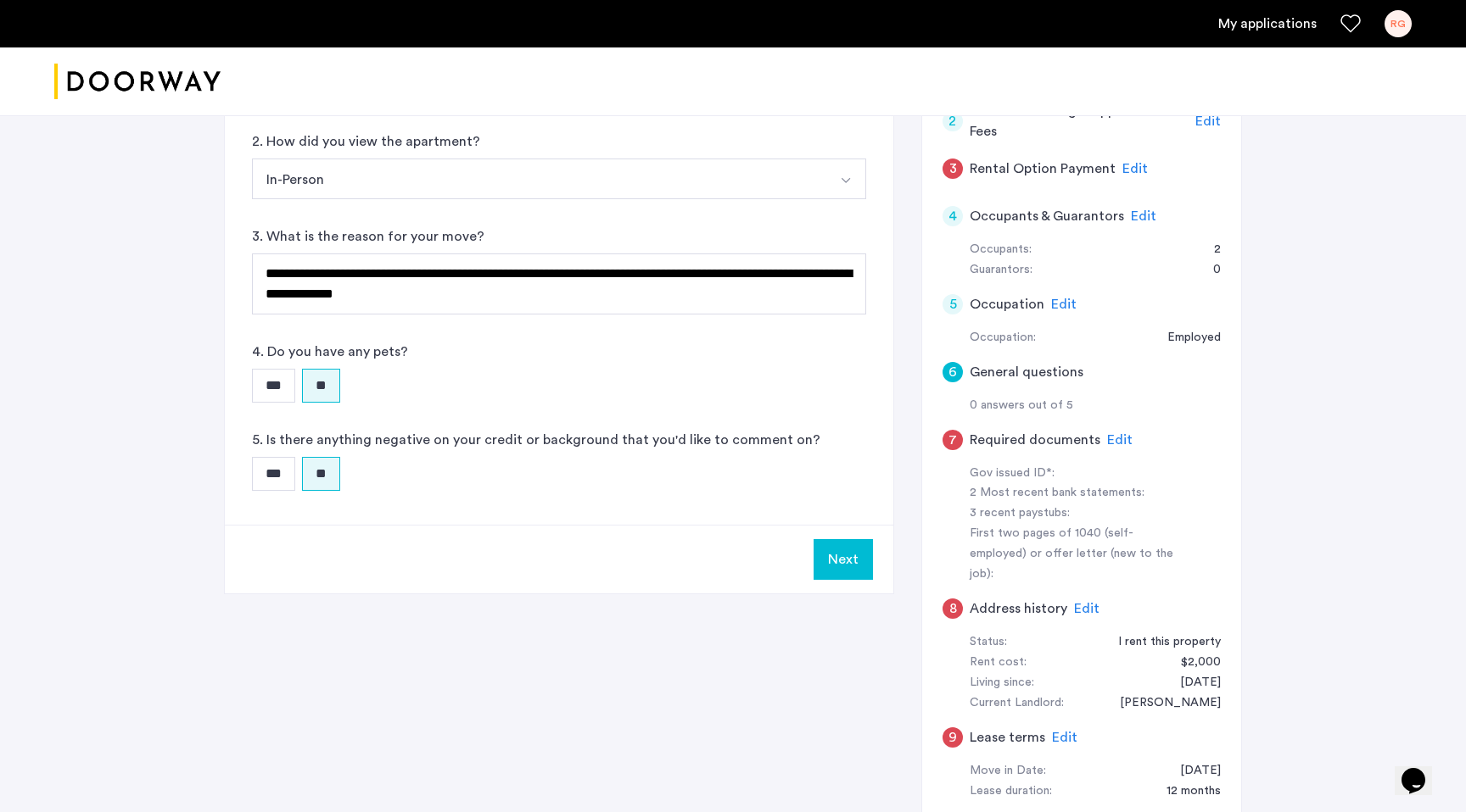
click at [832, 560] on button "Next" at bounding box center [843, 559] width 59 height 41
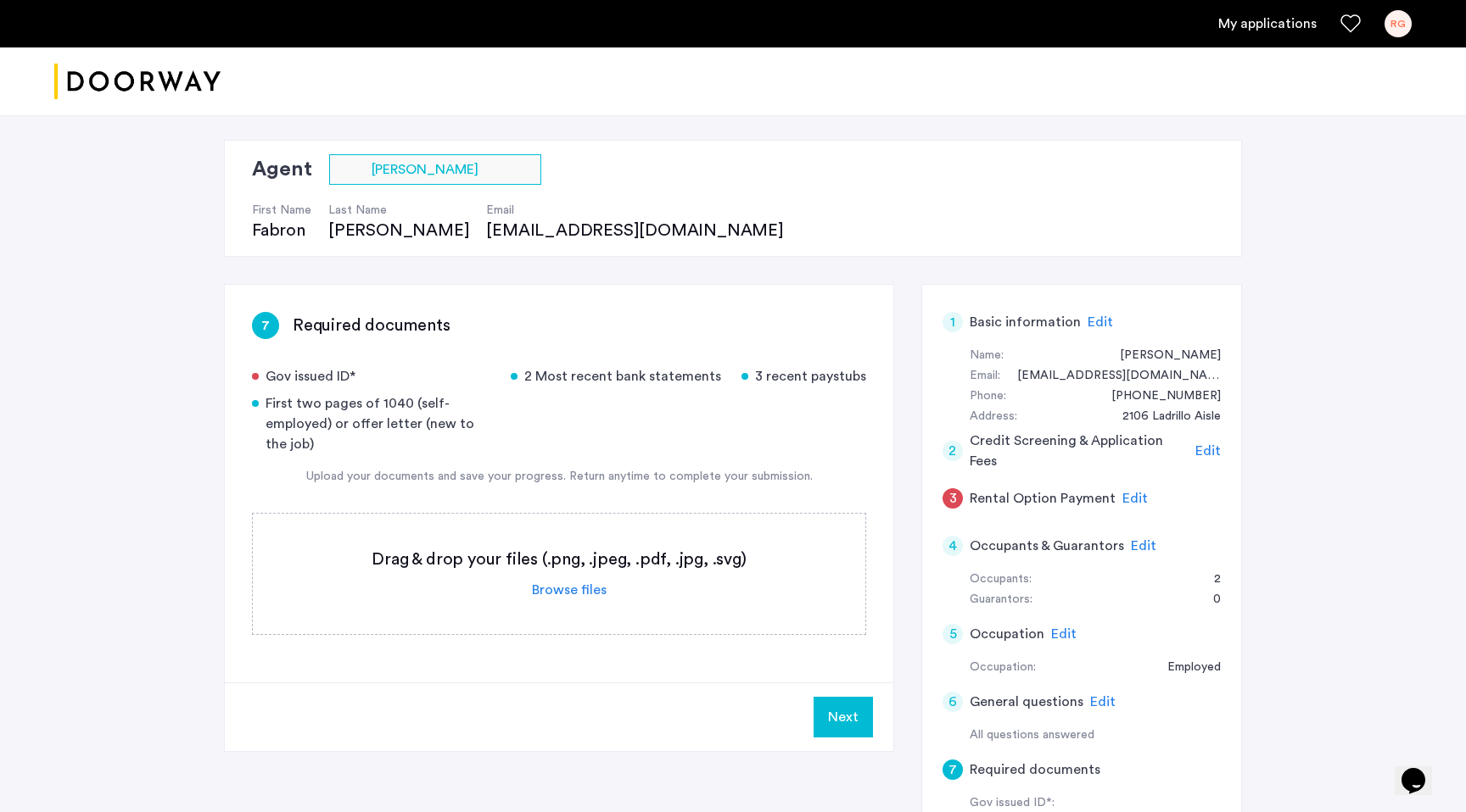
scroll to position [105, 0]
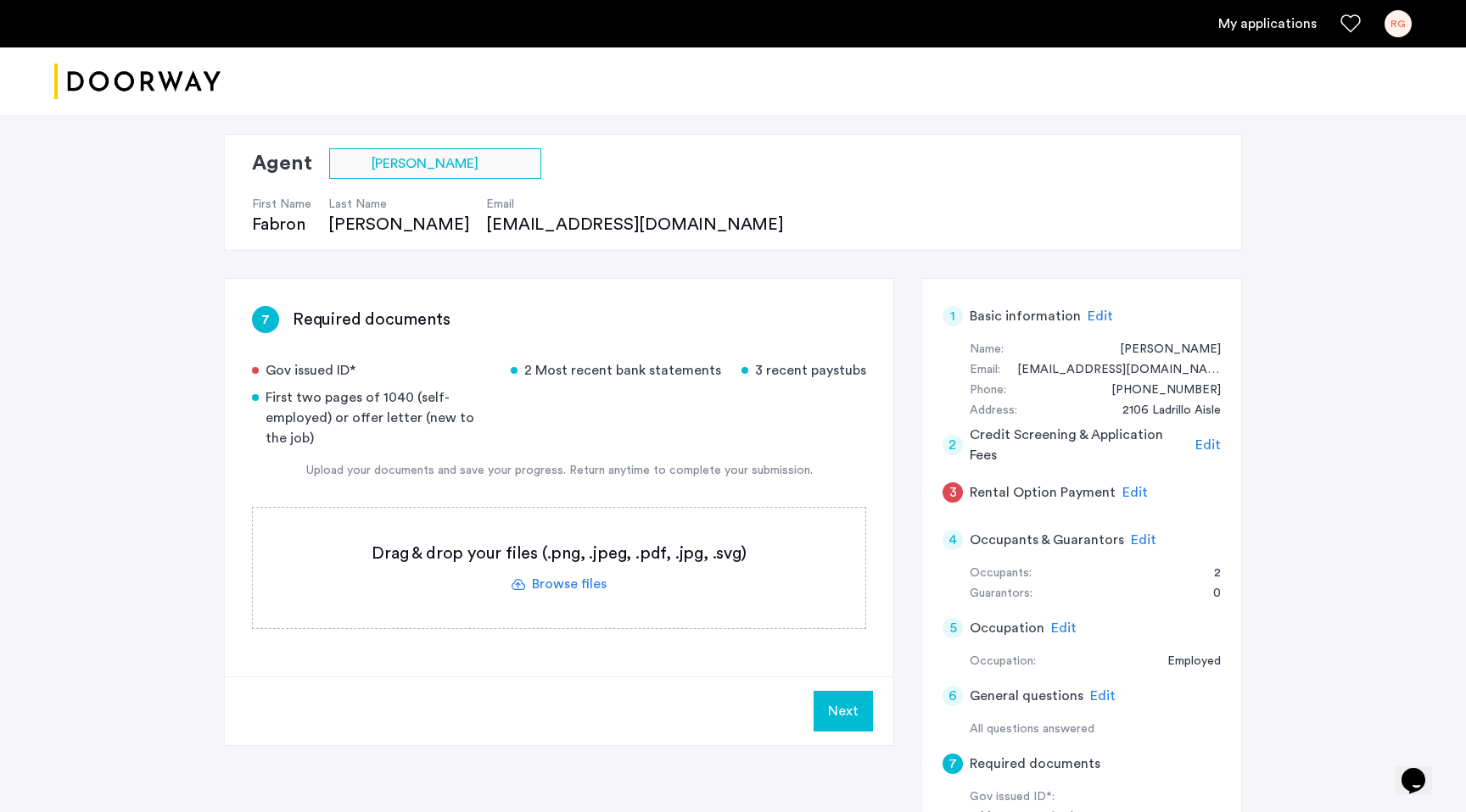
click at [595, 582] on label at bounding box center [559, 567] width 612 height 120
click at [0, 0] on input "file" at bounding box center [0, 0] width 0 height 0
click at [699, 548] on label at bounding box center [559, 567] width 612 height 120
click at [0, 0] on input "file" at bounding box center [0, 0] width 0 height 0
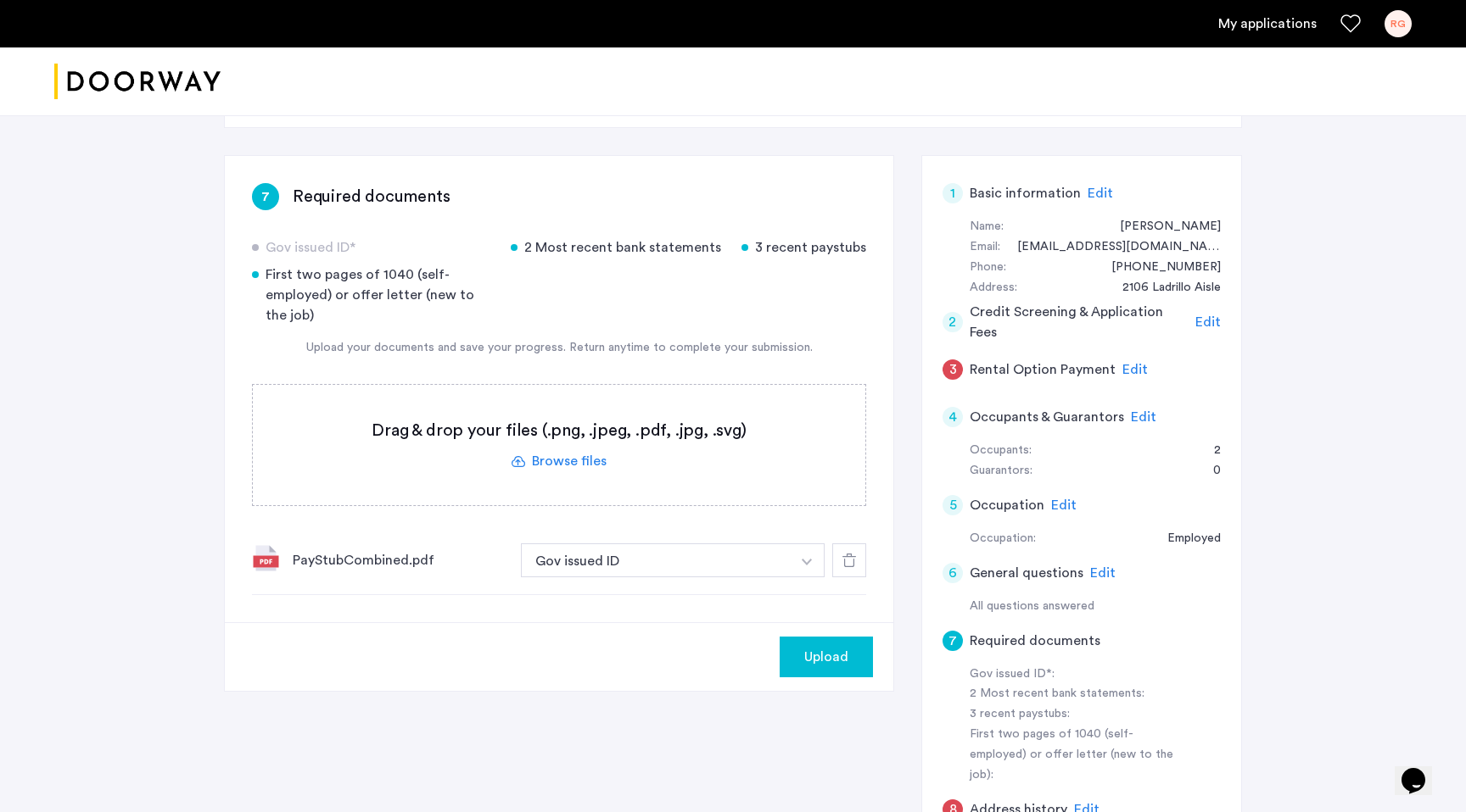
scroll to position [230, 0]
click at [599, 554] on button "Gov issued ID" at bounding box center [655, 558] width 270 height 34
click at [634, 560] on button "Gov issued ID" at bounding box center [655, 558] width 270 height 34
click at [811, 567] on button "button" at bounding box center [807, 558] width 35 height 34
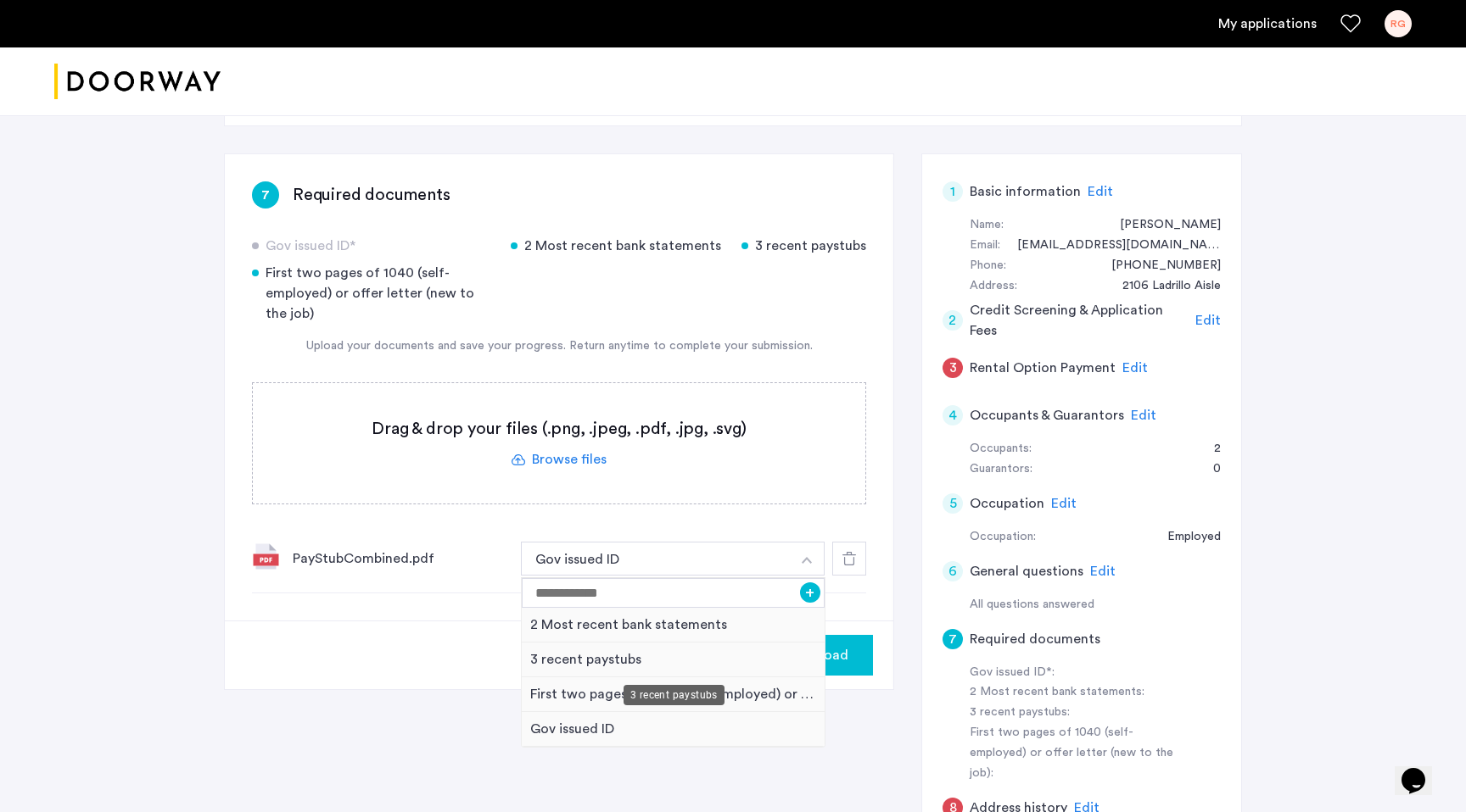
click at [729, 668] on div "3 recent paystubs" at bounding box center [673, 660] width 303 height 35
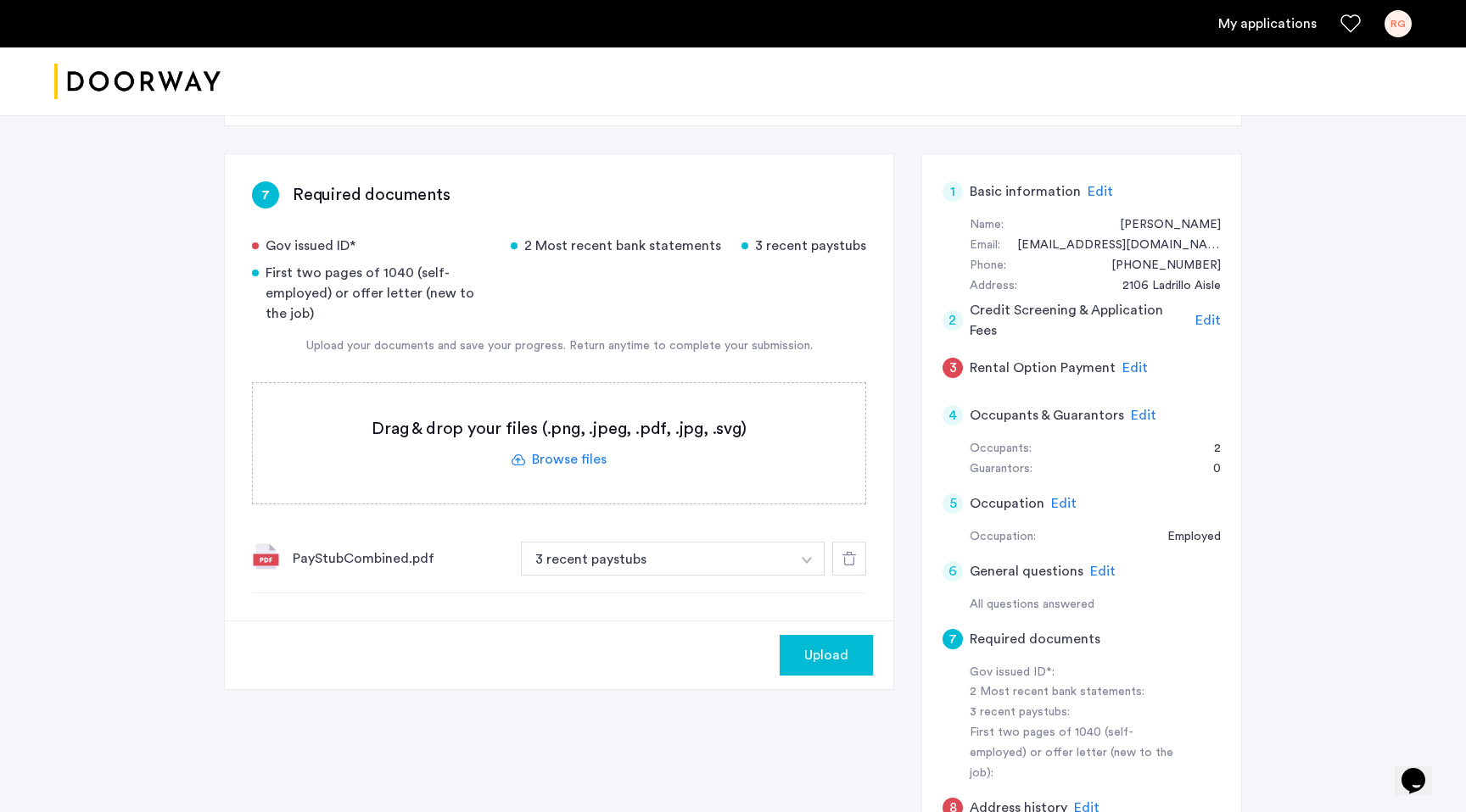
click at [555, 454] on label at bounding box center [559, 443] width 612 height 120
click at [0, 0] on input "file" at bounding box center [0, 0] width 0 height 0
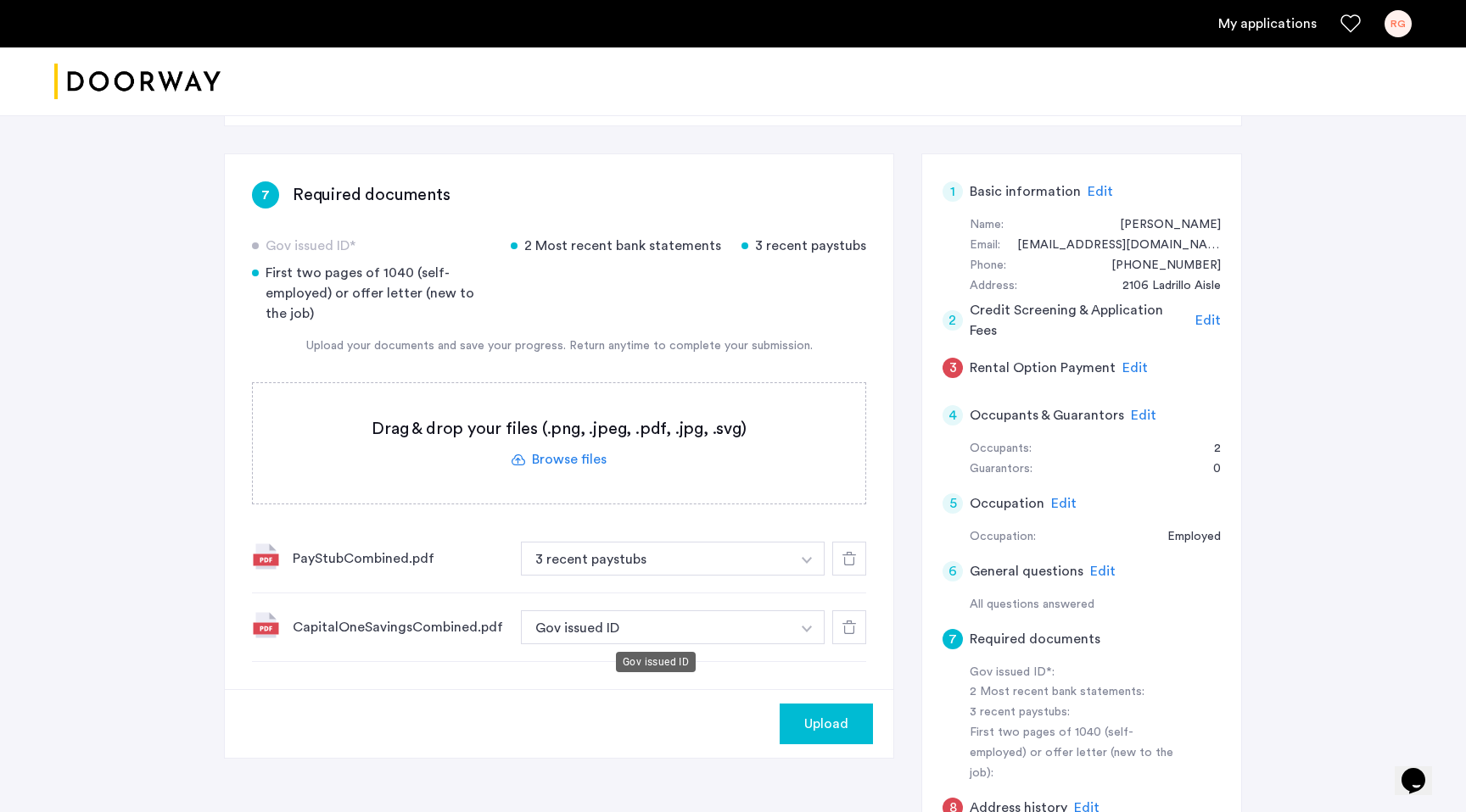
click at [704, 616] on button "Gov issued ID" at bounding box center [655, 627] width 270 height 34
click at [616, 631] on button "Gov issued ID" at bounding box center [655, 627] width 270 height 34
click at [807, 564] on img "button" at bounding box center [806, 560] width 10 height 6
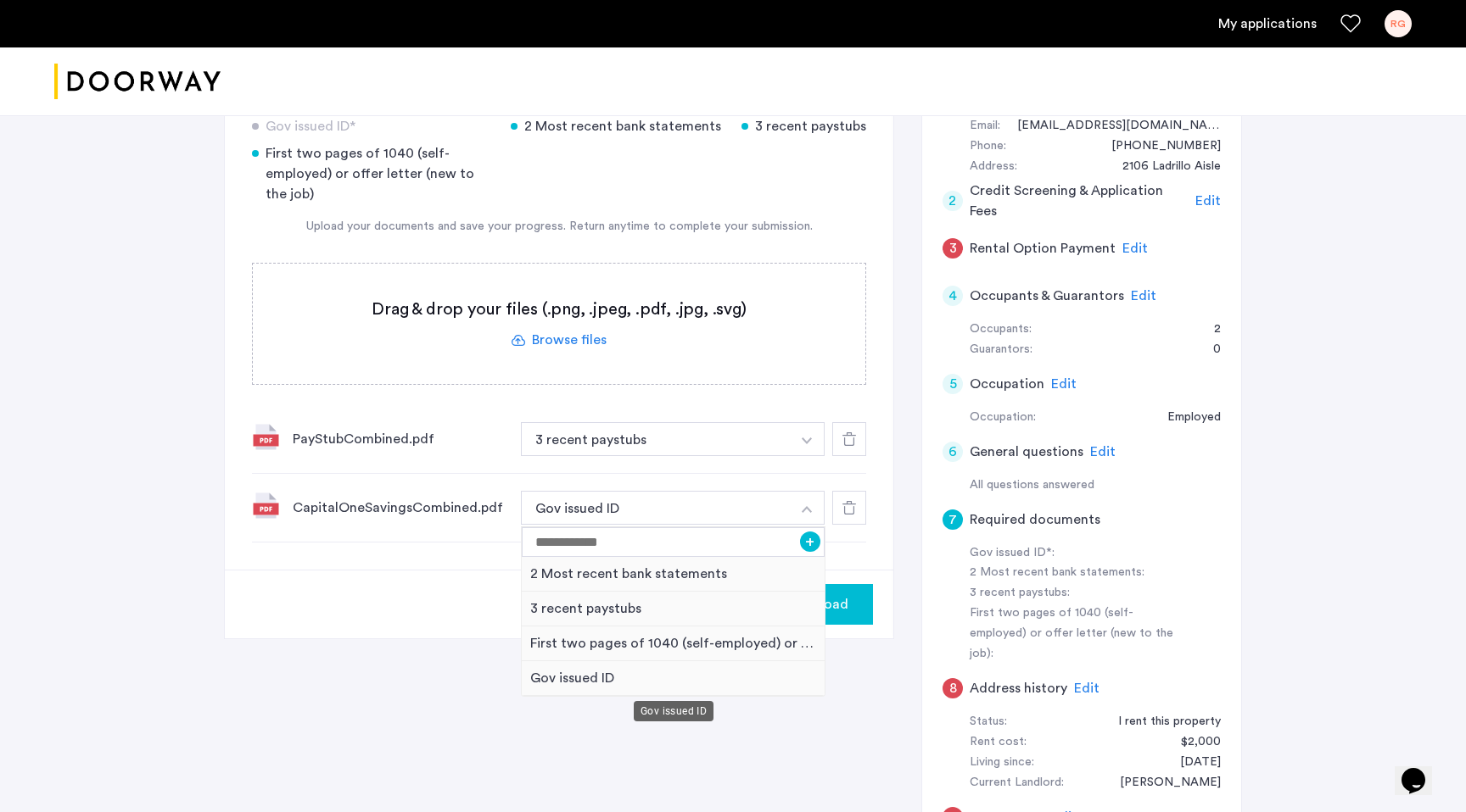
scroll to position [352, 0]
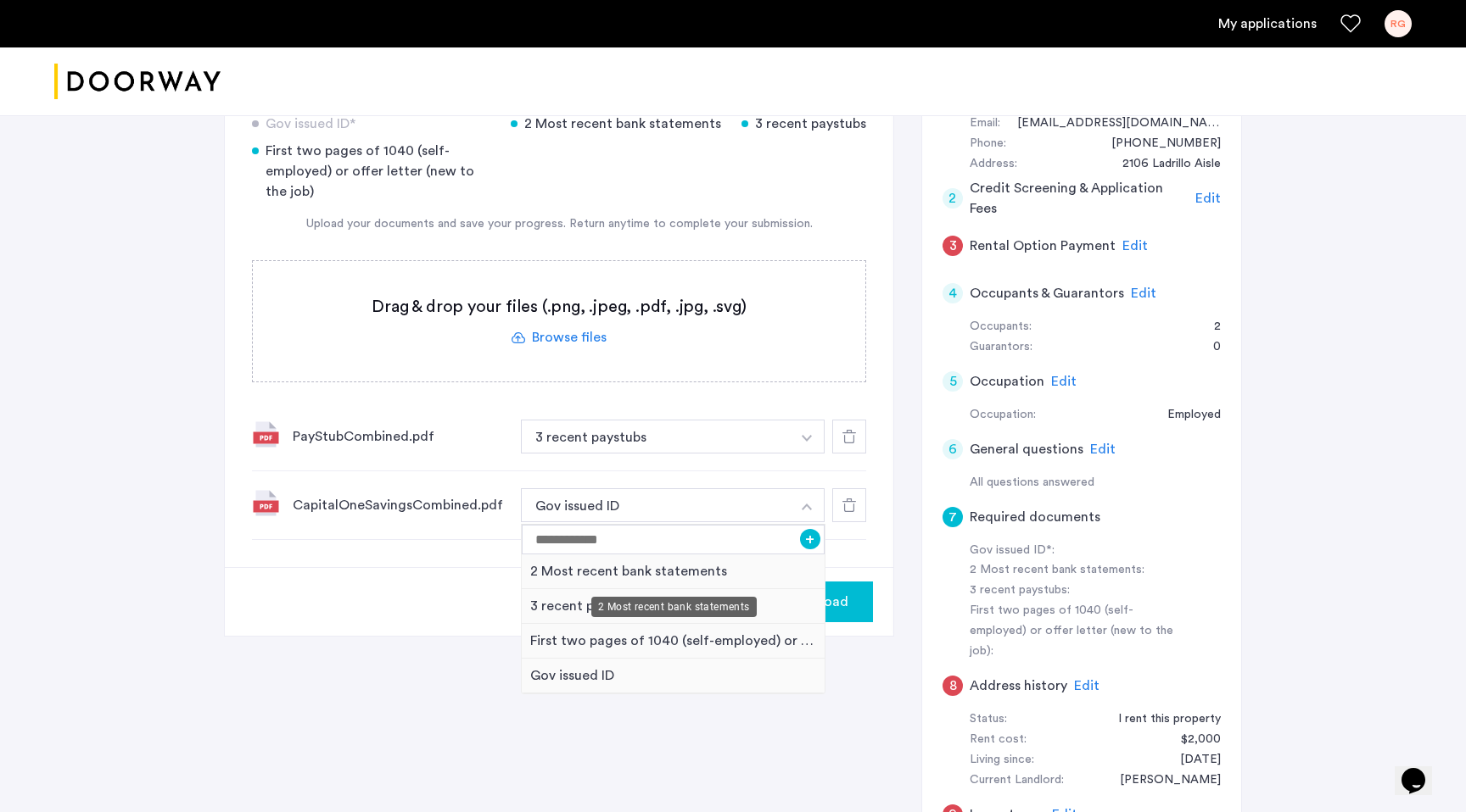
click at [609, 576] on div "2 Most recent bank statements" at bounding box center [673, 572] width 303 height 35
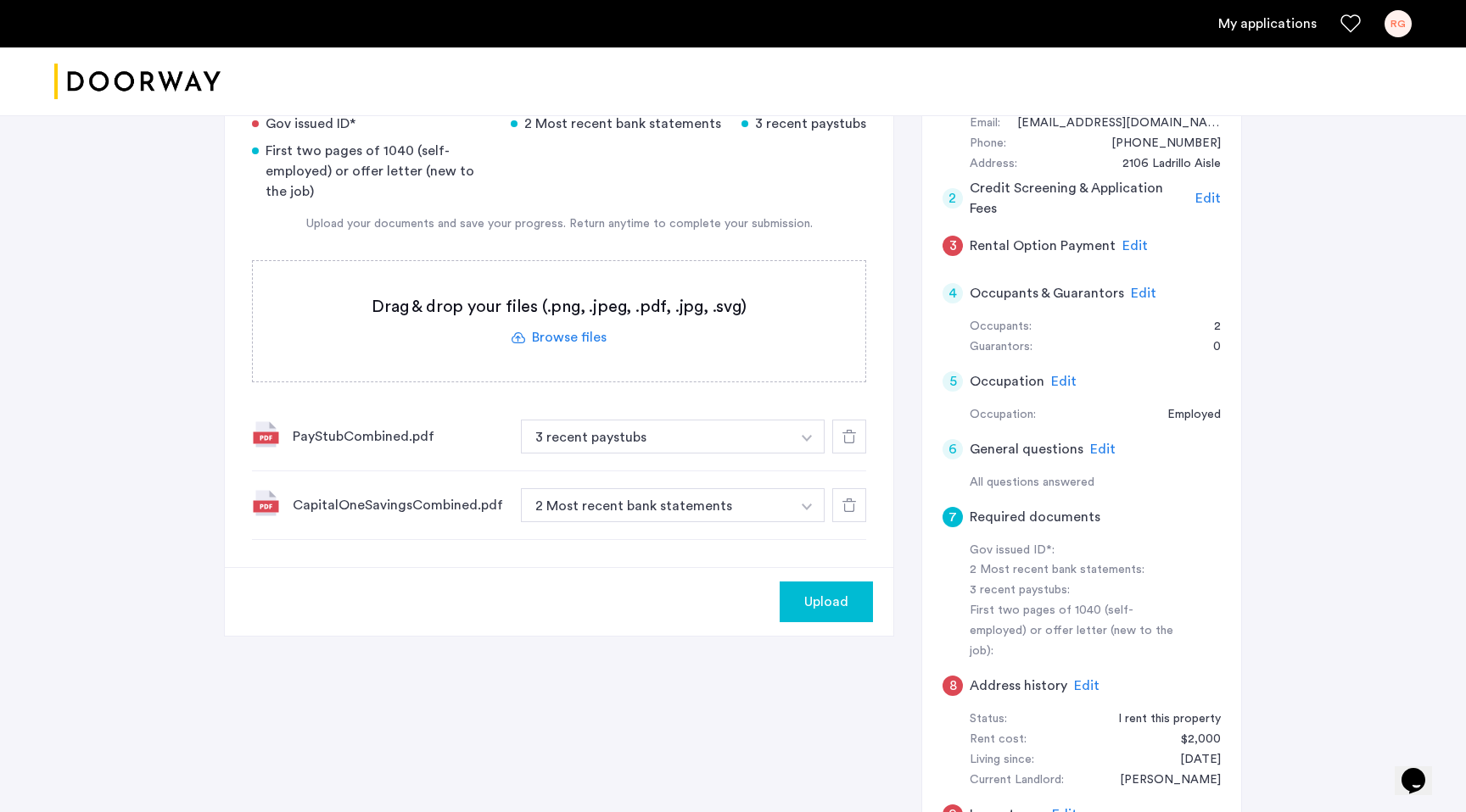
click at [813, 590] on button "Upload" at bounding box center [825, 602] width 93 height 41
click at [564, 340] on label at bounding box center [559, 321] width 612 height 120
click at [0, 0] on input "file" at bounding box center [0, 0] width 0 height 0
click at [559, 332] on label at bounding box center [559, 321] width 612 height 120
click at [0, 0] on input "file" at bounding box center [0, 0] width 0 height 0
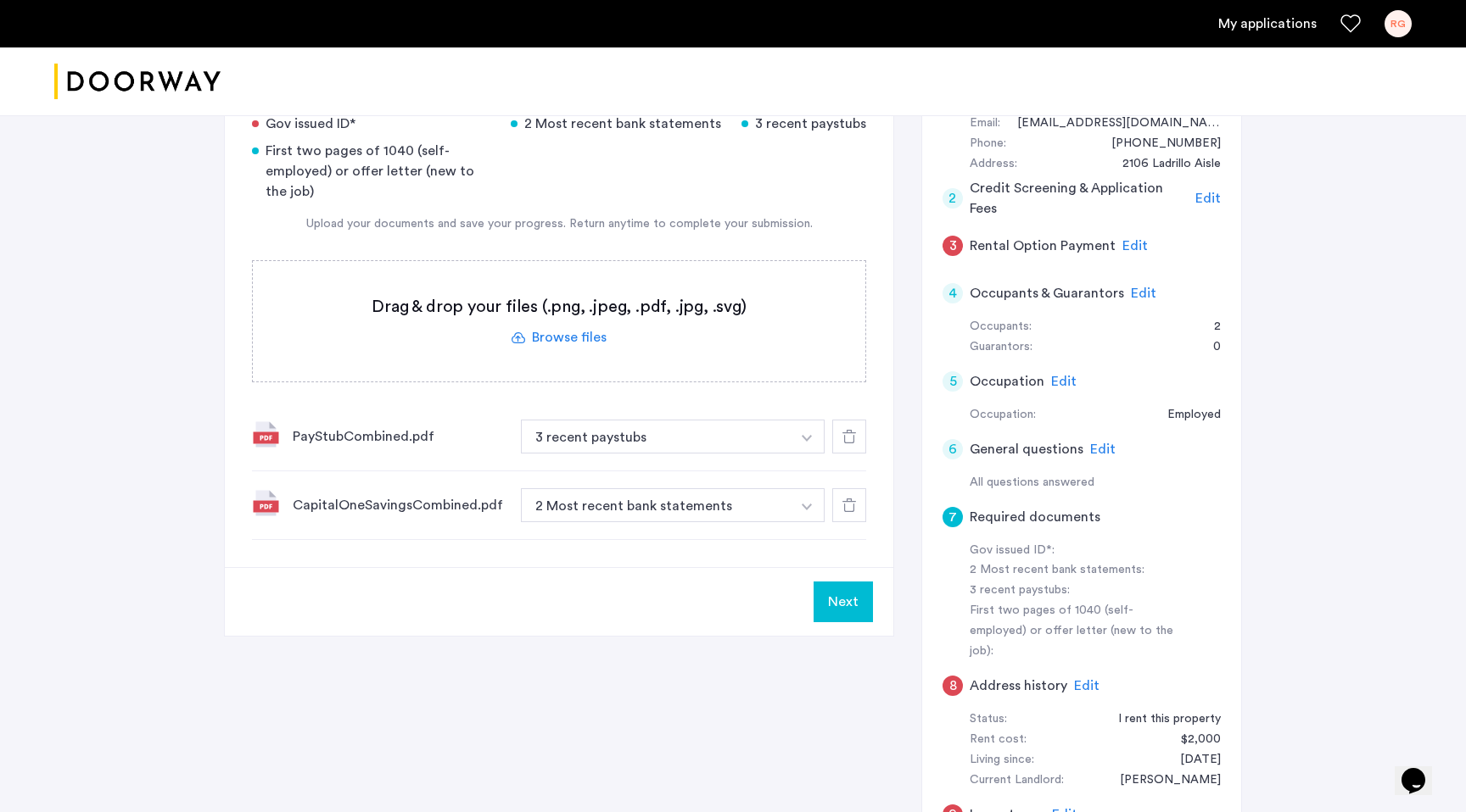
click at [562, 340] on label at bounding box center [559, 321] width 612 height 120
click at [0, 0] on input "file" at bounding box center [0, 0] width 0 height 0
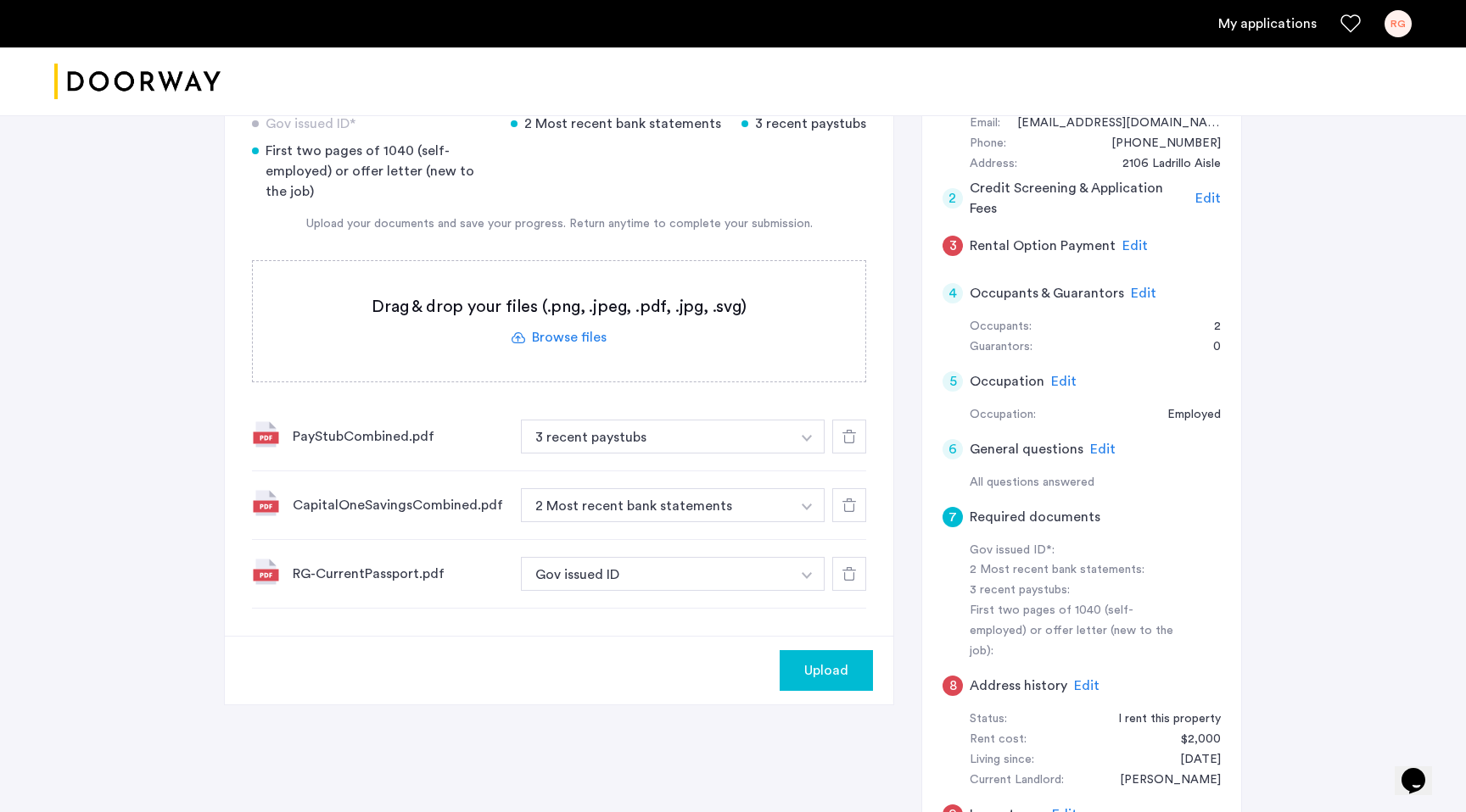
click at [823, 665] on span "Upload" at bounding box center [826, 671] width 44 height 20
click at [823, 665] on button "Next" at bounding box center [843, 671] width 59 height 41
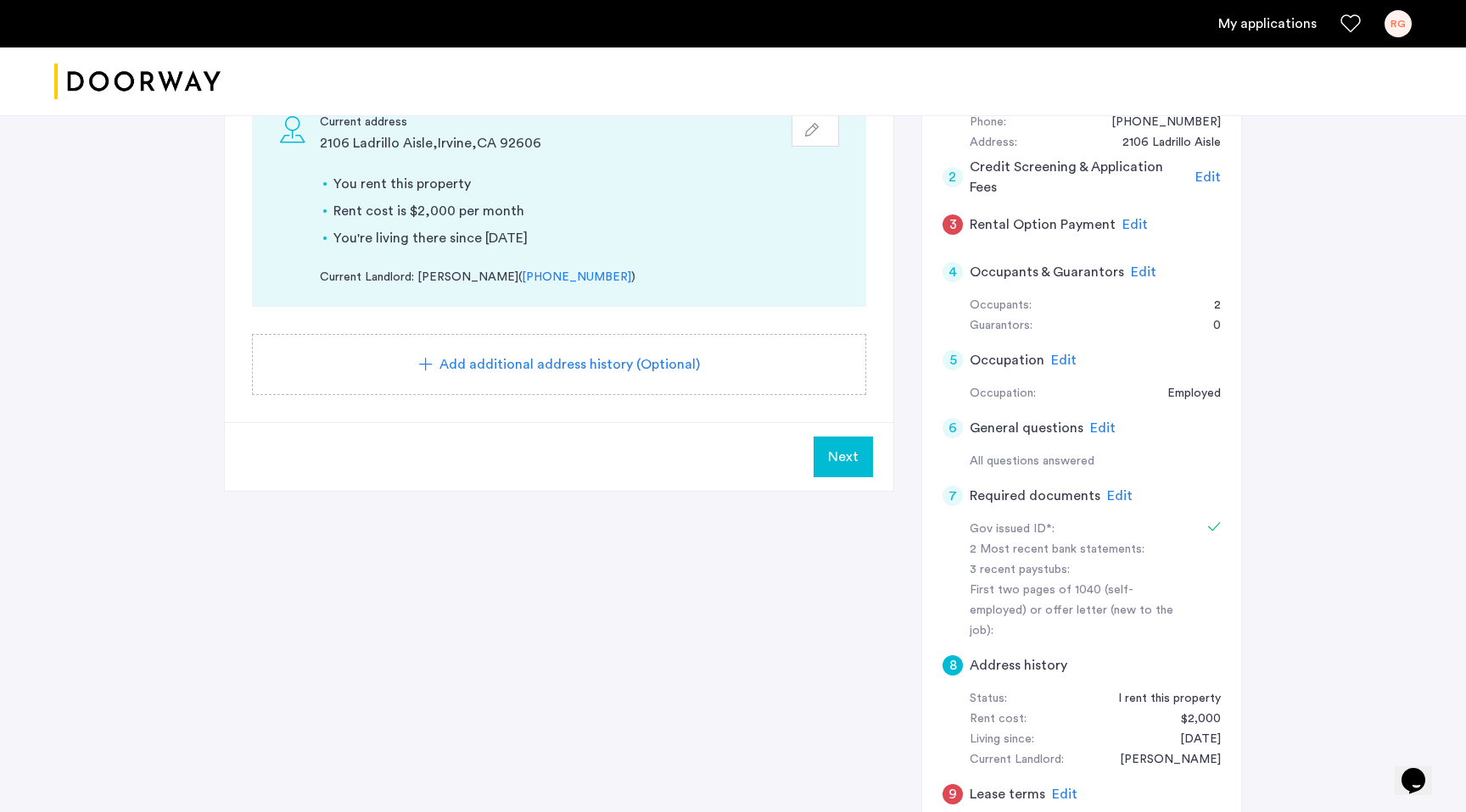
scroll to position [359, 0]
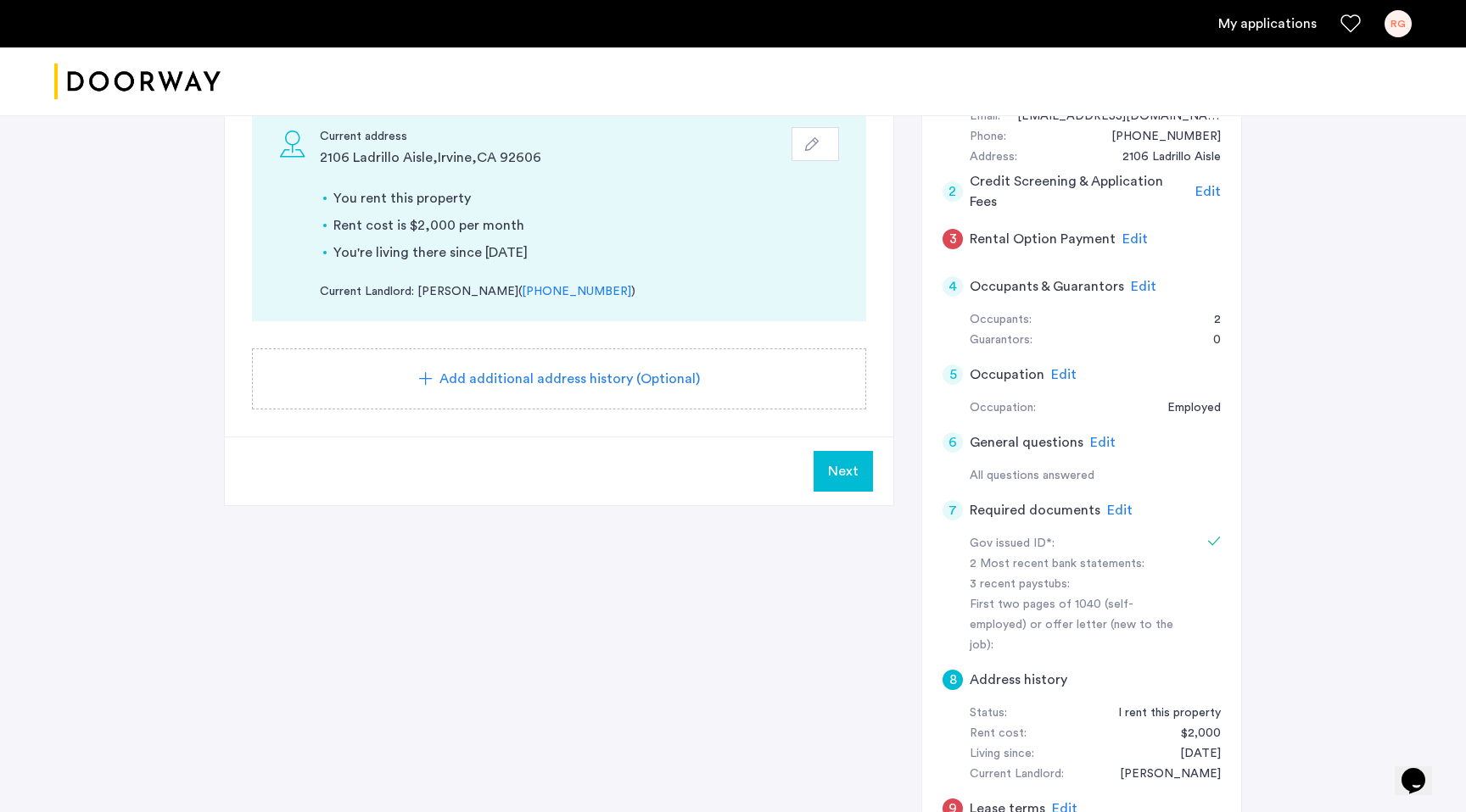
click at [1133, 245] on span "Edit" at bounding box center [1136, 239] width 26 height 14
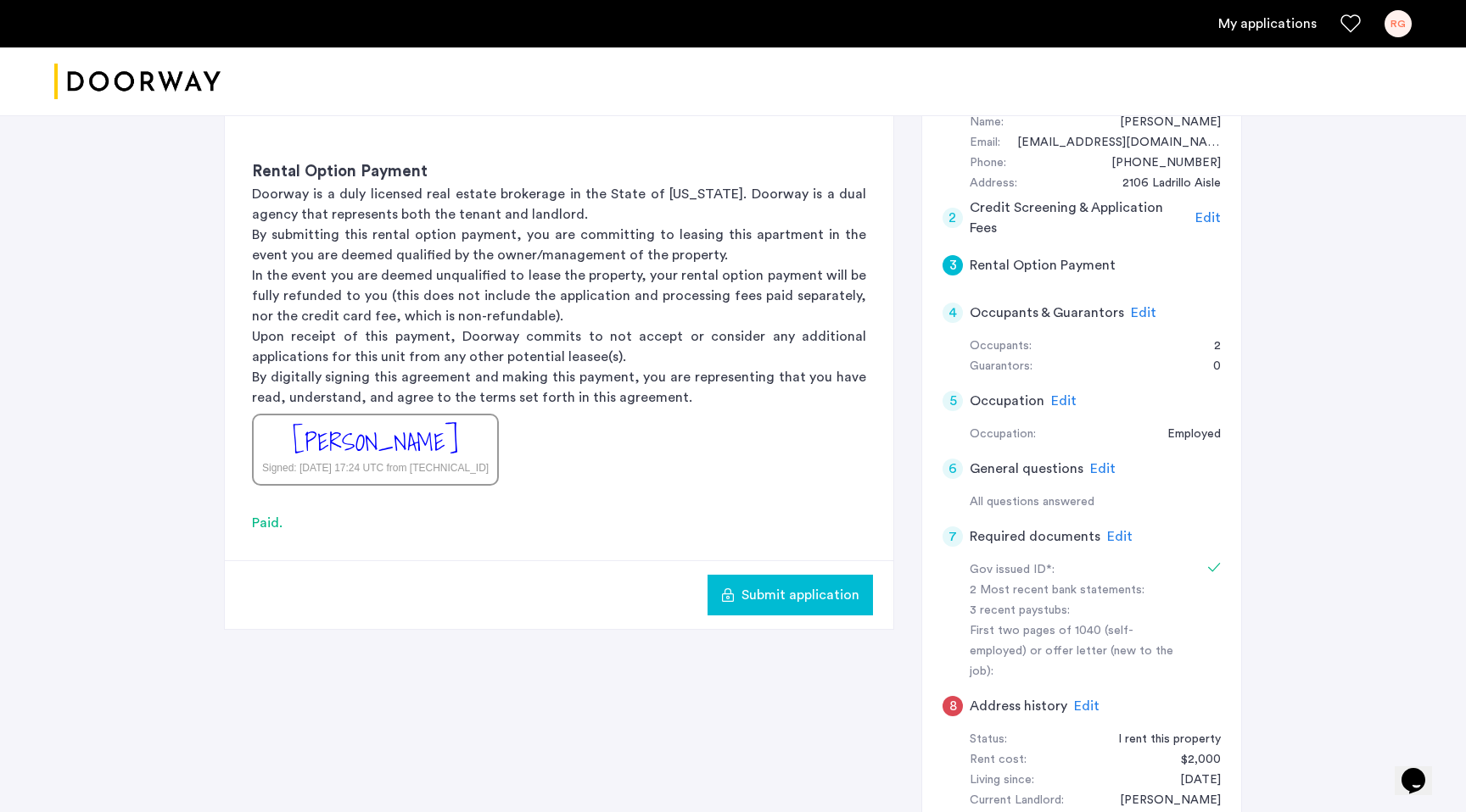
scroll to position [328, 0]
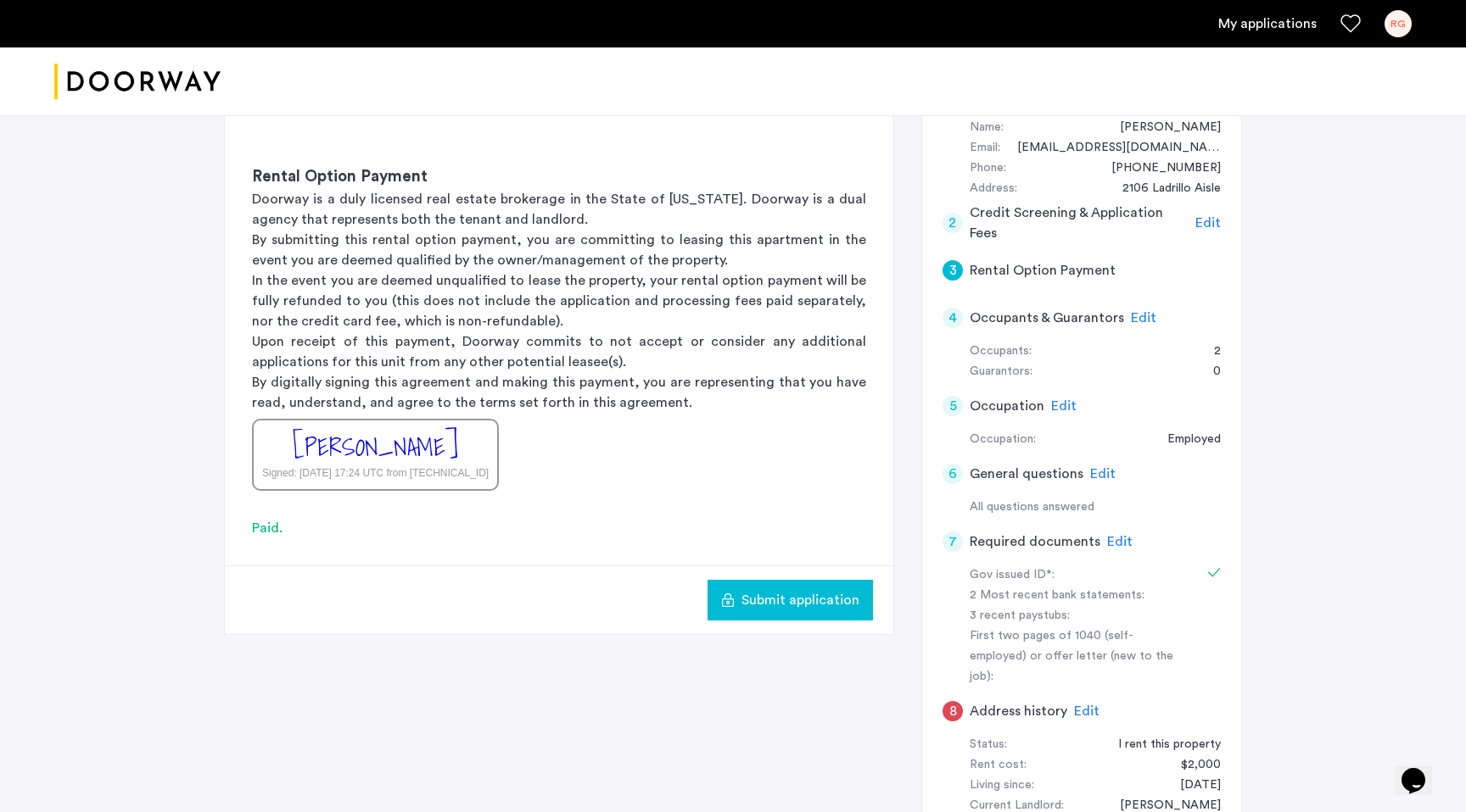
click at [826, 603] on span "Submit application" at bounding box center [800, 600] width 118 height 20
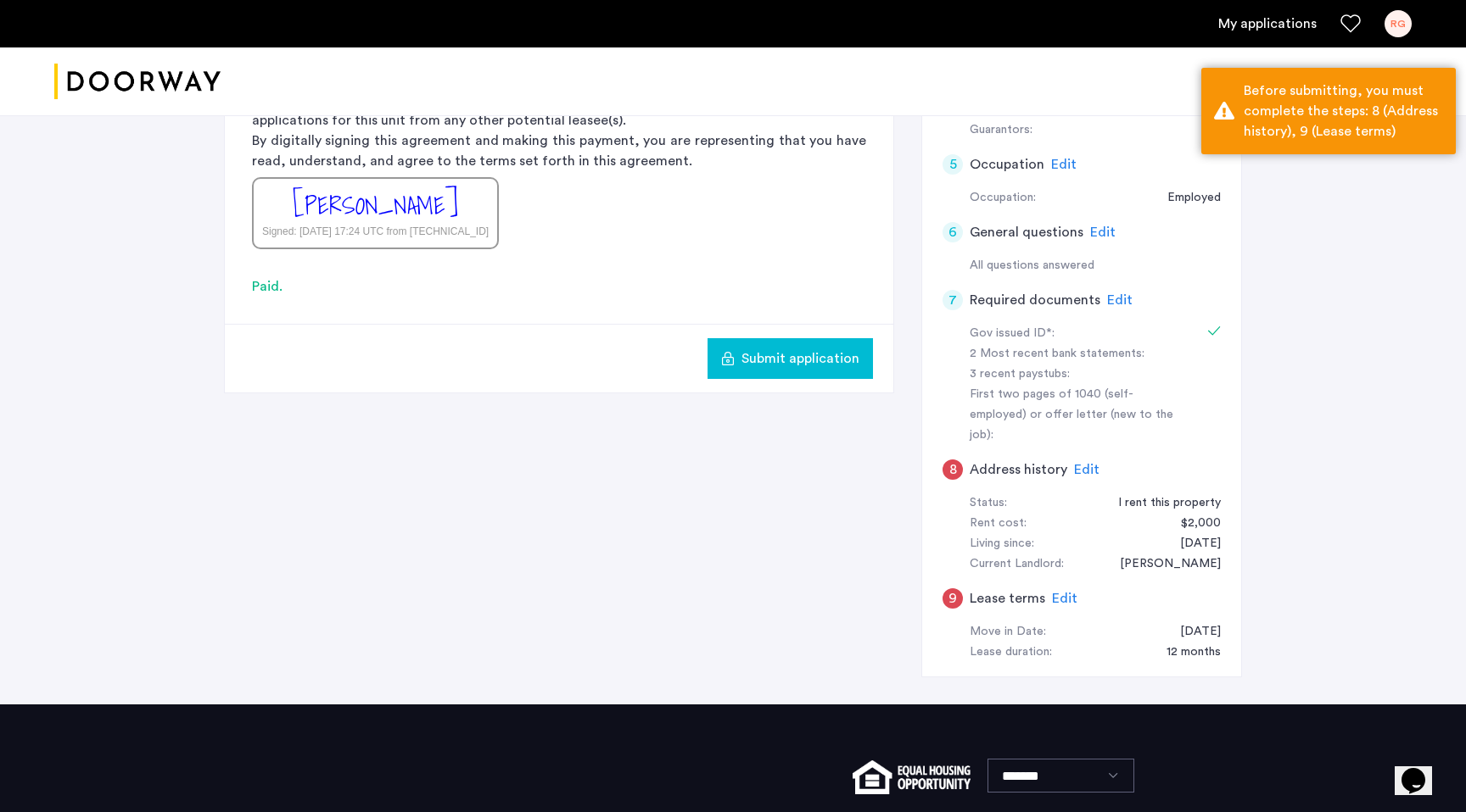
scroll to position [572, 0]
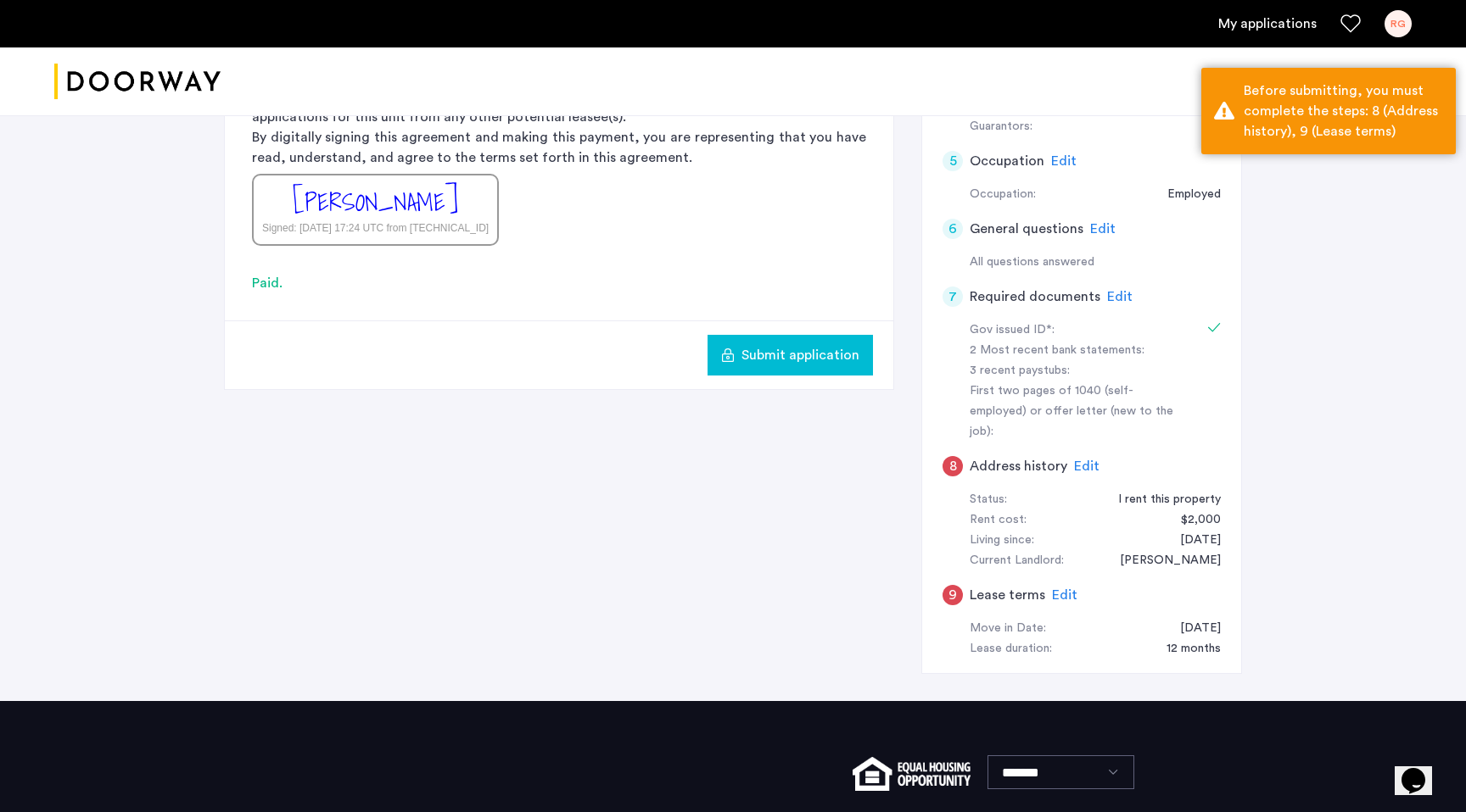
click at [1085, 460] on span "Edit" at bounding box center [1087, 466] width 26 height 14
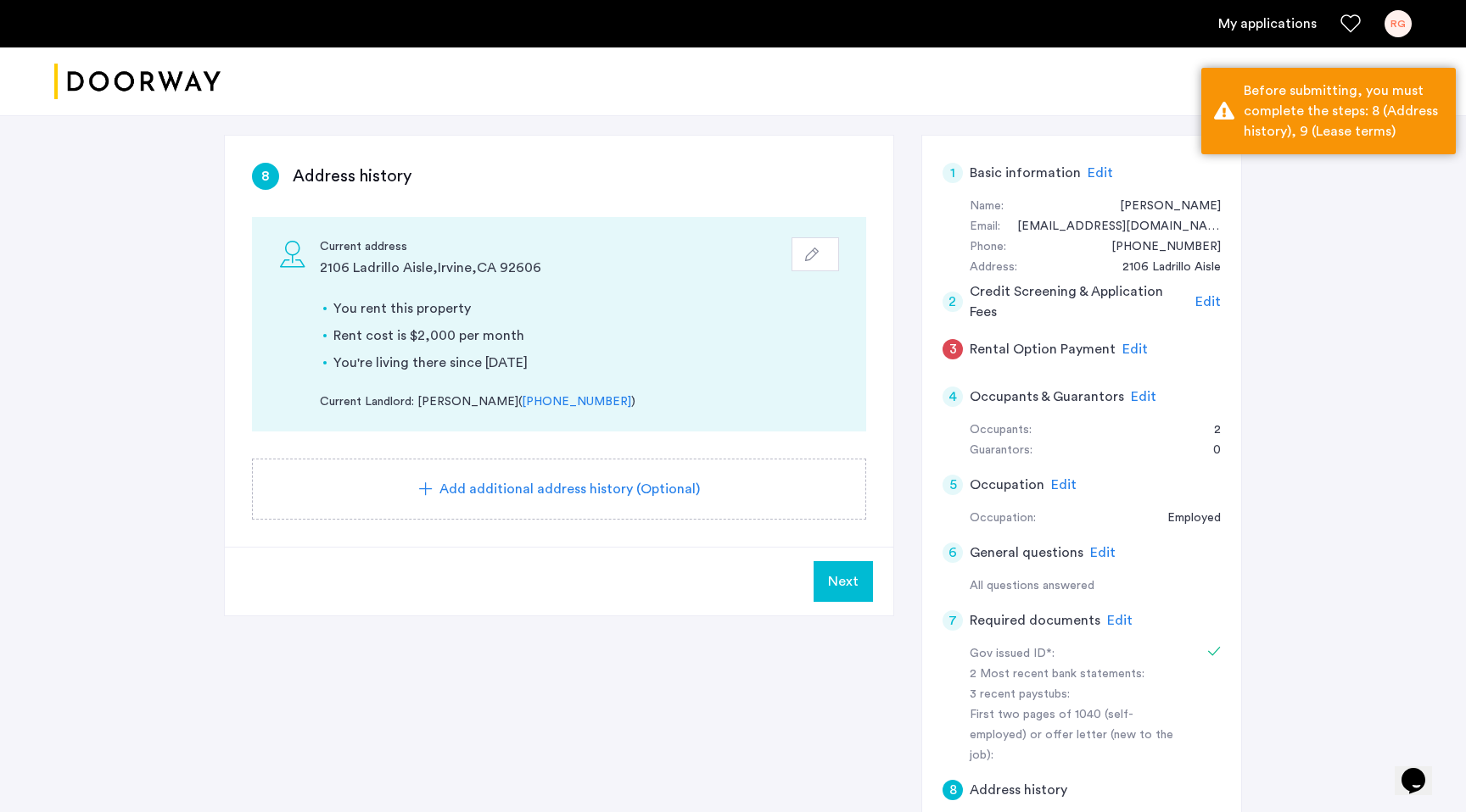
scroll to position [245, 0]
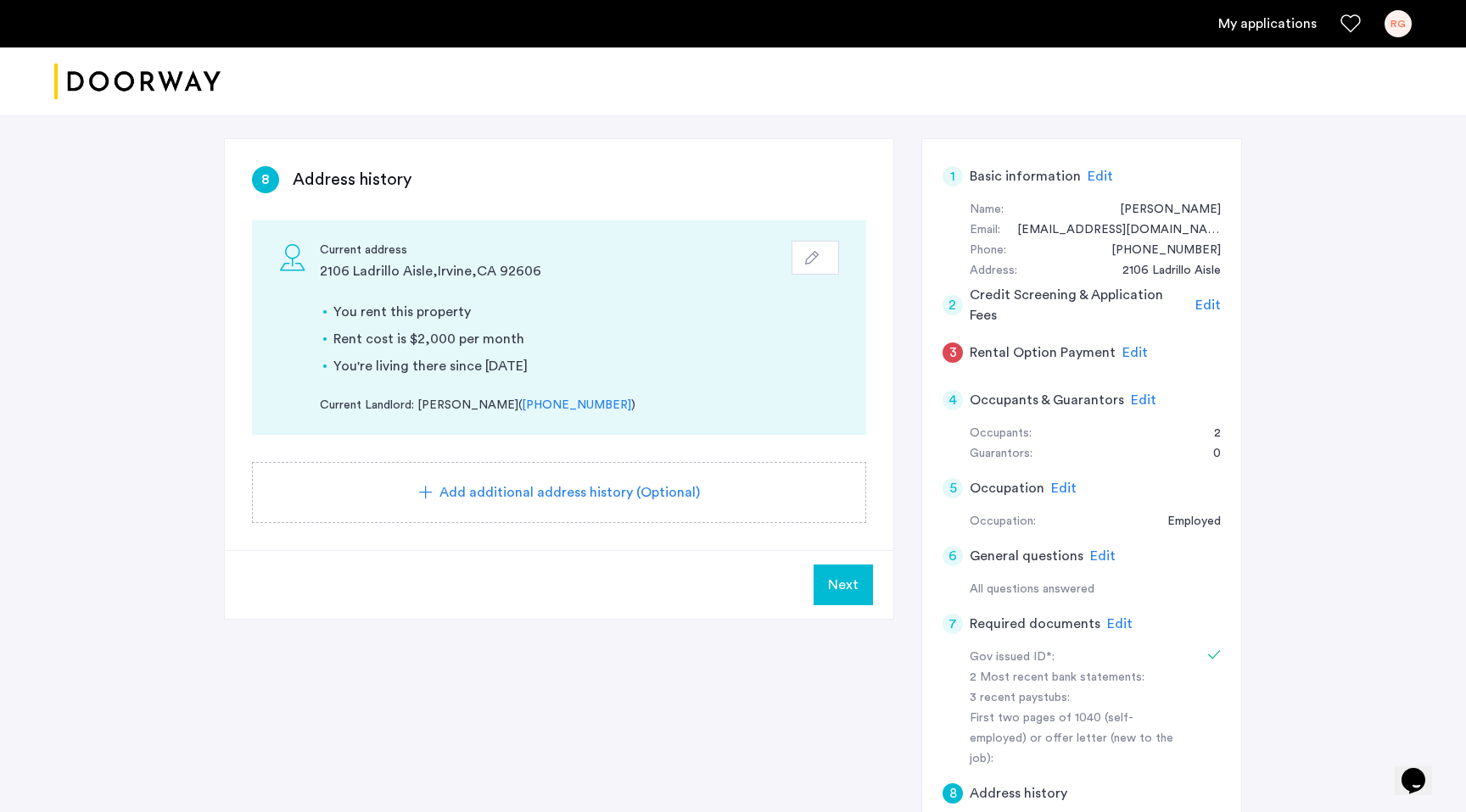
click at [809, 247] on button "button" at bounding box center [814, 257] width 47 height 34
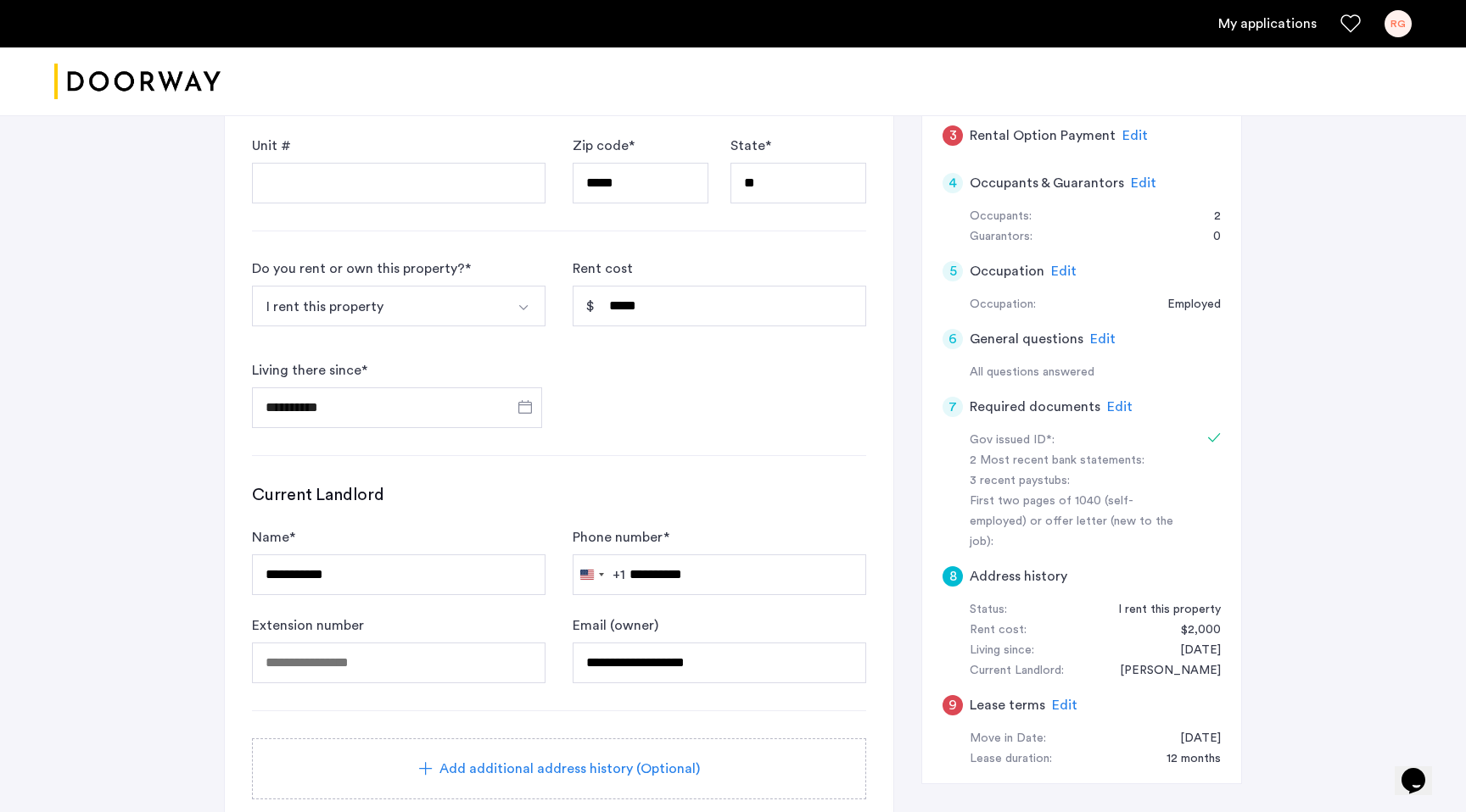
scroll to position [461, 0]
drag, startPoint x: 716, startPoint y: 577, endPoint x: 629, endPoint y: 579, distance: 87.0
click at [629, 579] on input "**********" at bounding box center [719, 576] width 294 height 41
type input "**********"
click at [703, 490] on h3 "Current Landlord" at bounding box center [559, 496] width 614 height 24
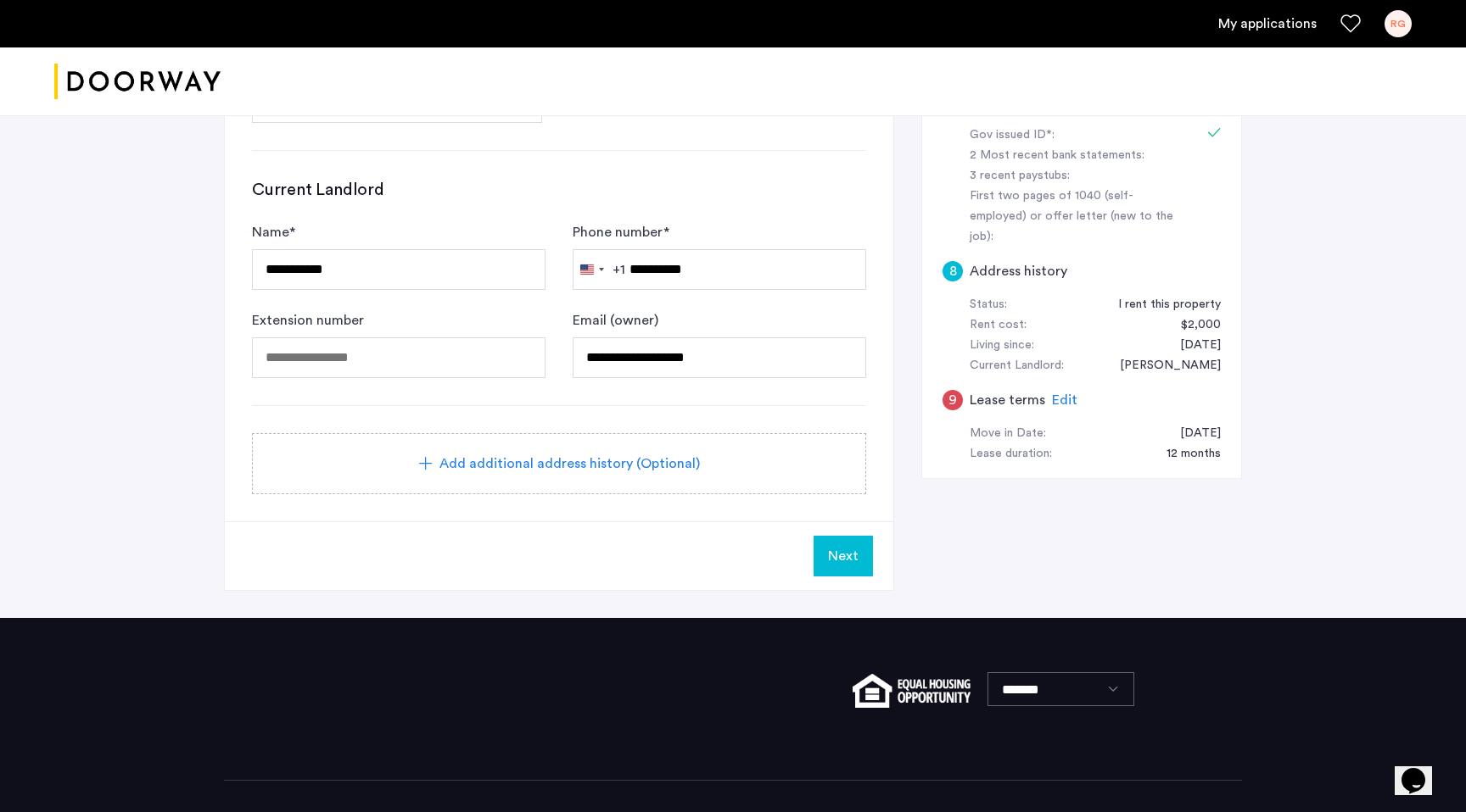
scroll to position [785, 0]
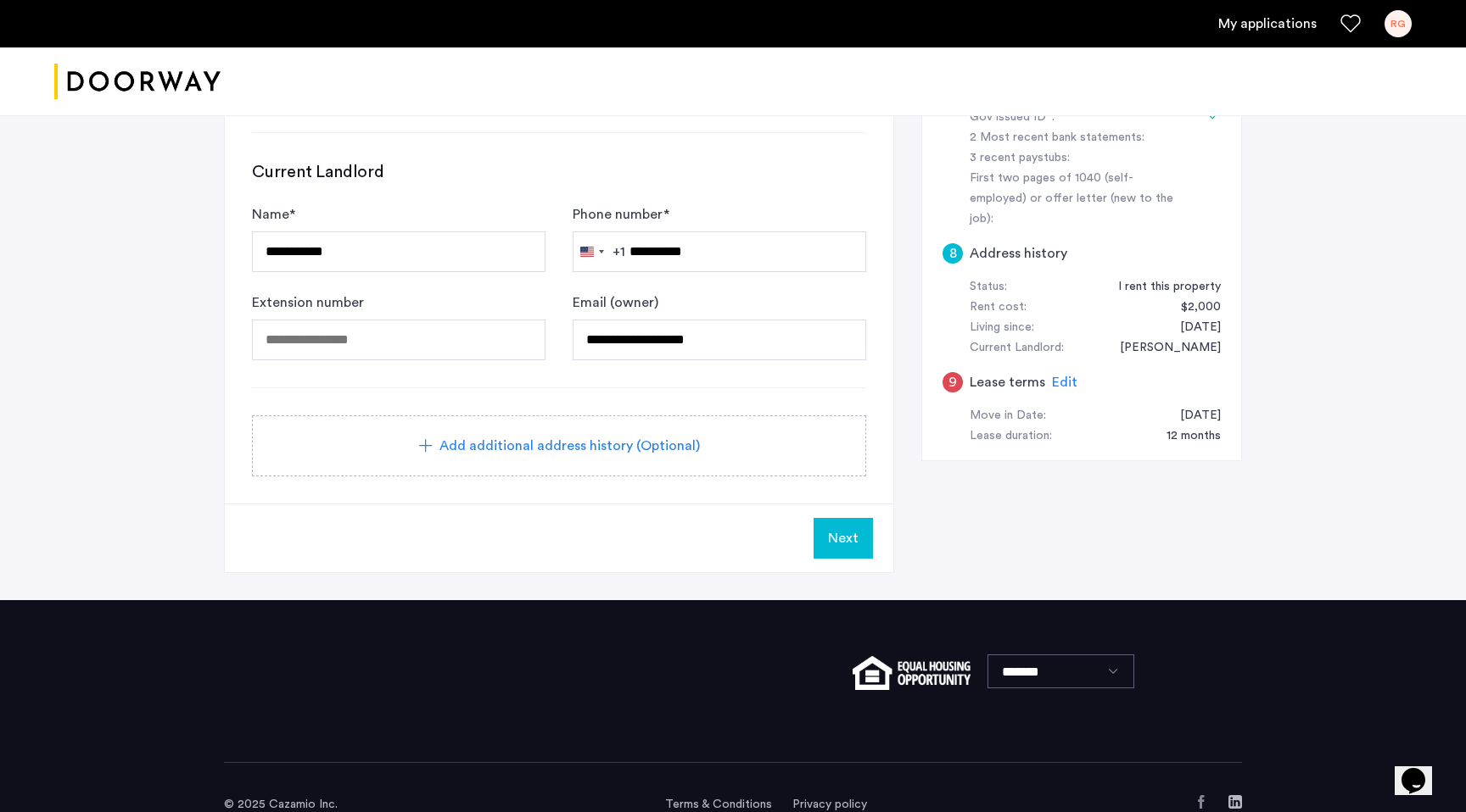
click at [855, 533] on span "Next" at bounding box center [843, 538] width 30 height 20
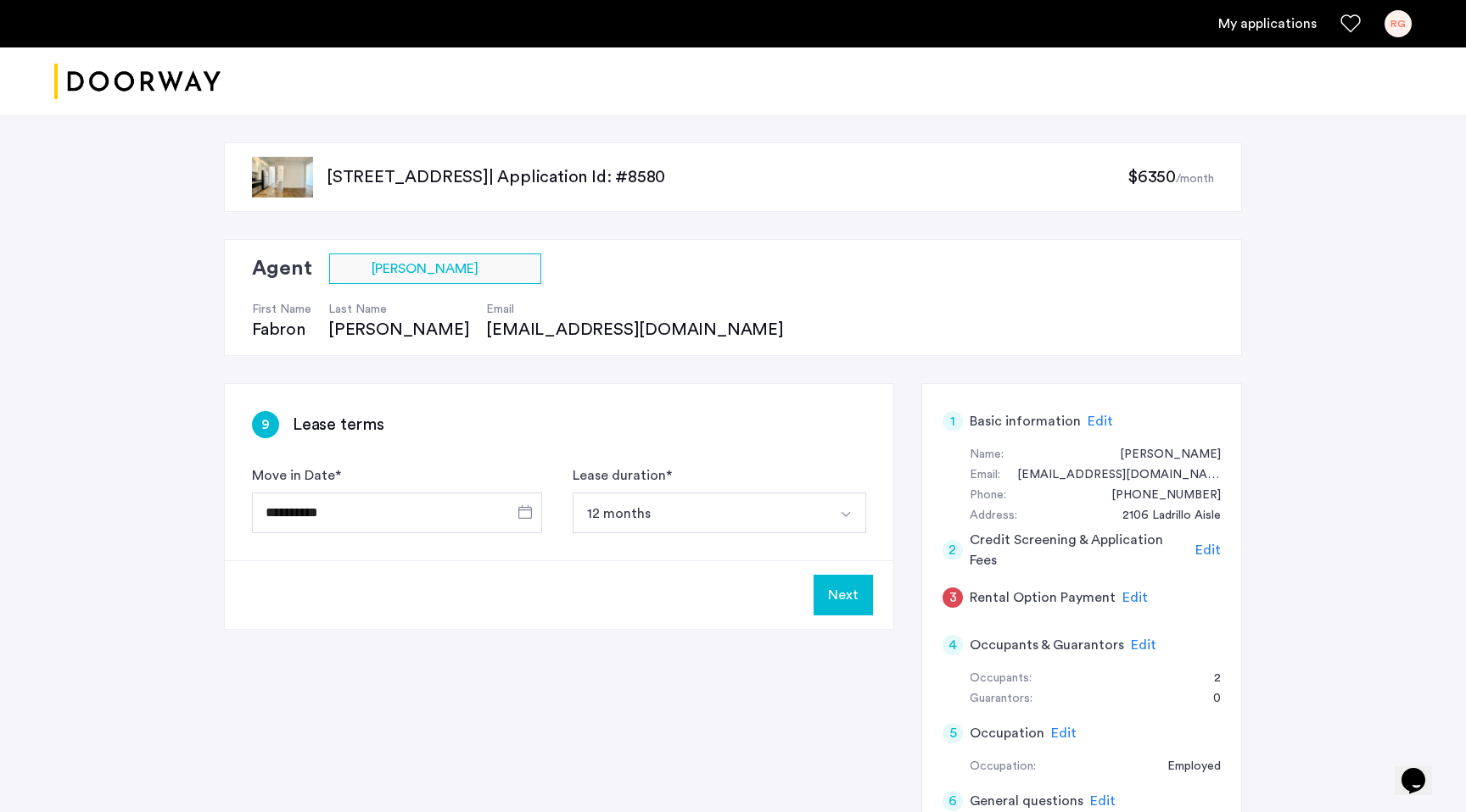
click at [831, 519] on button "Select option" at bounding box center [846, 513] width 41 height 41
click at [800, 437] on div "9 Lease terms" at bounding box center [559, 424] width 614 height 27
click at [853, 587] on button "Next" at bounding box center [843, 595] width 59 height 41
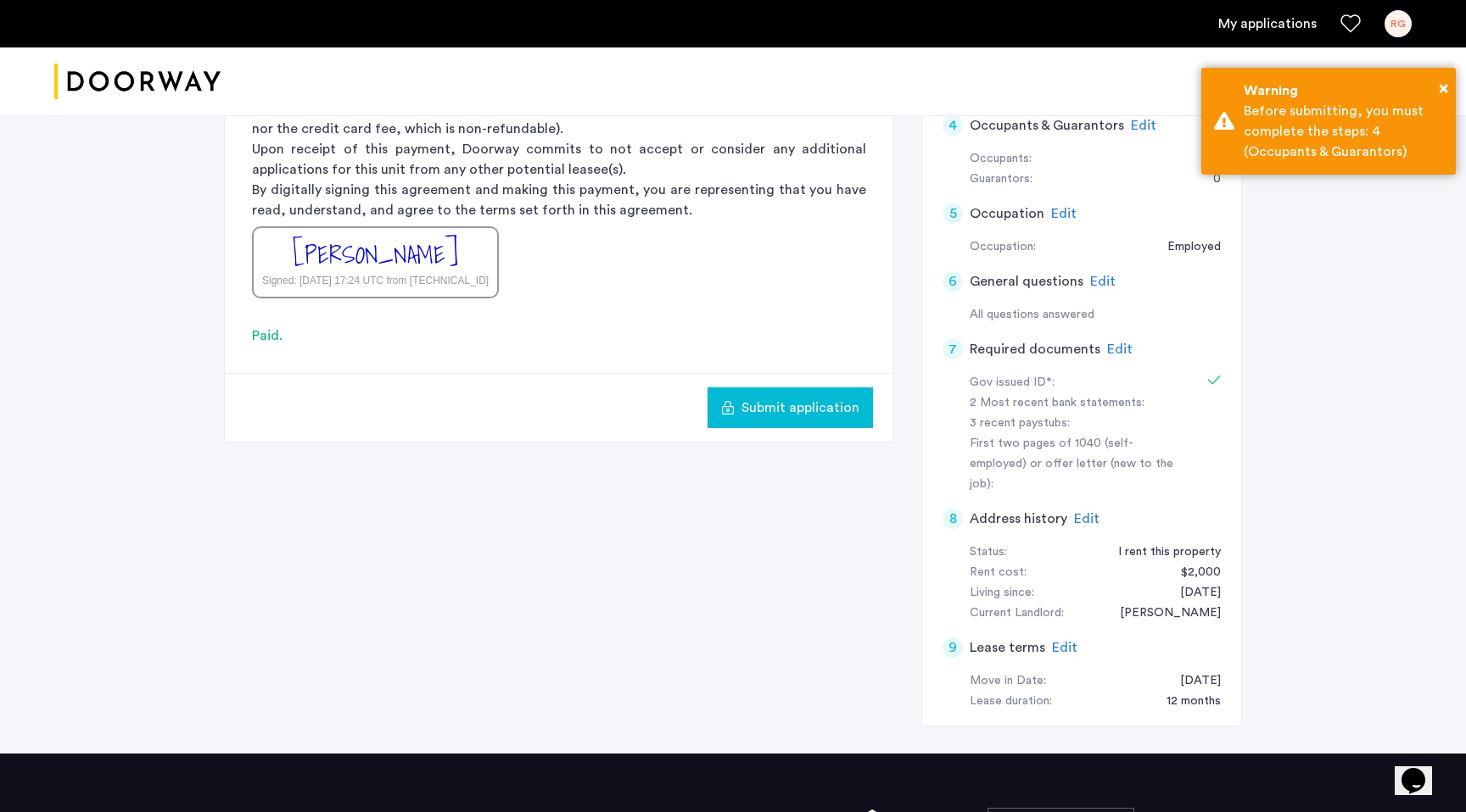
scroll to position [531, 0]
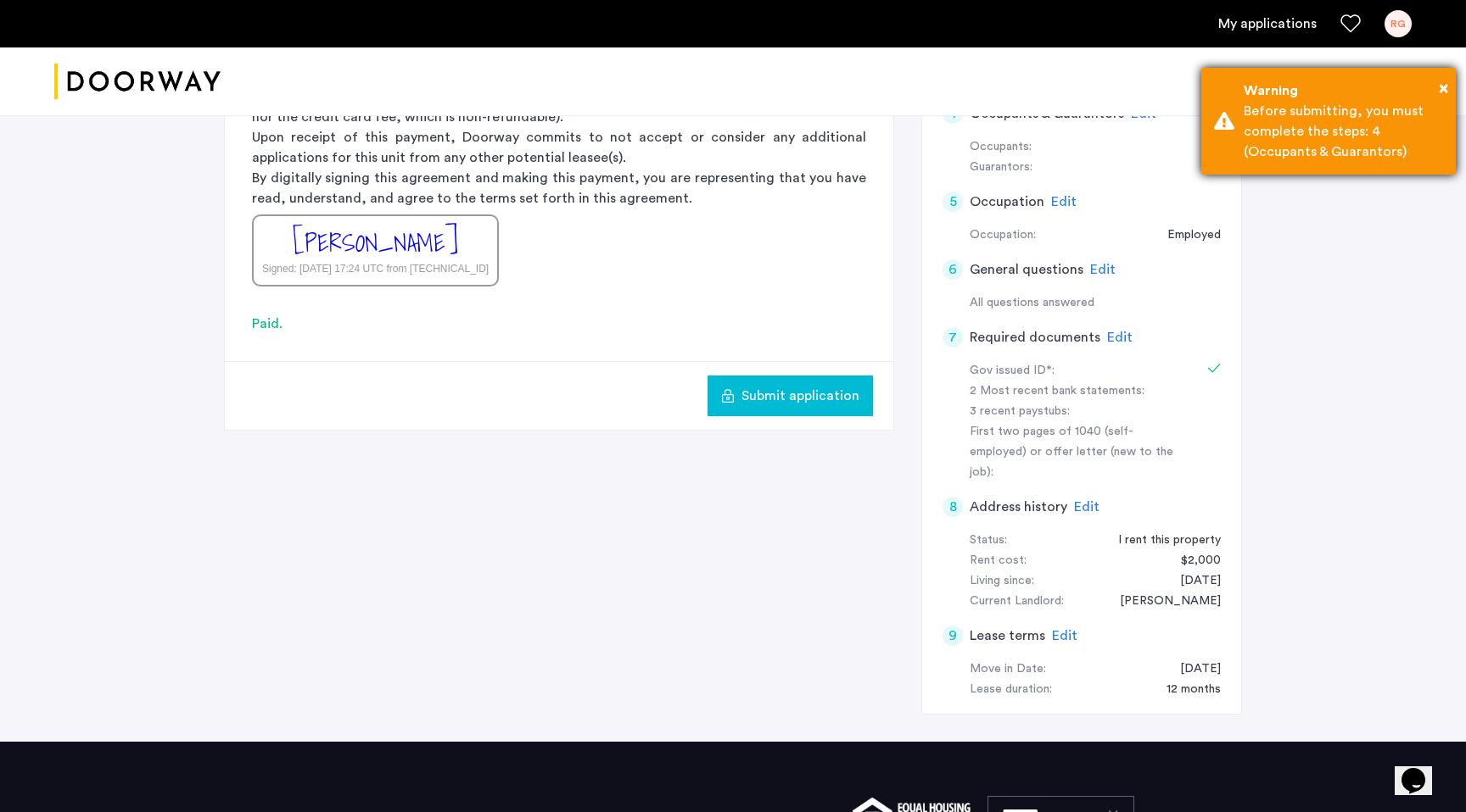
click at [1341, 160] on div "Before submitting, you must complete the steps: 4 (Occupants & Guarantors)" at bounding box center [1343, 131] width 199 height 61
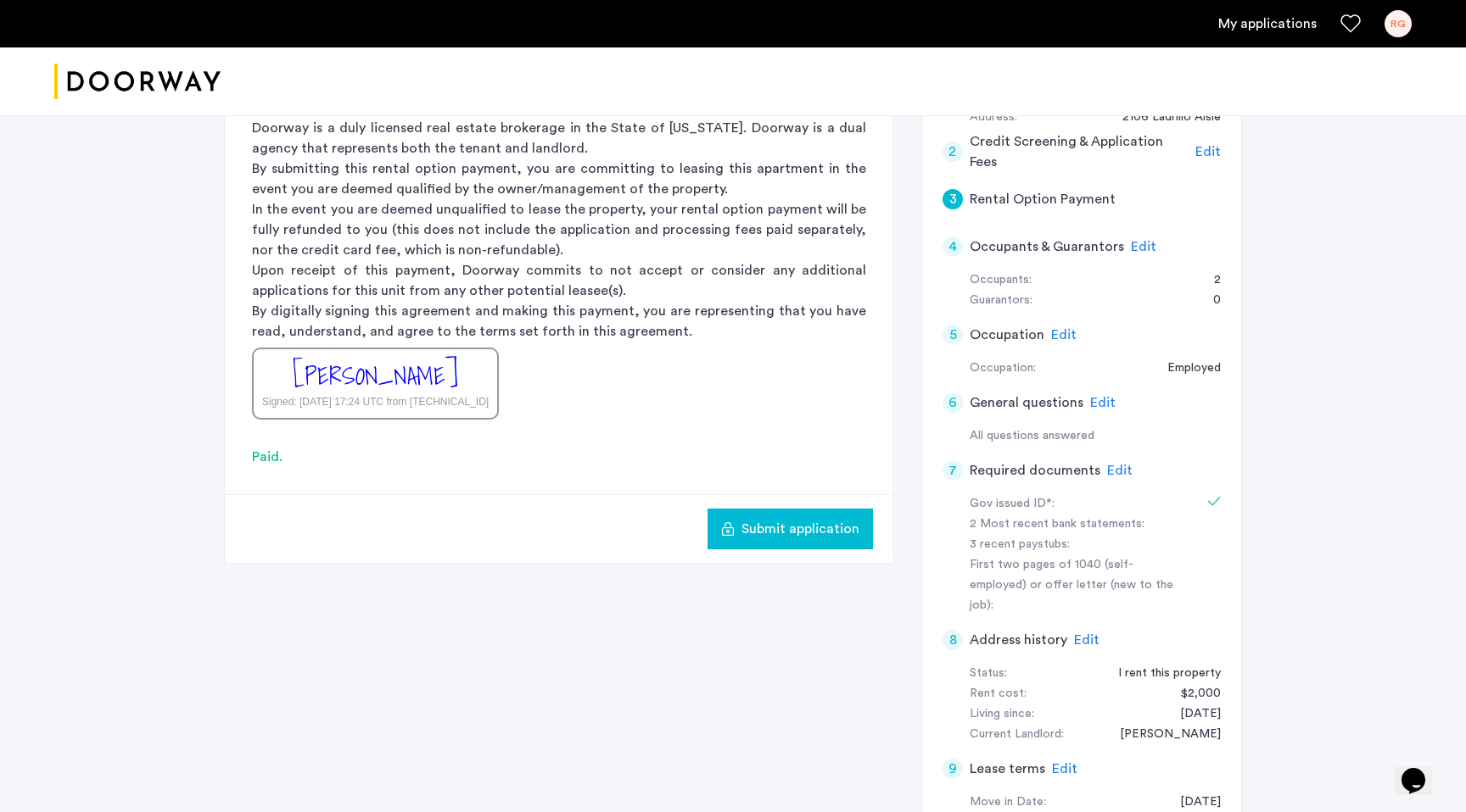
scroll to position [394, 0]
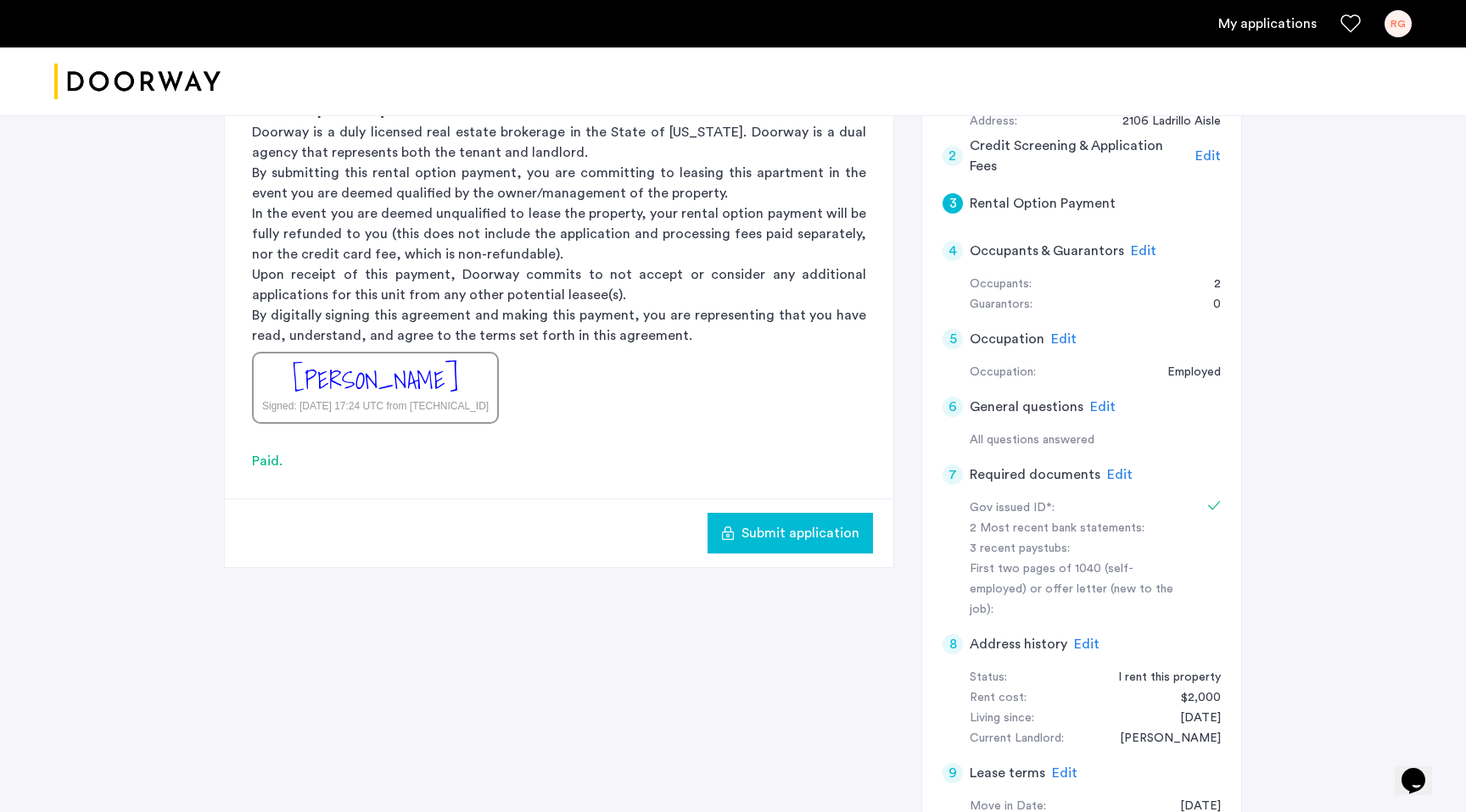
click at [1143, 252] on span "Edit" at bounding box center [1144, 251] width 26 height 14
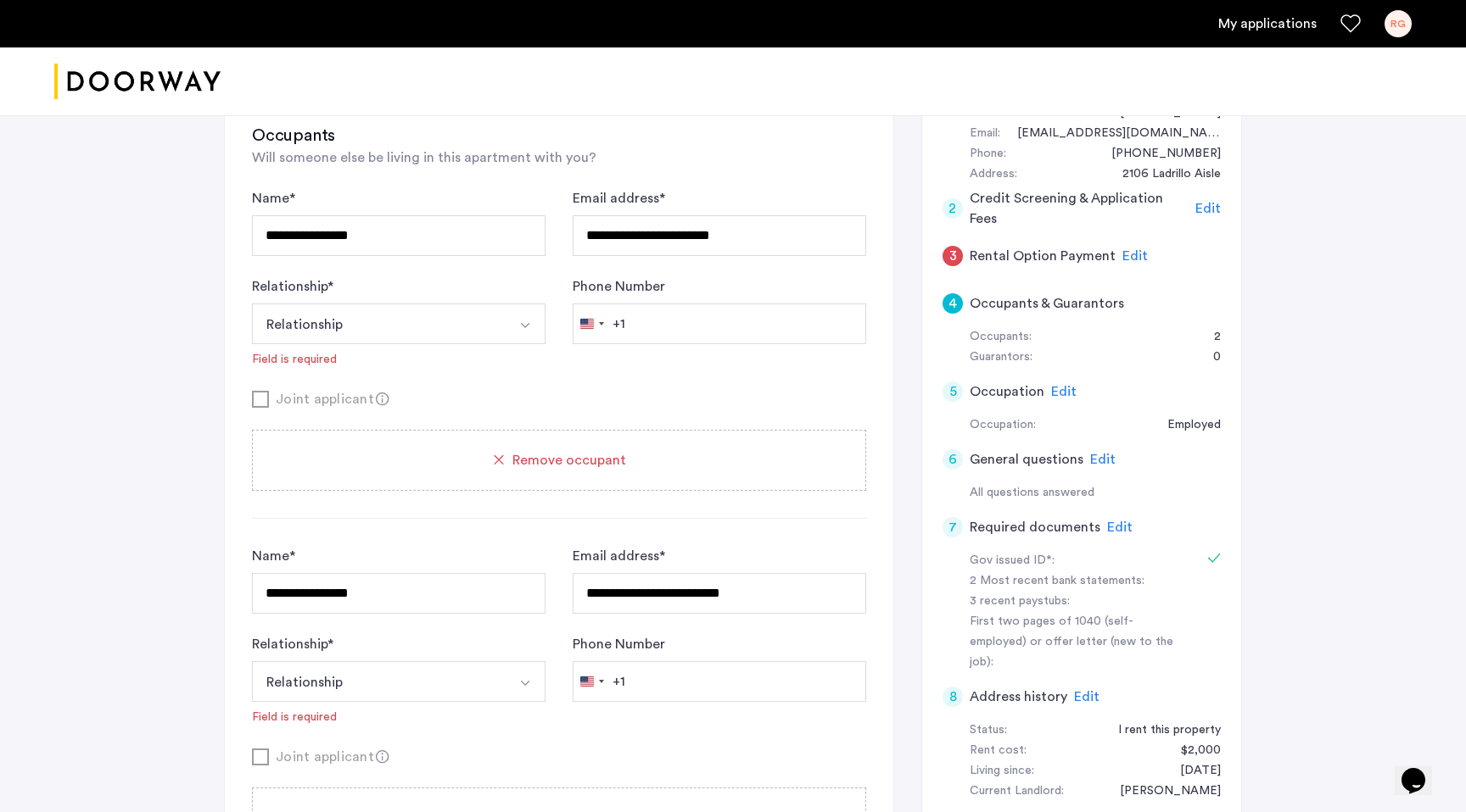
scroll to position [324, 0]
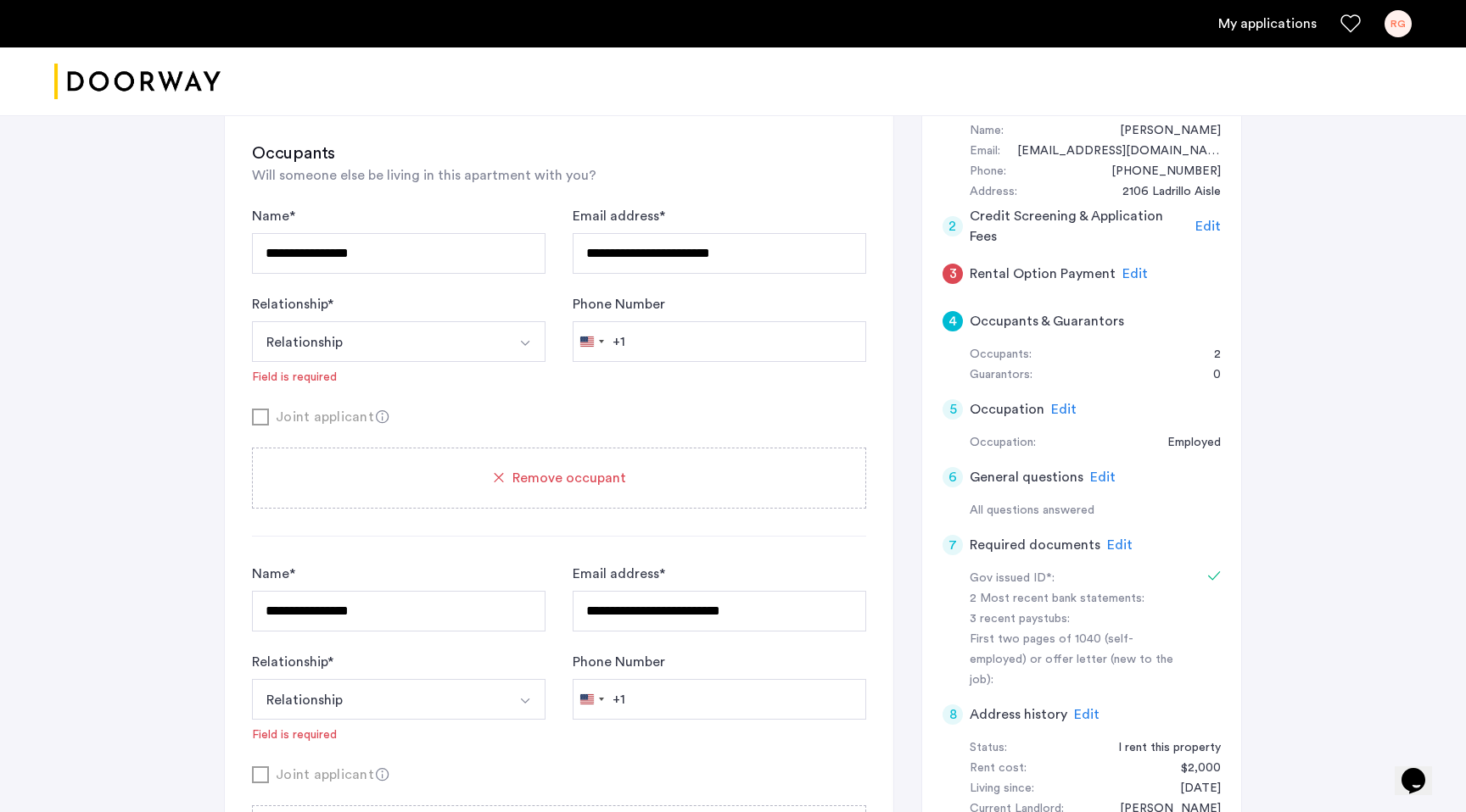
click at [388, 344] on button "Relationship" at bounding box center [379, 341] width 254 height 41
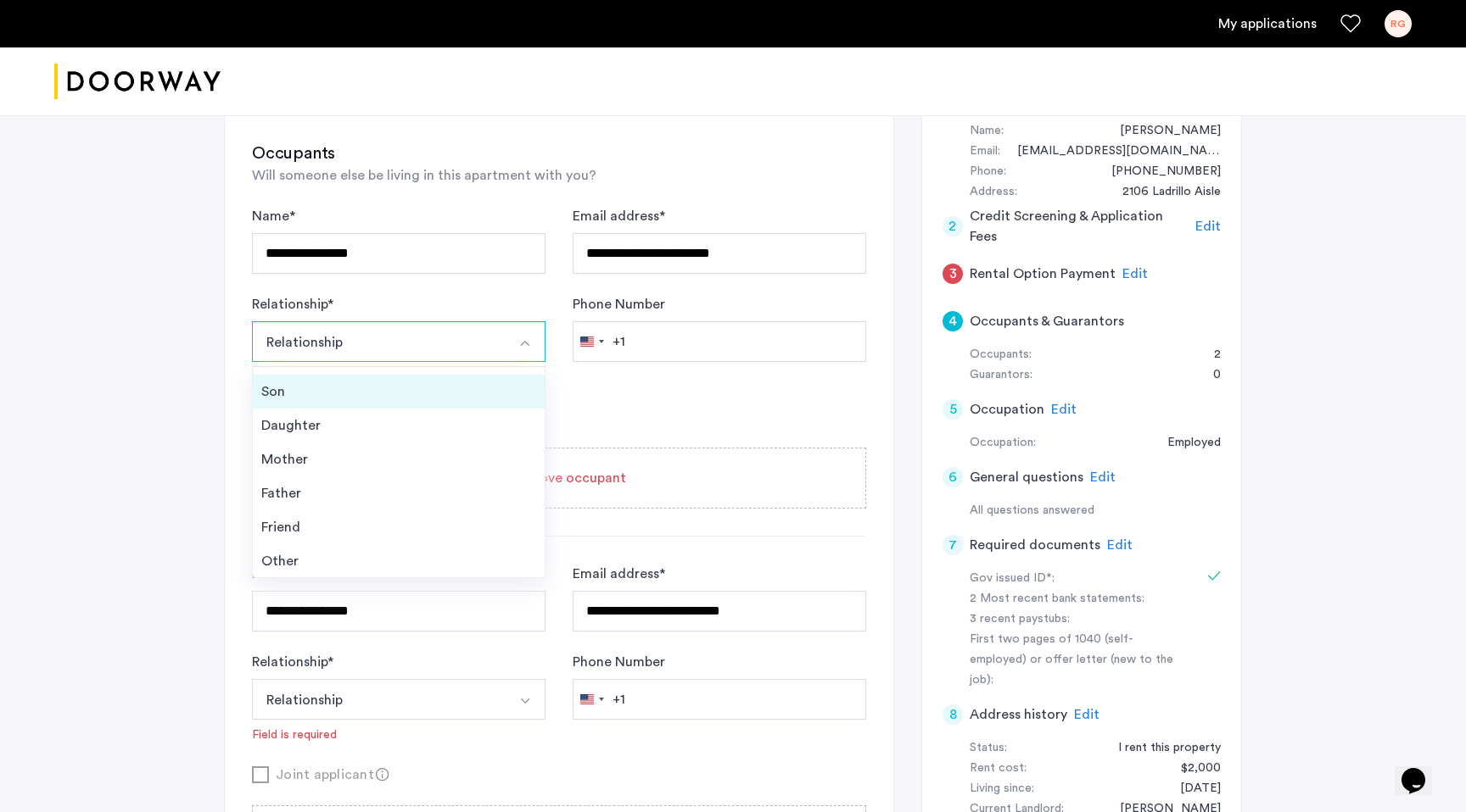
scroll to position [61, 0]
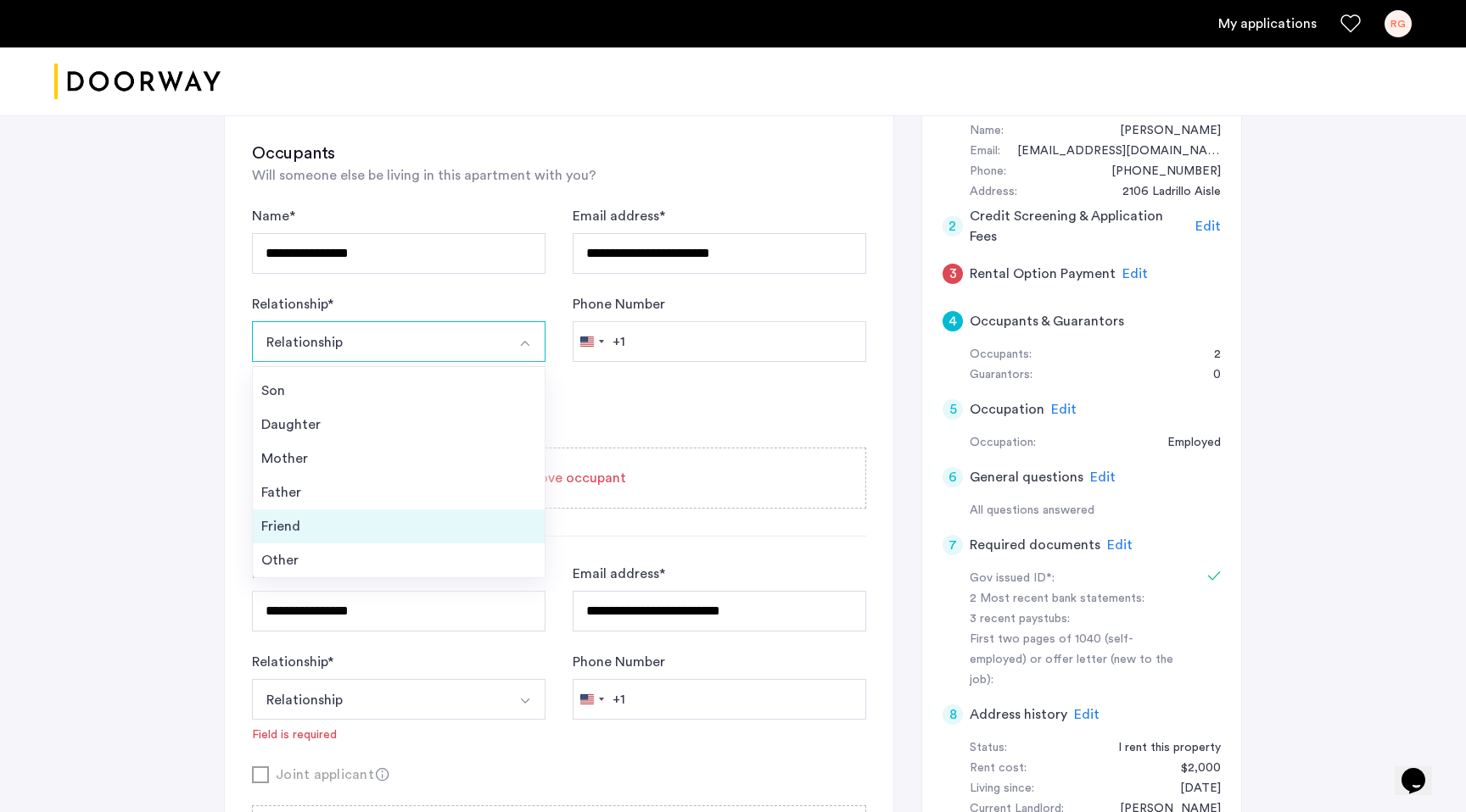
click at [347, 515] on li "Friend" at bounding box center [399, 526] width 292 height 34
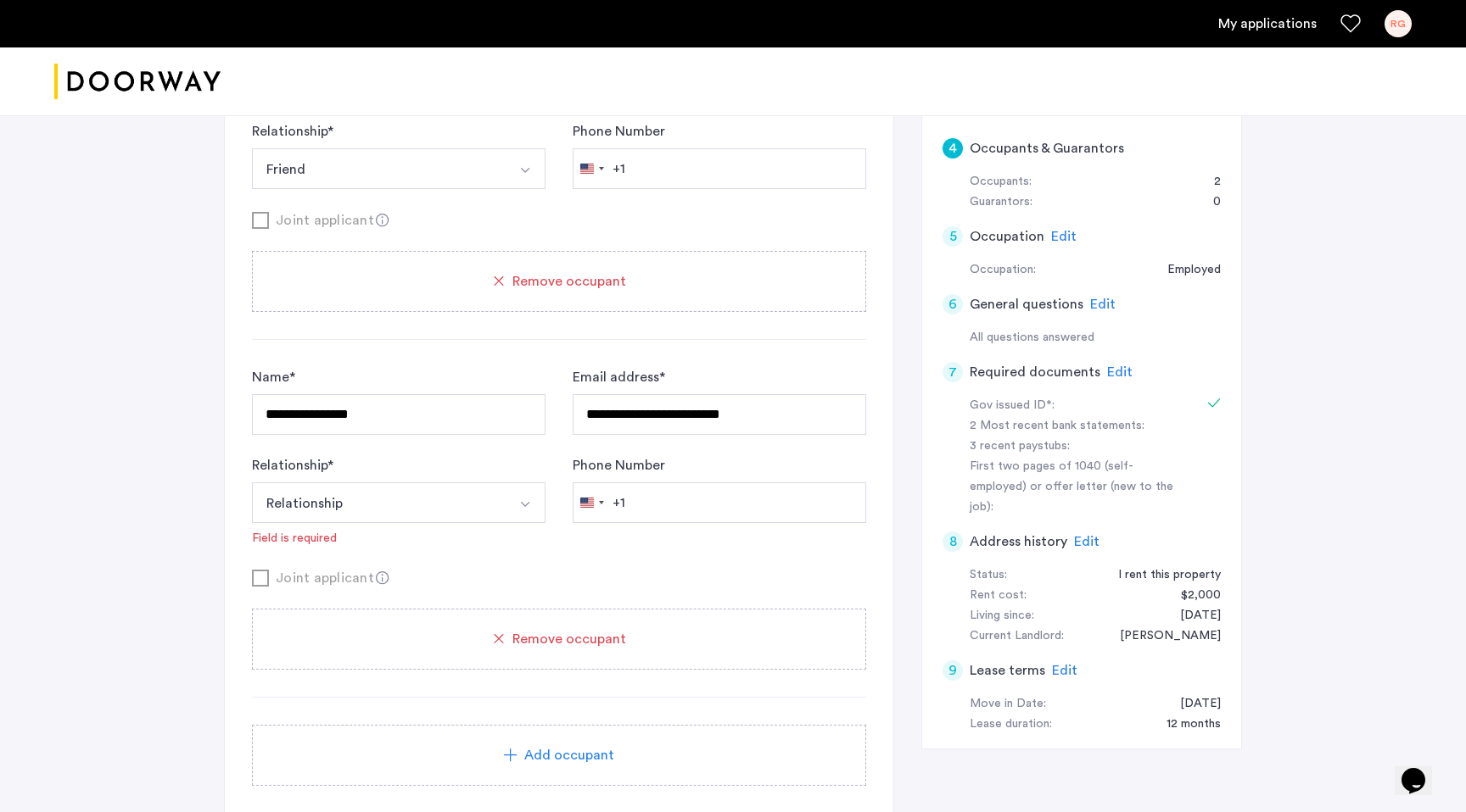
scroll to position [521, 0]
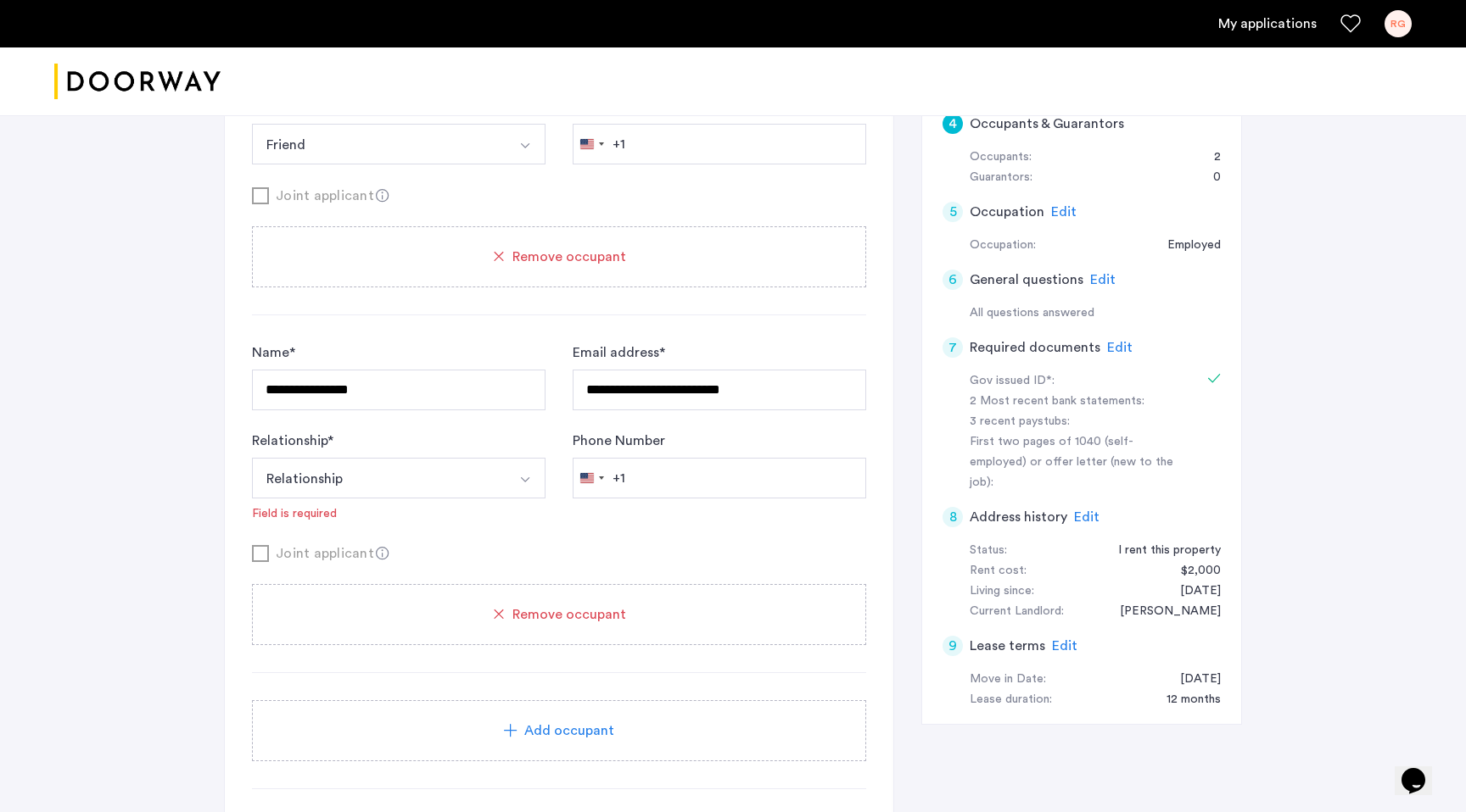
click at [350, 472] on button "Relationship" at bounding box center [379, 478] width 254 height 41
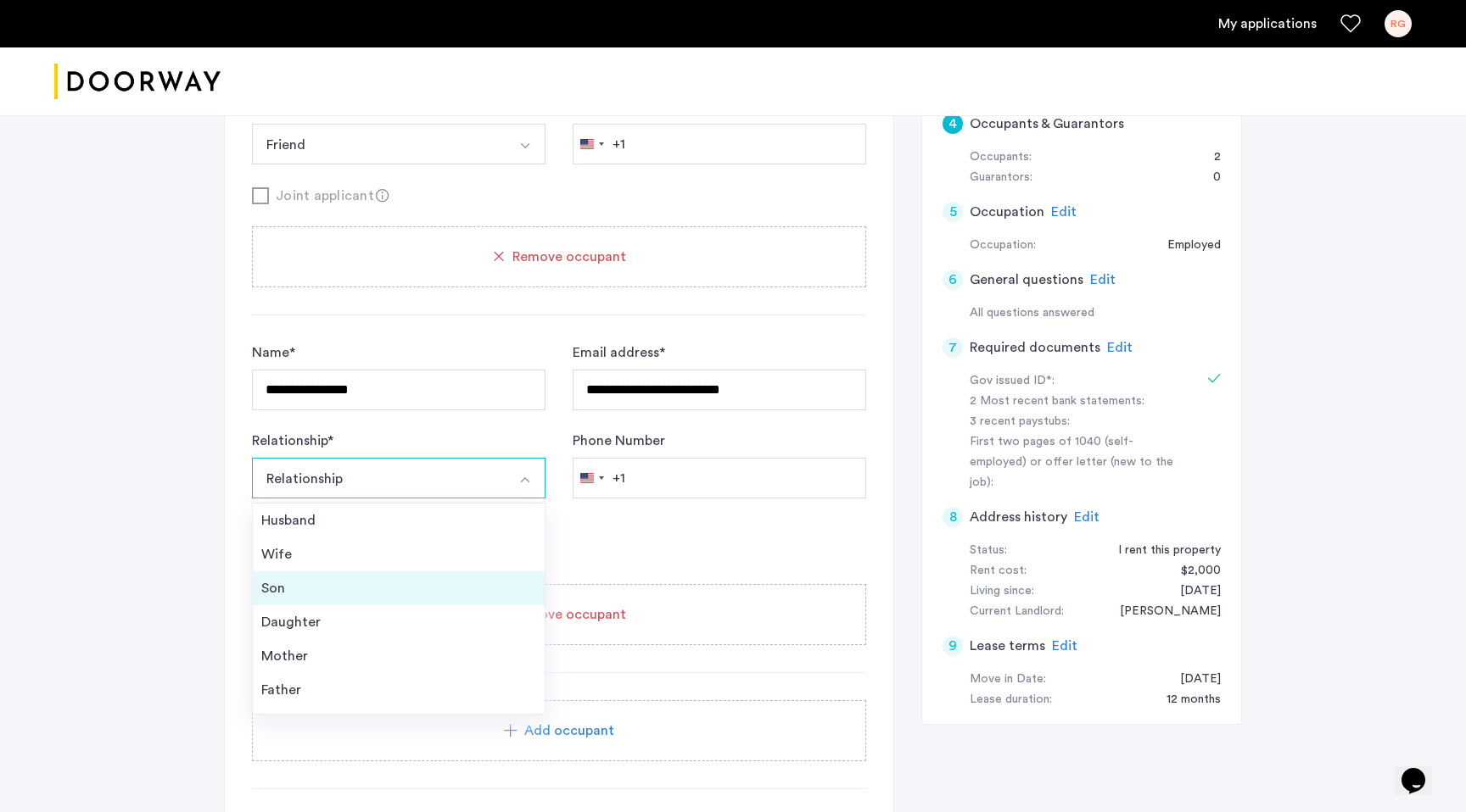
scroll to position [61, 0]
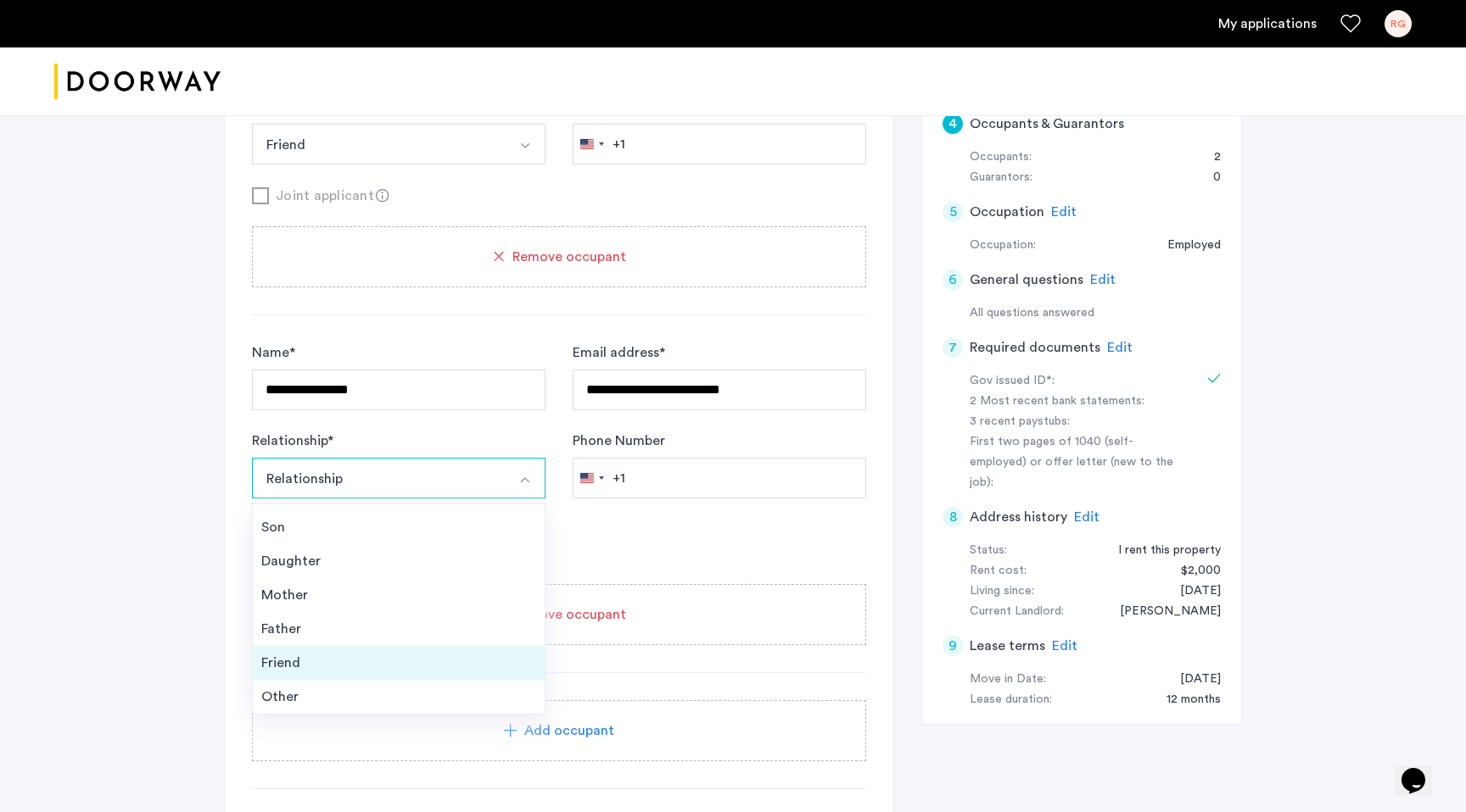
click at [323, 662] on div "Friend" at bounding box center [399, 663] width 275 height 20
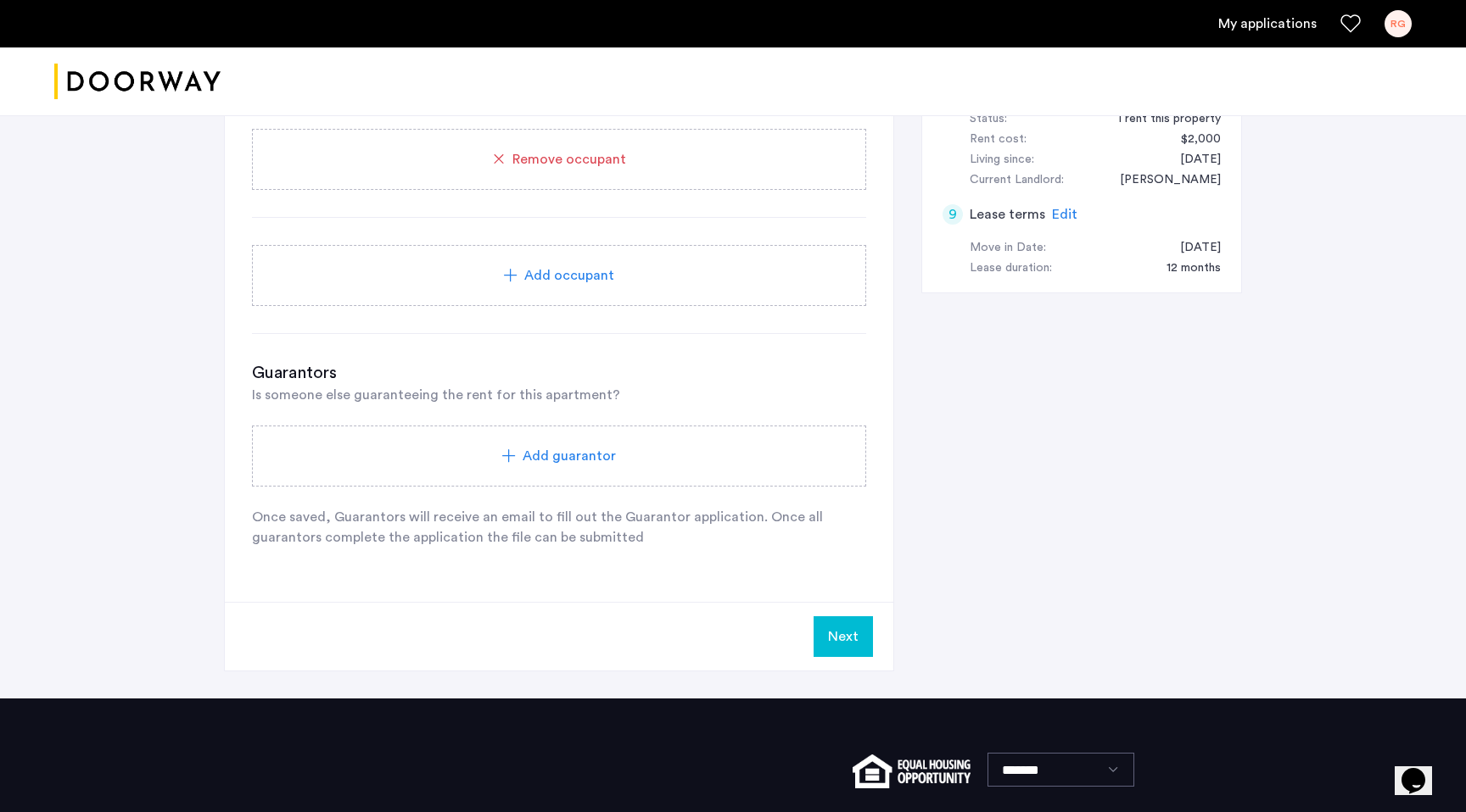
scroll to position [983, 0]
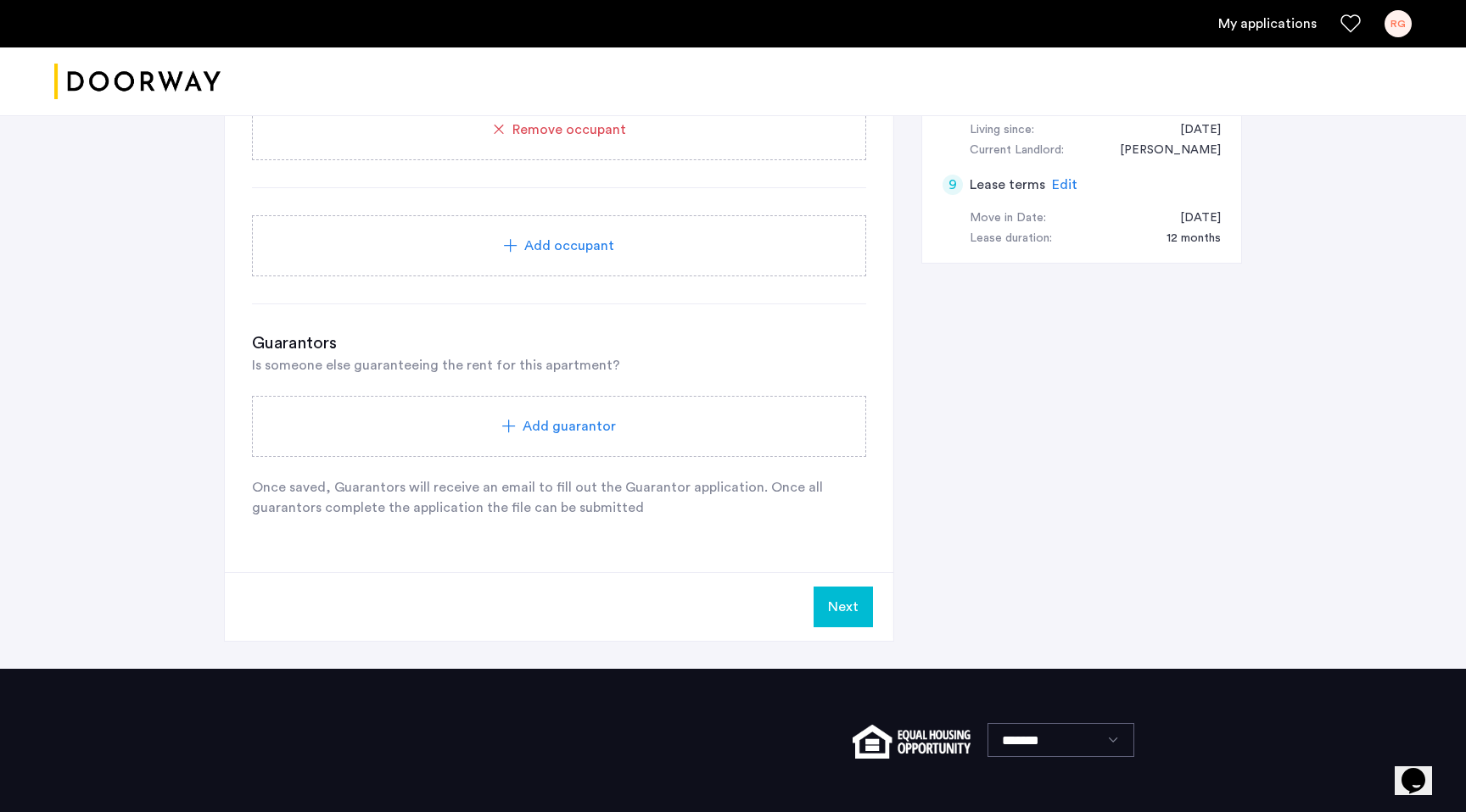
click at [855, 616] on button "Next" at bounding box center [843, 607] width 59 height 41
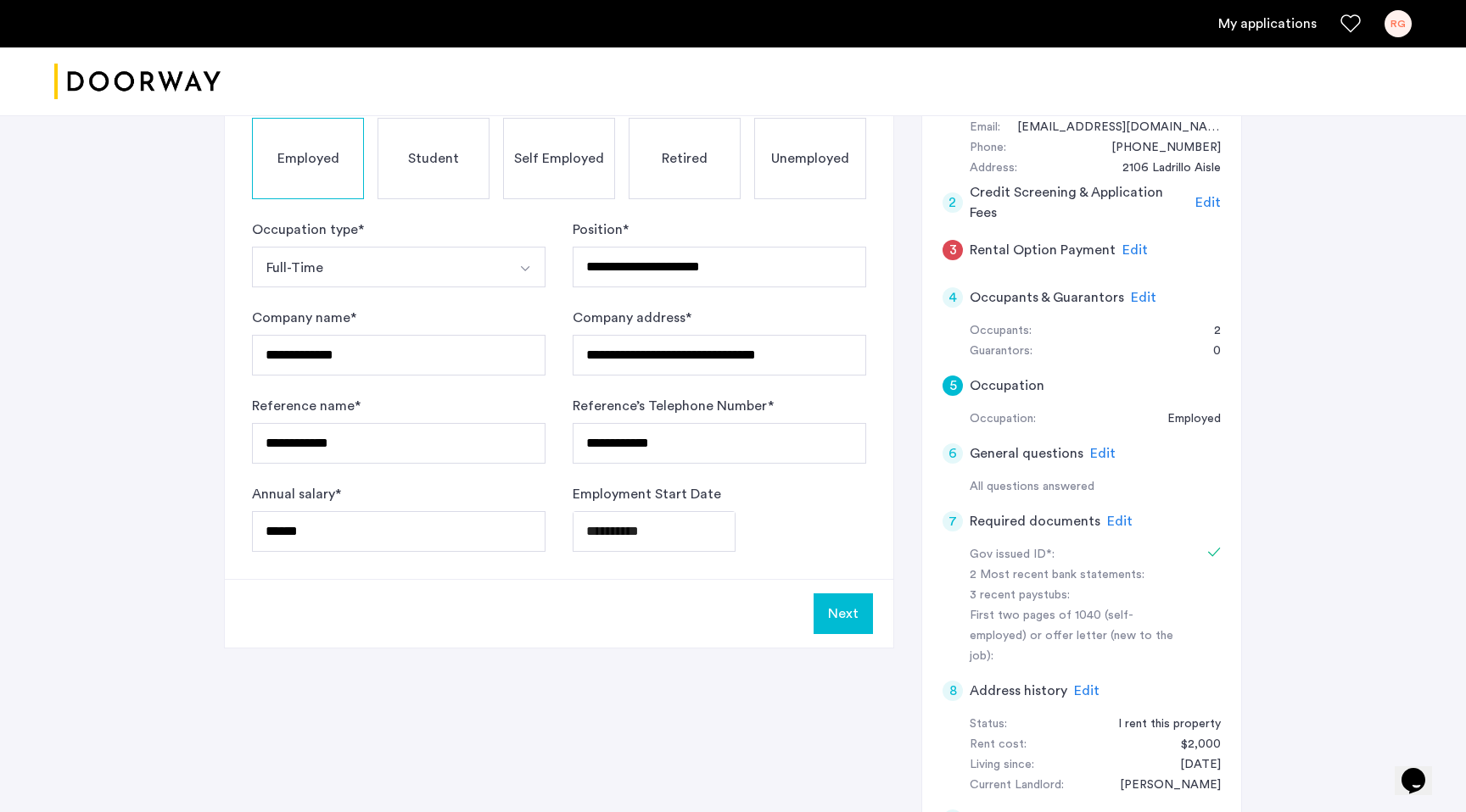
scroll to position [350, 0]
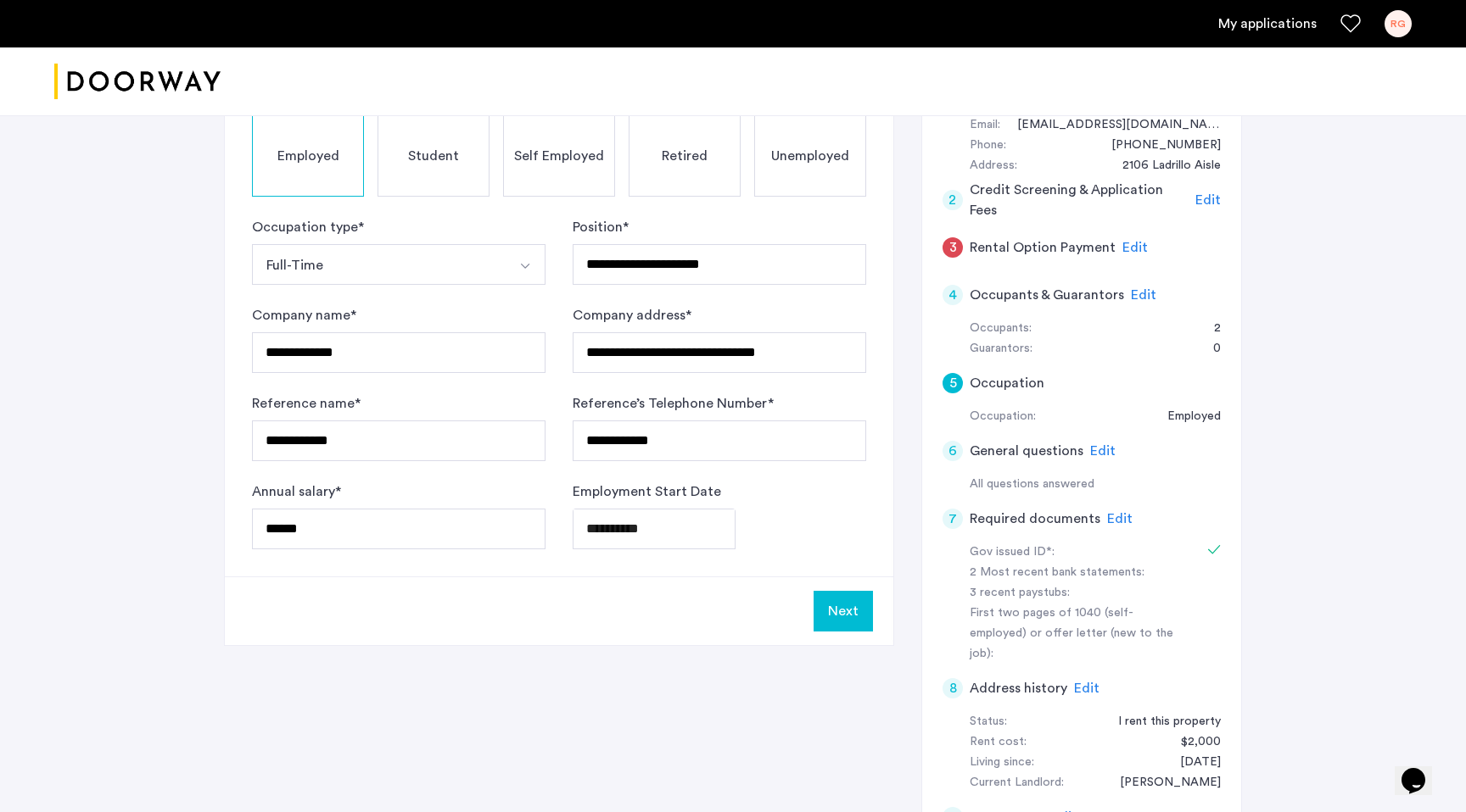
click at [855, 616] on button "Next" at bounding box center [843, 611] width 59 height 41
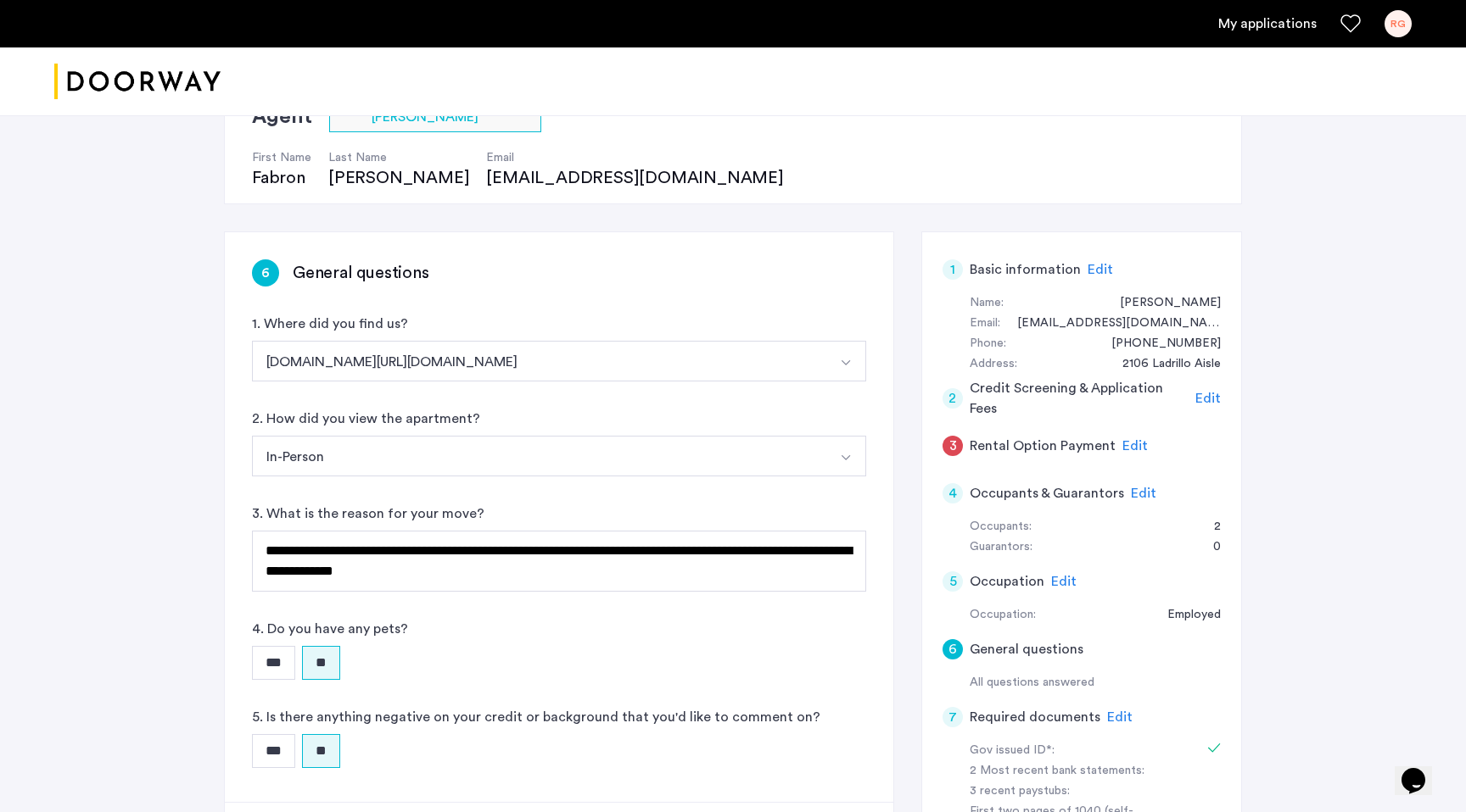
scroll to position [78, 0]
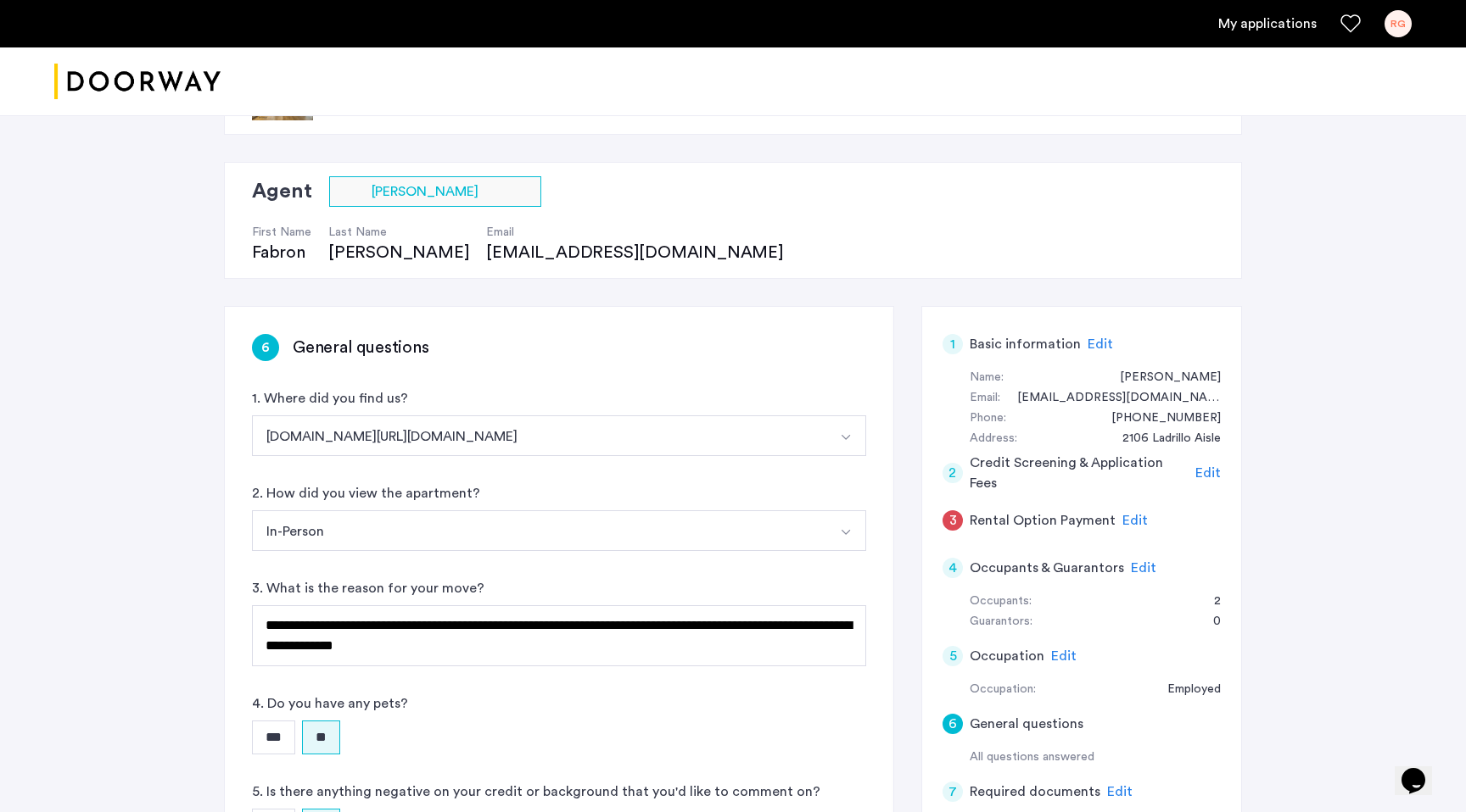
click at [1127, 517] on span "Edit" at bounding box center [1136, 520] width 26 height 14
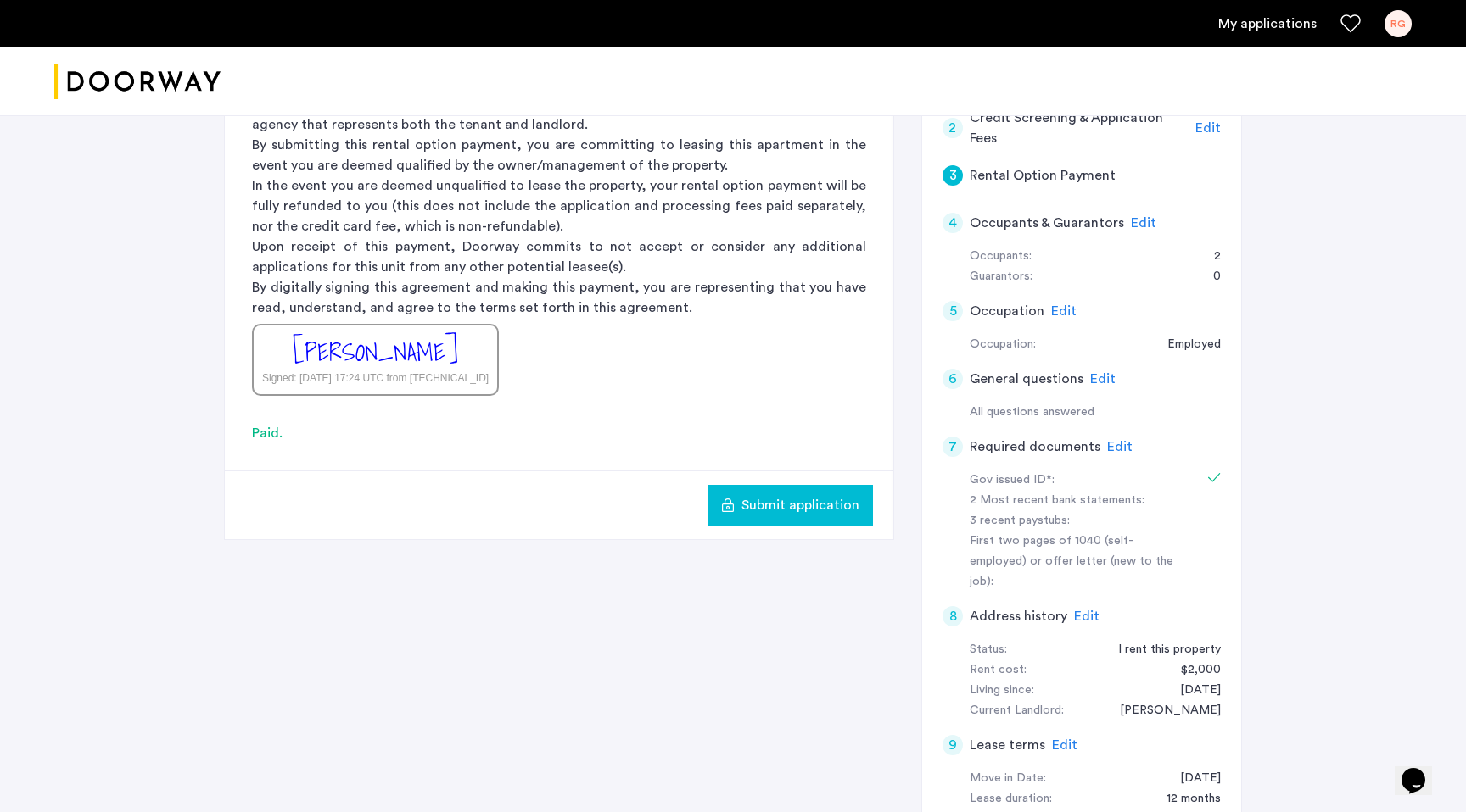
scroll to position [435, 0]
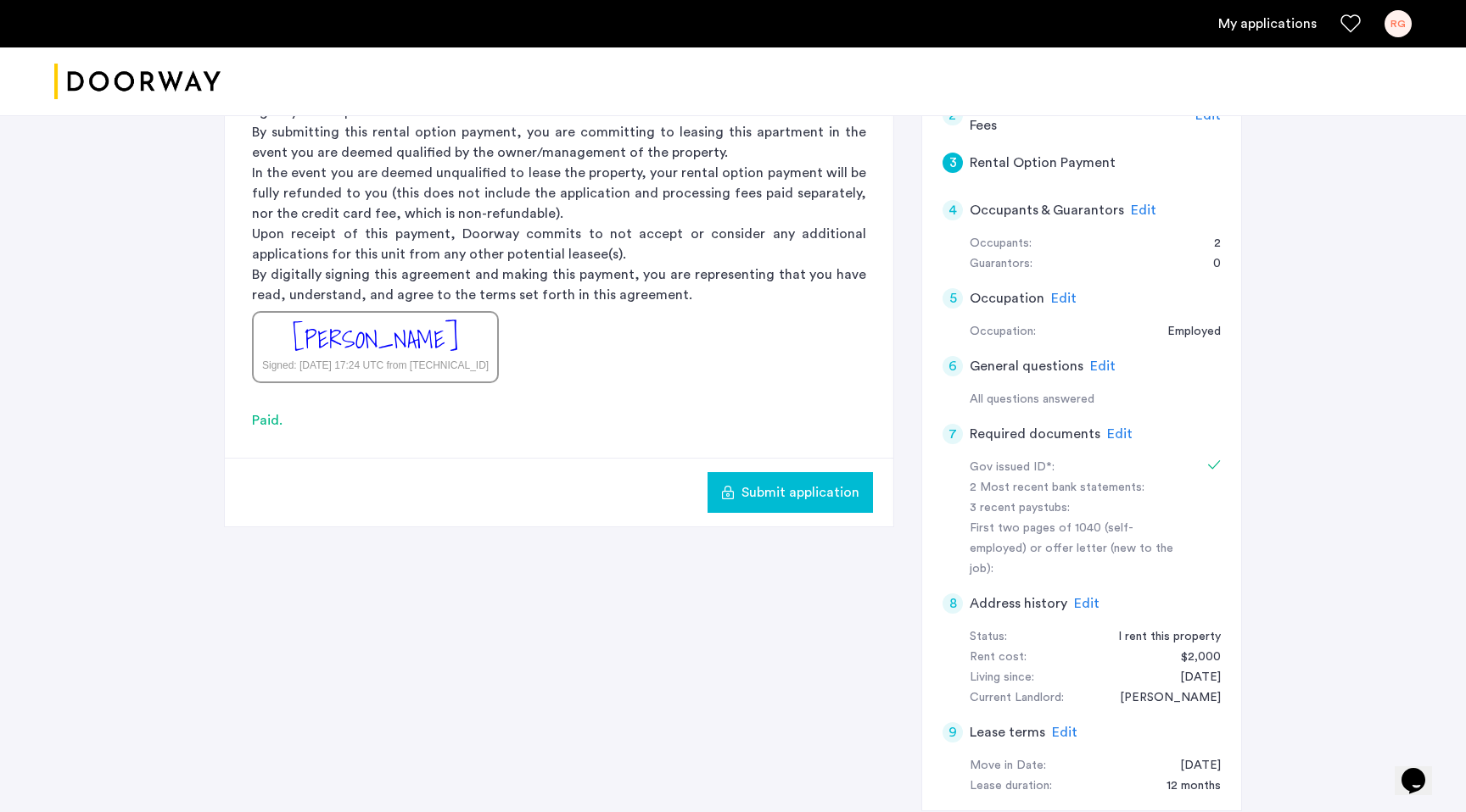
click at [763, 500] on span "Submit application" at bounding box center [800, 493] width 118 height 20
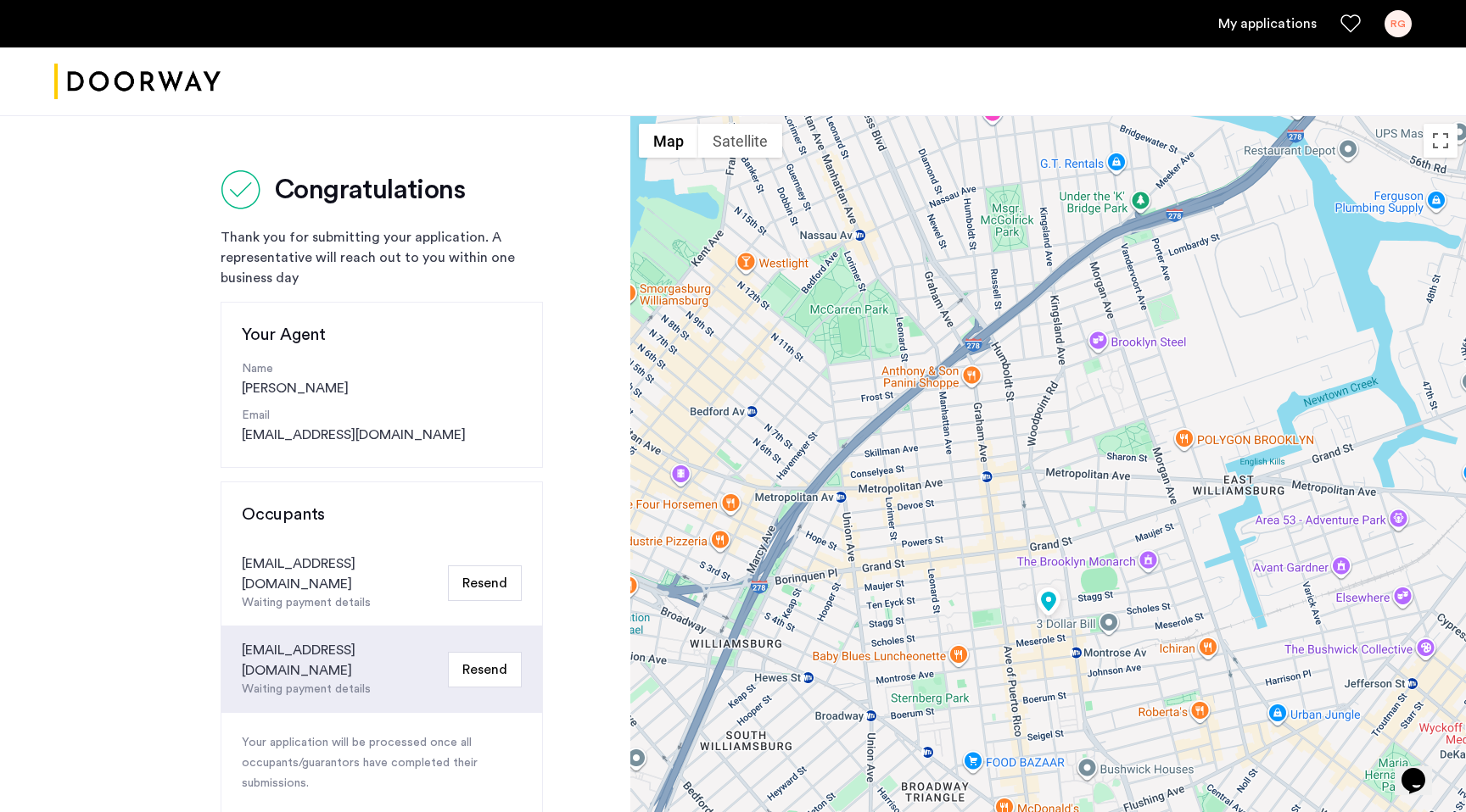
click at [580, 265] on div "Congratulations Thank you for submitting your application. A representative wil…" at bounding box center [315, 624] width 631 height 1018
